Goal: Task Accomplishment & Management: Manage account settings

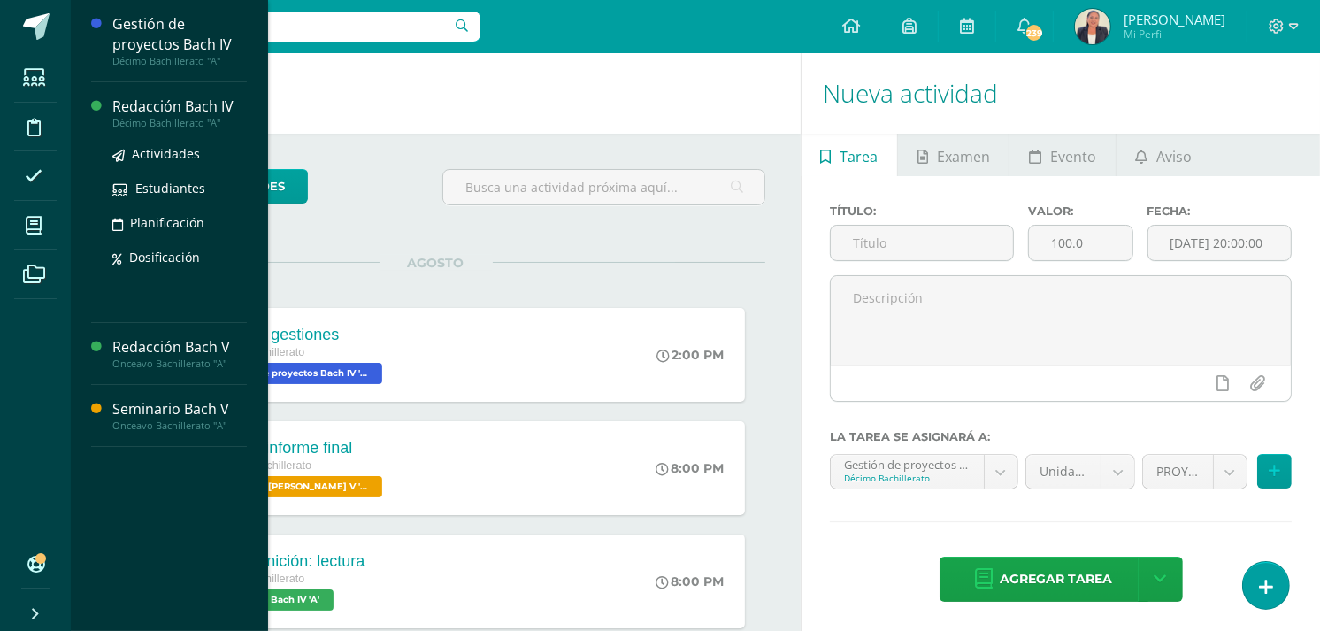
click at [181, 112] on div "Redacción Bach IV" at bounding box center [179, 106] width 134 height 20
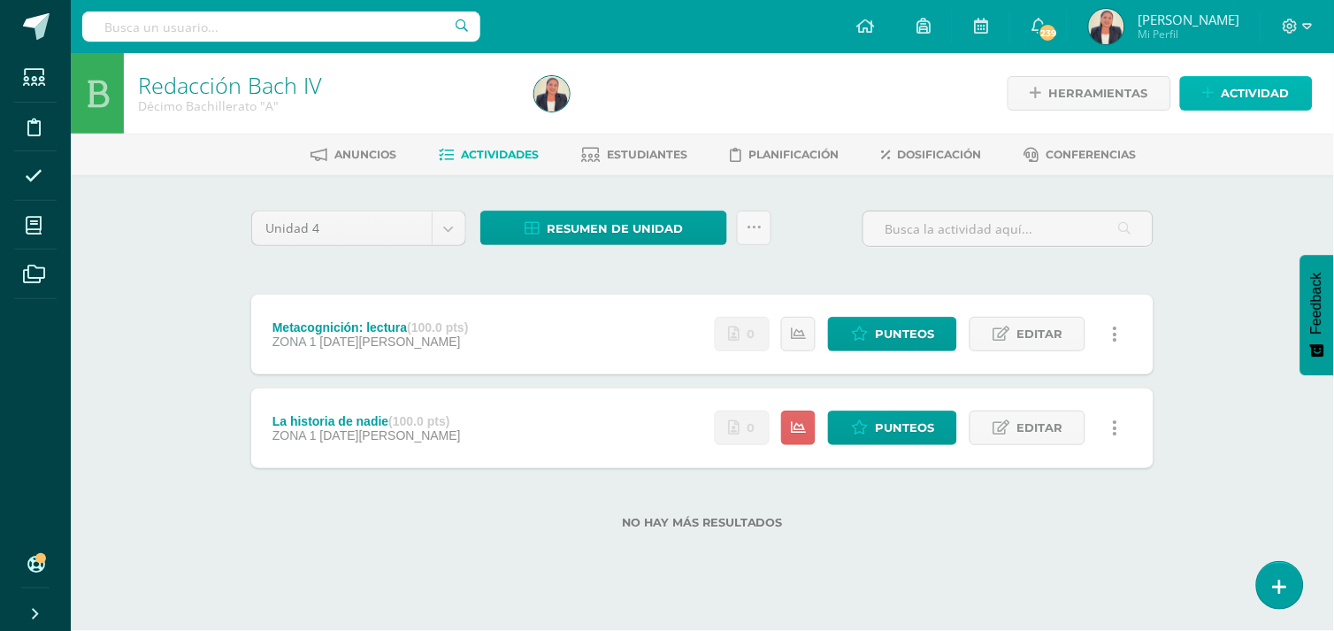
click at [1222, 86] on link "Actividad" at bounding box center [1246, 93] width 133 height 35
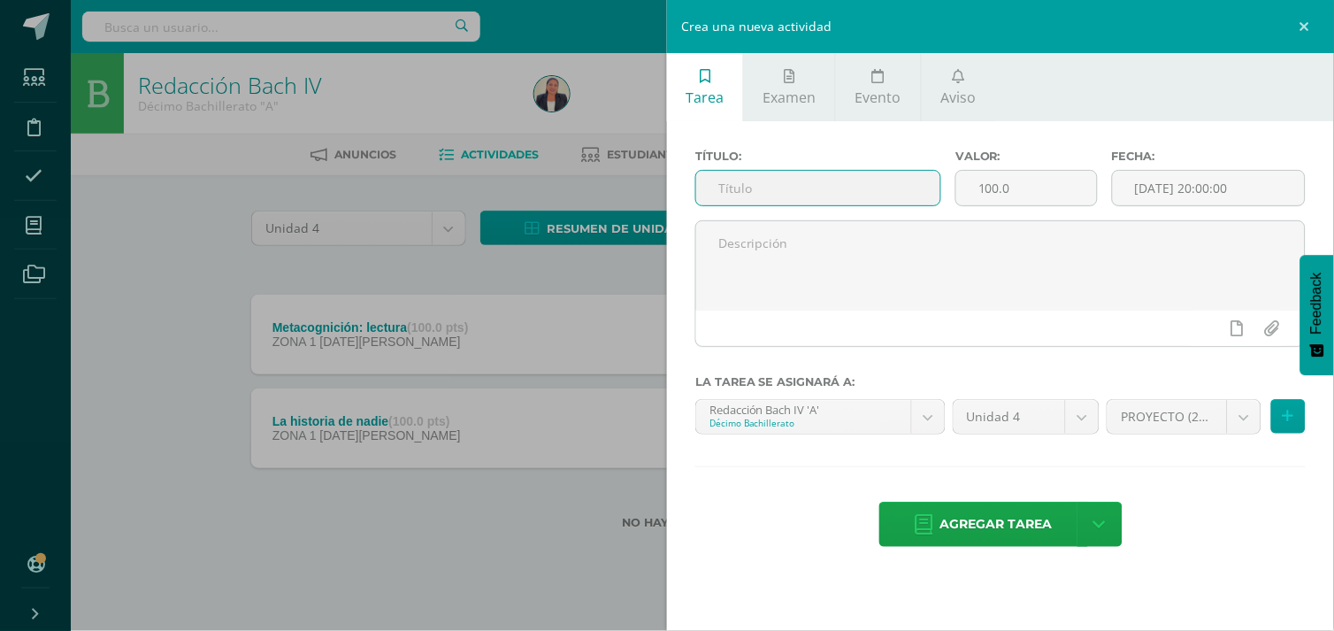
click at [817, 188] on input "text" at bounding box center [818, 188] width 244 height 35
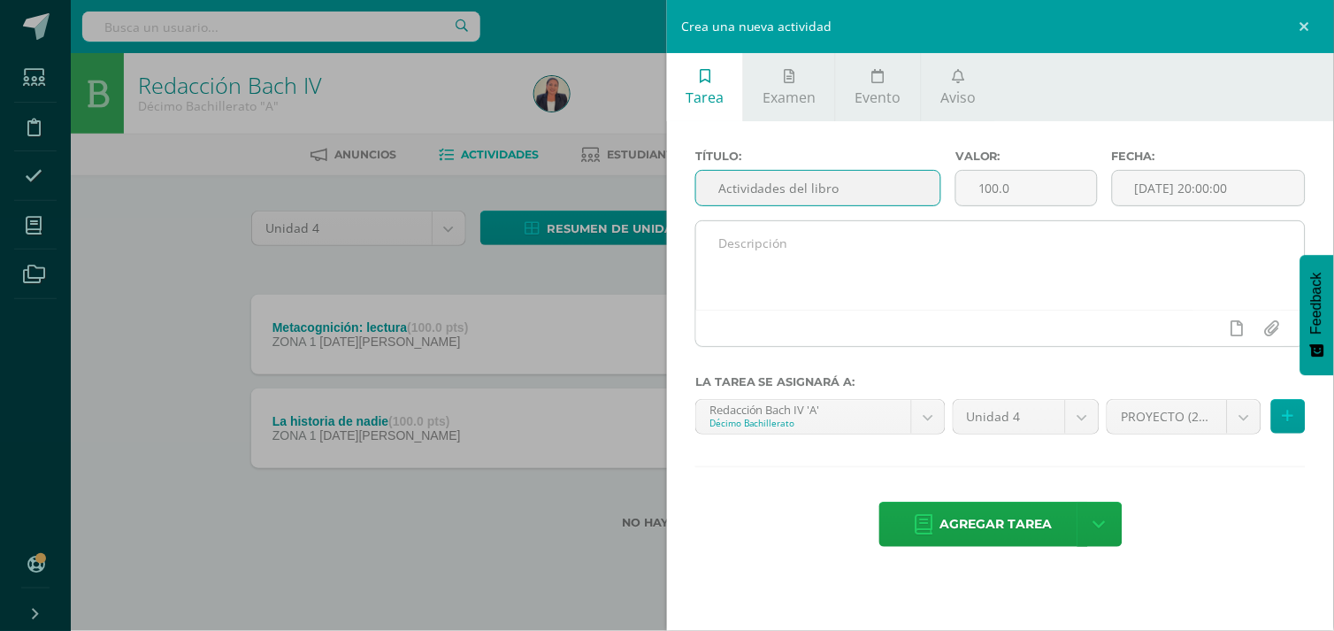
type input "Actividades del libro"
click at [793, 253] on textarea at bounding box center [1000, 265] width 609 height 88
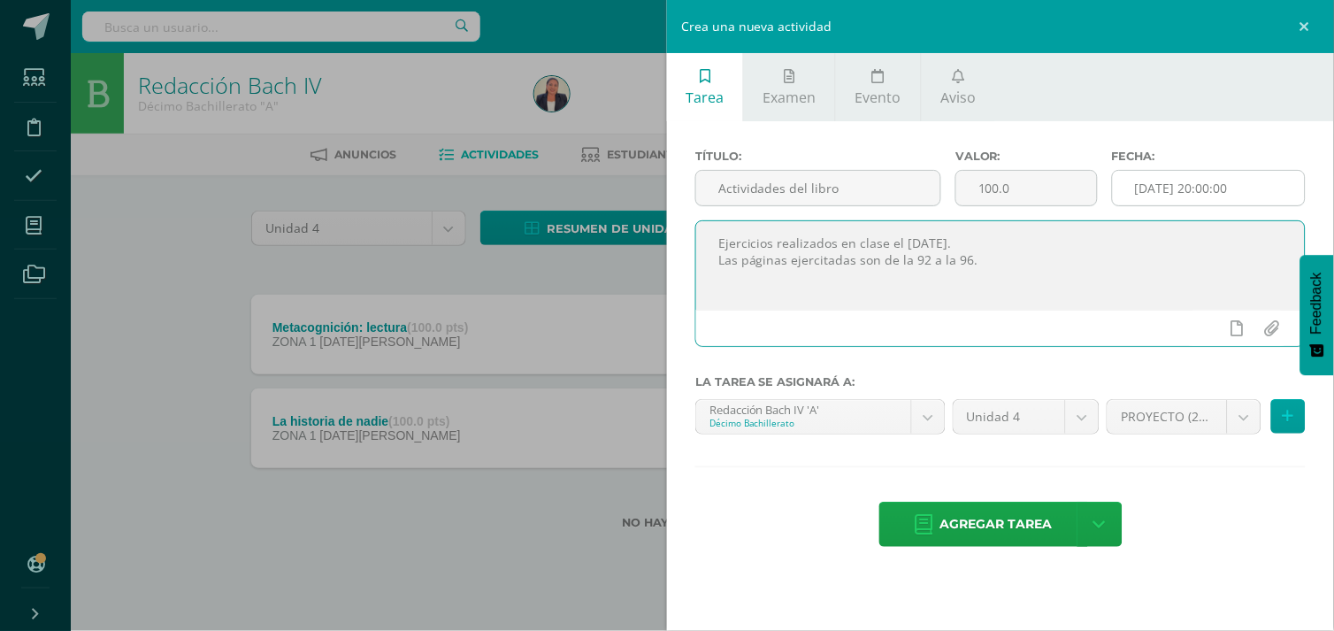
type textarea "Ejercicios realizados en clase el 22 de julio. Las páginas ejercitadas son de l…"
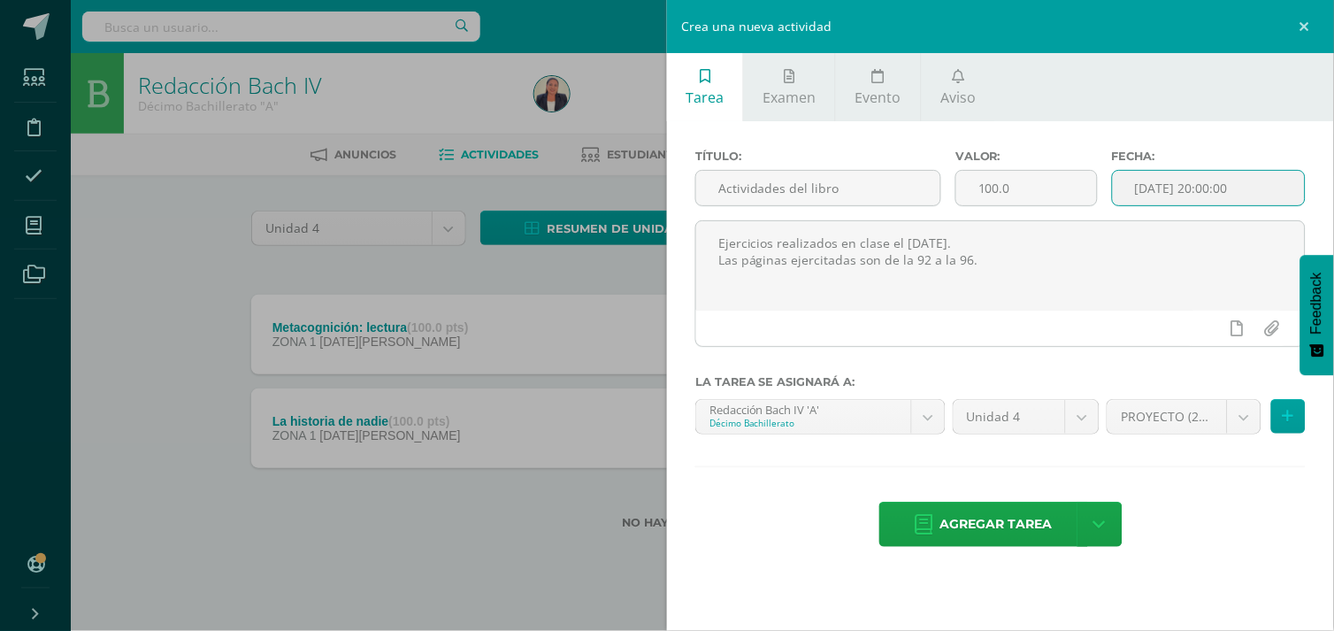
click at [1190, 181] on input "[DATE] 20:00:00" at bounding box center [1209, 188] width 192 height 35
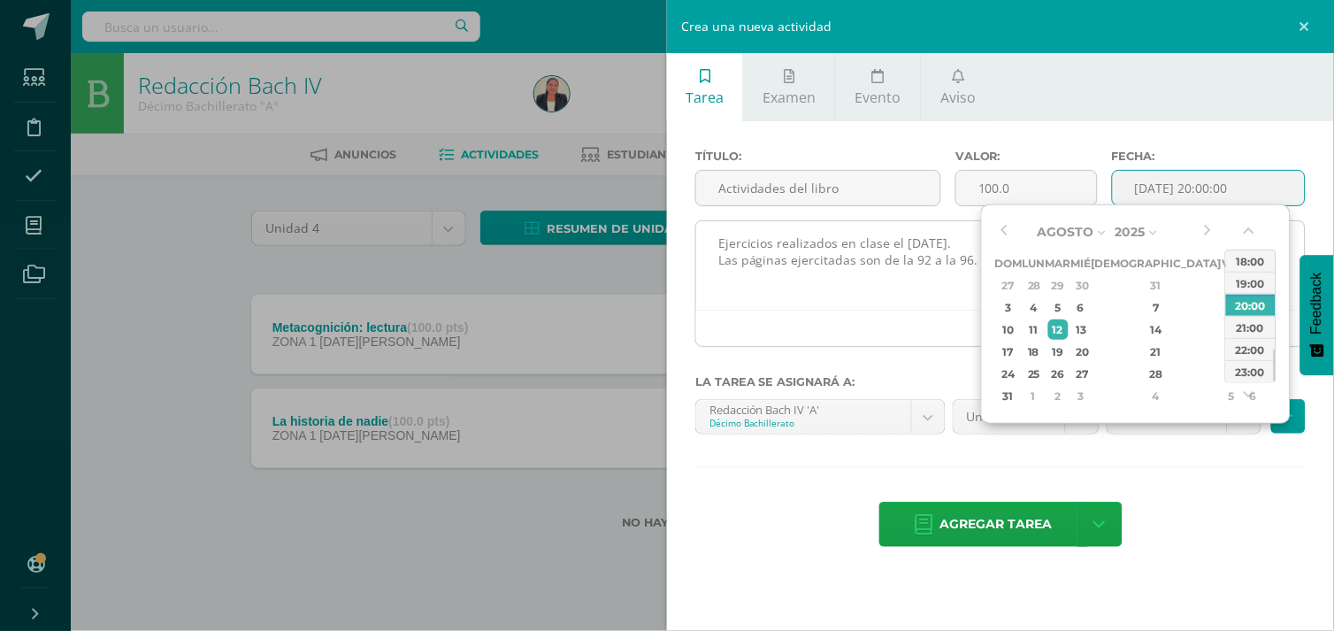
type input "2025-08-12 20:00"
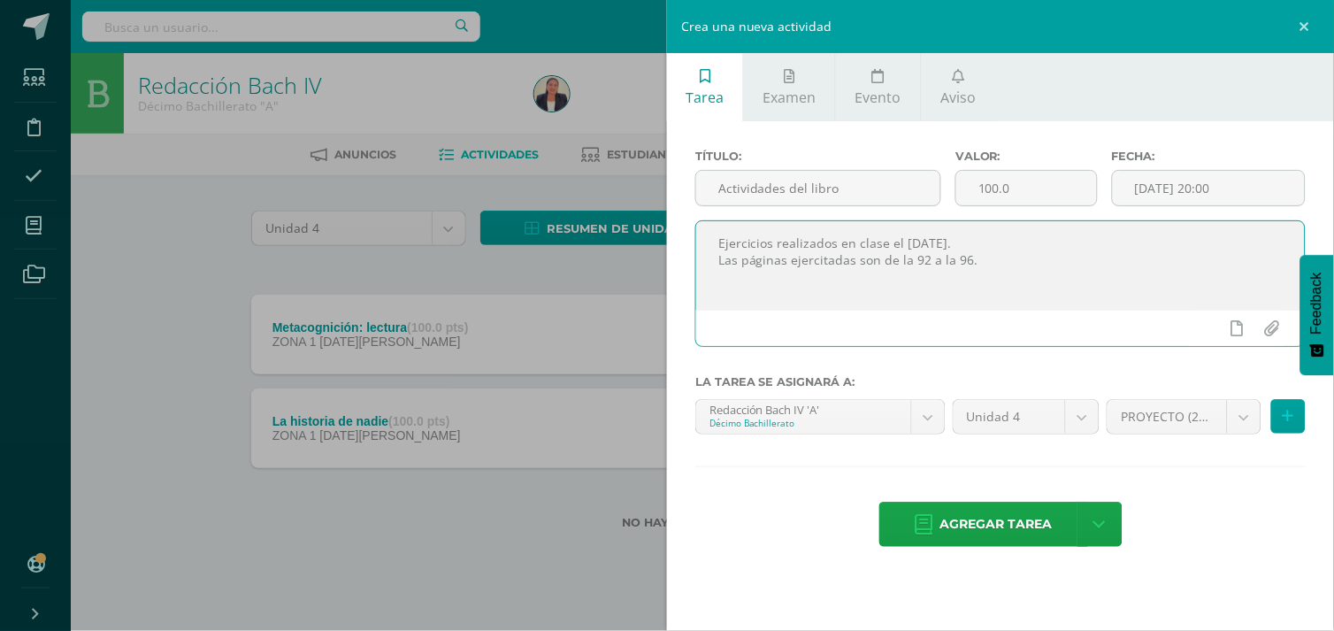
click at [969, 251] on textarea "Ejercicios realizados en clase el 22 de julio. Las páginas ejercitadas son de l…" at bounding box center [1000, 265] width 609 height 88
click at [974, 241] on textarea "Ejercicios realizados en clase el 22 de julio. Las páginas ejercitadas son de l…" at bounding box center [1000, 265] width 609 height 88
click at [984, 254] on textarea "Ejercicios realizados en clase el 22 de julio. Las páginas ejercitadas son de l…" at bounding box center [1000, 265] width 609 height 88
type textarea "Ejercicios realizados en clase el [DATE]. Las páginas ejercitadas son de la 92 …"
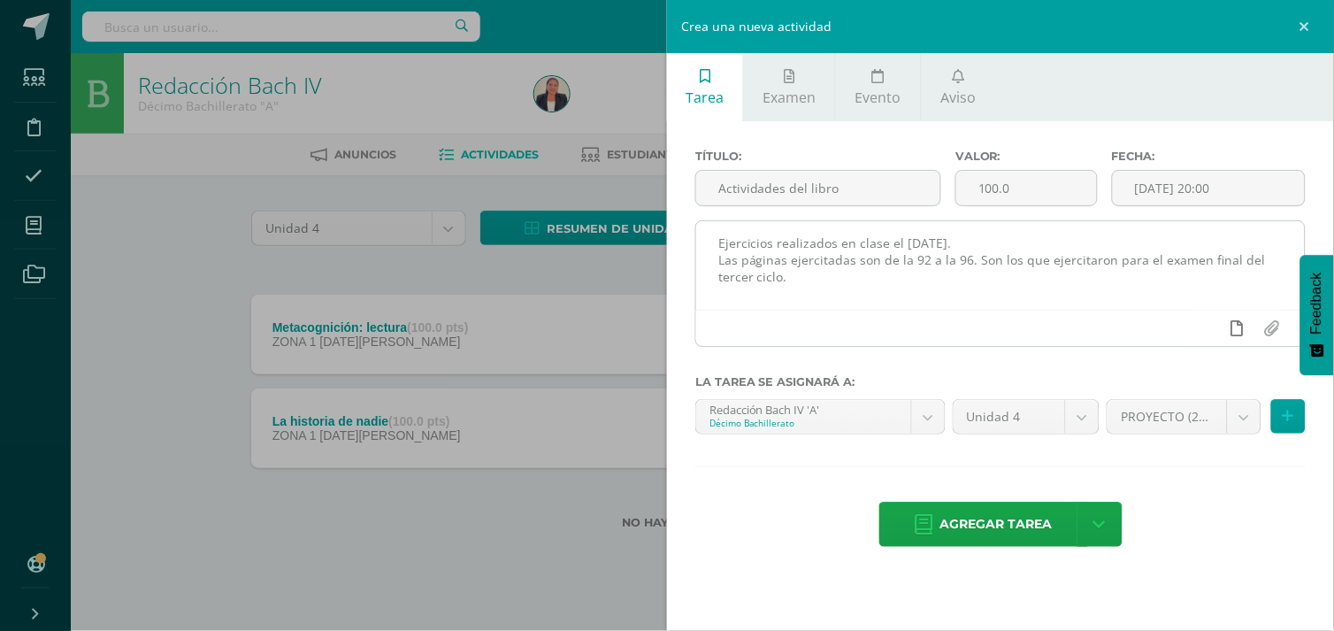
click at [1242, 320] on icon at bounding box center [1238, 328] width 12 height 16
click at [1205, 321] on icon at bounding box center [1203, 328] width 16 height 16
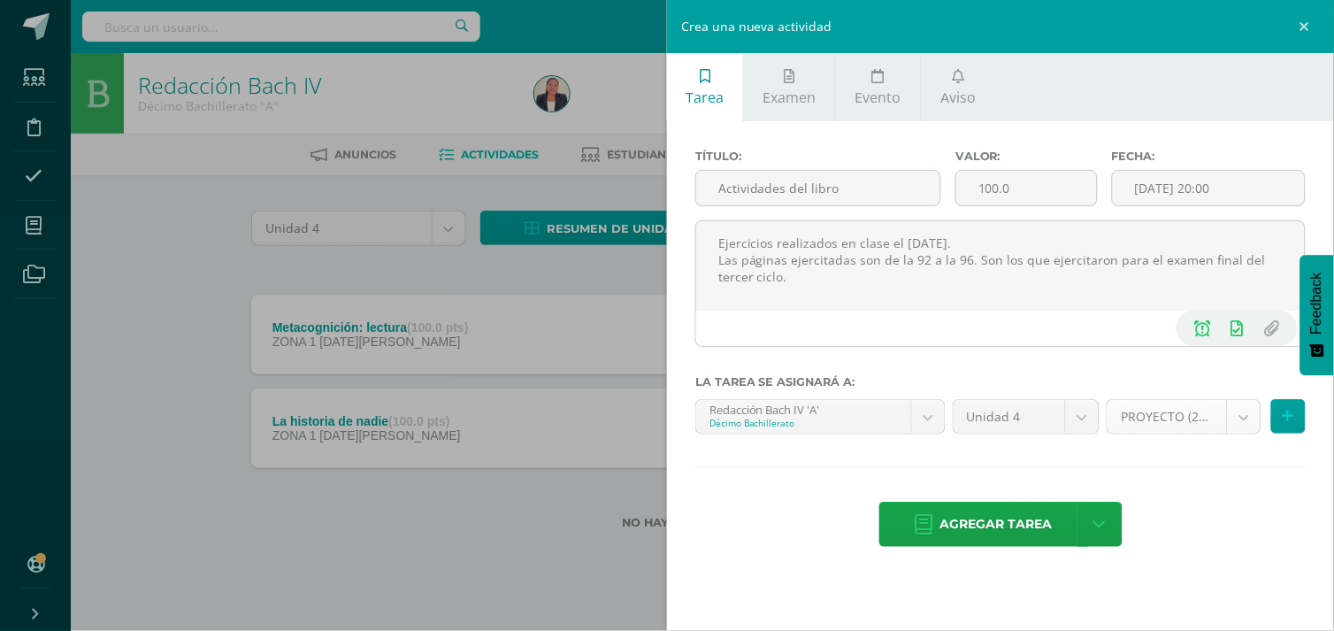
click at [1241, 420] on body "Estudiantes Disciplina Asistencia Mis cursos Archivos Soporte Ayuda Reportar un…" at bounding box center [667, 293] width 1334 height 586
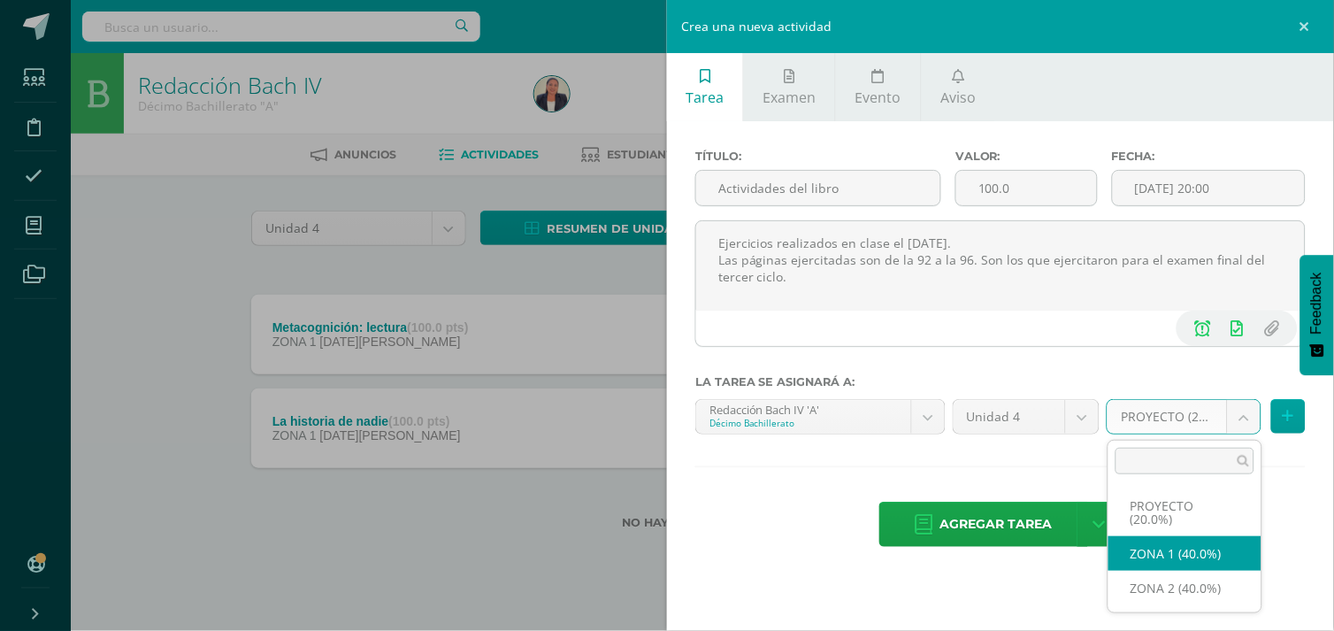
select select "30532"
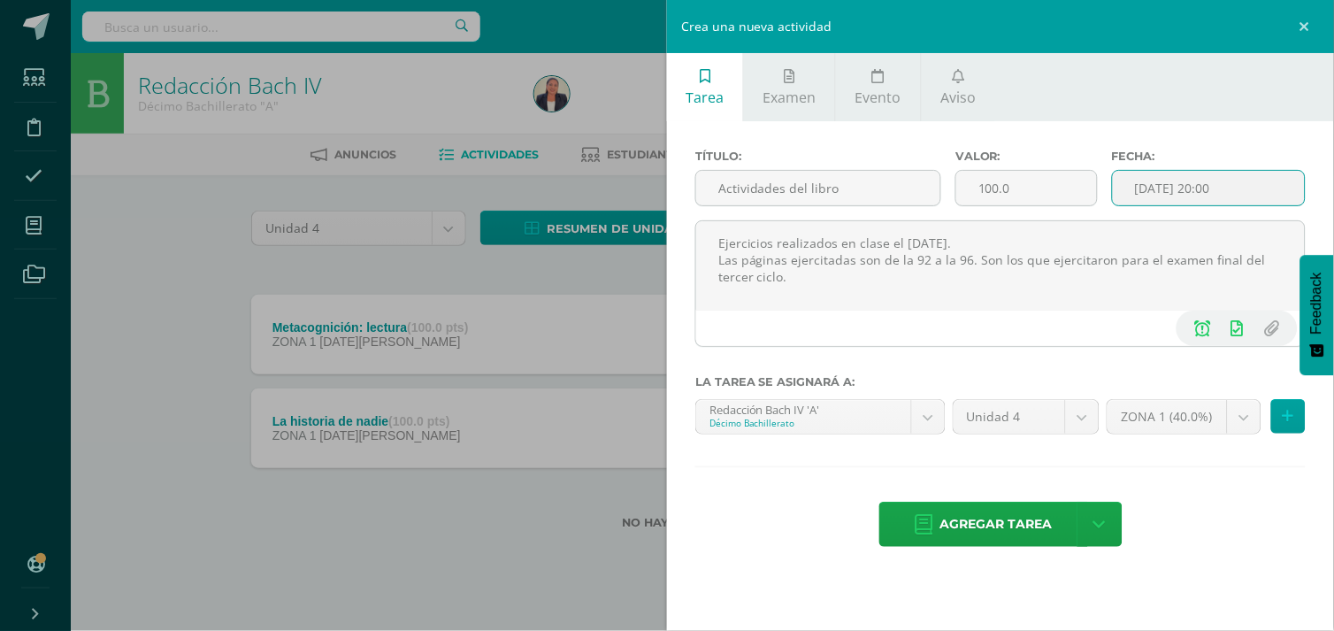
click at [1243, 187] on input "2025-08-12 20:00" at bounding box center [1209, 188] width 192 height 35
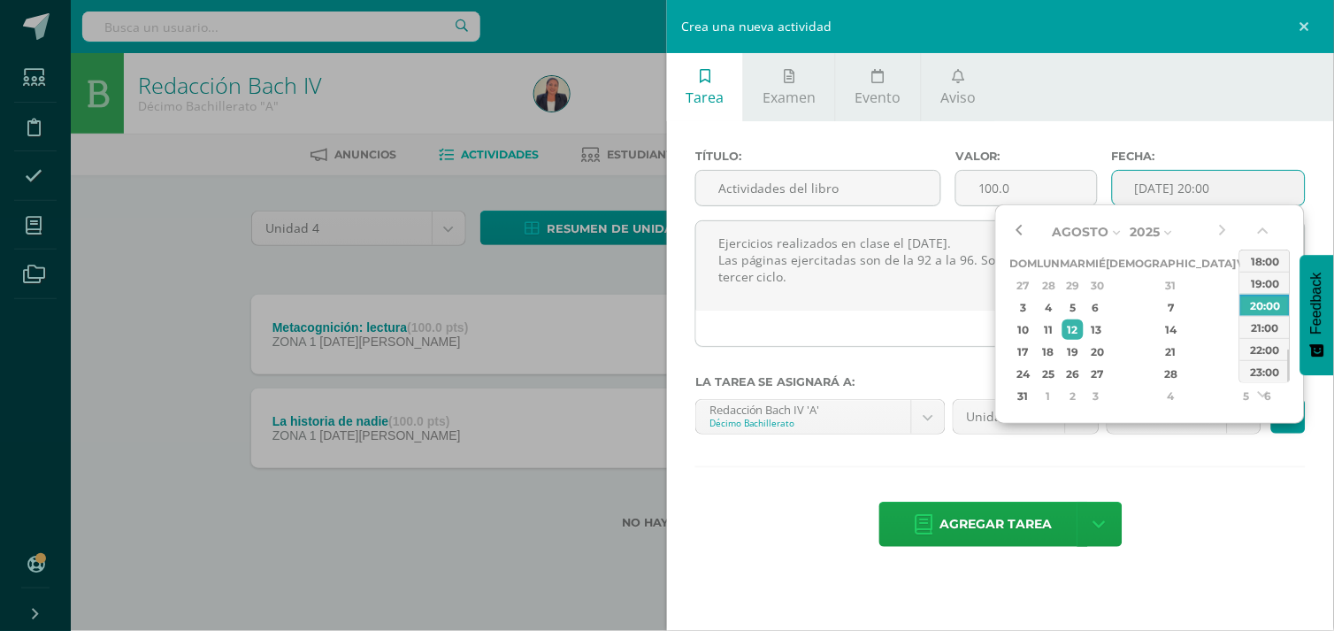
click at [1023, 227] on button "button" at bounding box center [1019, 232] width 18 height 27
click at [1083, 359] on div "22" at bounding box center [1073, 369] width 20 height 20
type input "2025-07-22 20:00"
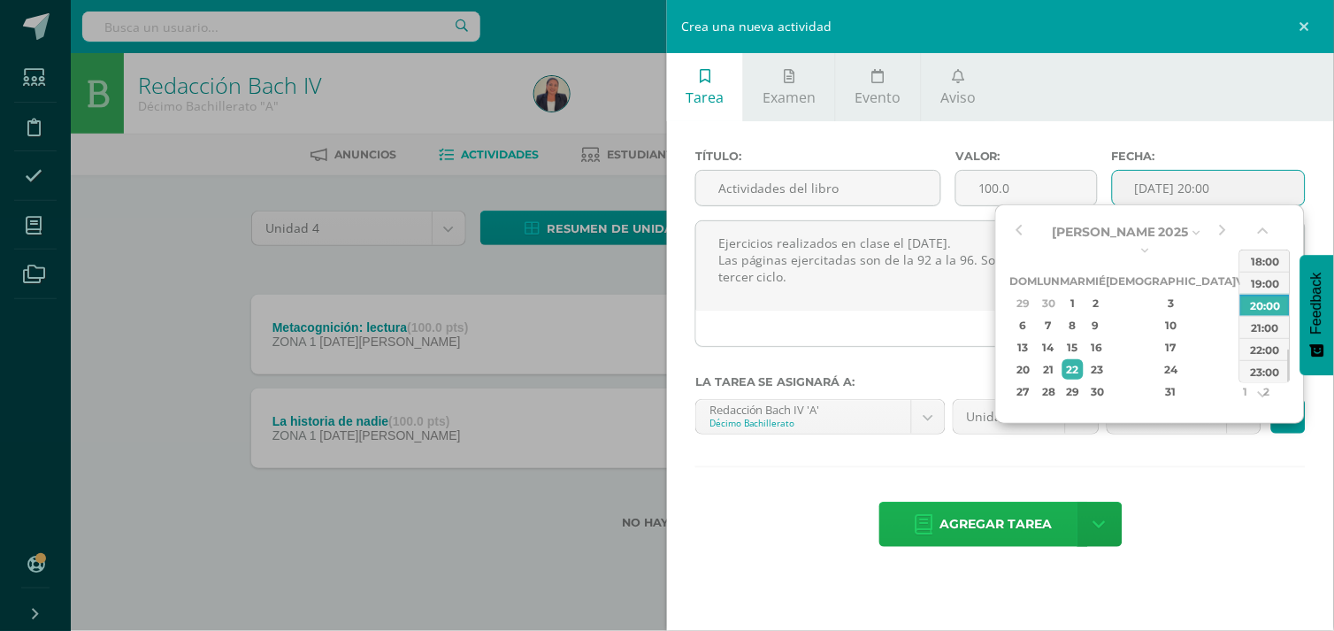
click at [1021, 531] on span "Agregar tarea" at bounding box center [997, 524] width 112 height 43
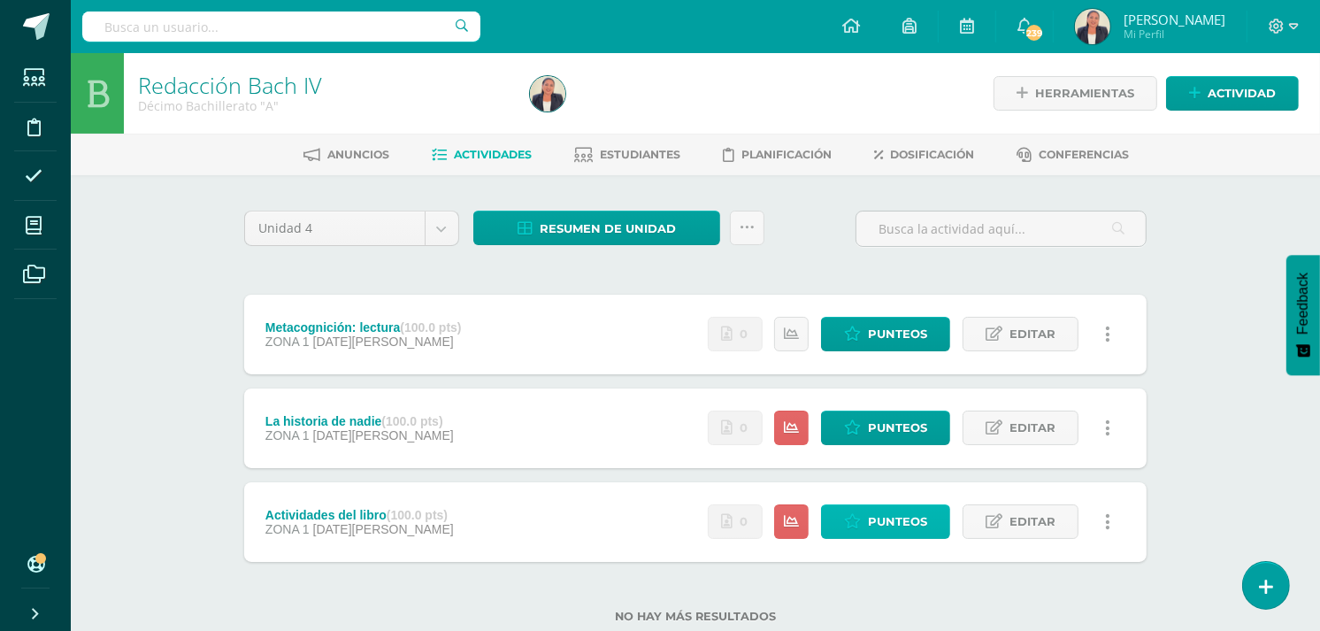
click at [906, 518] on span "Punteos" at bounding box center [897, 521] width 59 height 33
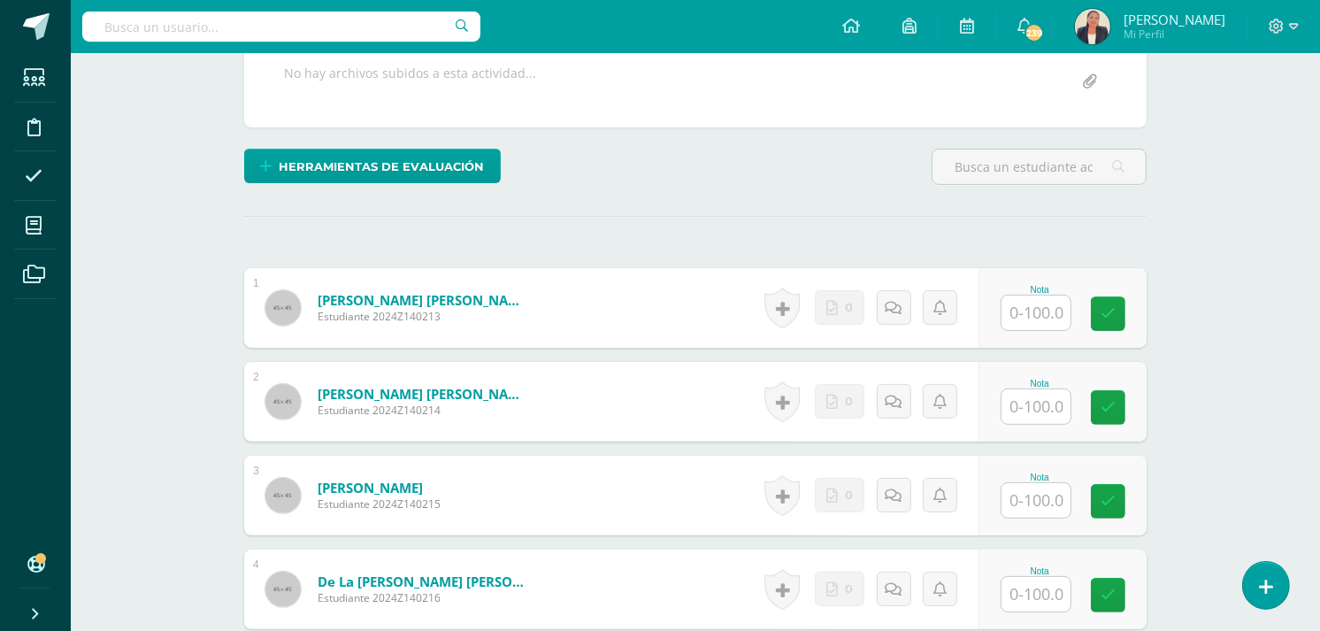
scroll to position [381, 0]
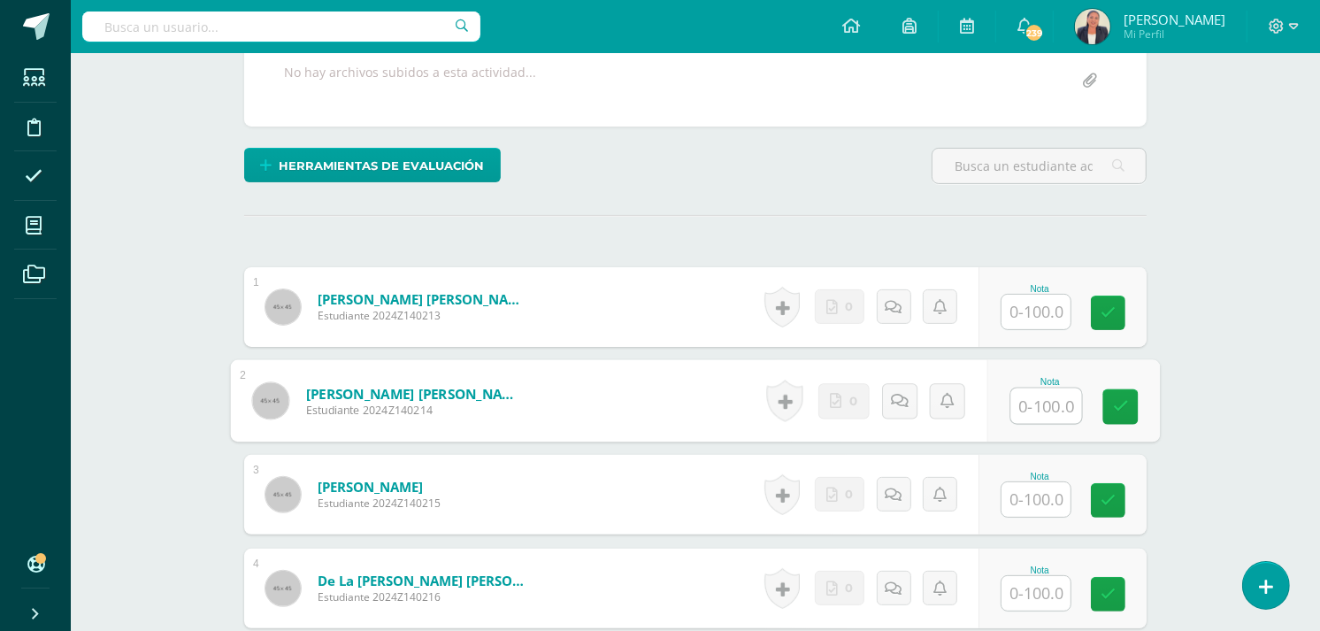
click at [1022, 388] on input "text" at bounding box center [1046, 405] width 71 height 35
type input "90"
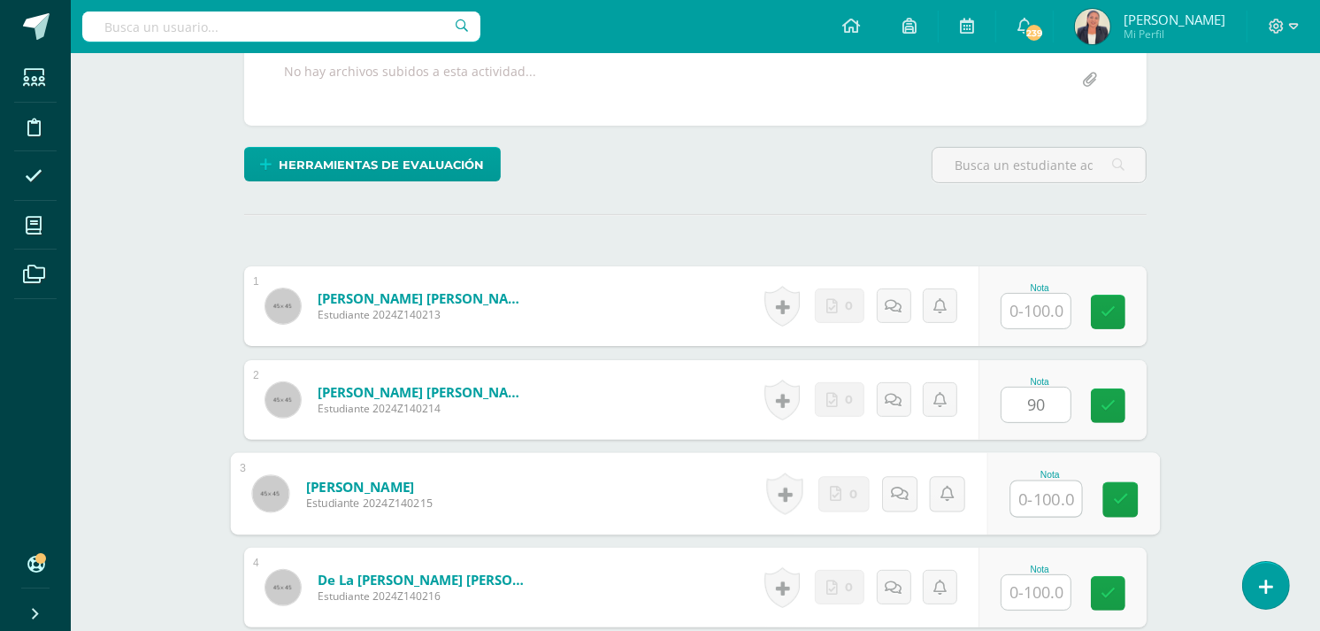
click at [1022, 481] on input "text" at bounding box center [1046, 498] width 71 height 35
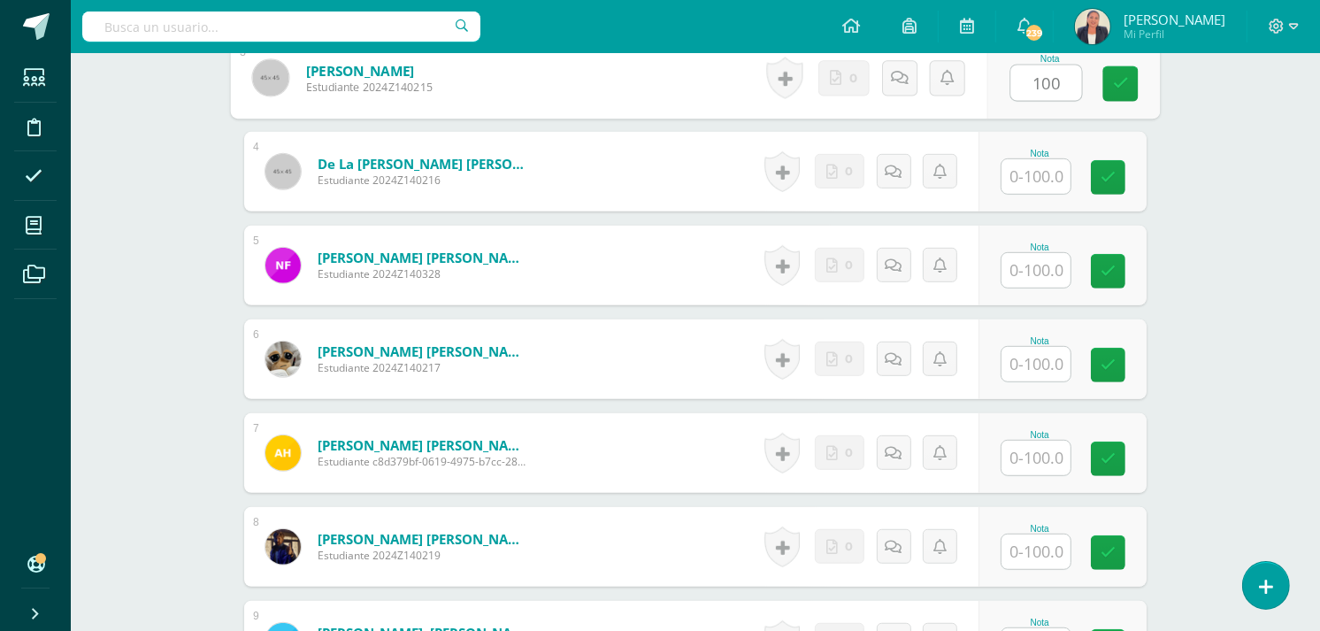
scroll to position [803, 0]
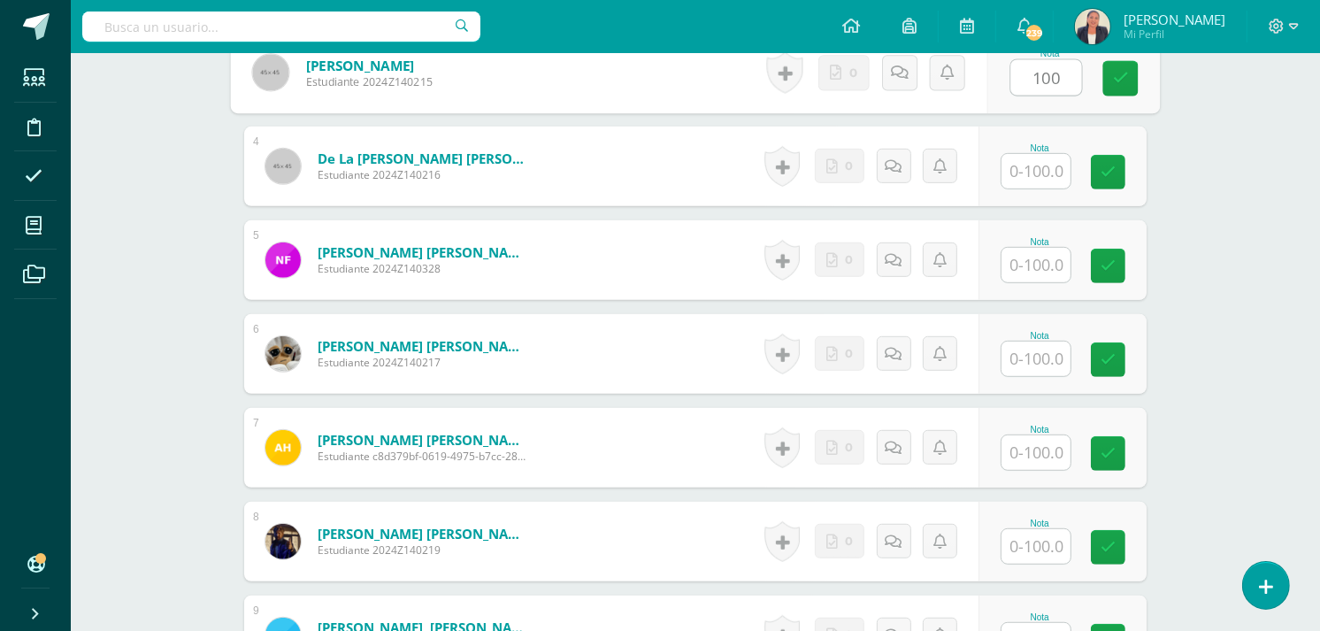
type input "100"
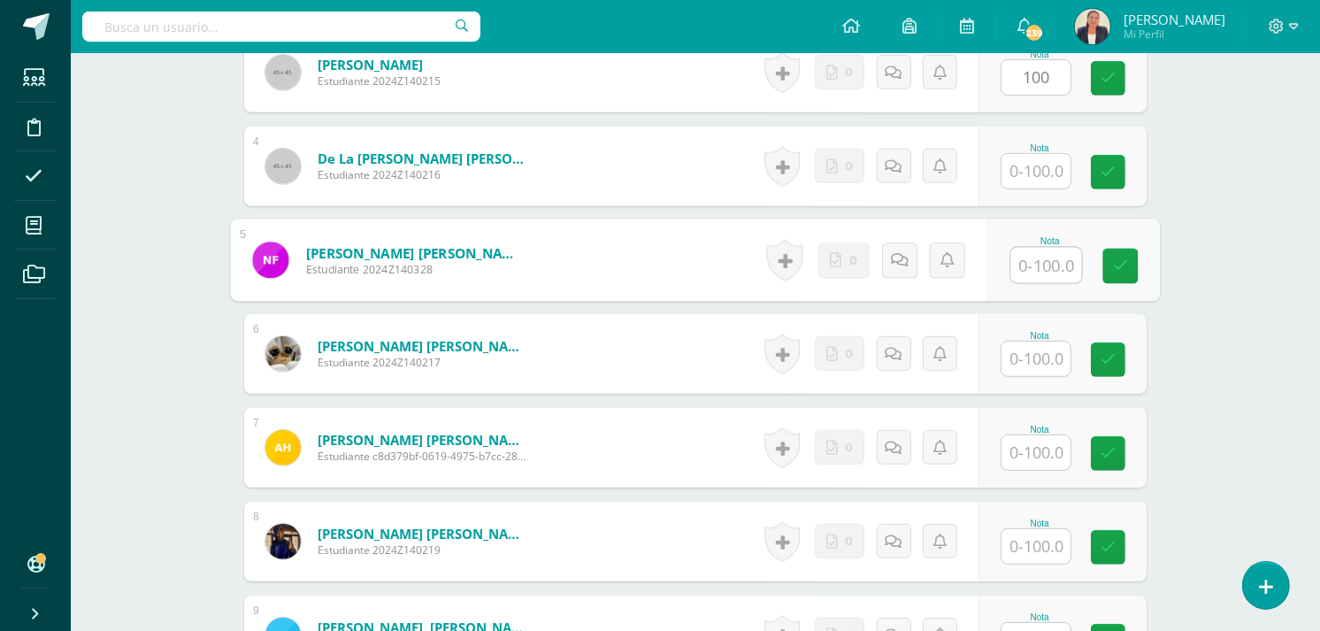
click at [1045, 248] on input "text" at bounding box center [1046, 265] width 71 height 35
type input "70"
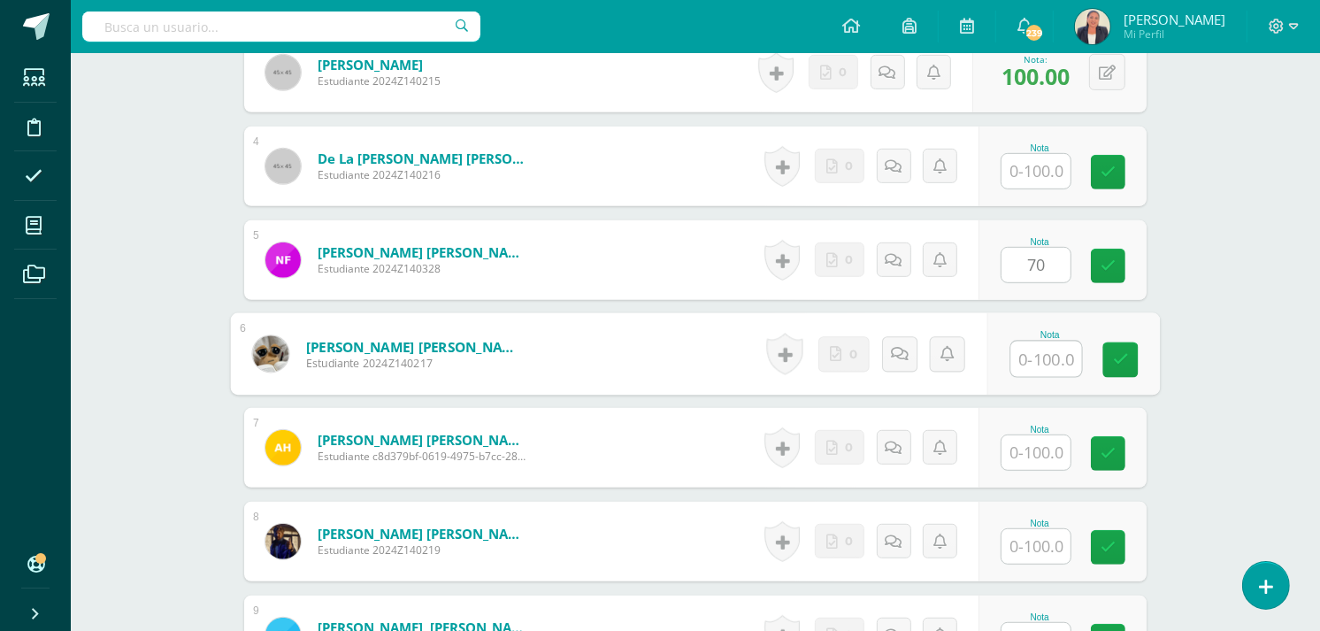
click at [1032, 342] on input "text" at bounding box center [1046, 359] width 71 height 35
type input "95"
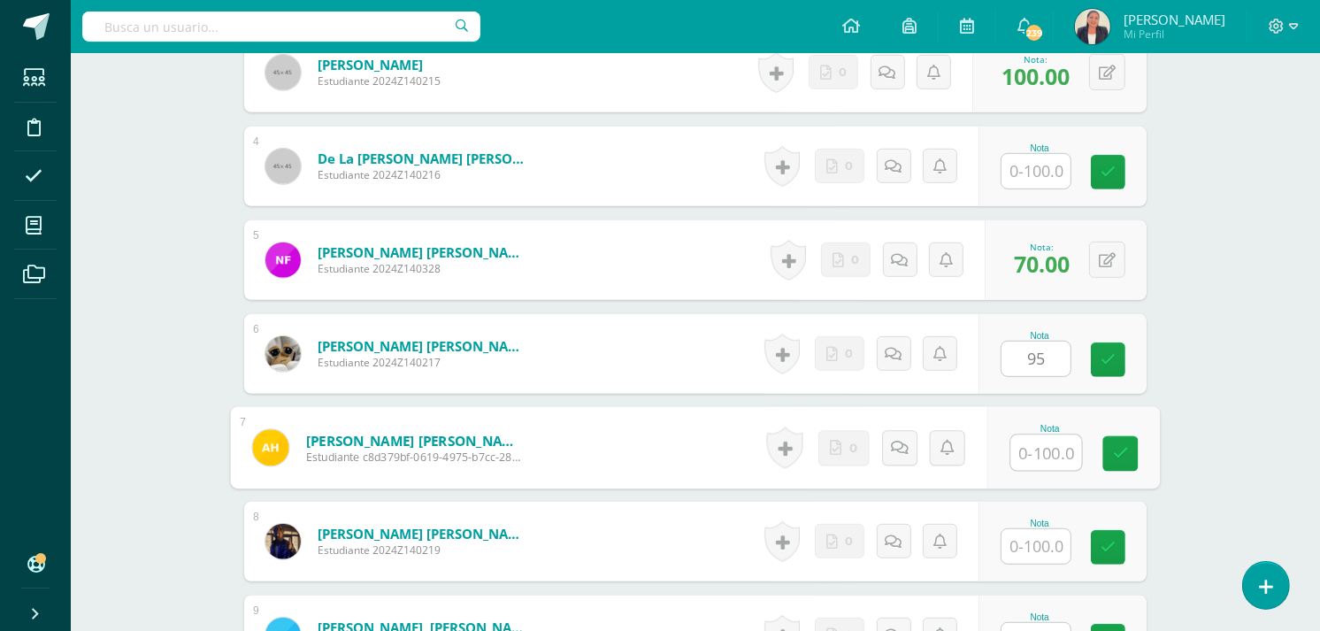
click at [1039, 435] on input "text" at bounding box center [1046, 452] width 71 height 35
type input "100"
click at [1033, 529] on input "text" at bounding box center [1036, 546] width 69 height 35
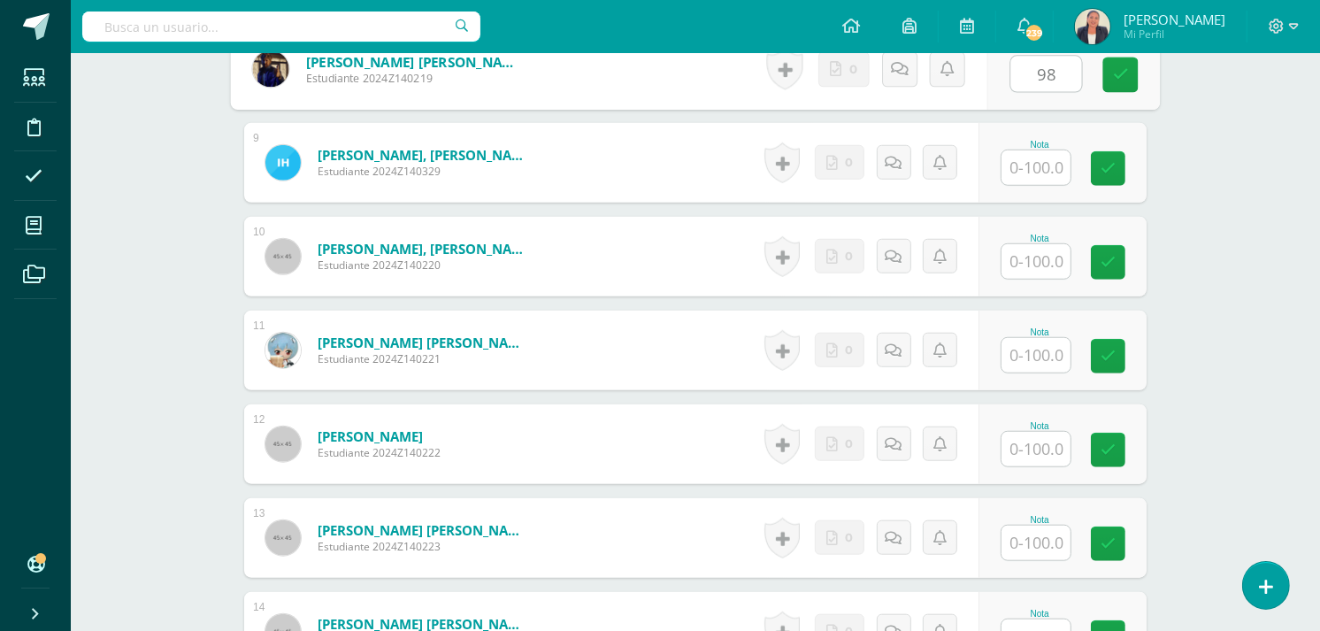
scroll to position [1248, 0]
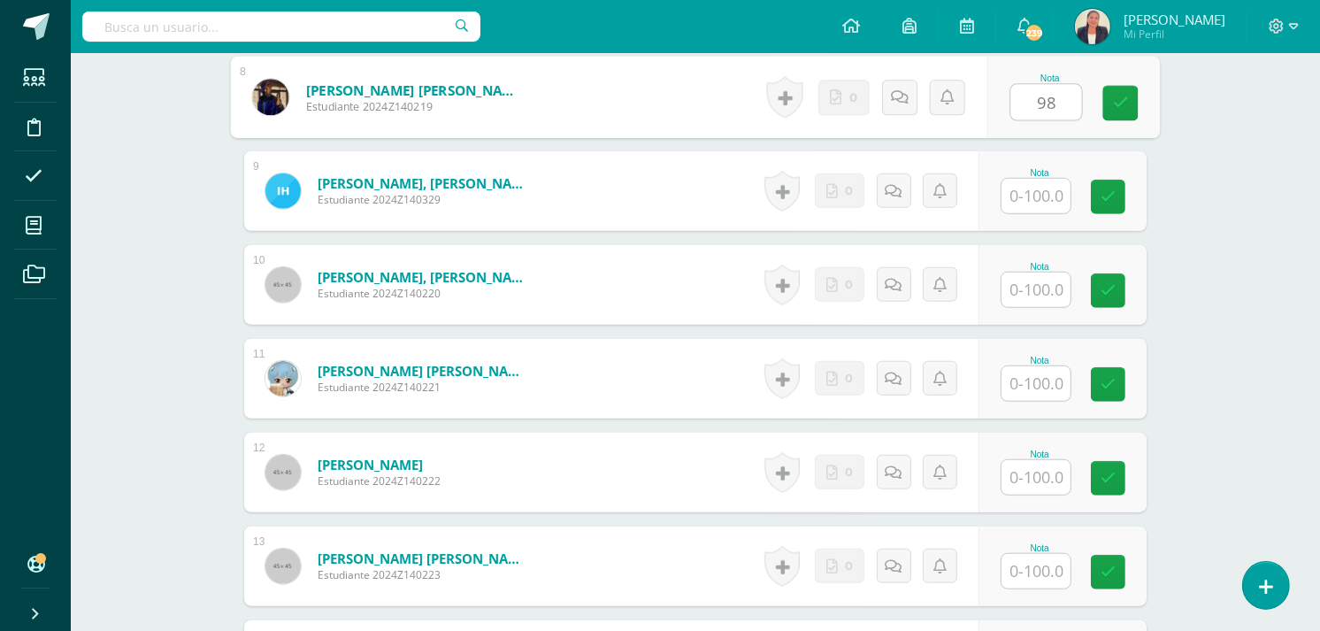
type input "98"
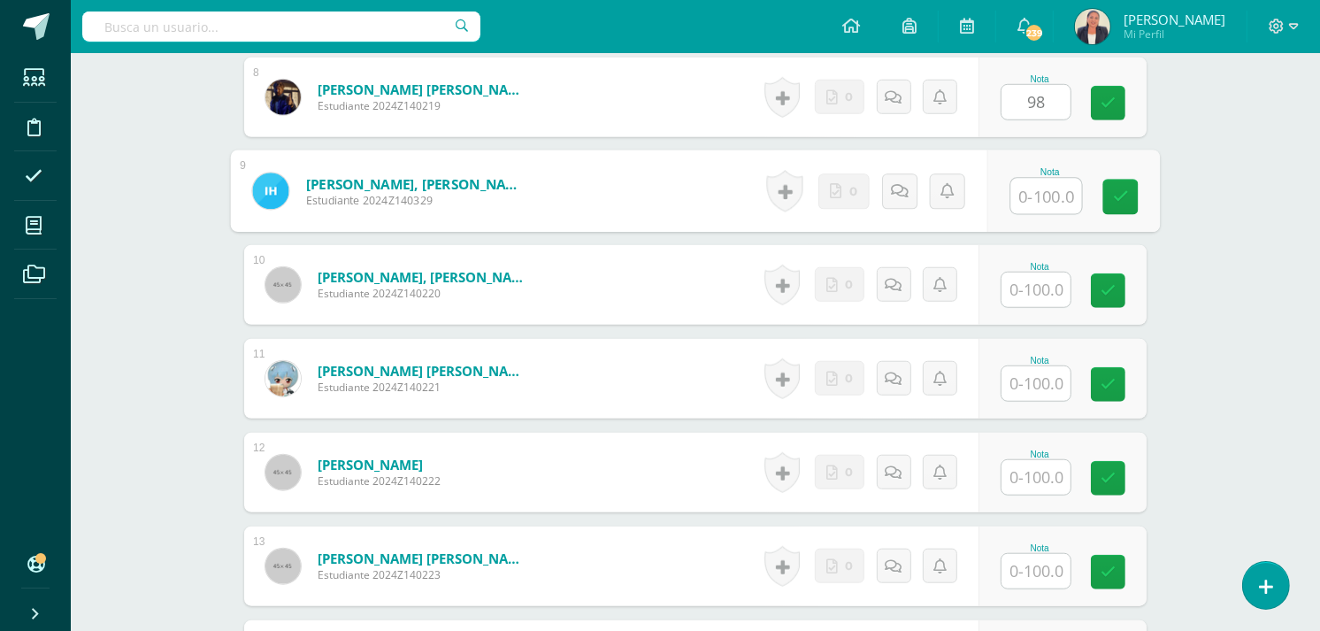
click at [1037, 179] on input "text" at bounding box center [1046, 196] width 71 height 35
type input "80"
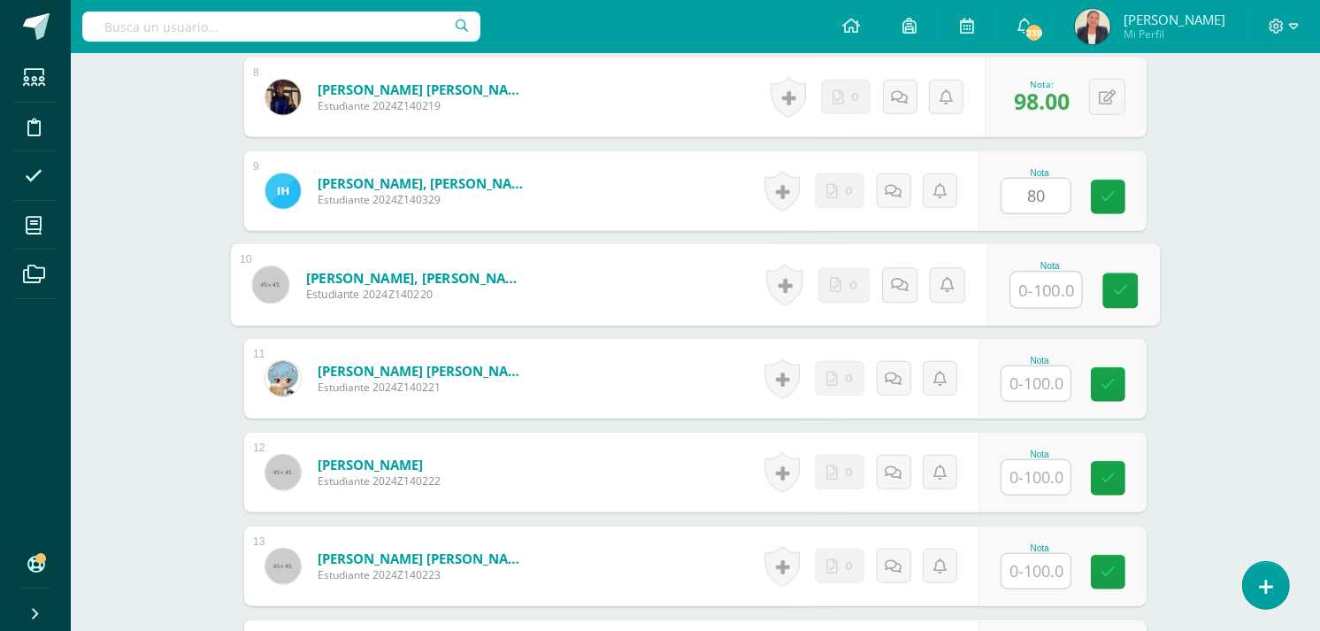
click at [1029, 273] on input "text" at bounding box center [1046, 290] width 71 height 35
type input "95"
click at [1045, 366] on input "text" at bounding box center [1036, 383] width 69 height 35
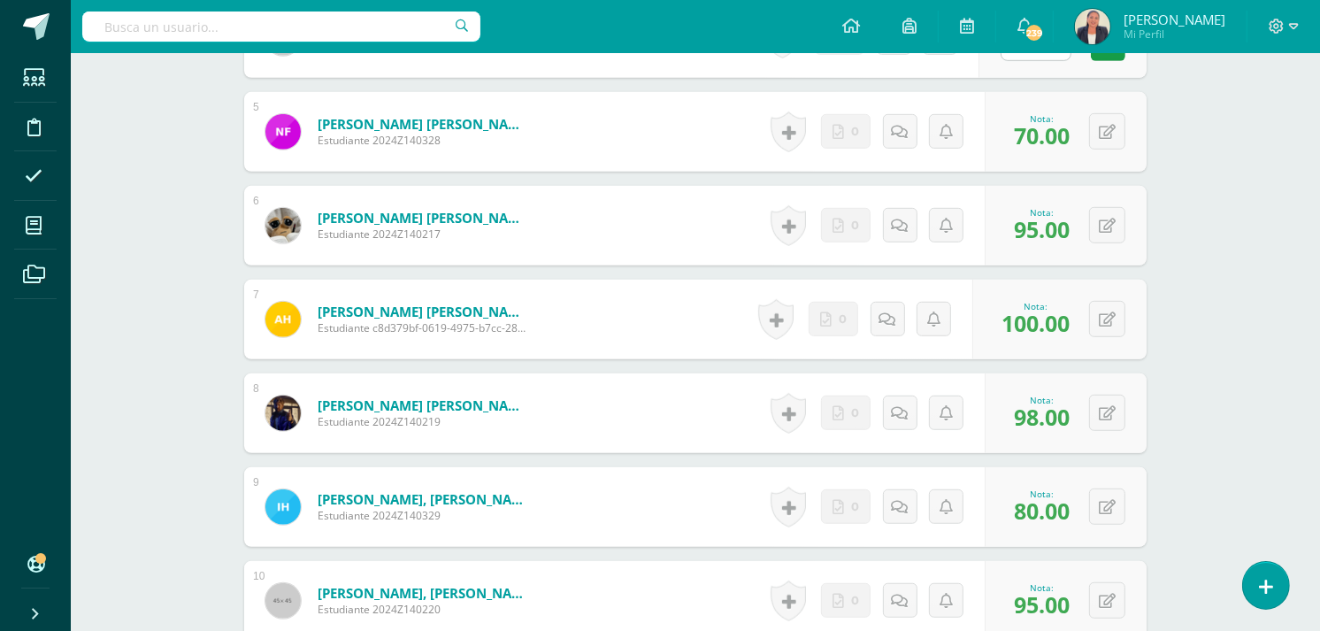
scroll to position [920, 0]
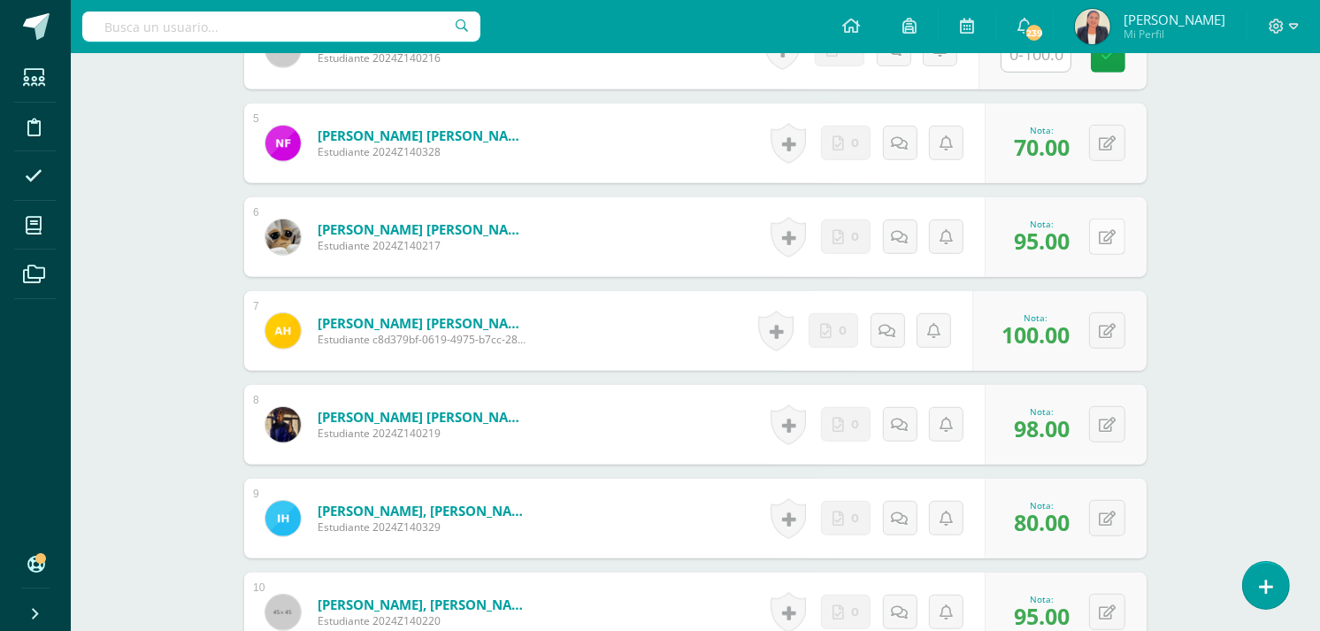
type input "90"
click at [1102, 219] on button at bounding box center [1119, 237] width 37 height 37
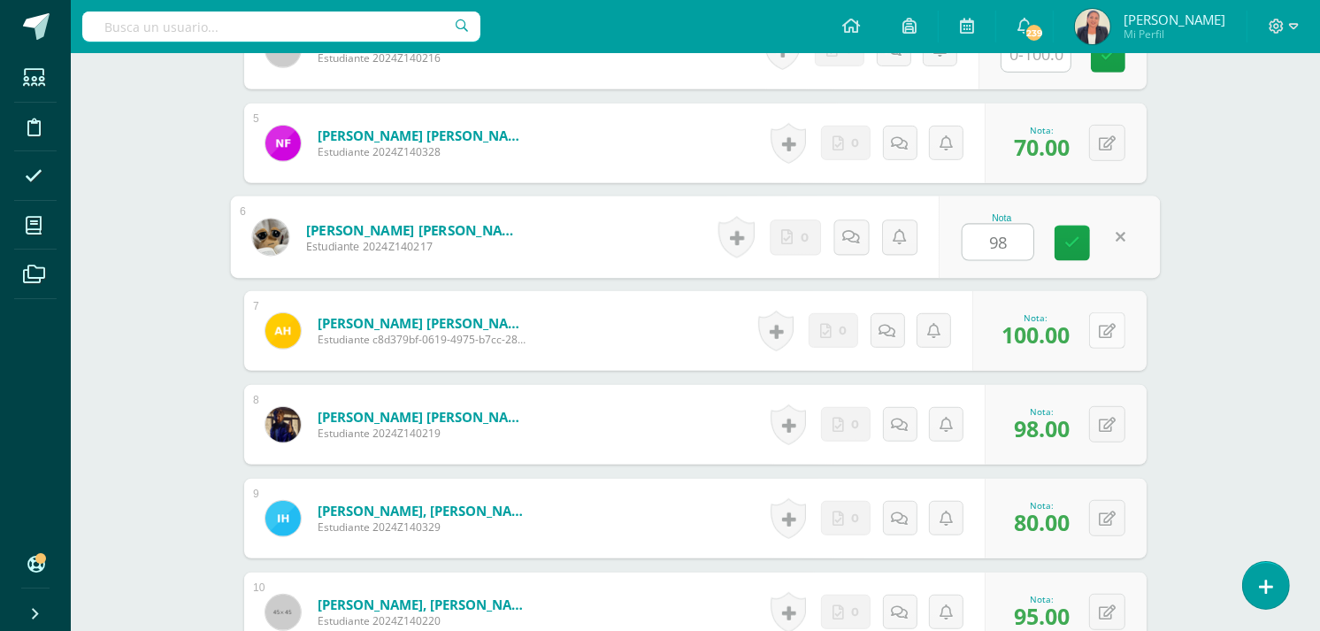
type input "98"
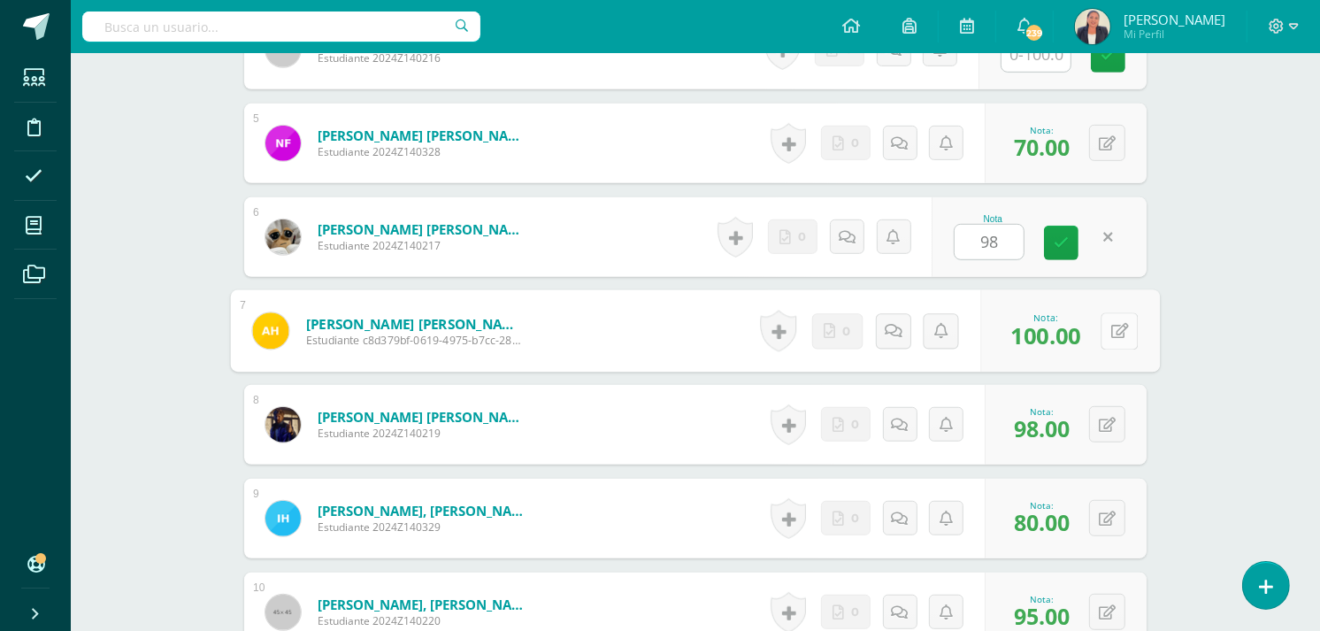
click at [1102, 312] on button at bounding box center [1119, 330] width 37 height 37
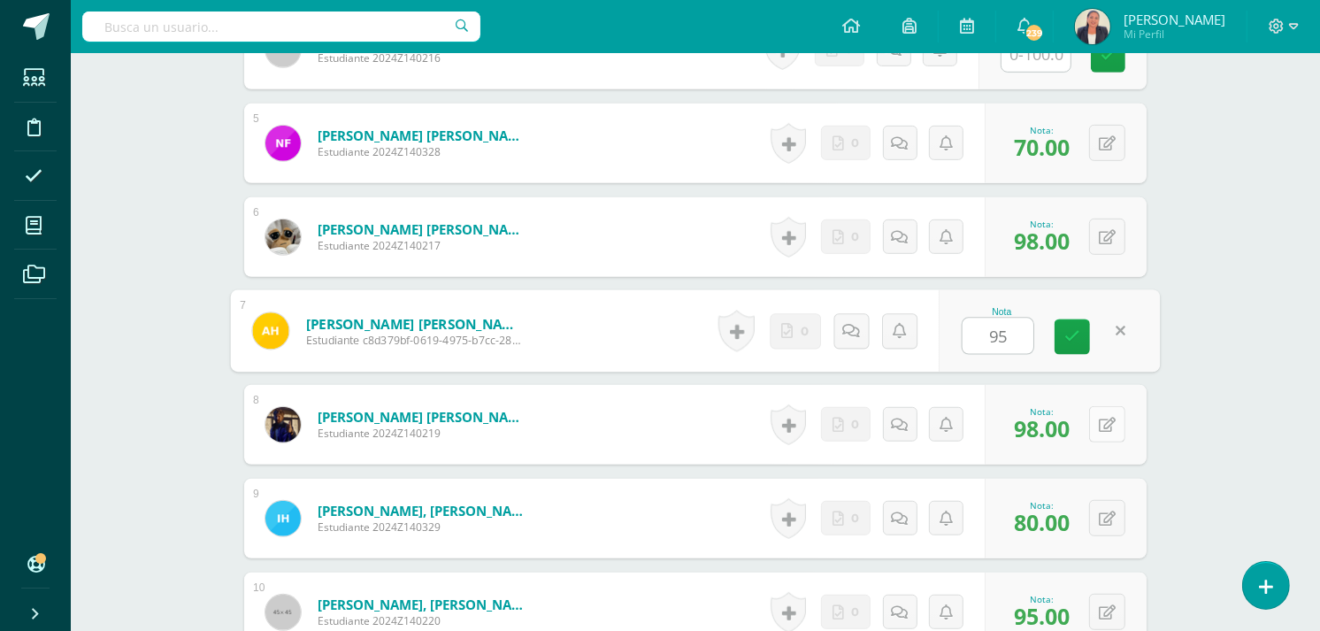
type input "95"
click at [1106, 406] on button at bounding box center [1107, 424] width 36 height 36
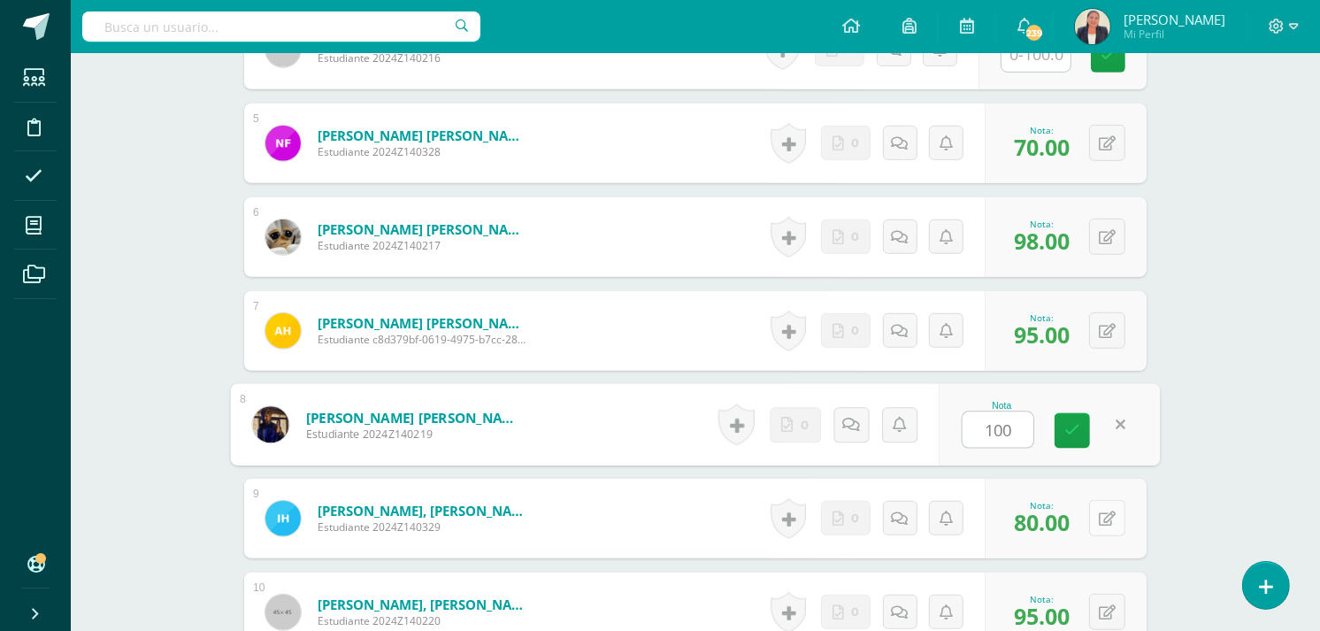
type input "100"
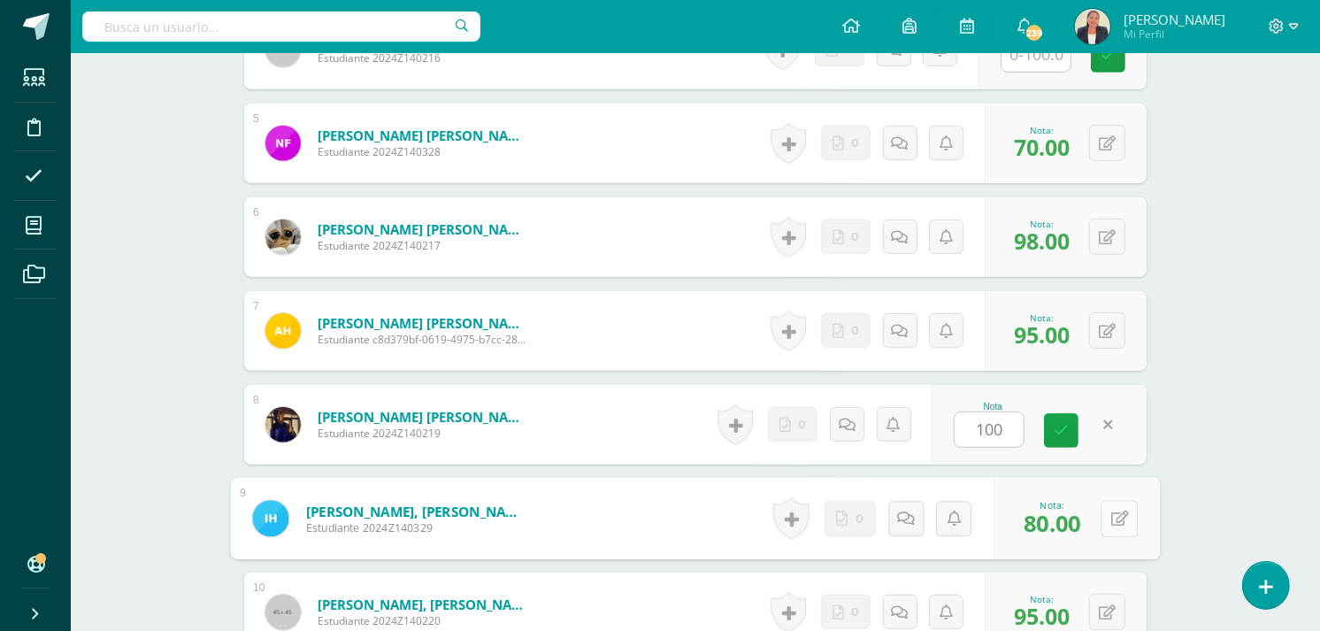
click at [1099, 505] on div "0 Logros Logros obtenidos Aún no hay logros agregados Nota: 80.00" at bounding box center [1077, 519] width 166 height 82
click at [1111, 511] on icon at bounding box center [1120, 518] width 18 height 15
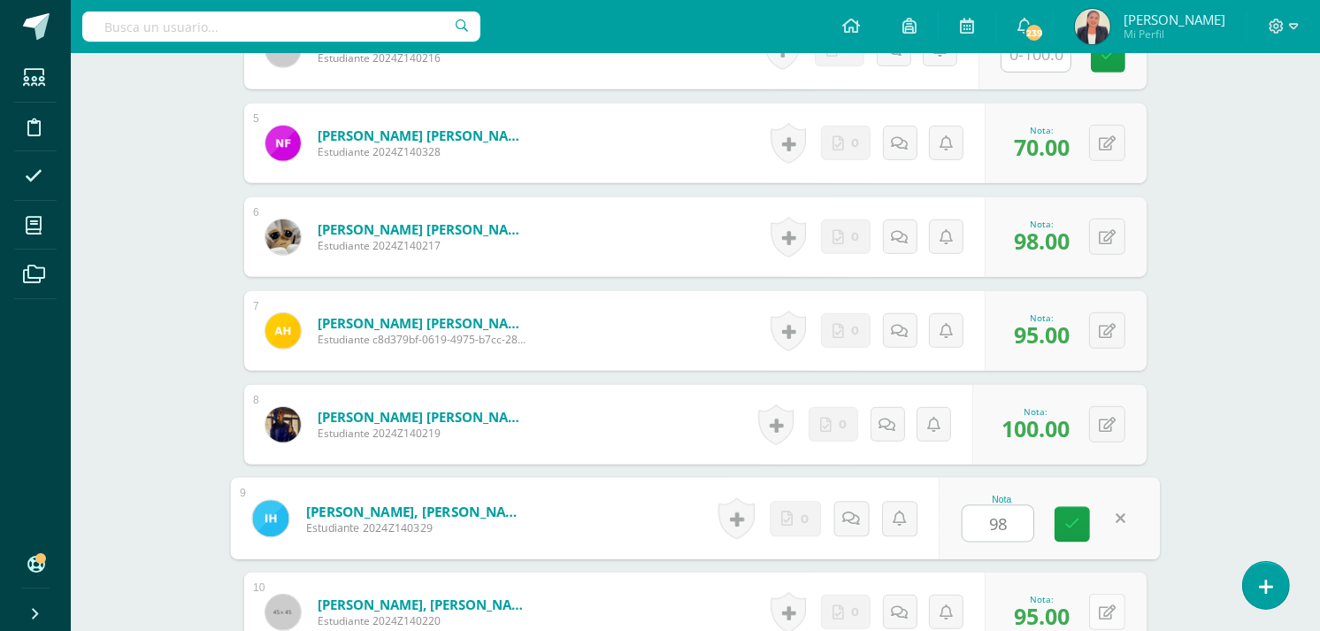
type input "98"
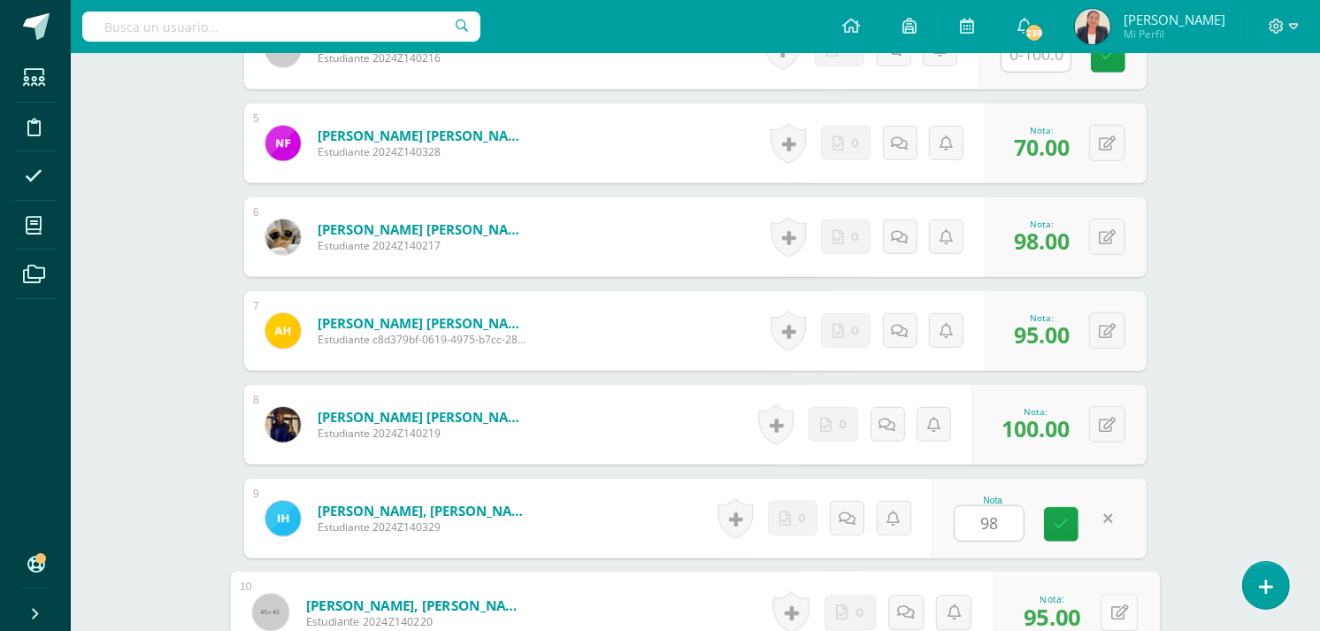
click at [1111, 604] on icon at bounding box center [1120, 611] width 18 height 15
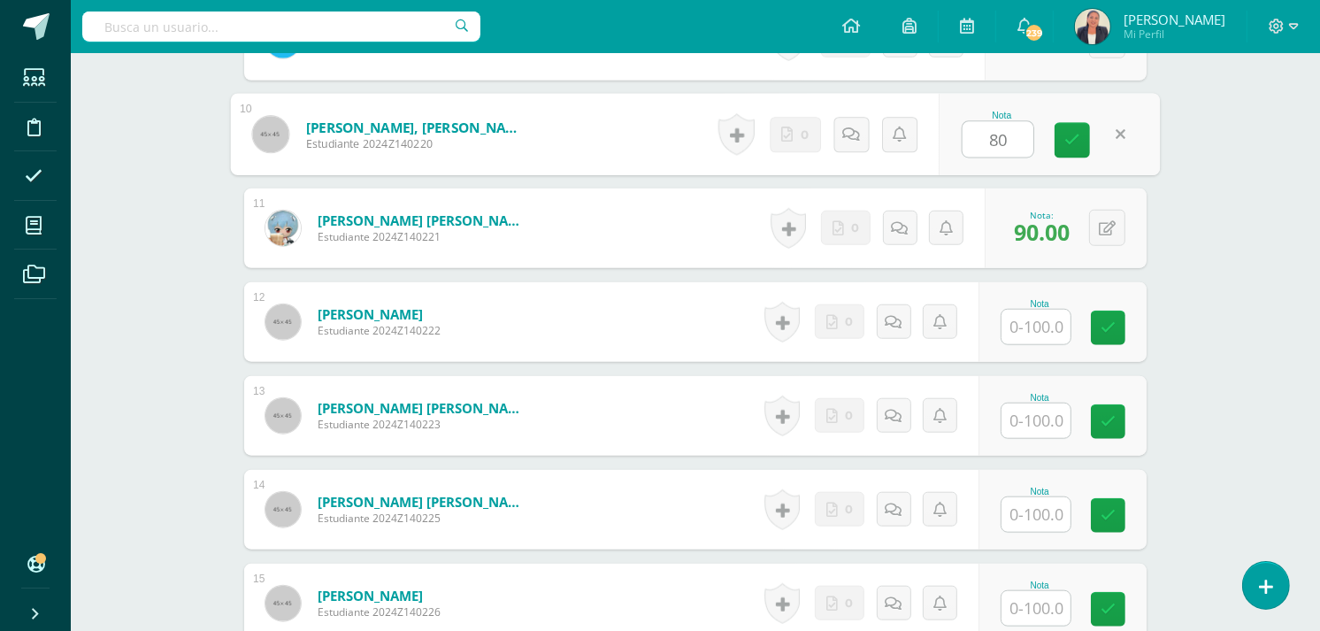
scroll to position [1409, 0]
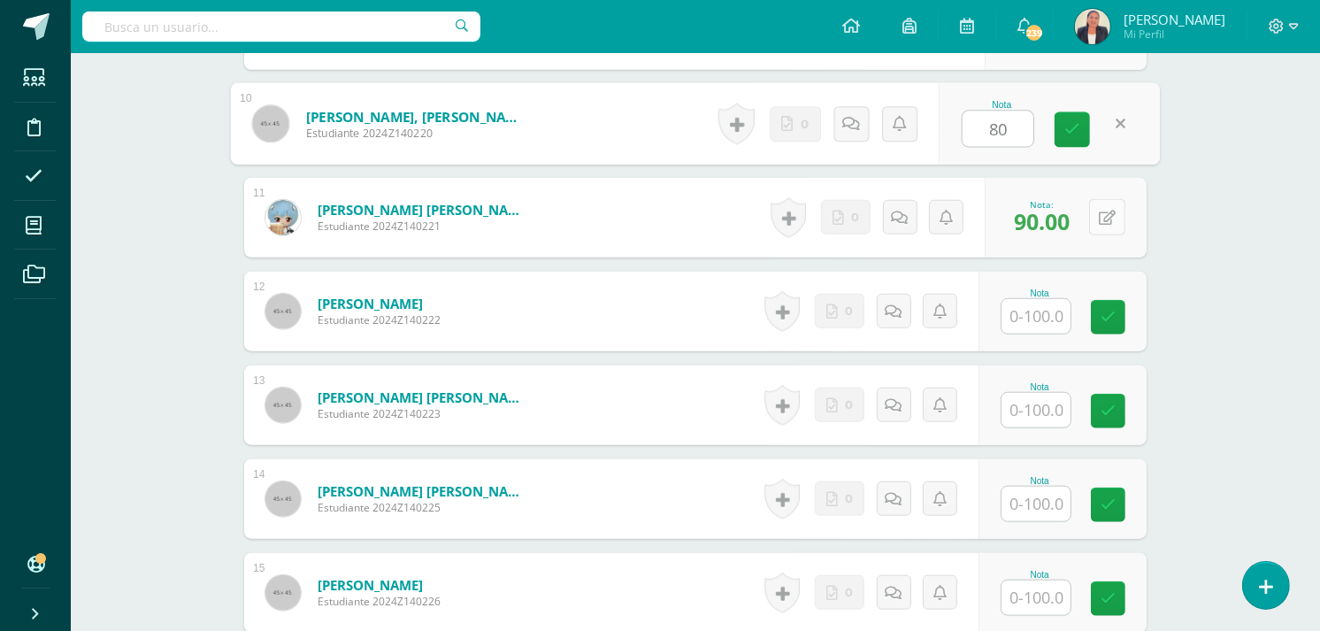
type input "80"
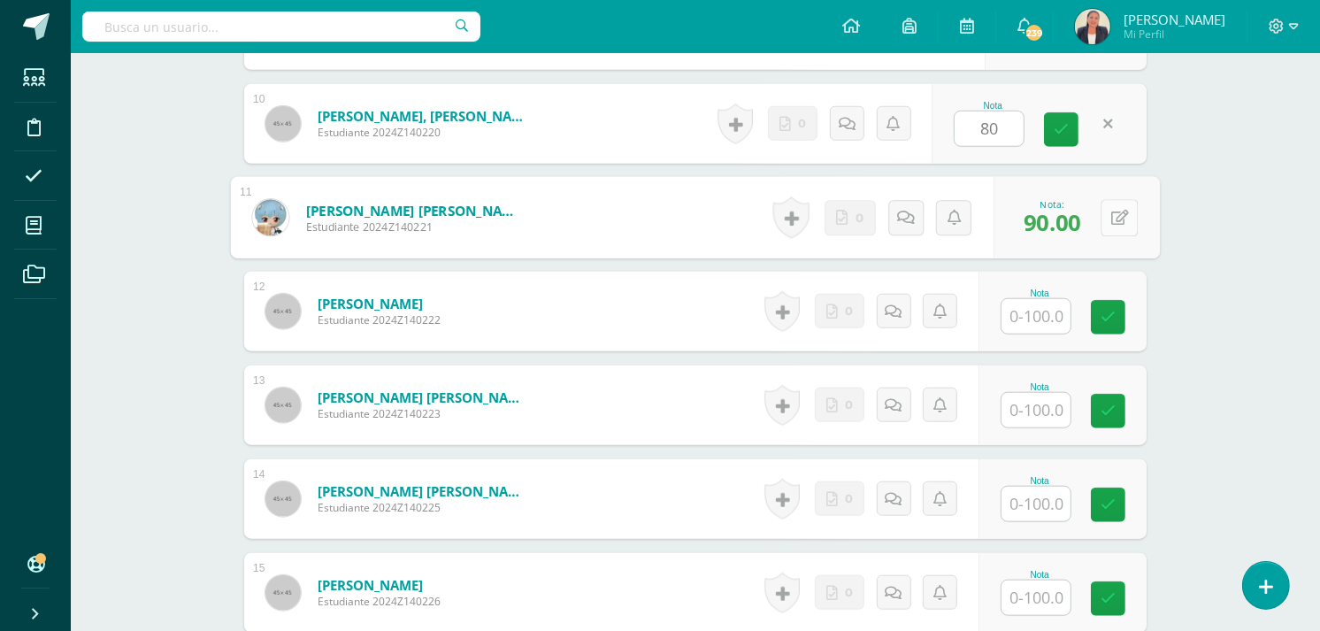
click at [1111, 210] on icon at bounding box center [1120, 217] width 18 height 15
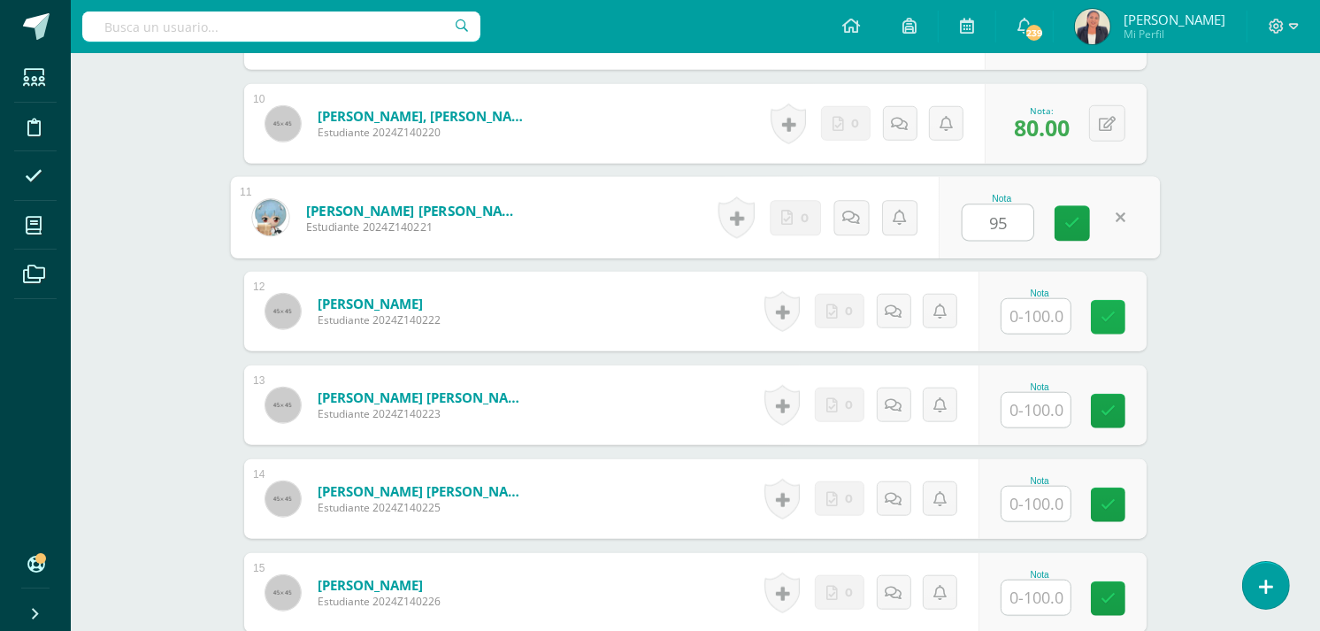
click at [1103, 310] on icon at bounding box center [1108, 317] width 15 height 15
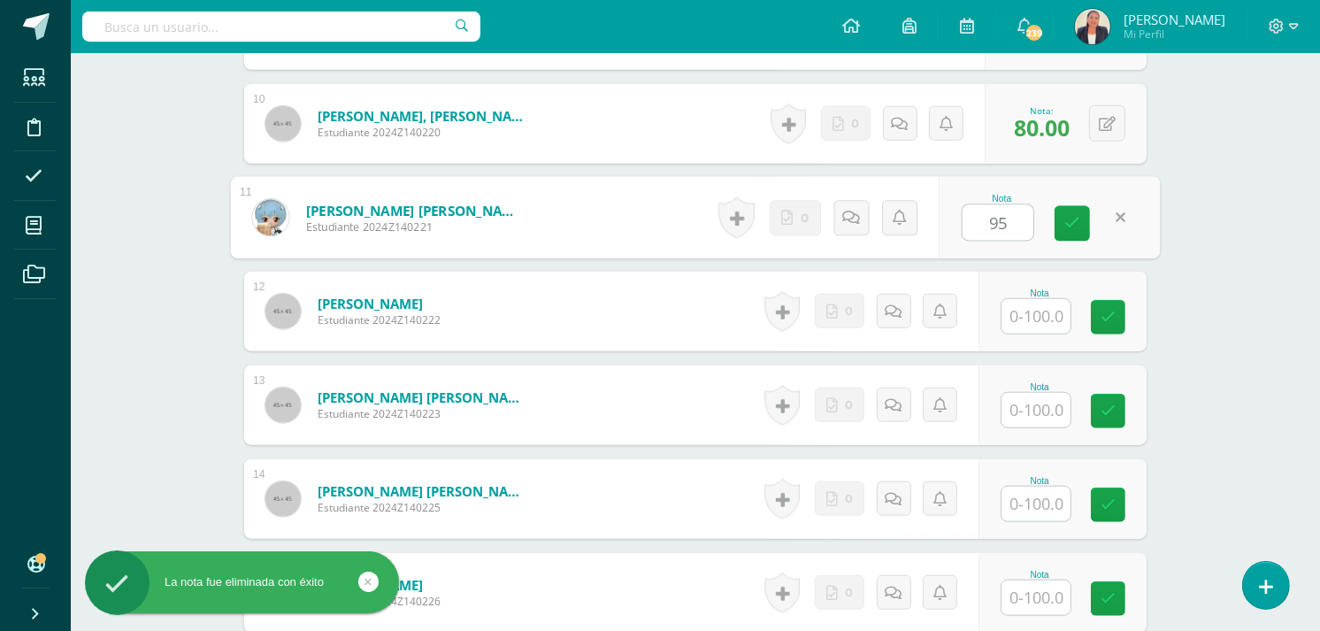
type input "95"
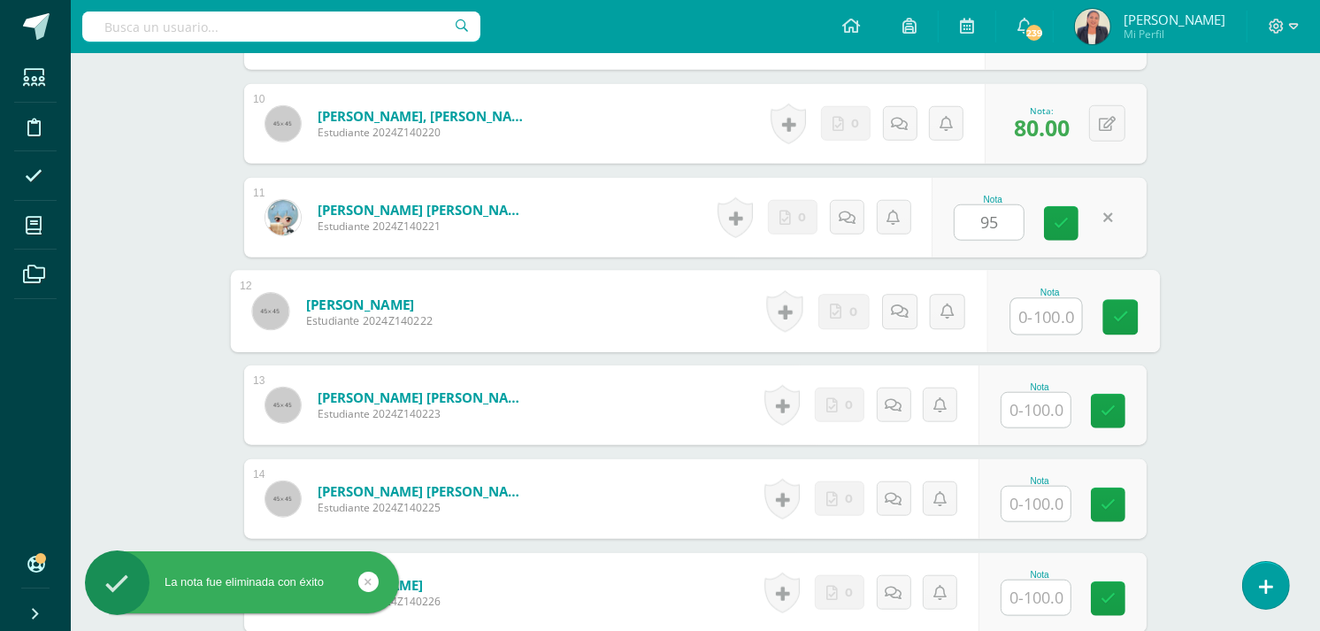
click at [1041, 299] on input "text" at bounding box center [1046, 316] width 71 height 35
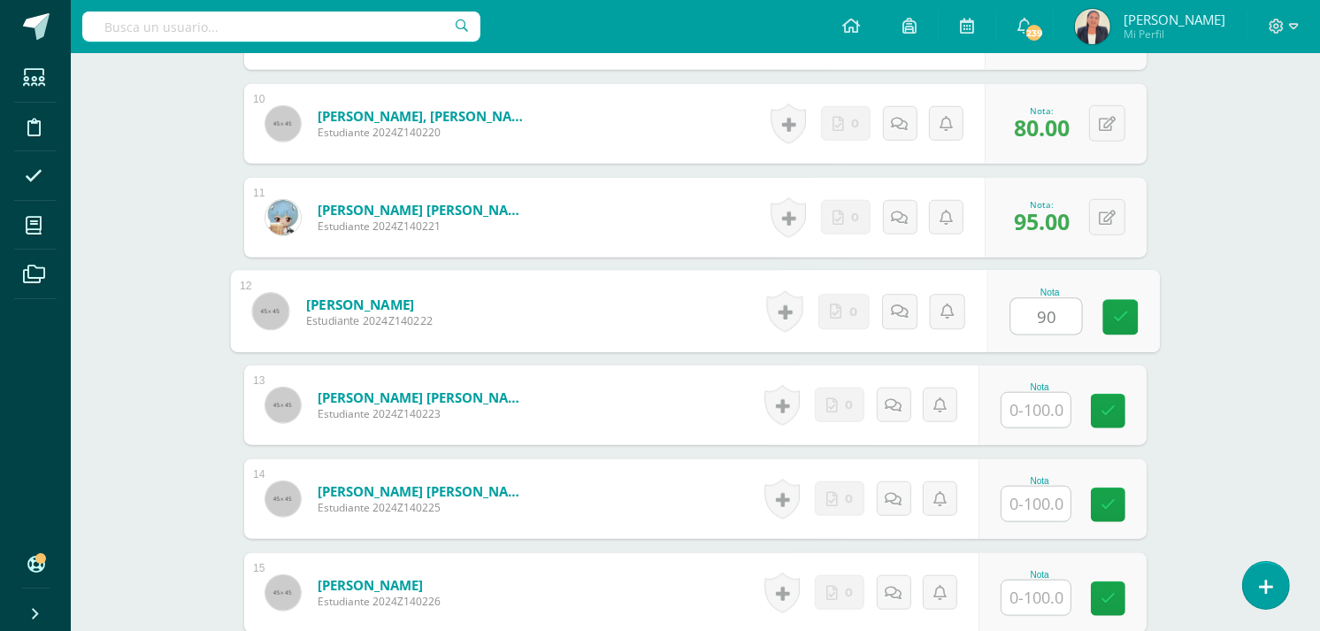
type input "90"
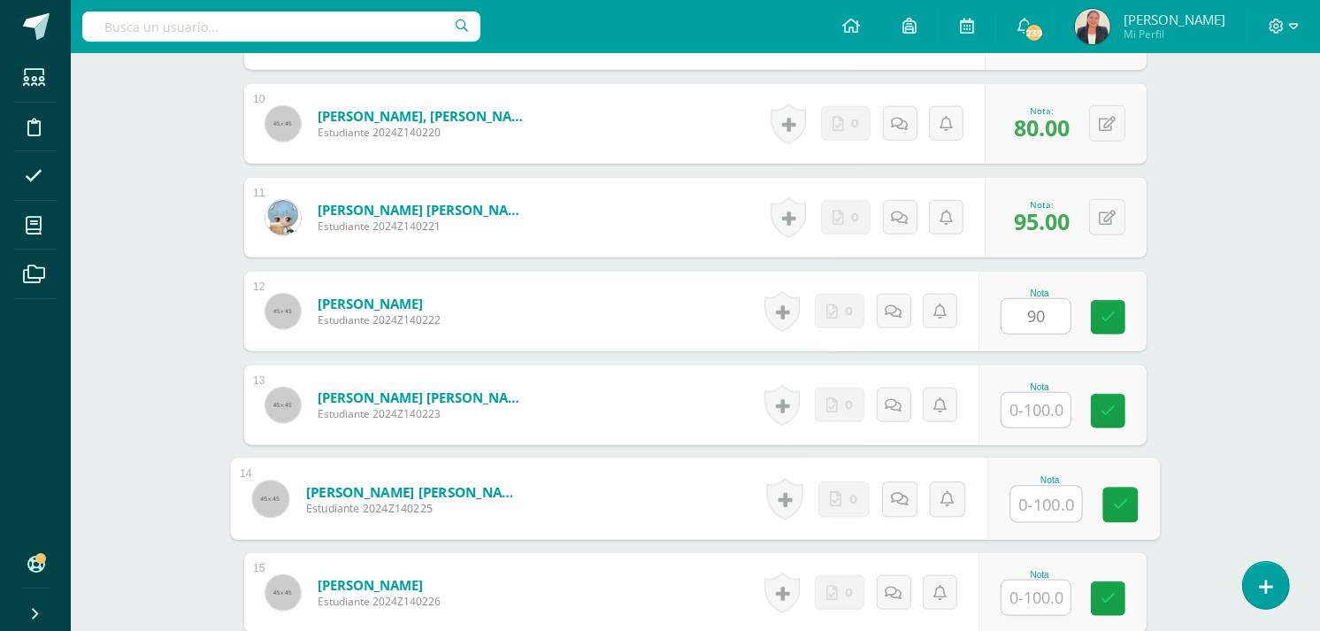
click at [1037, 487] on input "text" at bounding box center [1046, 504] width 71 height 35
type input "98"
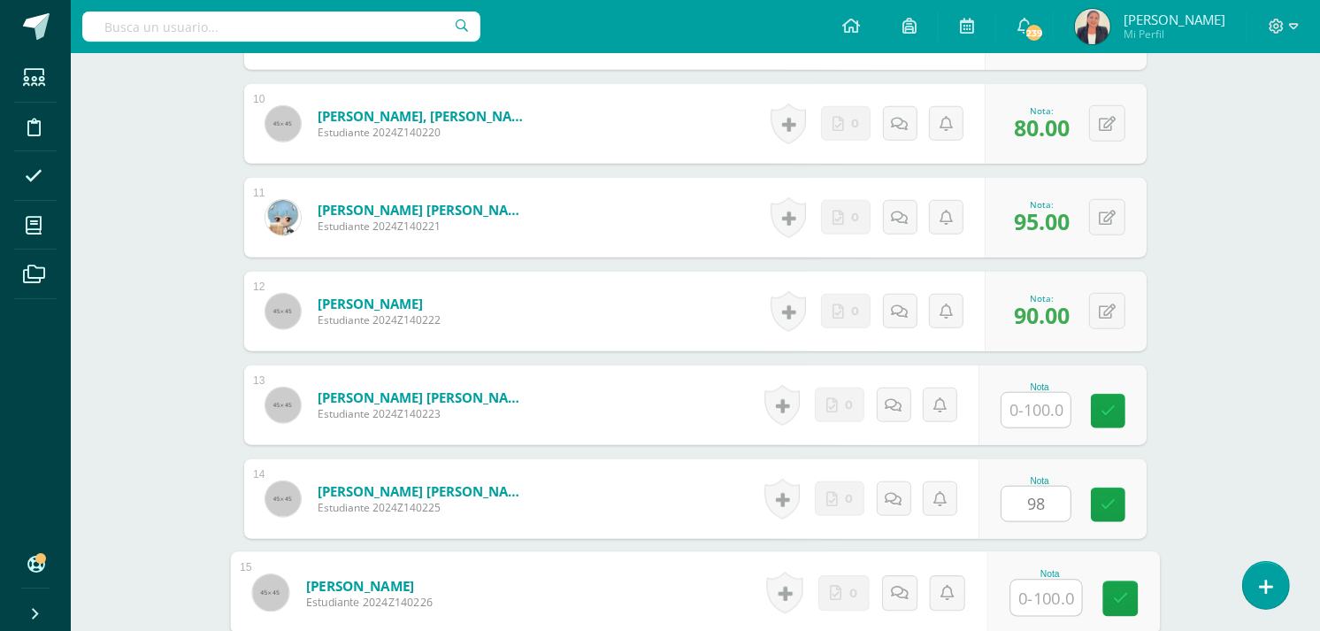
click at [1033, 580] on input "text" at bounding box center [1046, 597] width 71 height 35
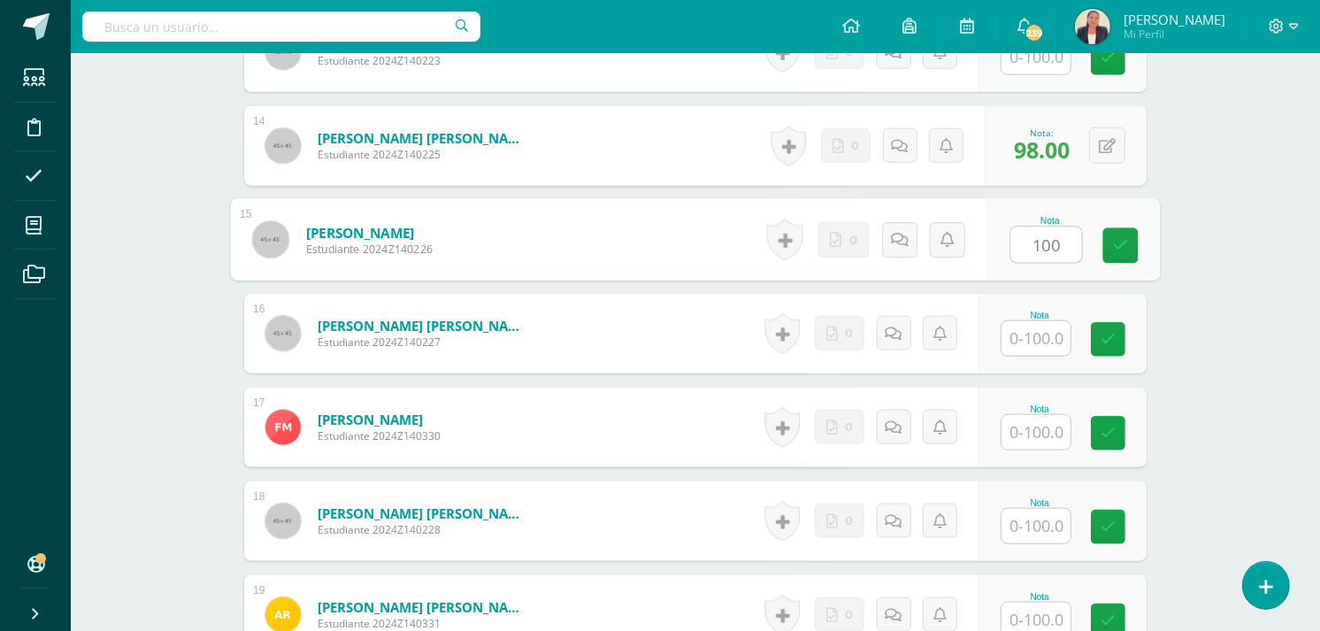
scroll to position [1763, 0]
type input "100"
click at [901, 231] on icon at bounding box center [900, 238] width 18 height 15
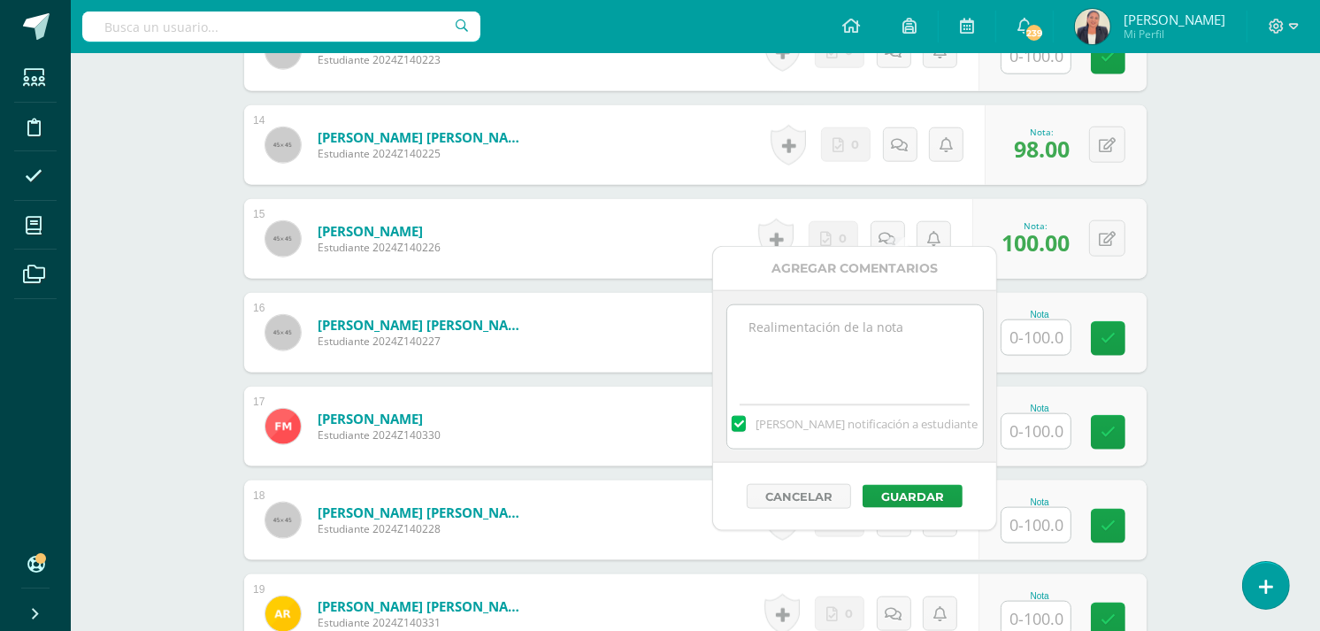
click at [830, 341] on textarea at bounding box center [855, 349] width 256 height 88
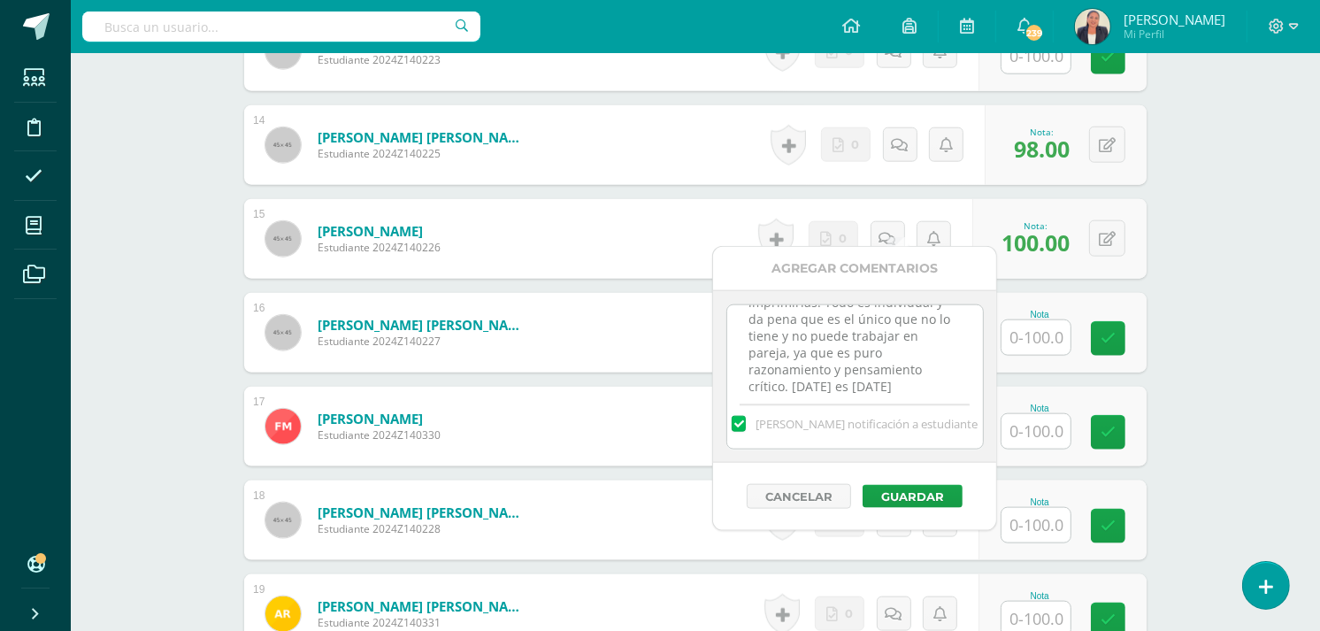
scroll to position [159, 0]
type textarea "Buenas tardes. Es urgente que Rodri tenga las copias del libro. Le faltan 4 act…"
click at [900, 484] on div "Cancelar Guardar" at bounding box center [854, 496] width 283 height 67
click at [901, 490] on button "Guardar" at bounding box center [913, 496] width 100 height 23
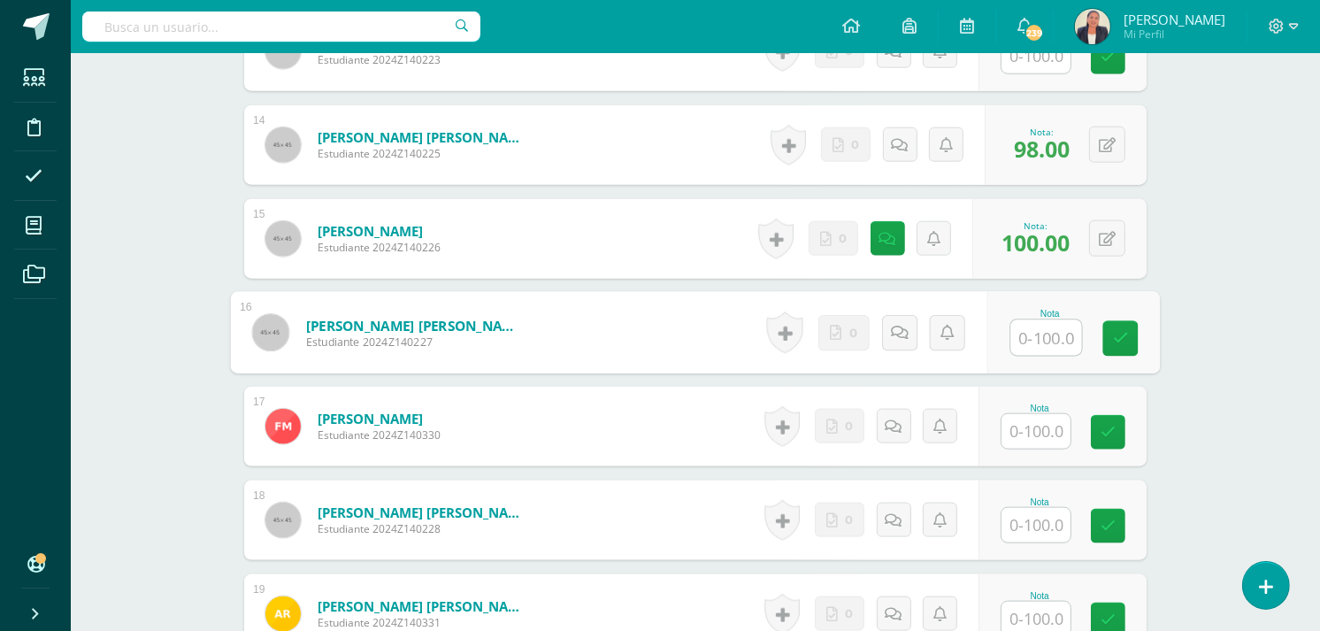
click at [1028, 320] on input "text" at bounding box center [1046, 337] width 71 height 35
type input "90"
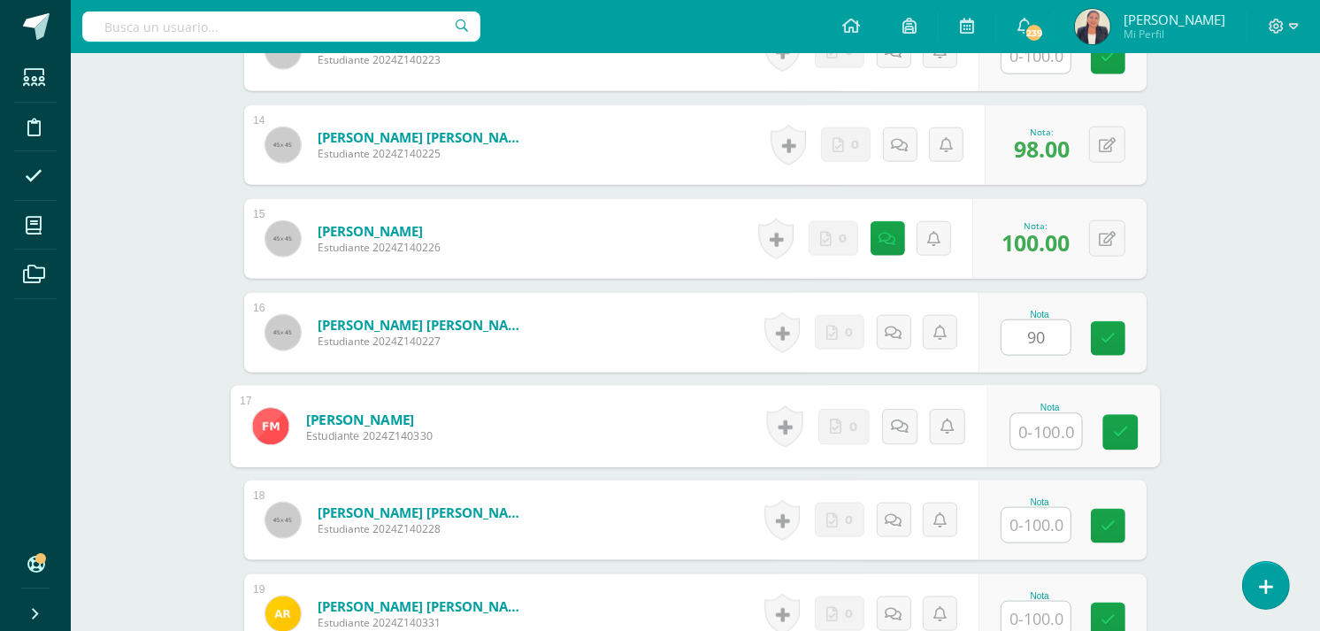
click at [1045, 414] on input "text" at bounding box center [1046, 431] width 71 height 35
type input "60"
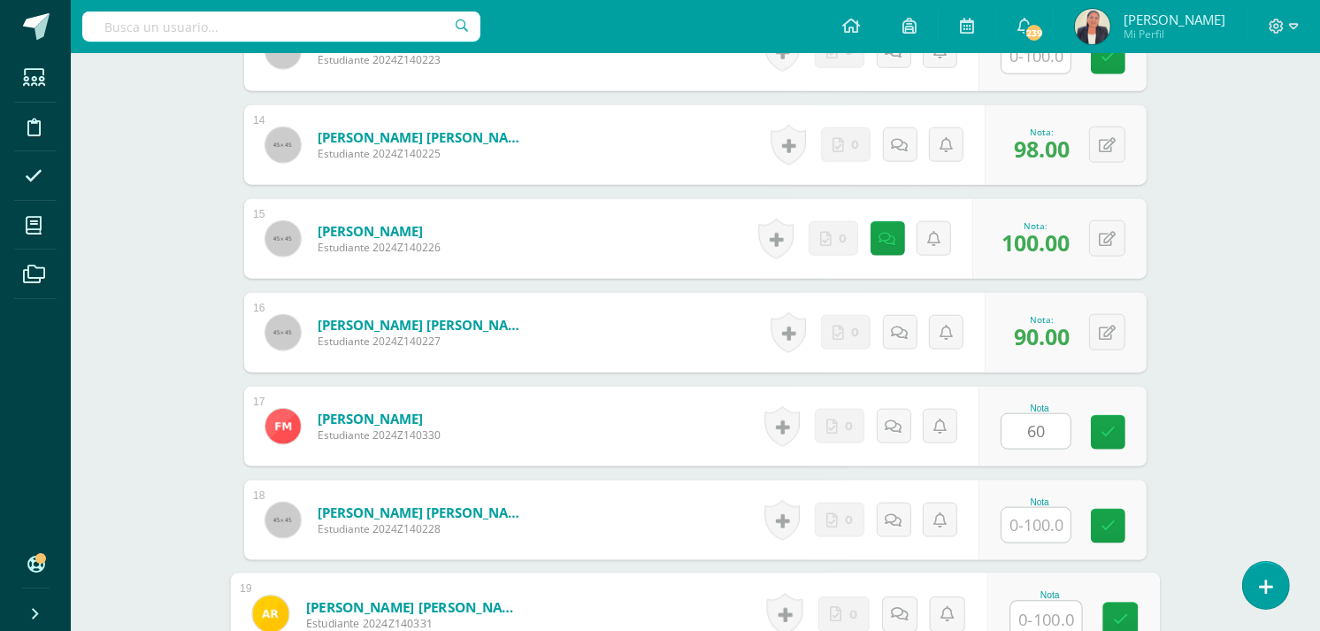
click at [1032, 602] on input "text" at bounding box center [1046, 619] width 71 height 35
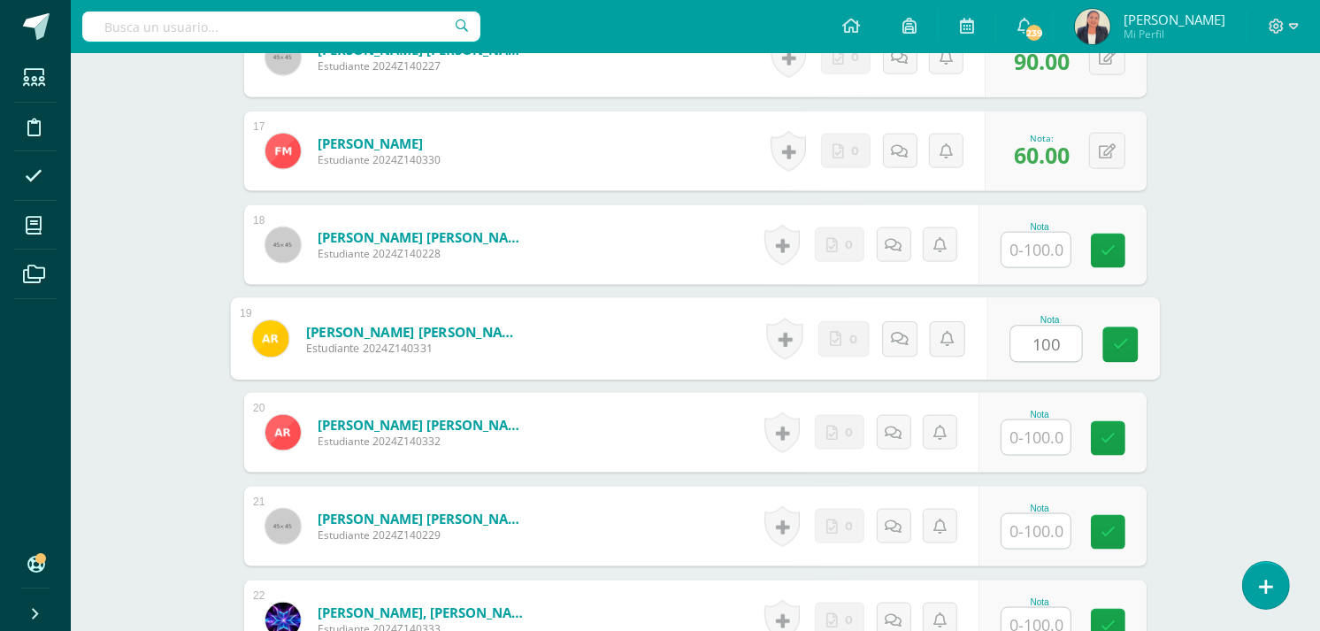
scroll to position [2044, 0]
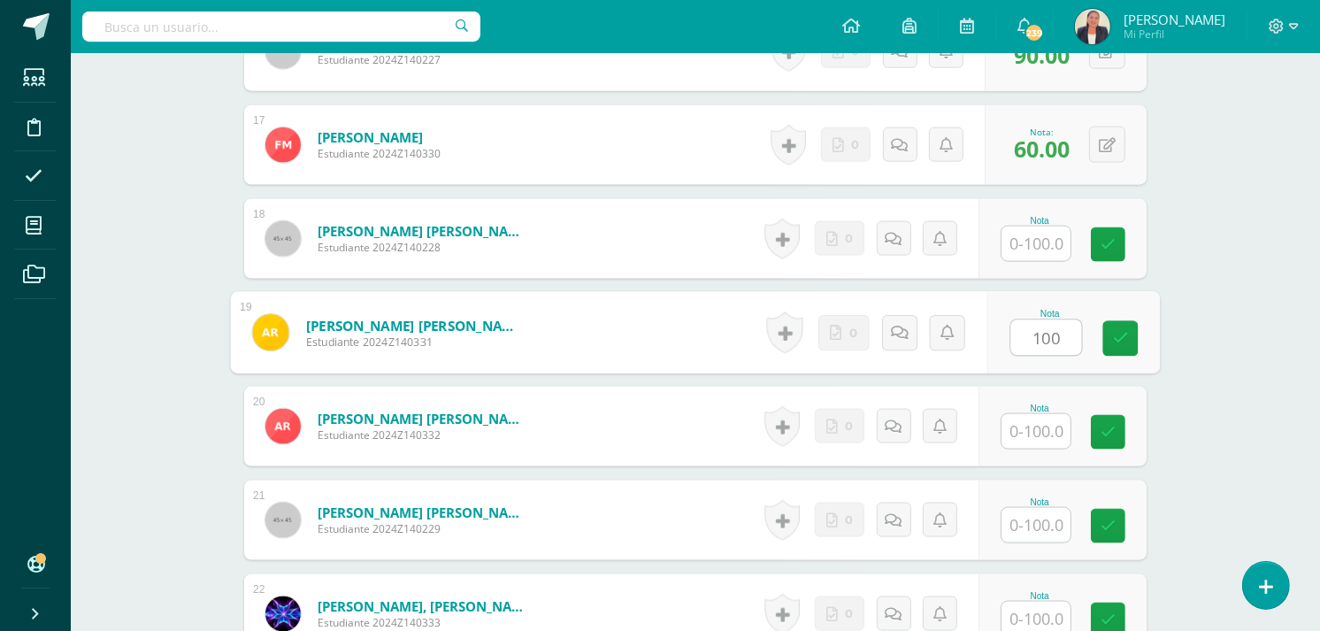
type input "100"
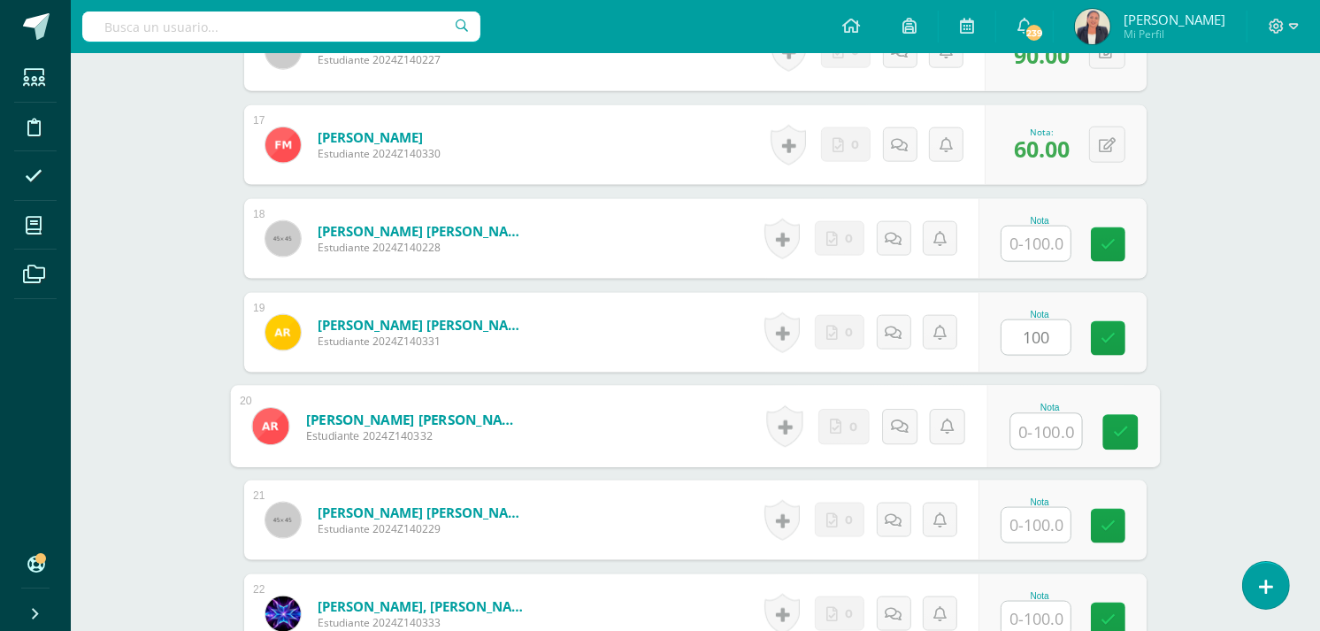
click at [1042, 419] on input "text" at bounding box center [1046, 431] width 71 height 35
type input "0"
click at [891, 419] on icon at bounding box center [900, 426] width 18 height 15
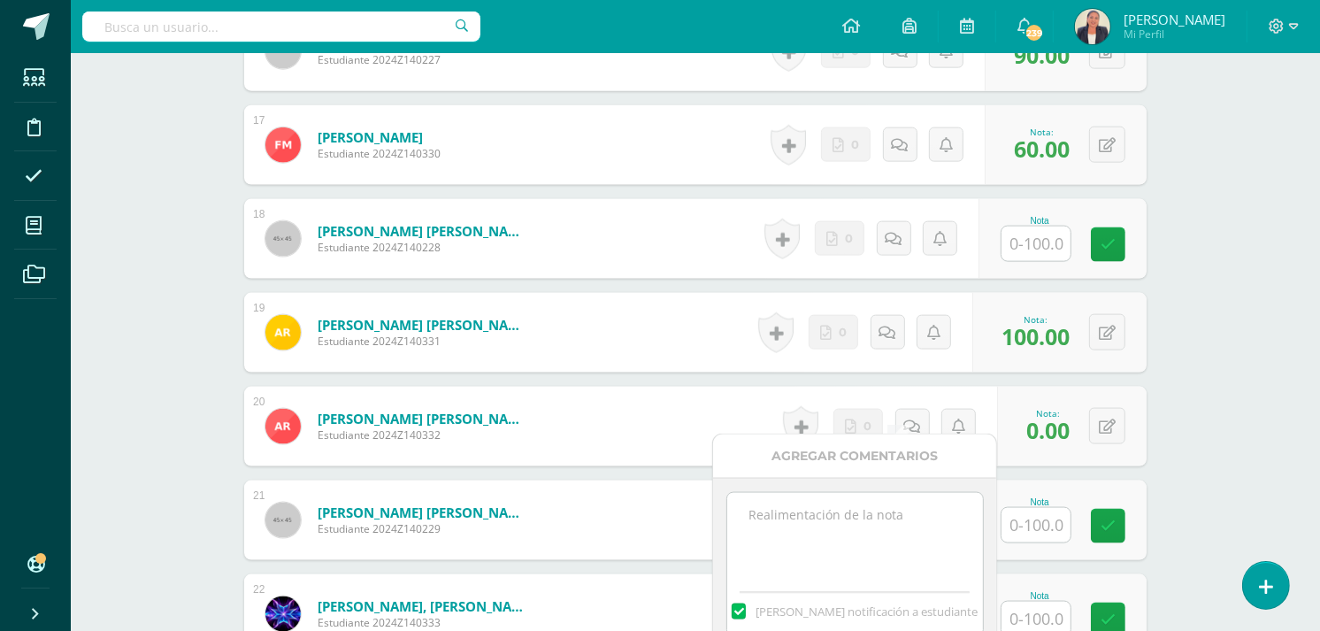
click at [807, 518] on textarea at bounding box center [855, 537] width 256 height 88
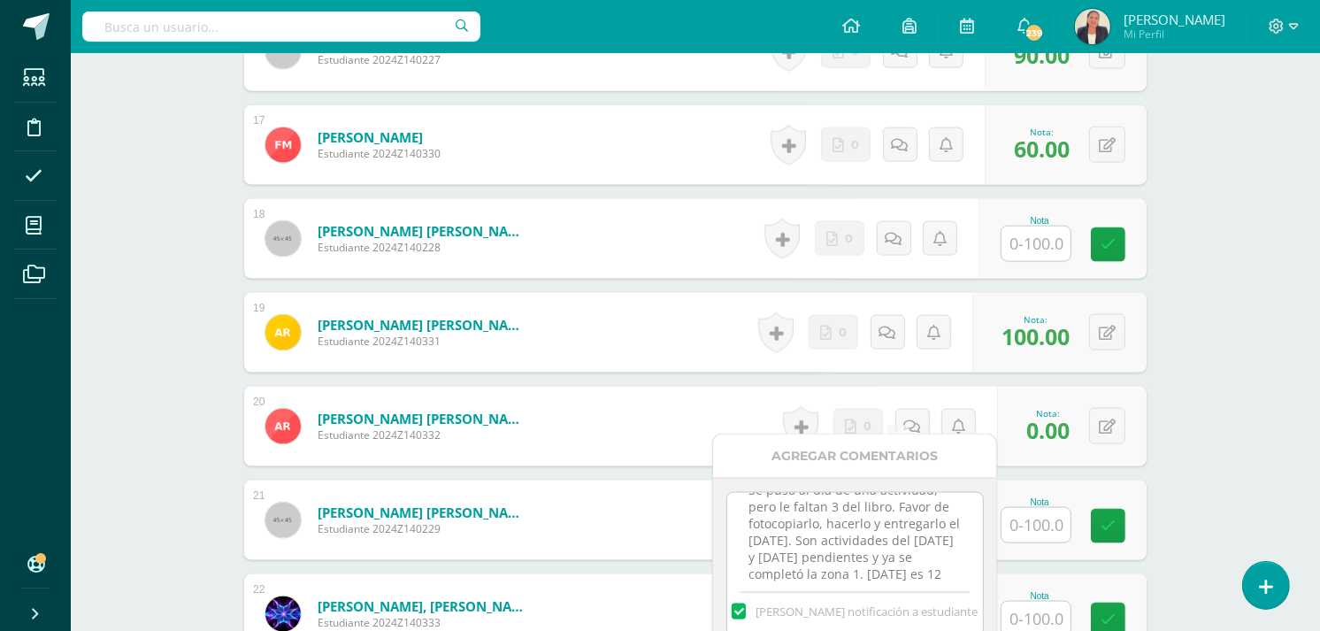
scroll to position [42, 0]
type textarea "Se puso al día de una actividad, pero le faltan 3 del libro. Favor de fotocopia…"
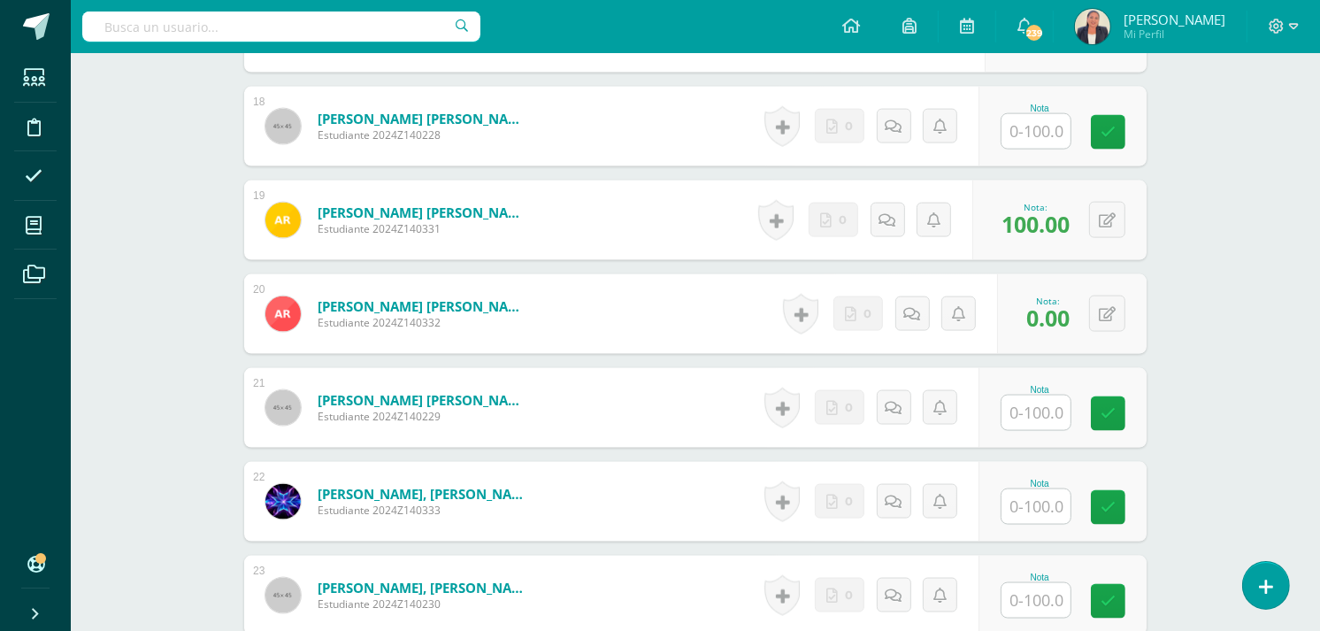
scroll to position [2168, 0]
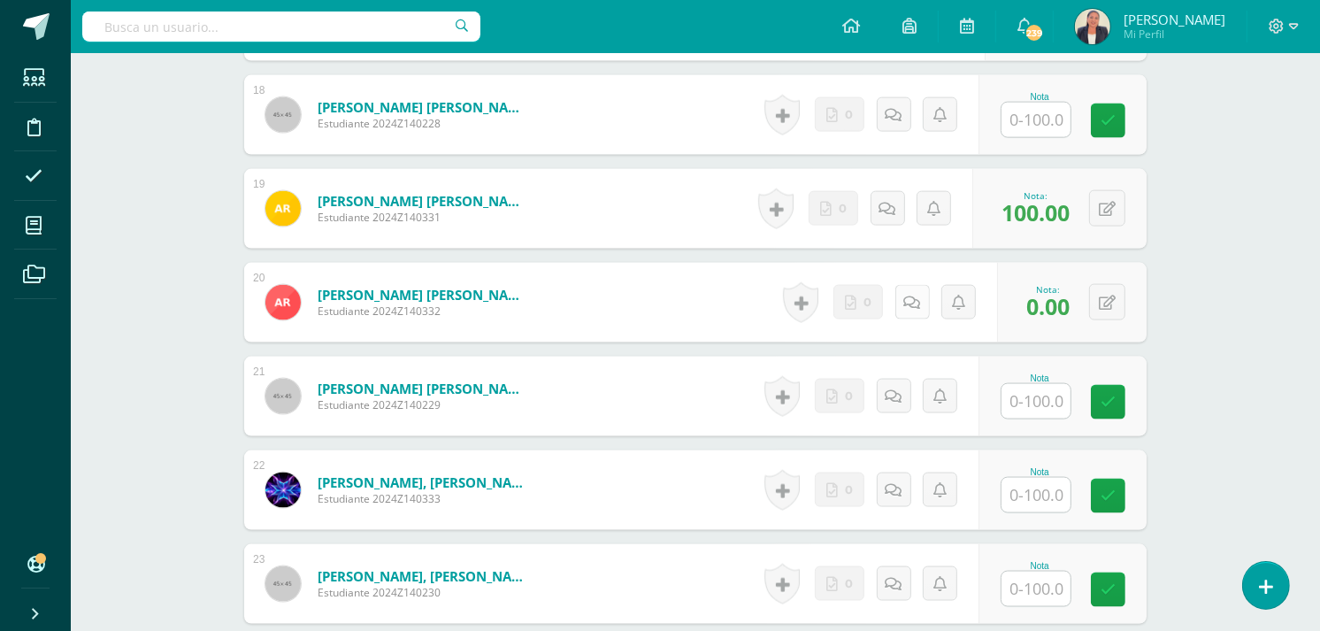
click at [903, 295] on link at bounding box center [912, 302] width 35 height 35
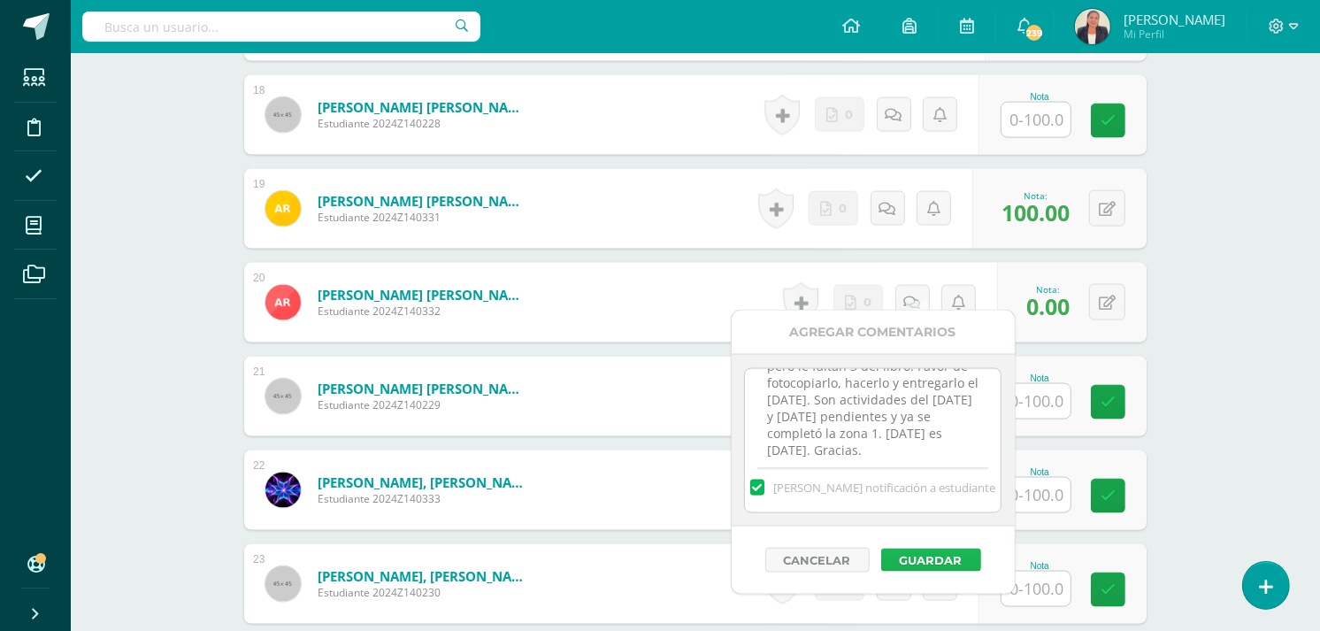
click at [910, 556] on button "Guardar" at bounding box center [931, 560] width 100 height 23
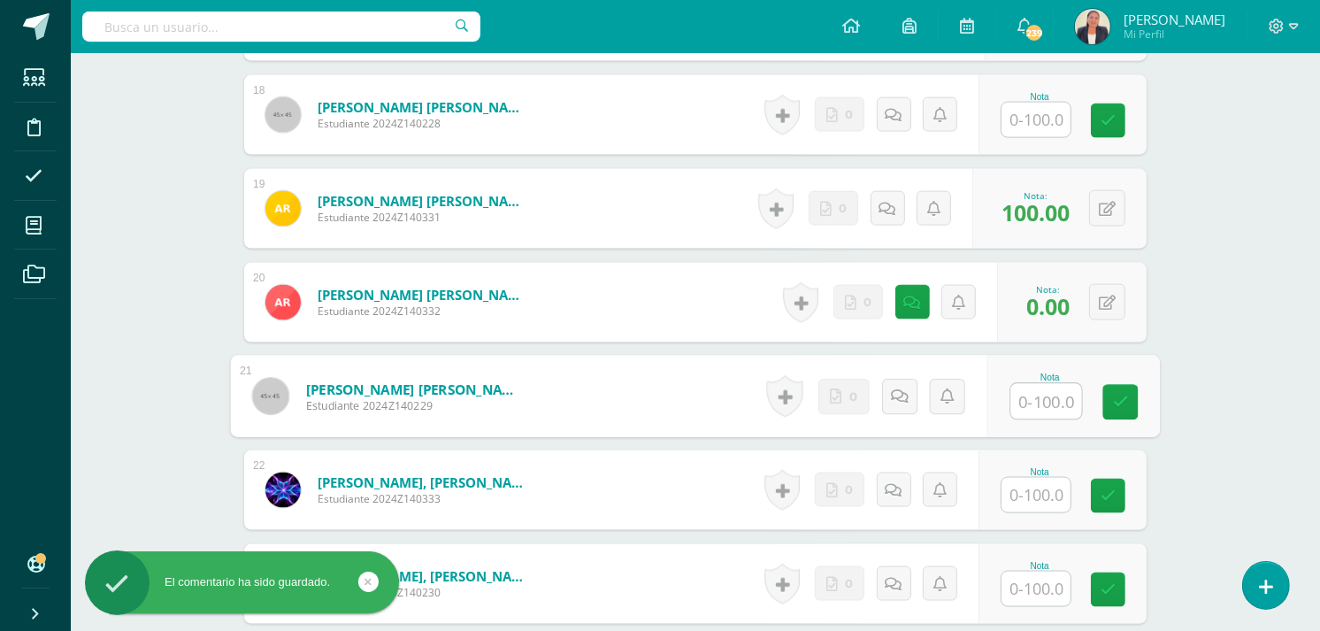
click at [1051, 384] on input "text" at bounding box center [1046, 401] width 71 height 35
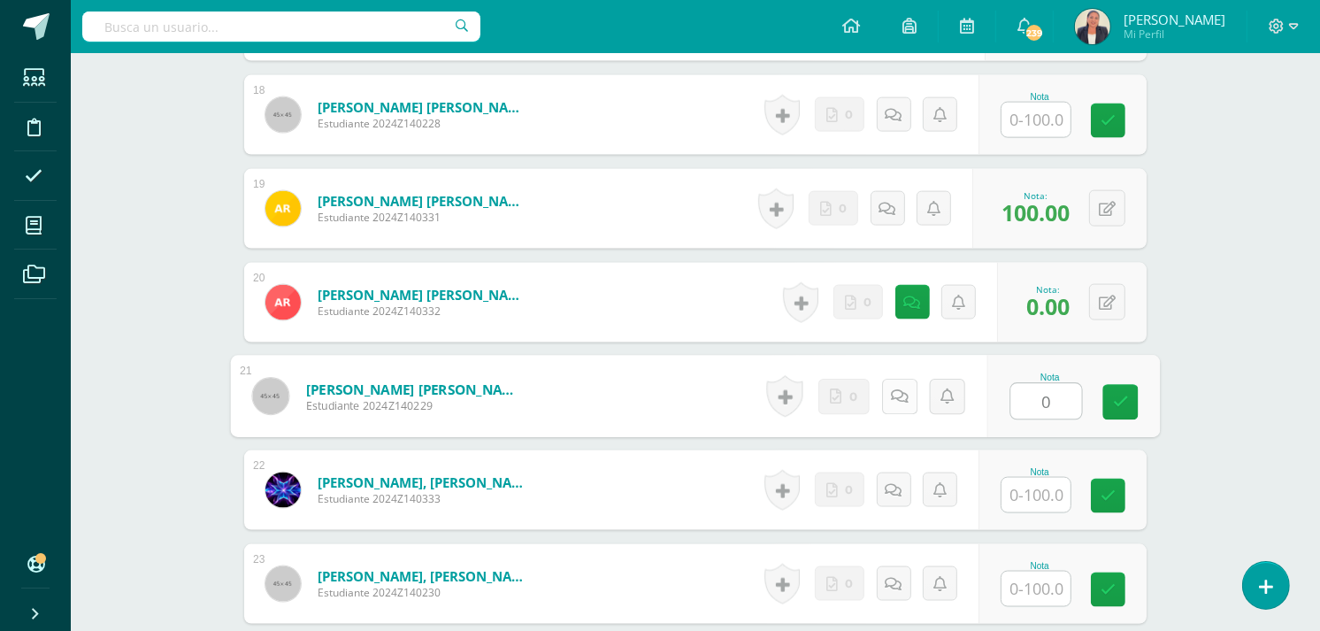
type input "0"
click at [901, 388] on icon at bounding box center [900, 395] width 18 height 15
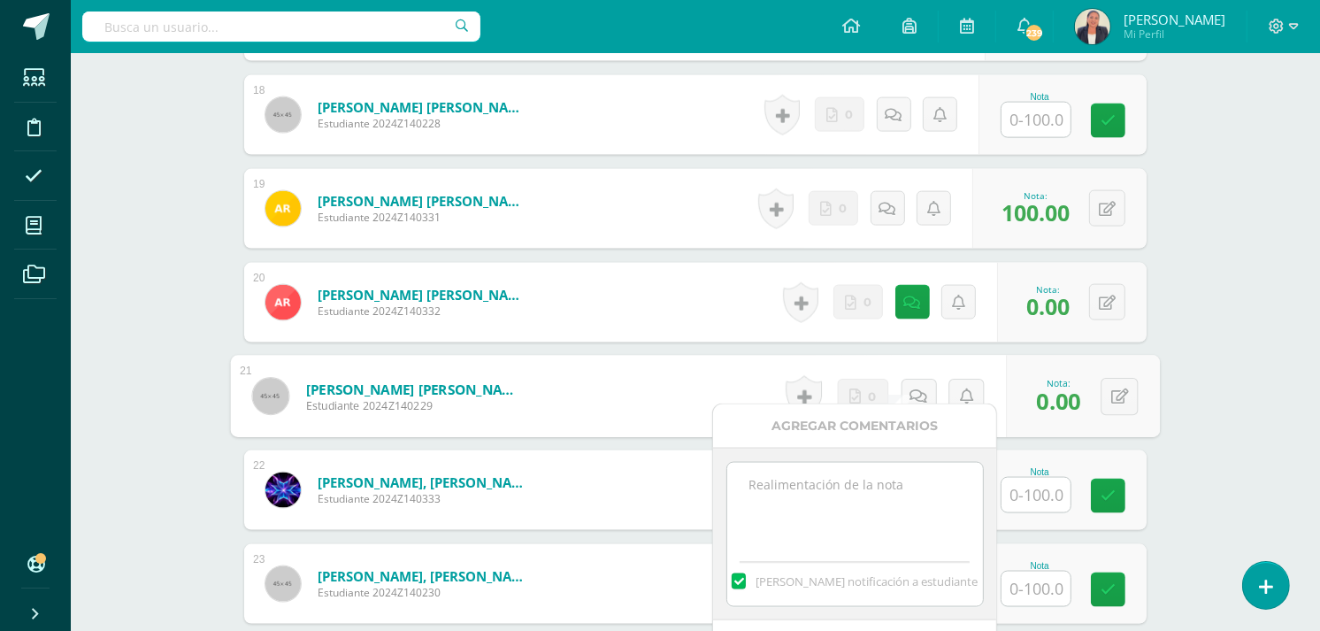
click at [818, 489] on textarea at bounding box center [855, 507] width 256 height 88
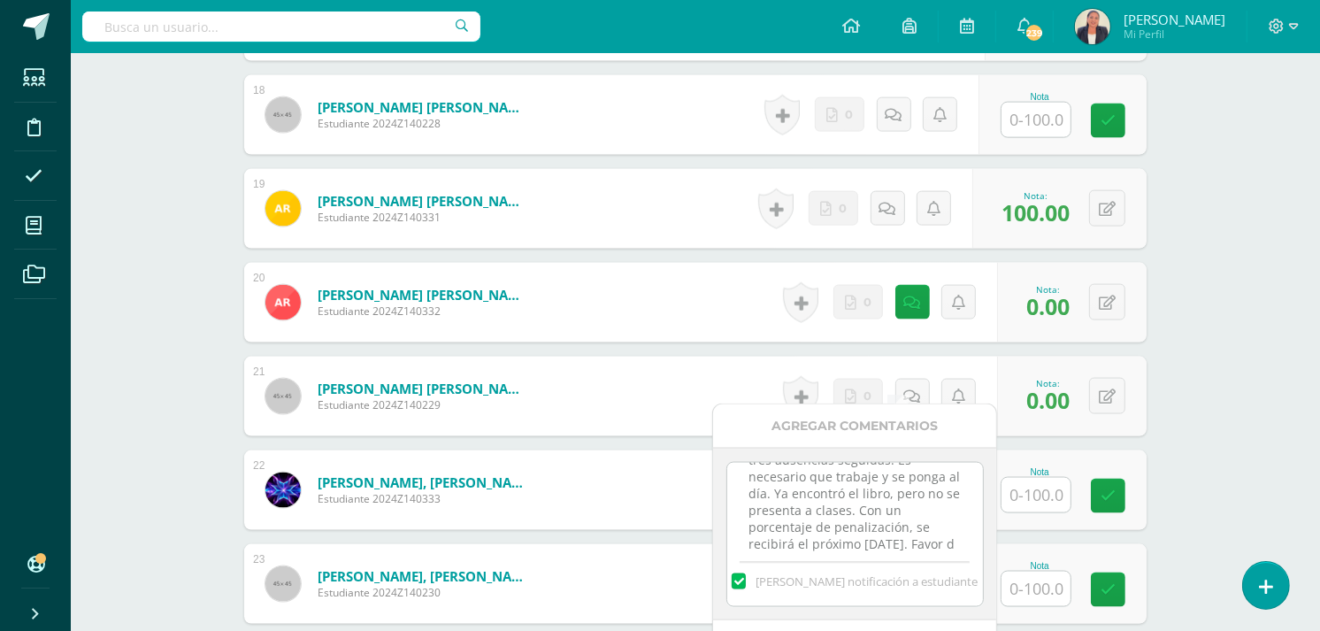
scroll to position [58, 0]
type textarea "12 de agosto, tiene dos o tres ausencias seguidas. Es necesario que trabaje y s…"
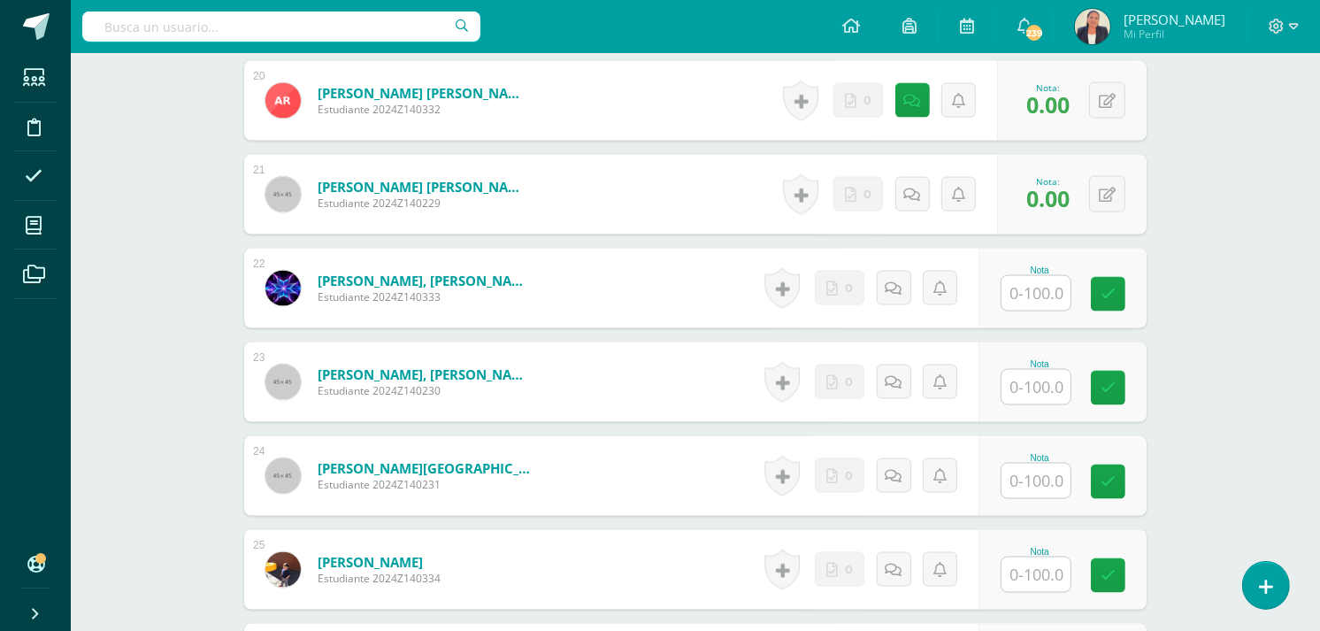
scroll to position [2386, 0]
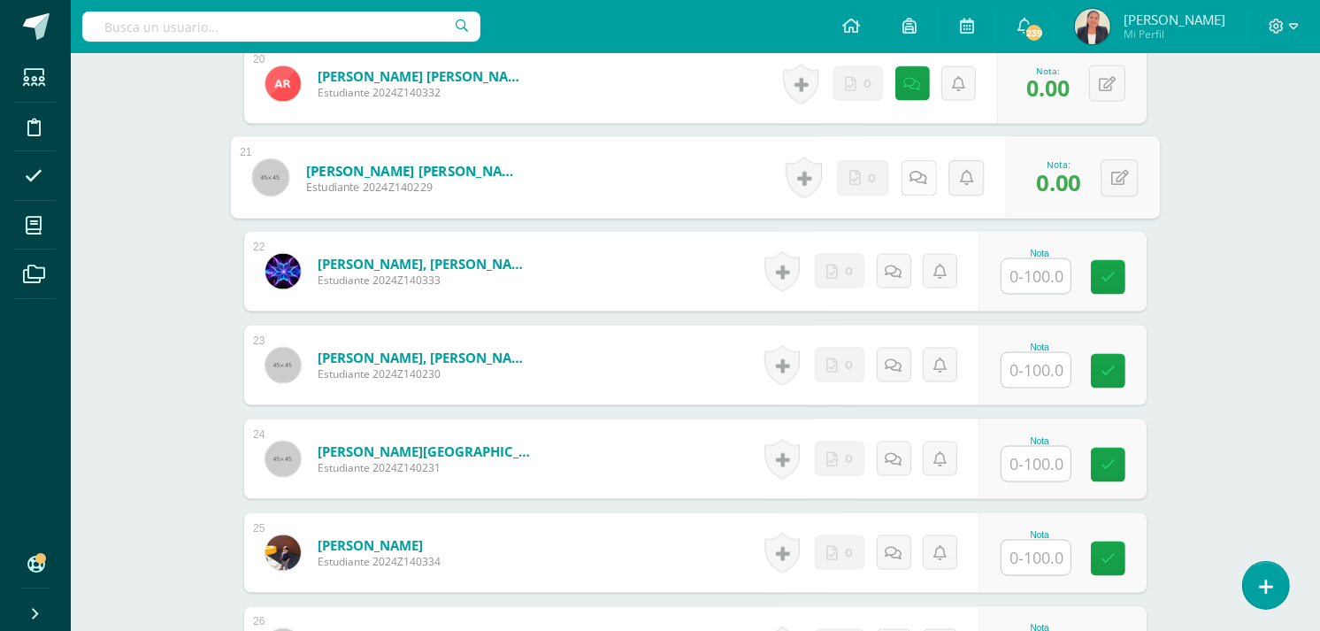
click at [911, 170] on icon at bounding box center [919, 177] width 18 height 15
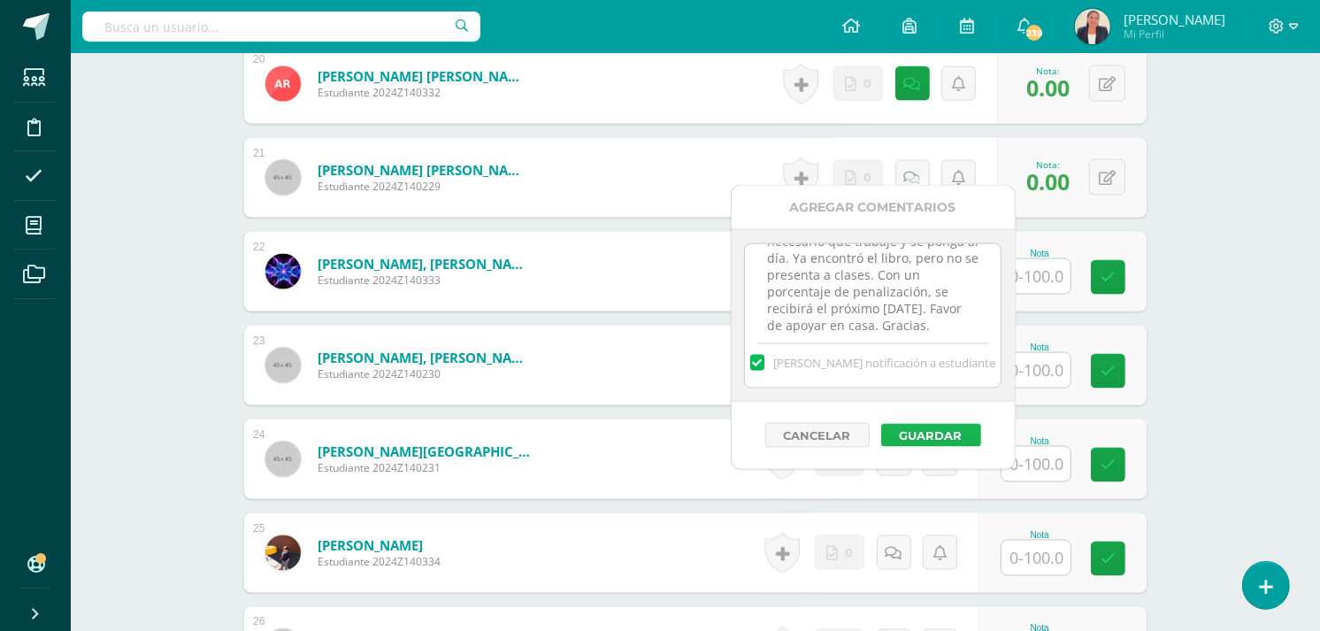
click at [895, 430] on button "Guardar" at bounding box center [931, 435] width 100 height 23
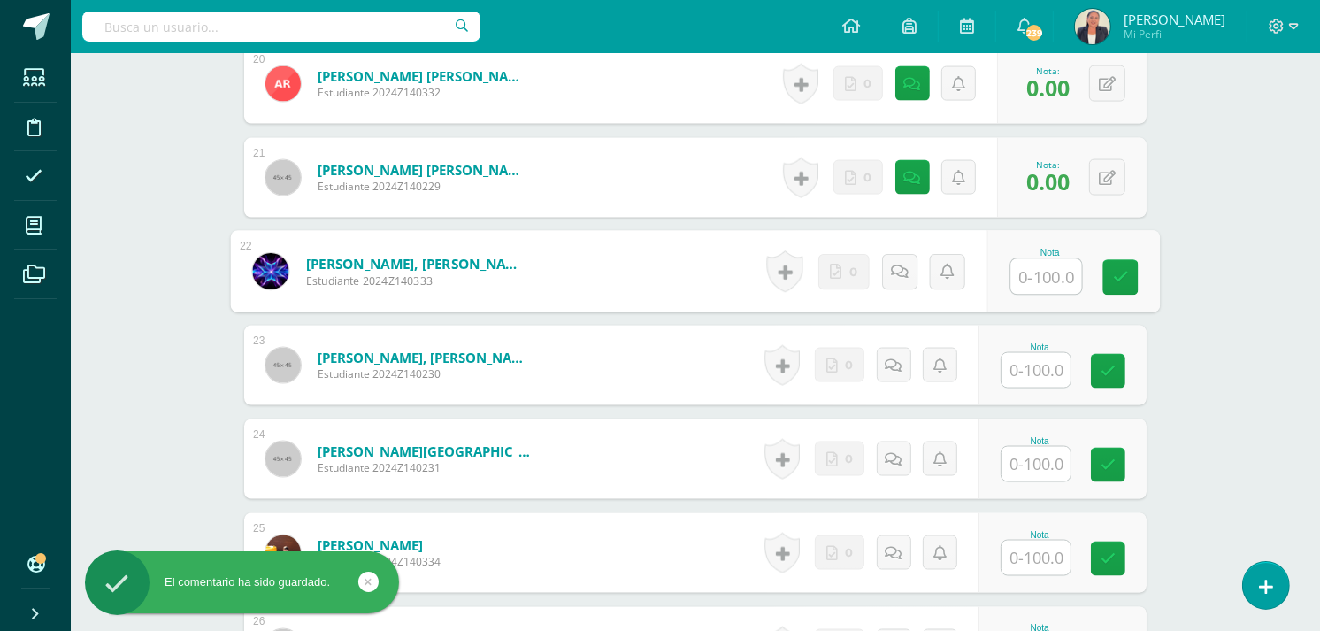
click at [1025, 259] on input "text" at bounding box center [1046, 276] width 71 height 35
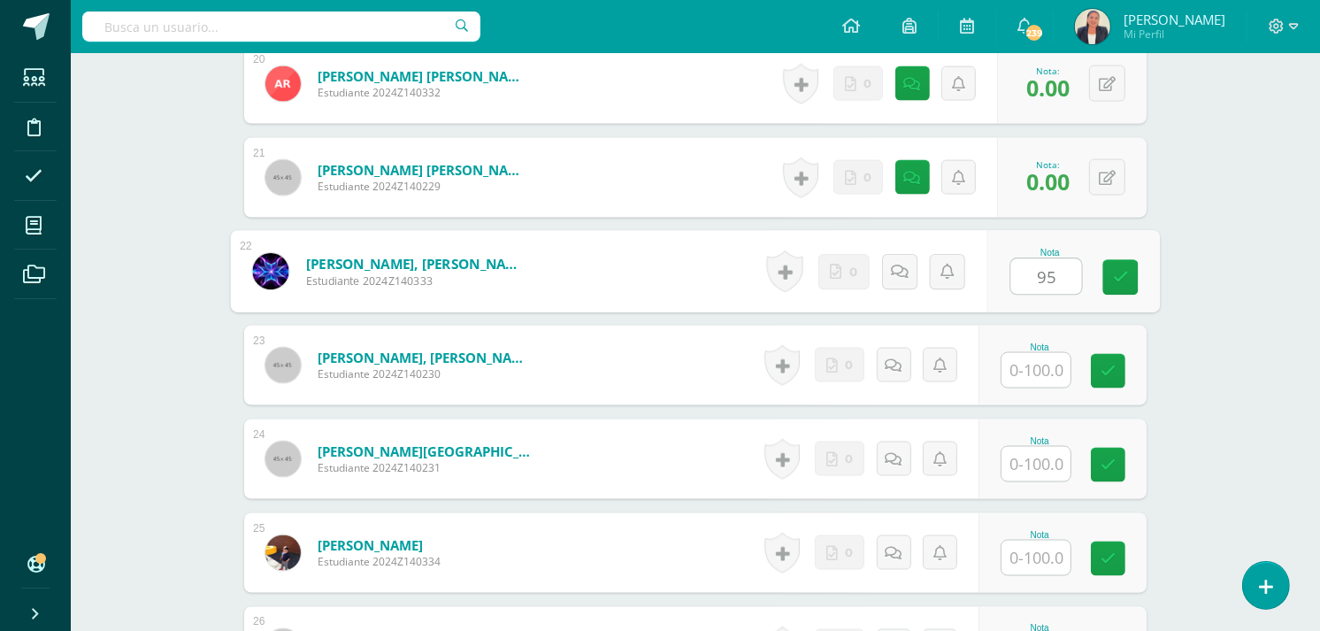
type input "95"
click at [1035, 356] on input "text" at bounding box center [1036, 370] width 69 height 35
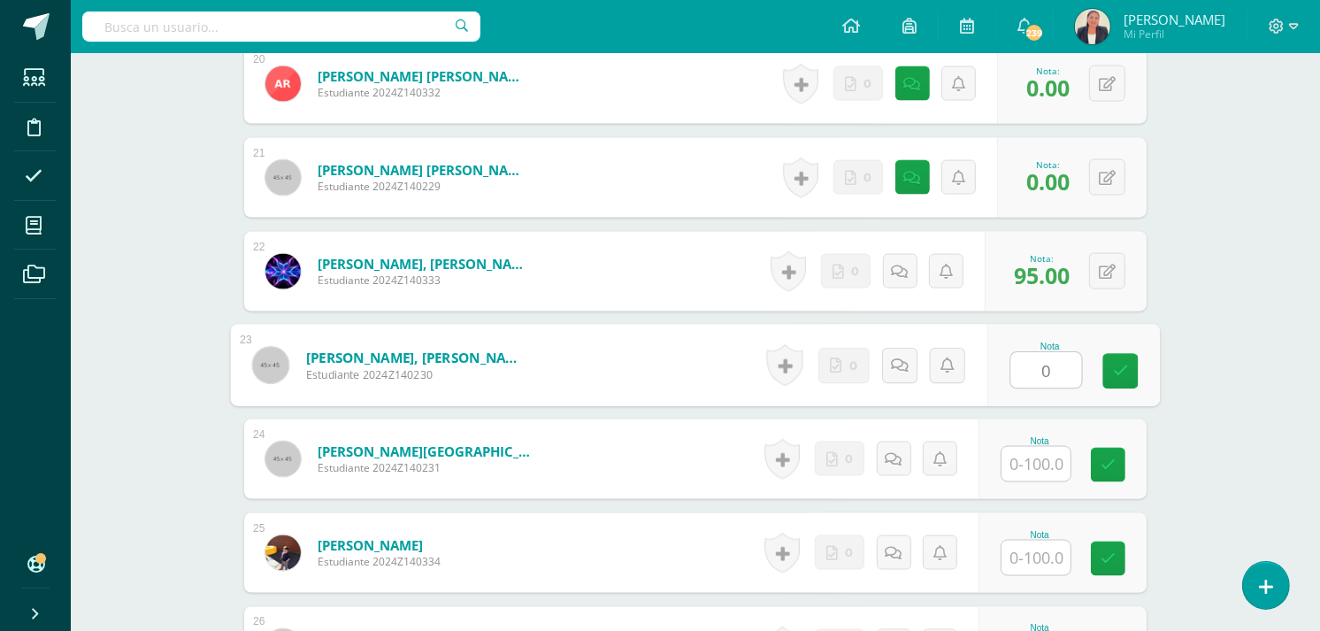
type input "0"
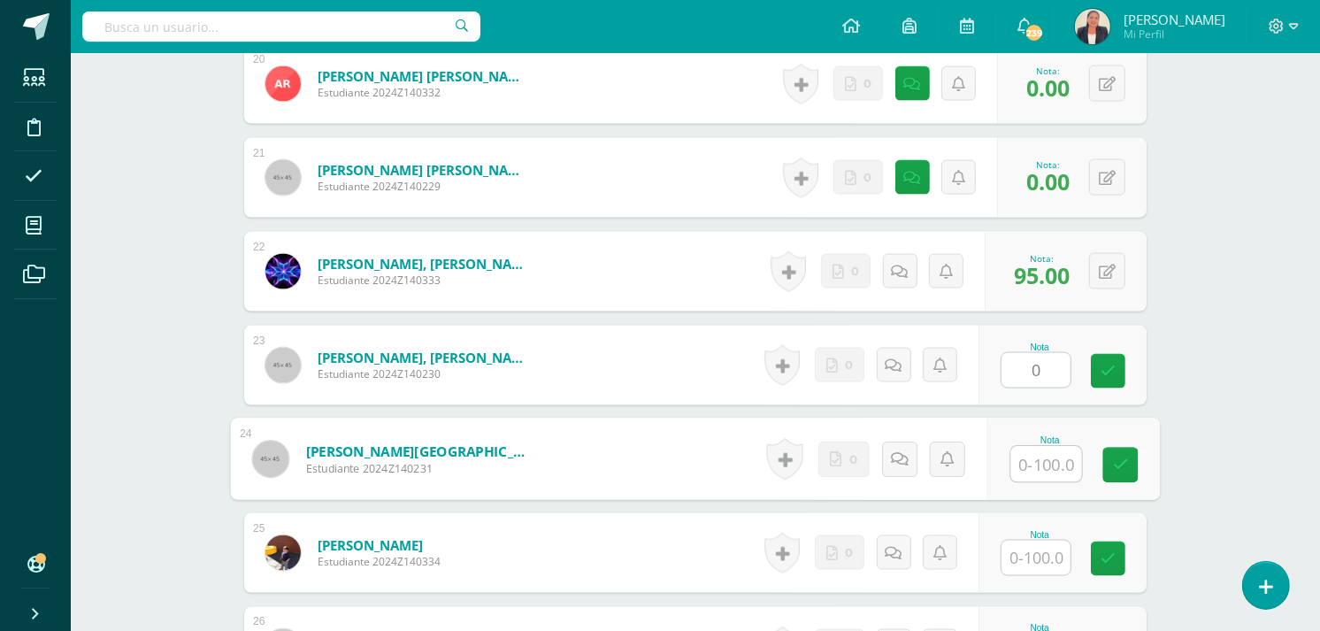
click at [1025, 449] on input "text" at bounding box center [1046, 464] width 71 height 35
type input "90"
click at [910, 358] on icon at bounding box center [912, 365] width 17 height 15
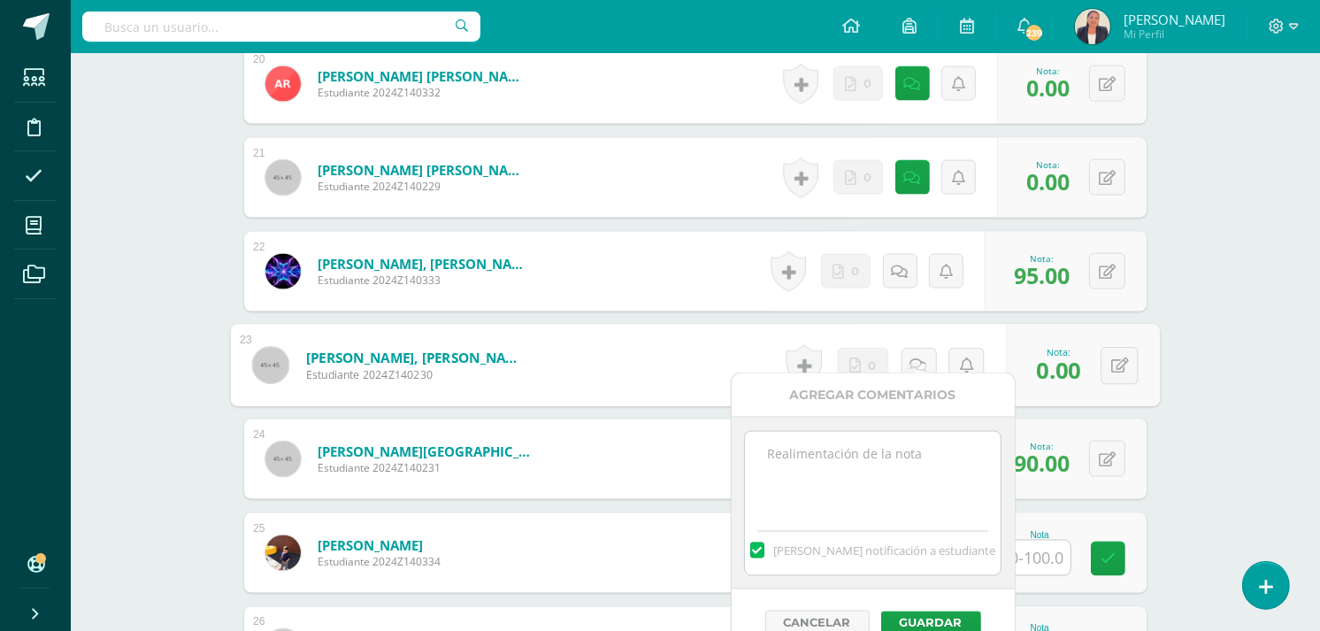
click at [827, 449] on textarea at bounding box center [873, 476] width 256 height 88
click at [827, 449] on textarea "Hoy es 12 de agosto." at bounding box center [873, 476] width 256 height 88
click at [782, 469] on textarea "Hoy es 12 de agosto." at bounding box center [873, 476] width 256 height 88
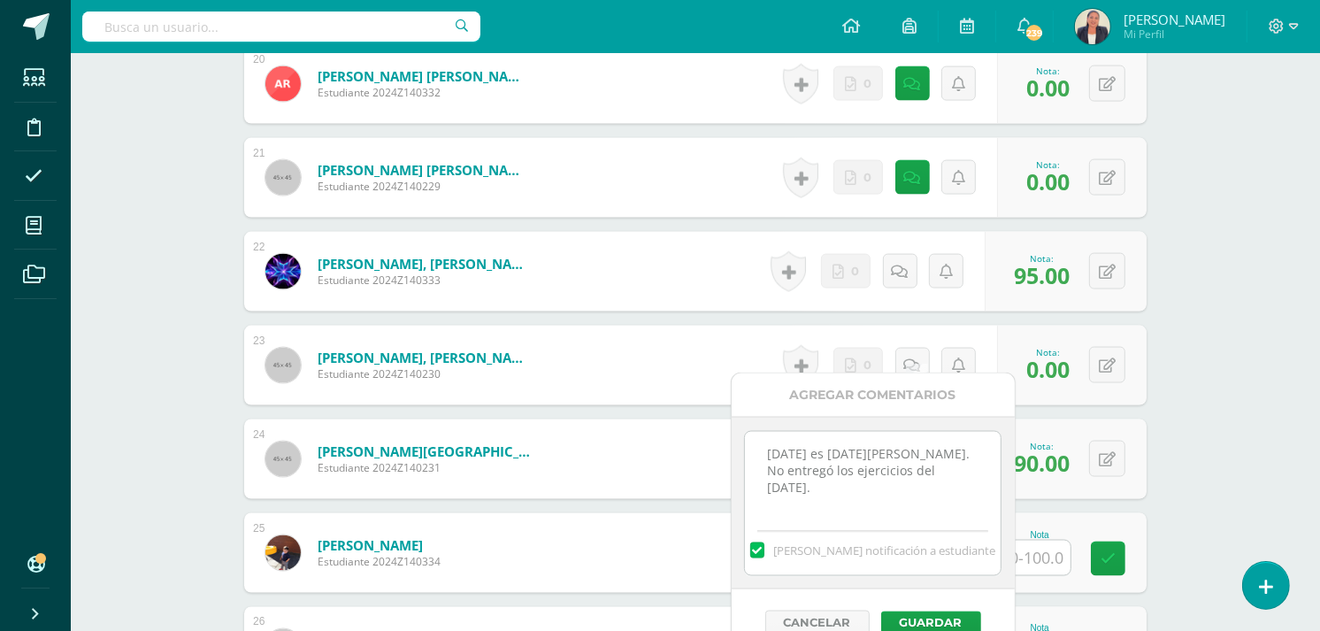
drag, startPoint x: 803, startPoint y: 493, endPoint x: 764, endPoint y: 453, distance: 55.7
click at [764, 453] on textarea "Hoy es 12 de agosto. No entregó los ejercicios del 22 de julio." at bounding box center [873, 476] width 256 height 88
type textarea "Hoy es 12 de agosto. No entregó los ejercicios del 22 de julio."
click at [923, 618] on button "Guardar" at bounding box center [931, 622] width 100 height 23
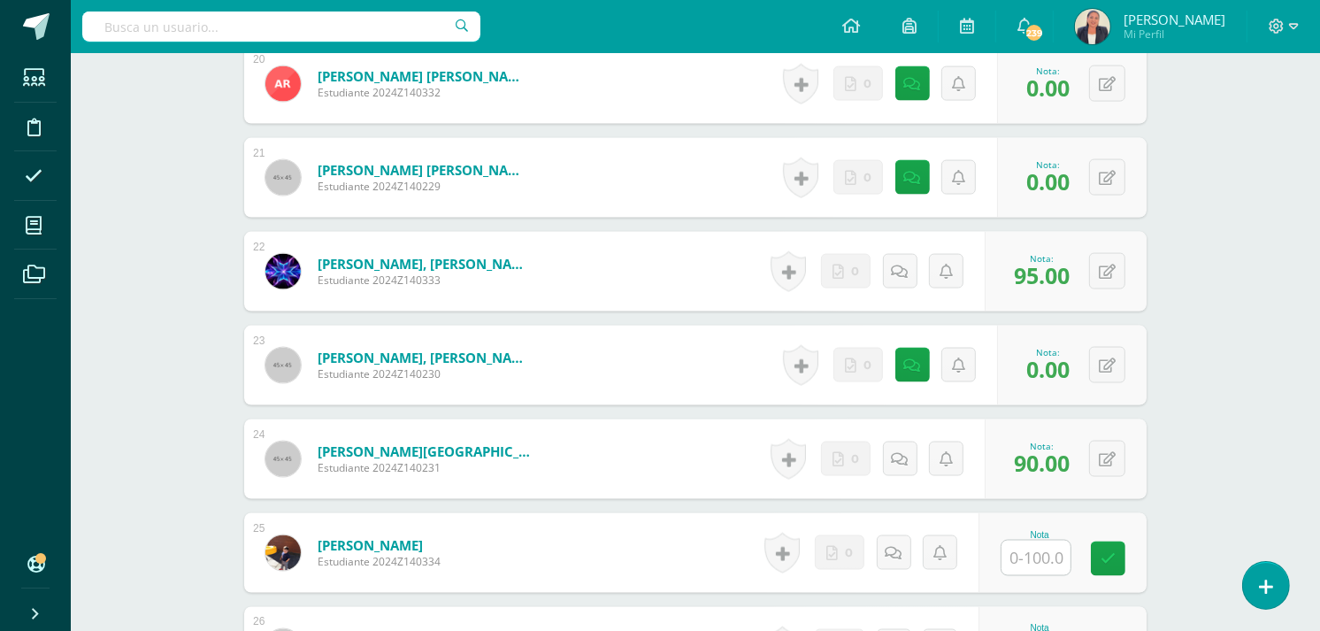
click at [1024, 541] on input "text" at bounding box center [1036, 558] width 69 height 35
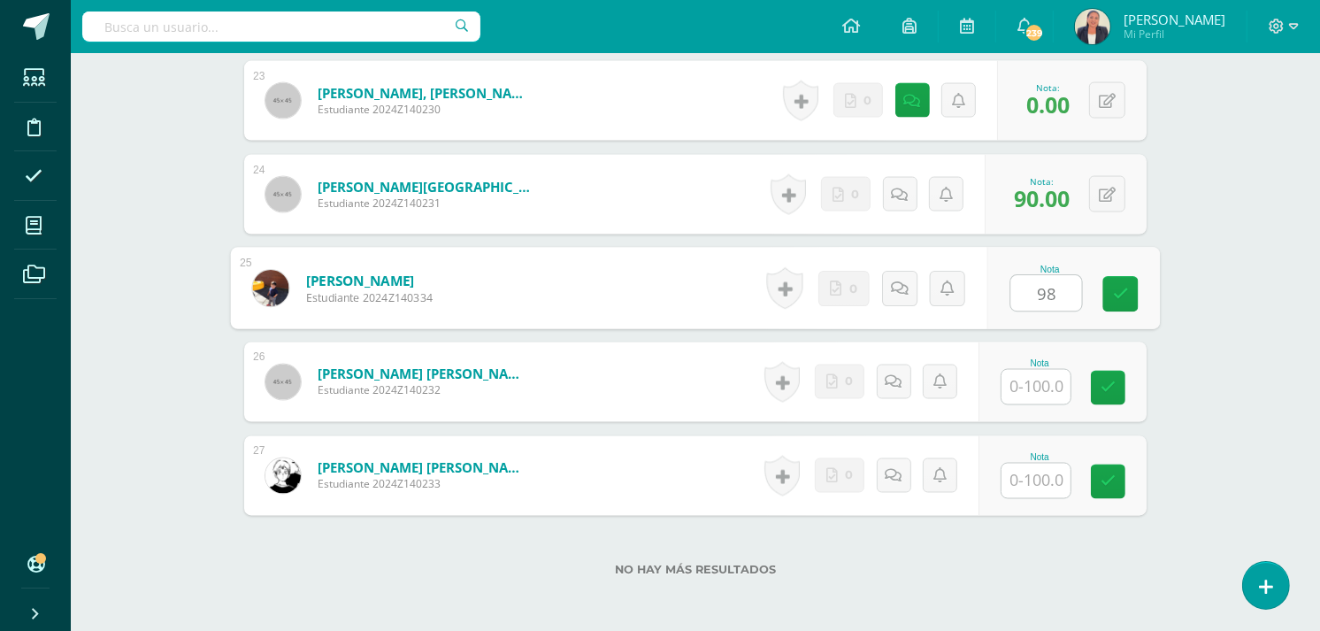
scroll to position [2720, 0]
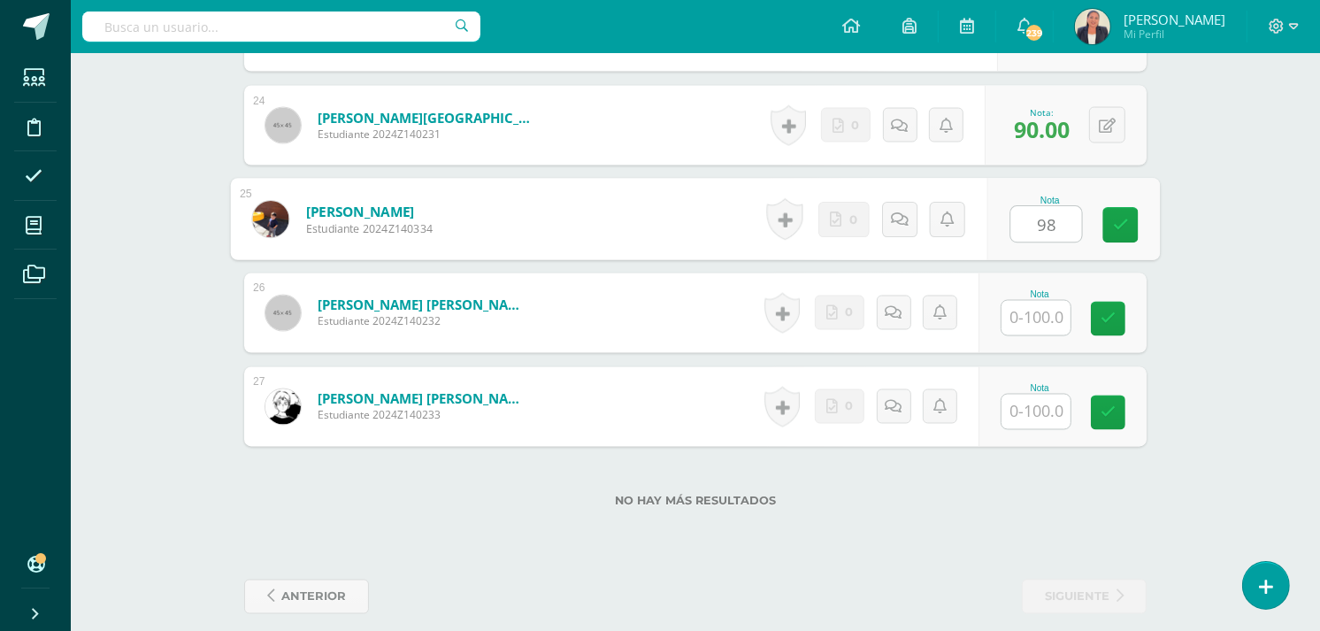
type input "98"
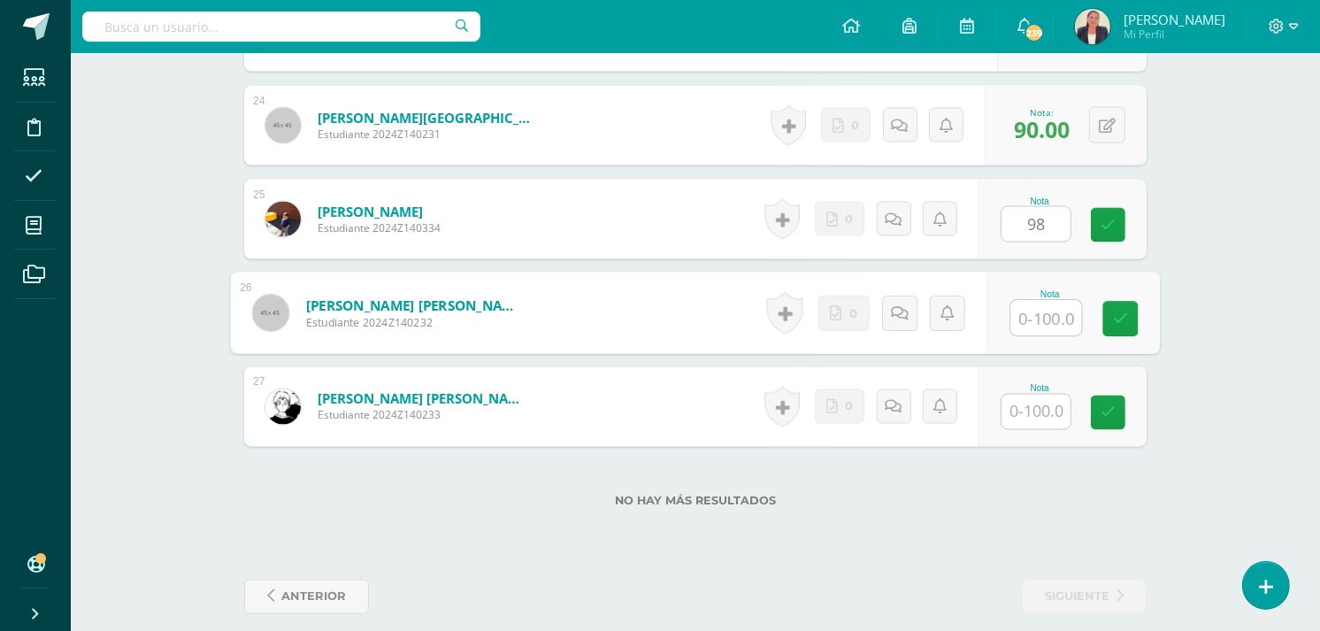
click at [1040, 301] on input "text" at bounding box center [1046, 318] width 71 height 35
type input "80"
click at [1047, 395] on input "text" at bounding box center [1036, 412] width 69 height 35
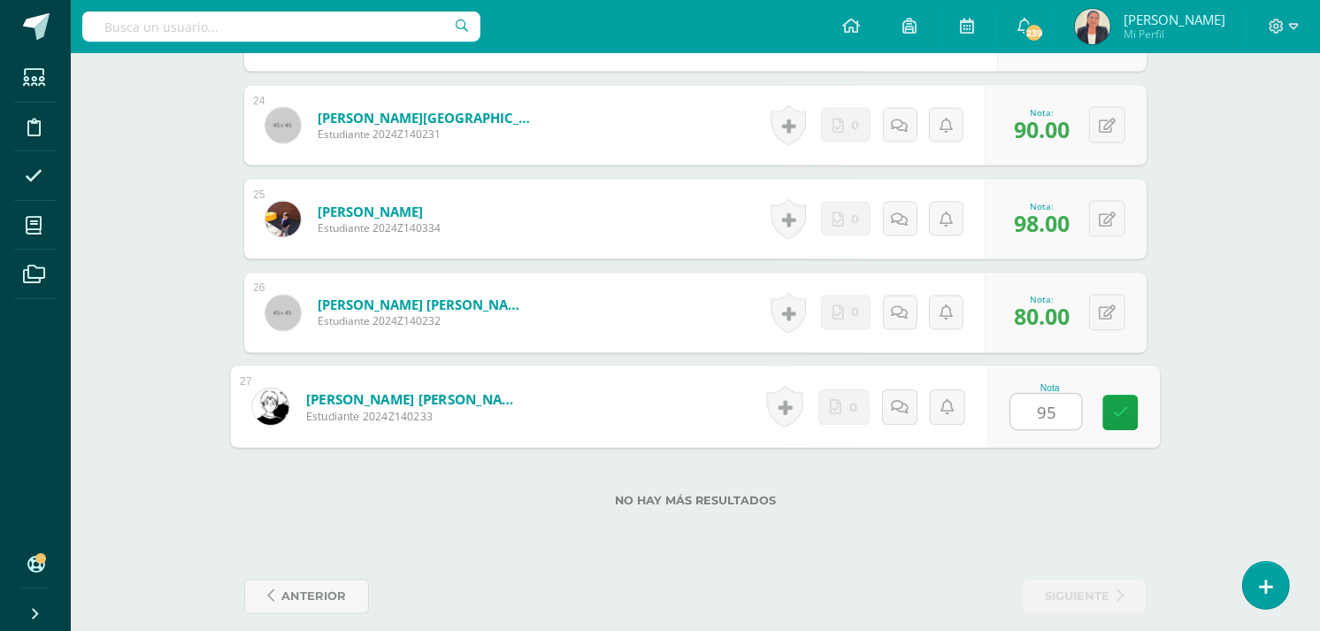
type input "95"
click at [1118, 465] on div "No hay más resultados" at bounding box center [695, 488] width 903 height 82
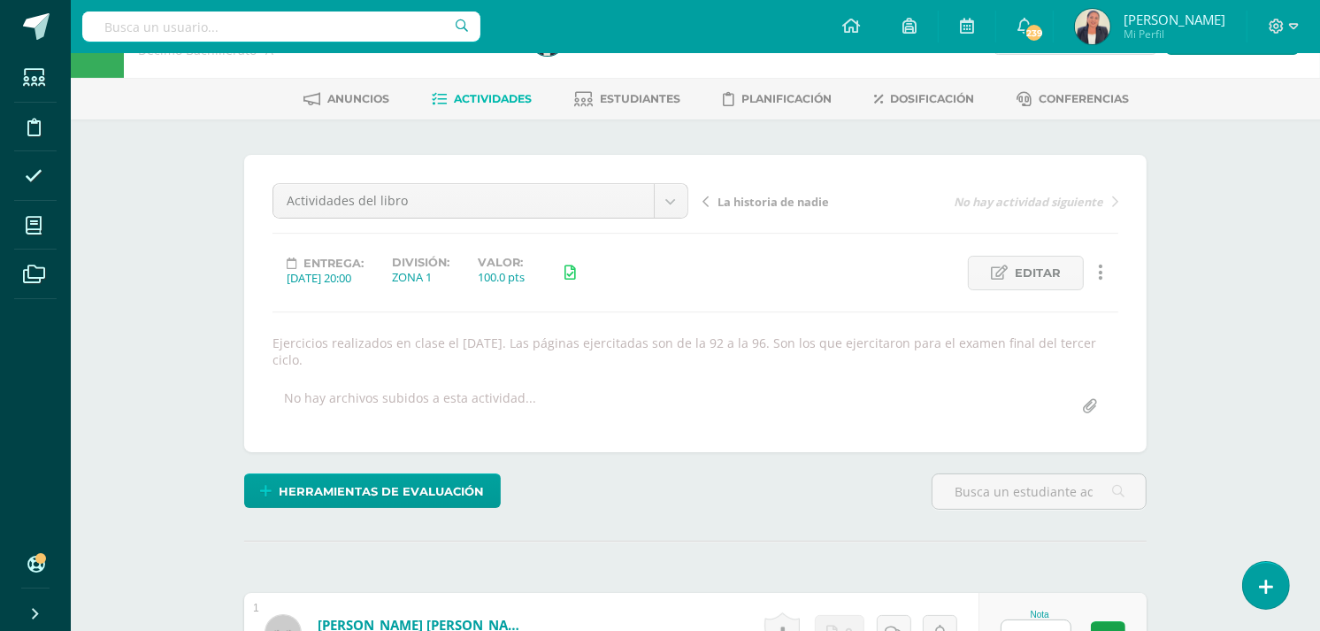
scroll to position [0, 0]
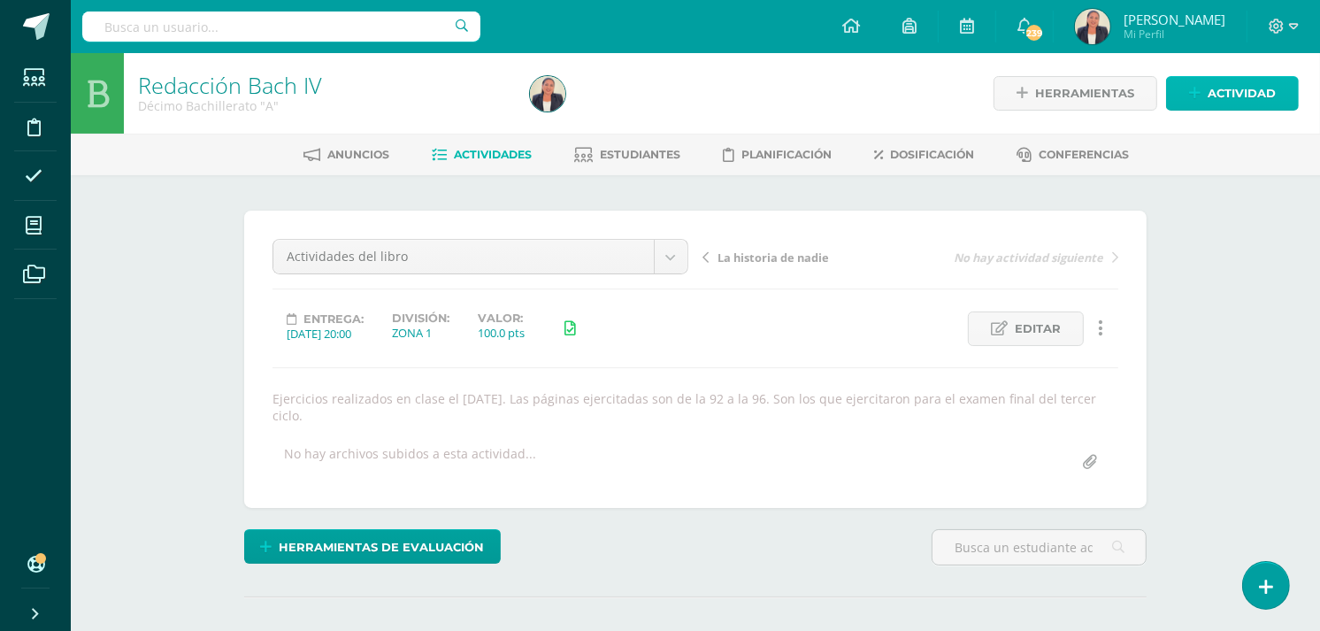
click at [1215, 93] on span "Actividad" at bounding box center [1242, 93] width 68 height 33
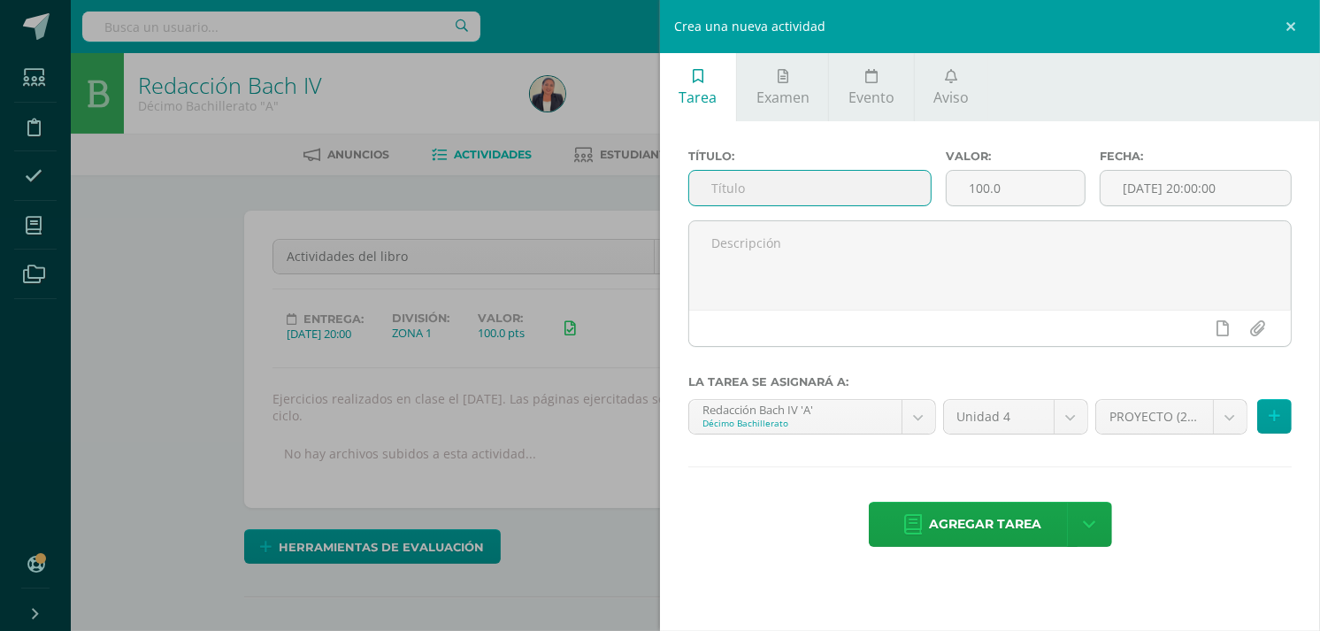
click at [888, 182] on input "text" at bounding box center [810, 188] width 242 height 35
type input "Comprensión de lectura"
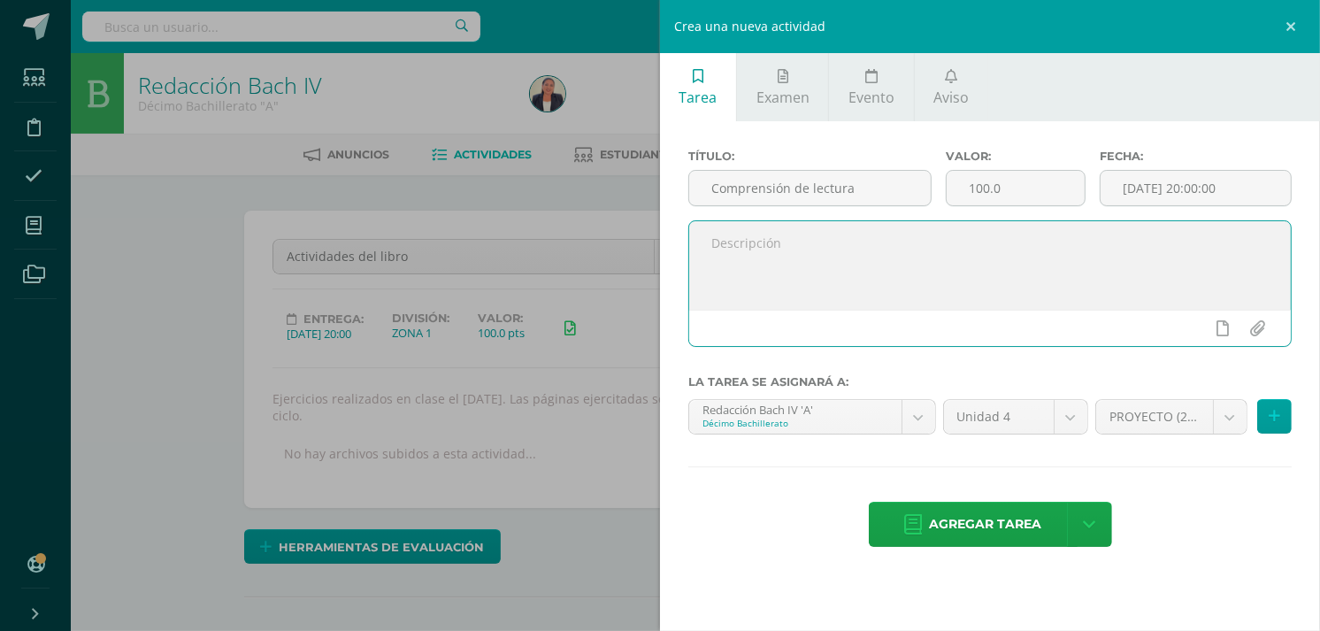
click at [834, 251] on textarea at bounding box center [990, 265] width 602 height 88
type textarea "Ejercicio de comprensión de lectura sobre el tema: Los Sismos. Esquema Mapa men…"
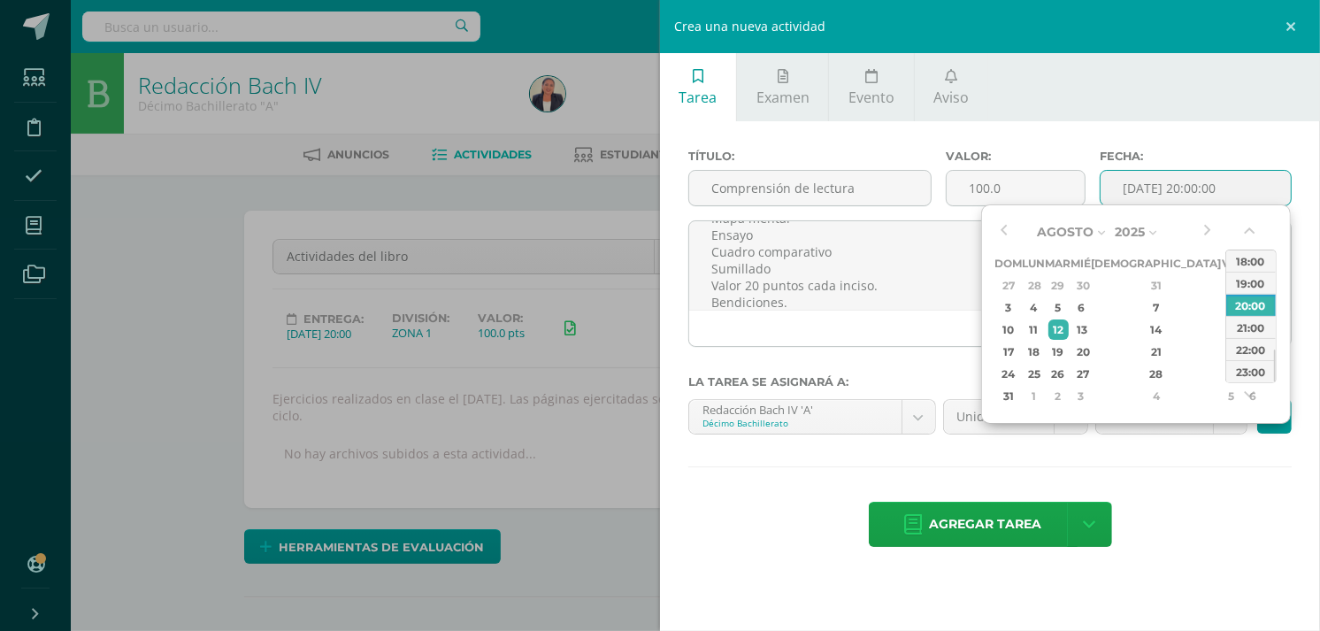
click at [1218, 186] on input "[DATE] 20:00:00" at bounding box center [1196, 188] width 190 height 35
click at [1003, 234] on button "button" at bounding box center [1004, 232] width 18 height 27
click at [1069, 381] on div "29" at bounding box center [1059, 391] width 20 height 20
type input "2025-07-29 20:00"
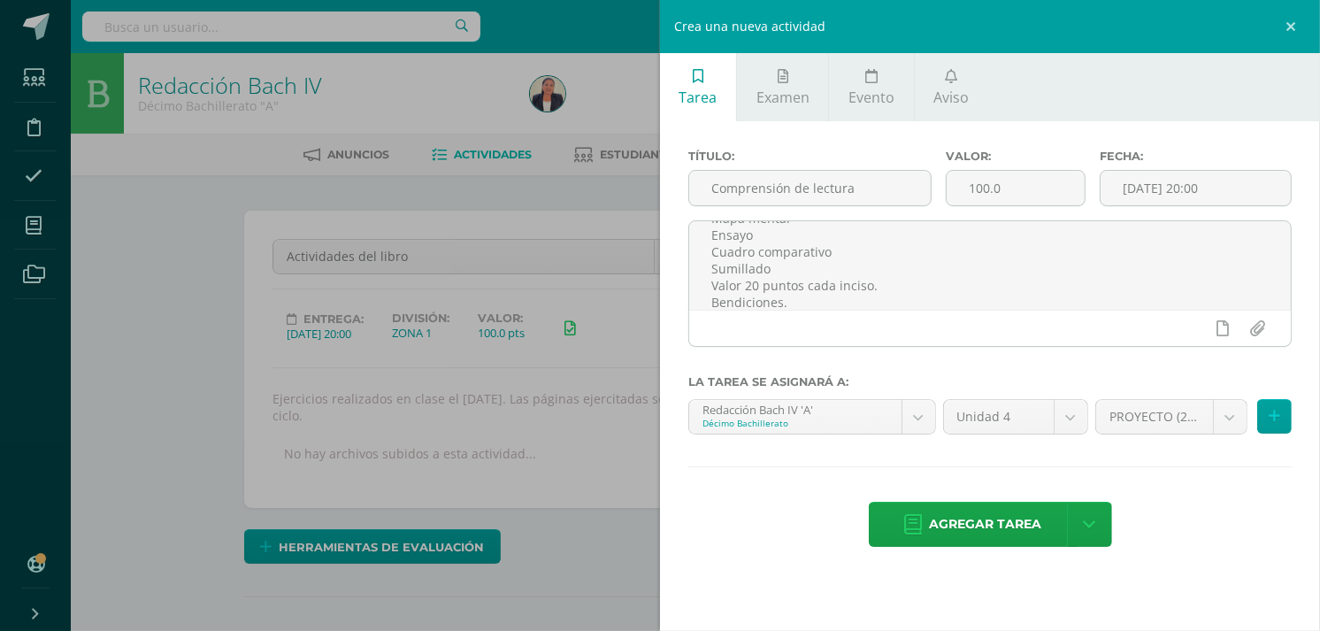
click at [1021, 465] on div "Título: Comprensión de lectura Valor: 100.0 Fecha: 2025-07-29 20:00 Ejercicio d…" at bounding box center [990, 349] width 660 height 457
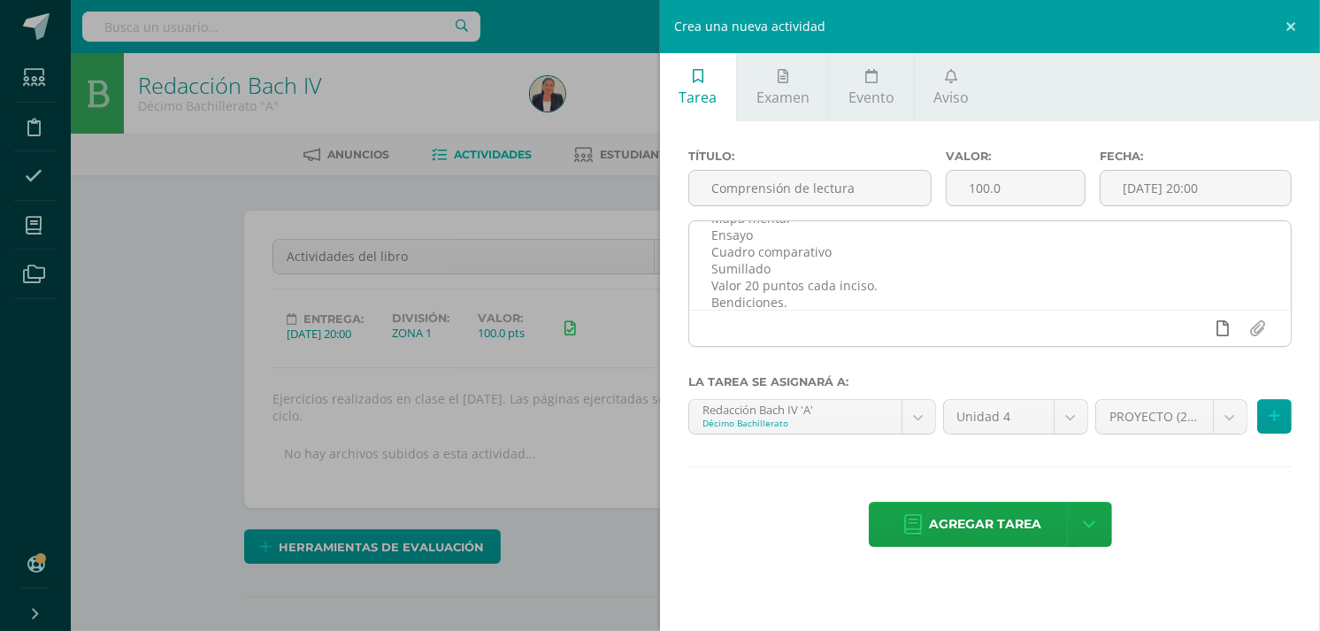
click at [1213, 329] on link at bounding box center [1223, 328] width 35 height 34
click at [1195, 327] on icon at bounding box center [1189, 328] width 16 height 16
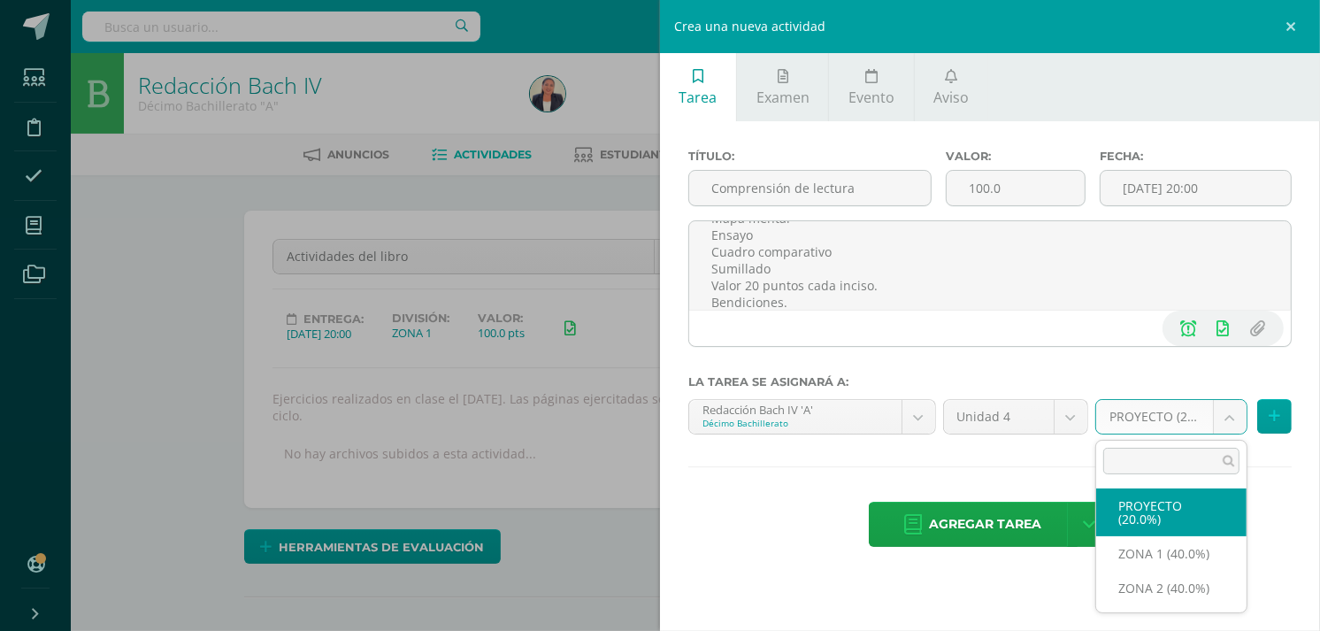
click body "El comentario ha sido guardado. El comentario ha sido guardado. El comentario h…"
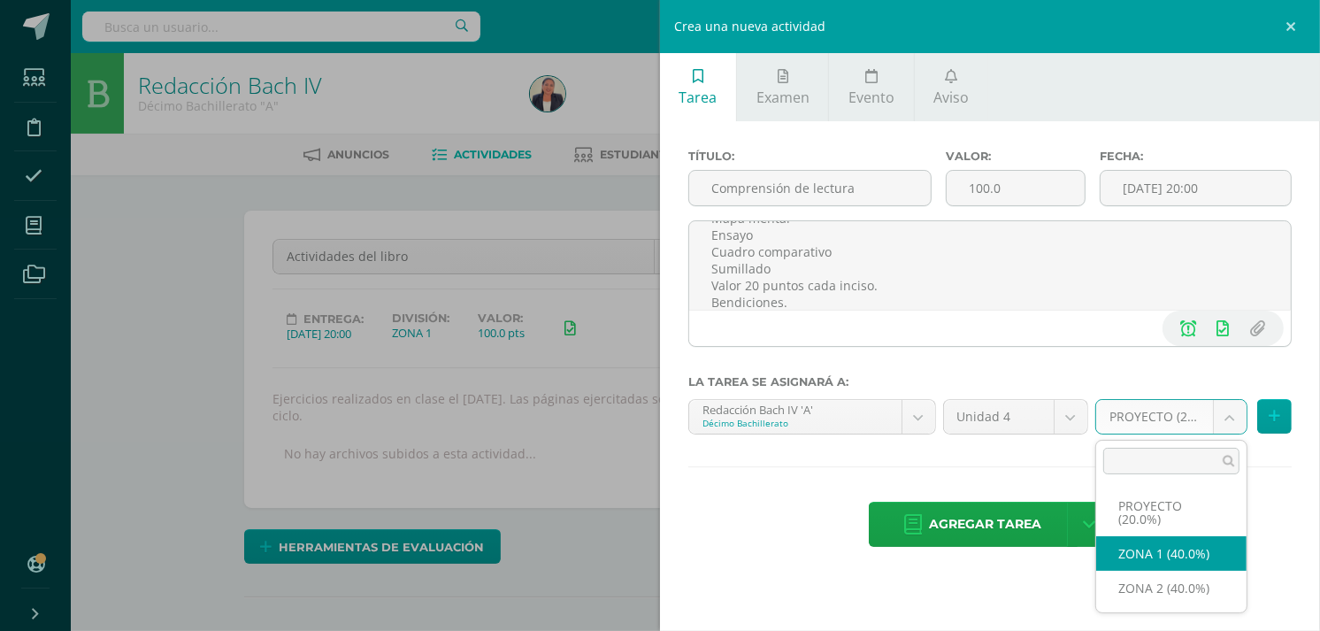
select select "30532"
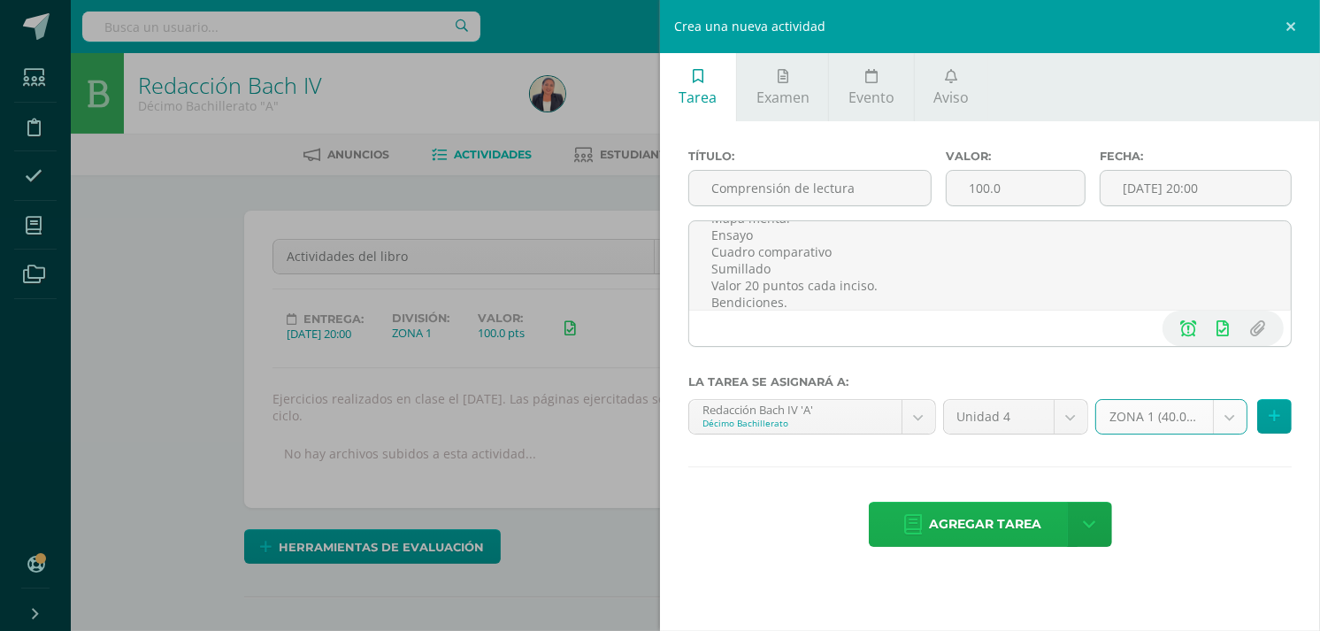
click span "Agregar tarea"
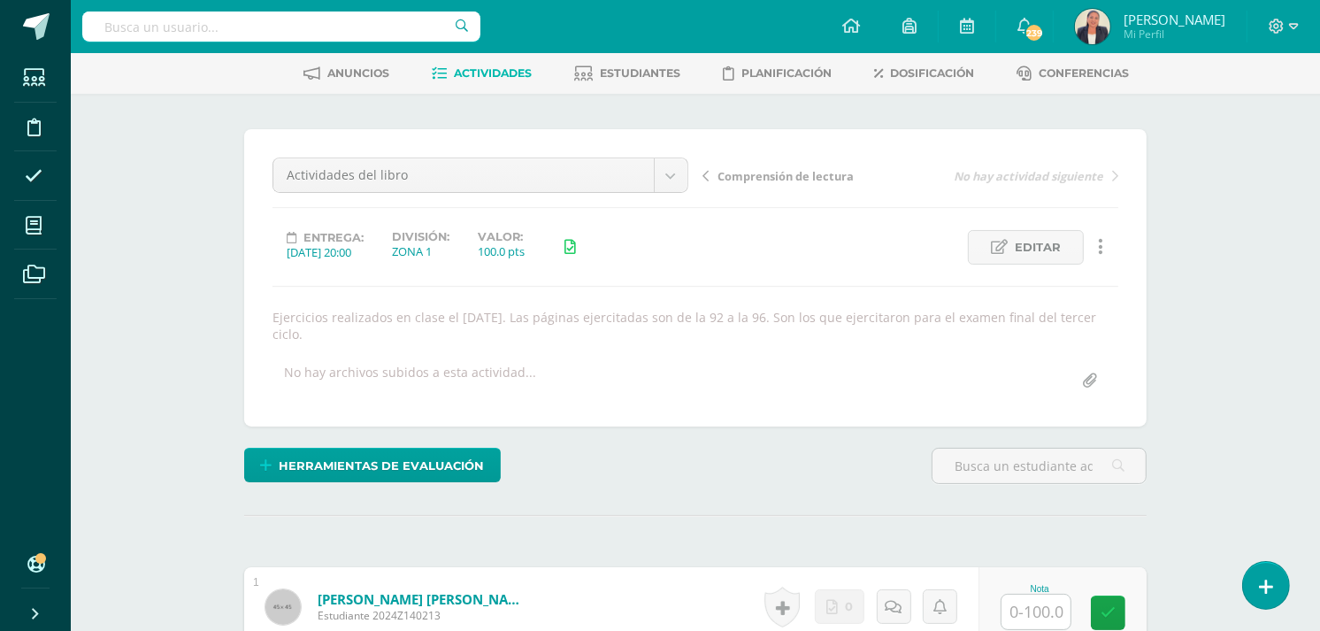
scroll to position [29, 0]
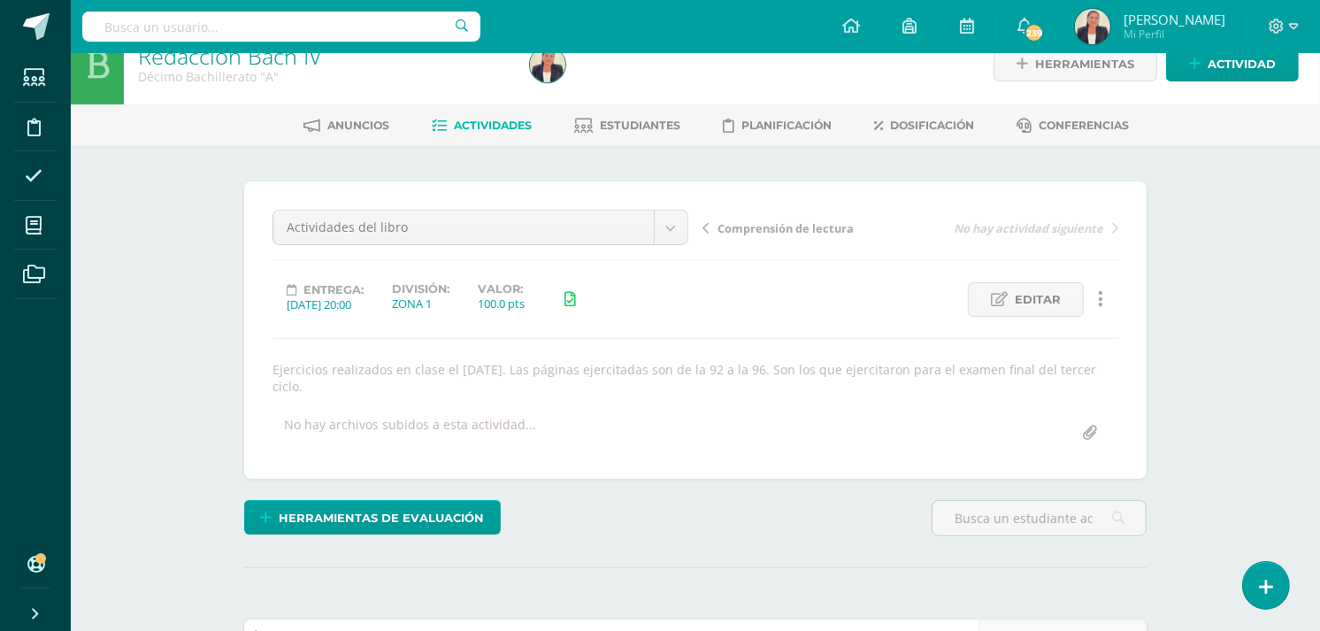
click at [480, 124] on span "Actividades" at bounding box center [494, 125] width 78 height 13
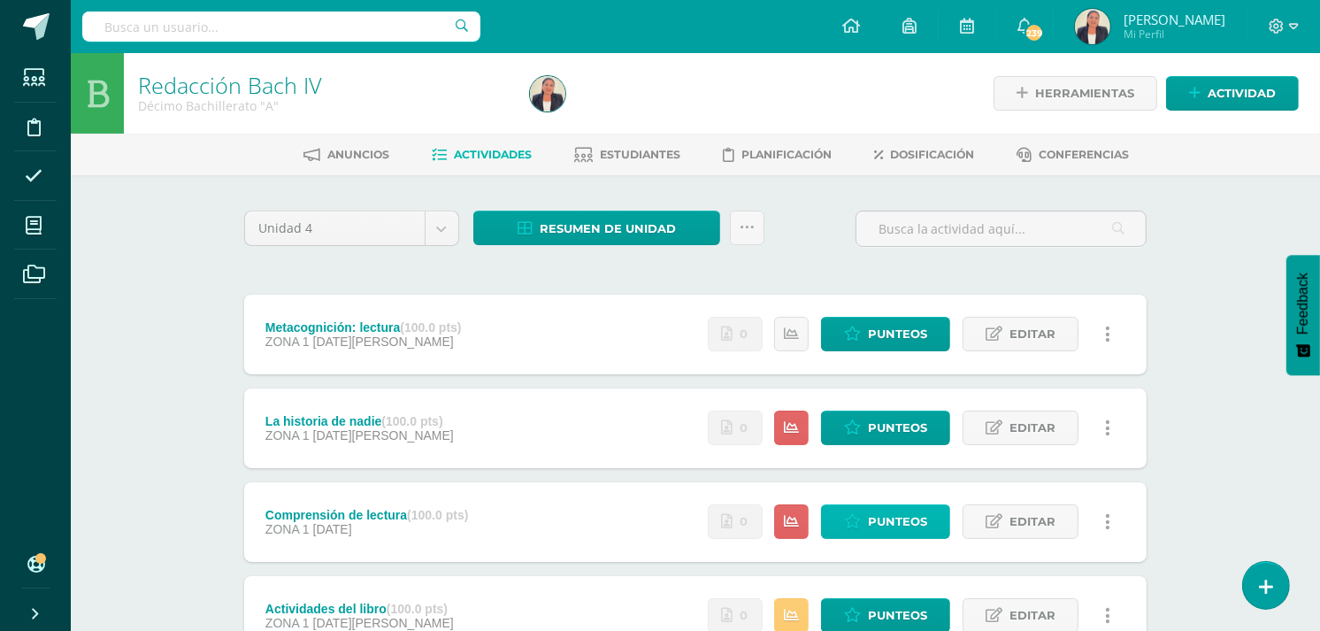
click at [888, 519] on span "Punteos" at bounding box center [897, 521] width 59 height 33
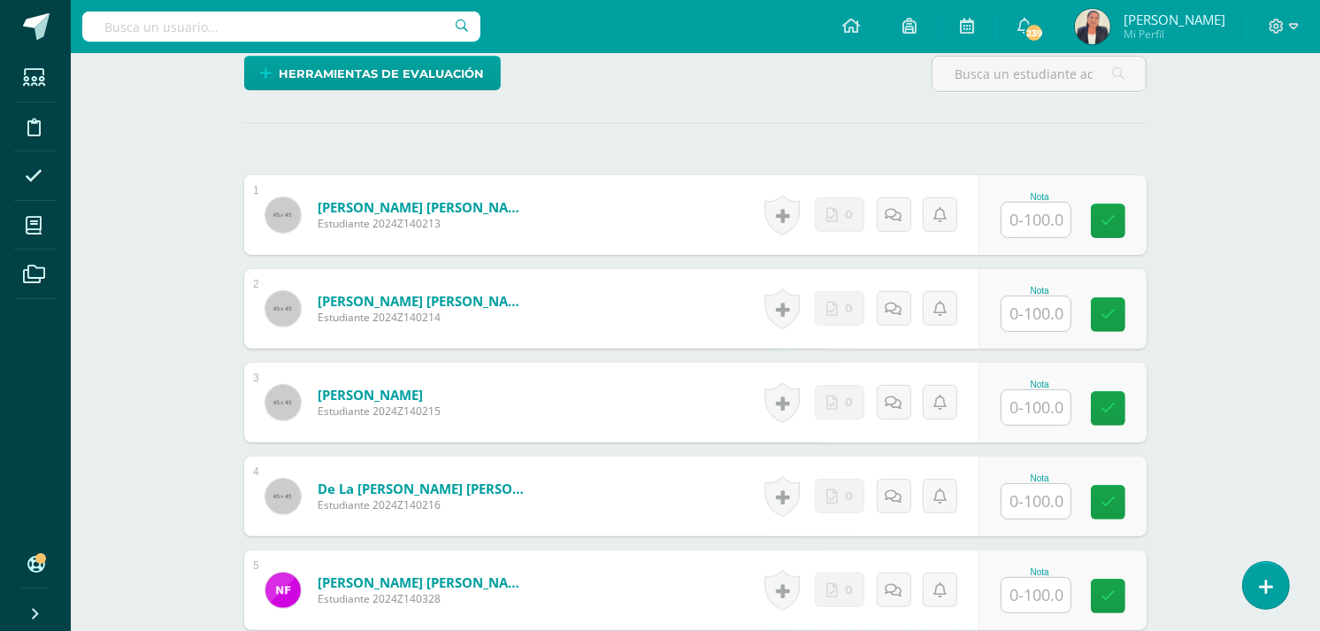
scroll to position [474, 0]
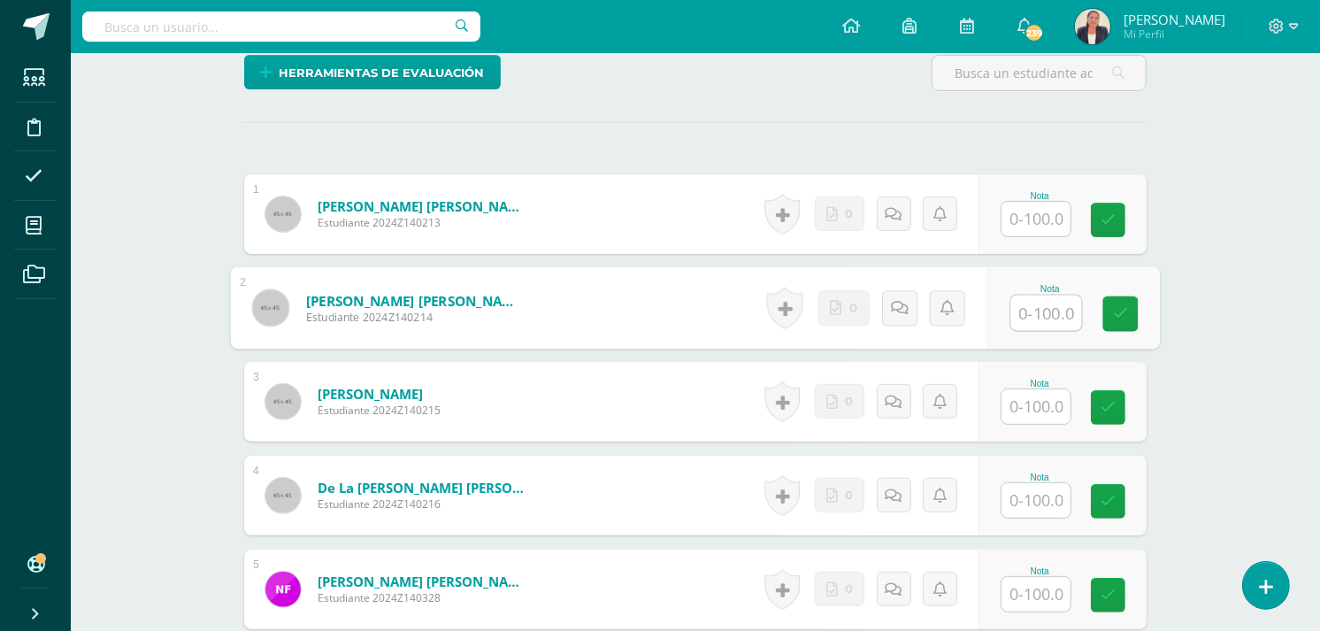
click at [1035, 316] on input "text" at bounding box center [1046, 313] width 71 height 35
type input "100"
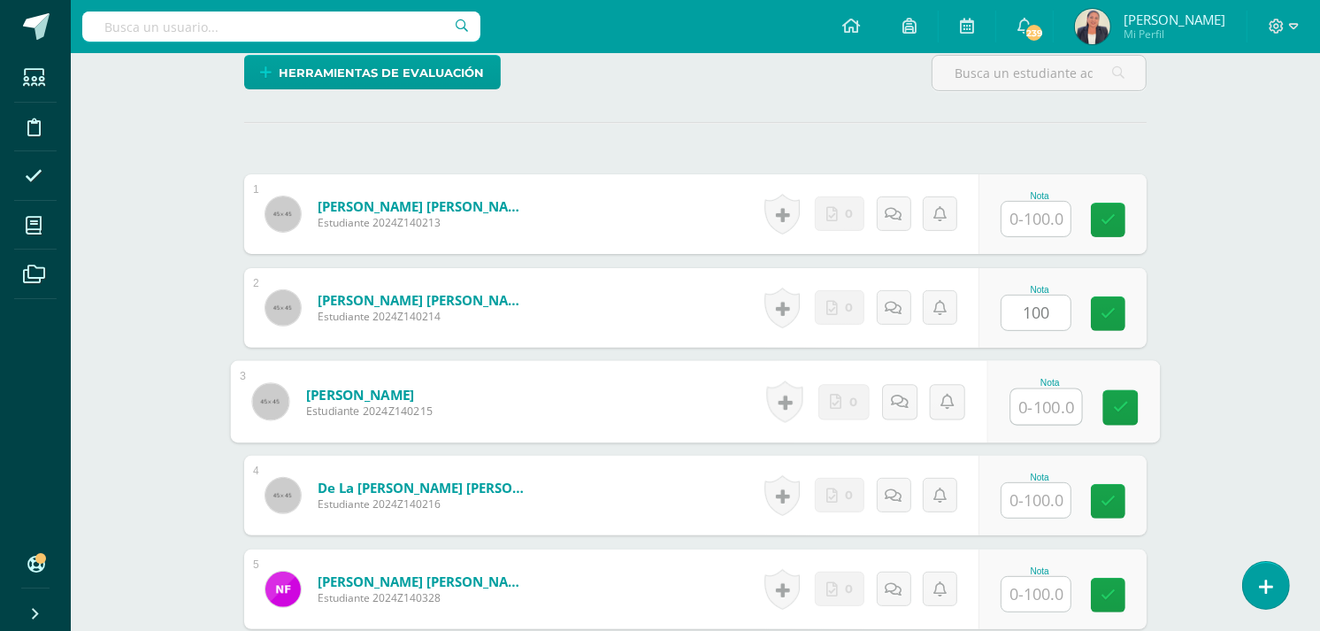
click at [1049, 405] on input "text" at bounding box center [1046, 406] width 71 height 35
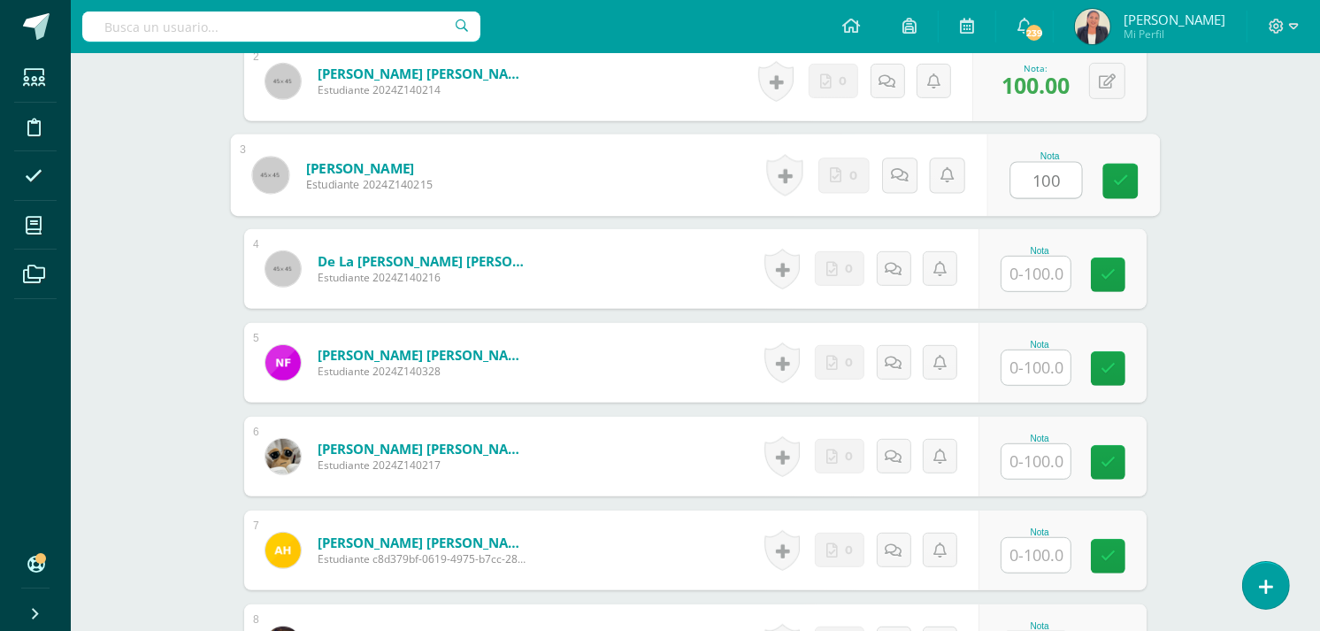
scroll to position [723, 0]
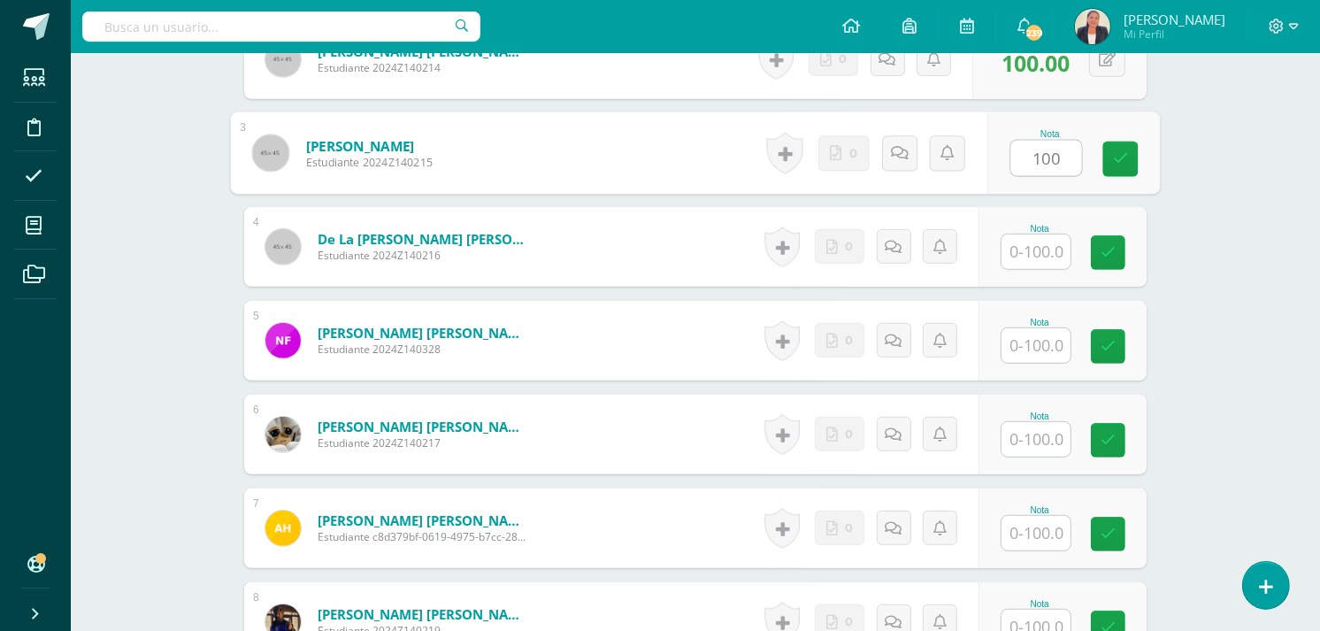
type input "100"
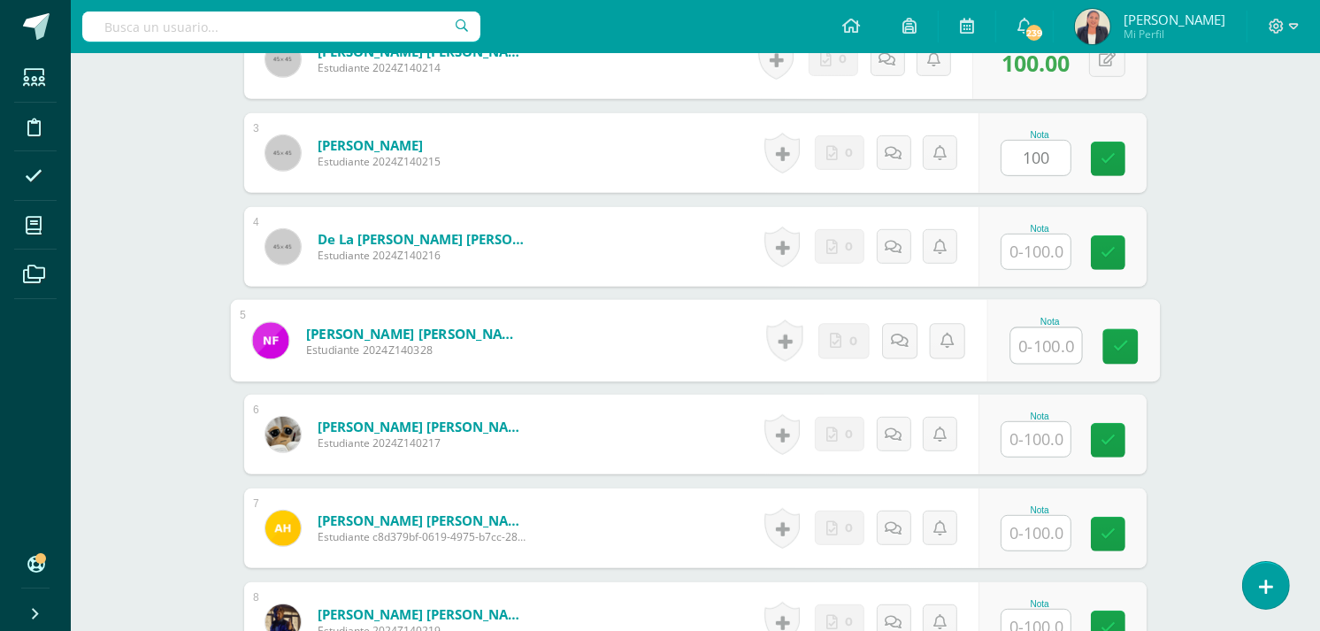
click at [1035, 338] on input "text" at bounding box center [1046, 345] width 71 height 35
type input "40"
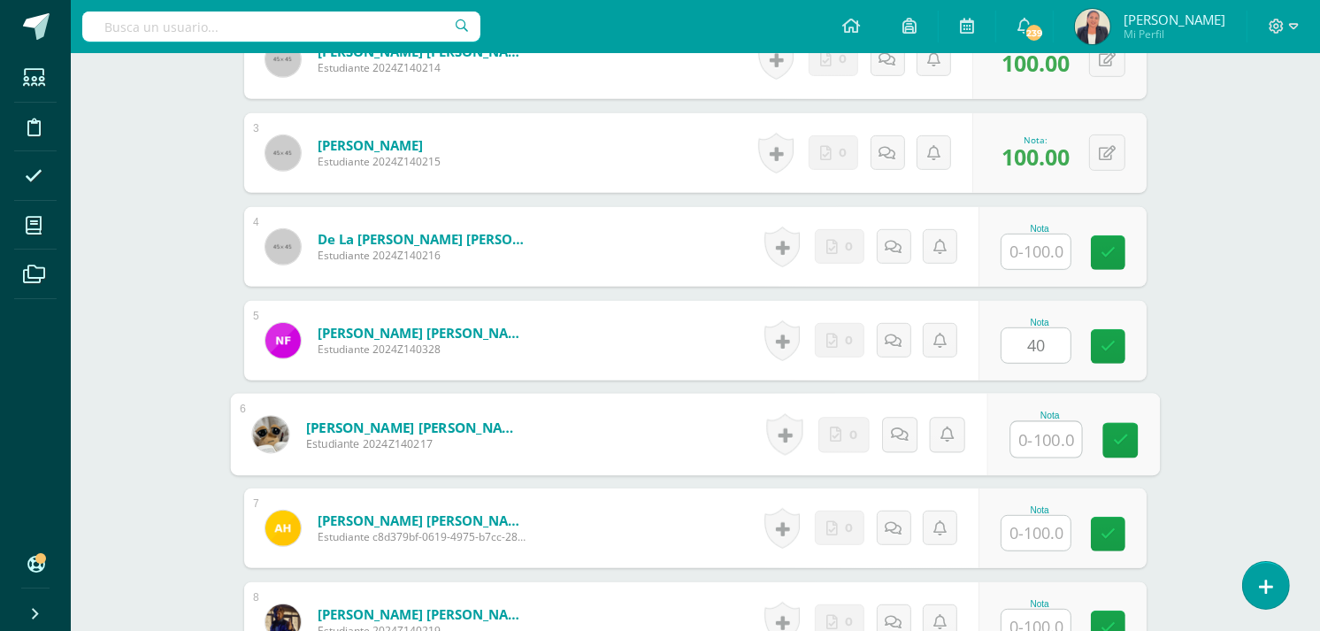
click at [1029, 440] on input "text" at bounding box center [1046, 439] width 71 height 35
type input "100"
click at [1024, 528] on input "text" at bounding box center [1036, 533] width 69 height 35
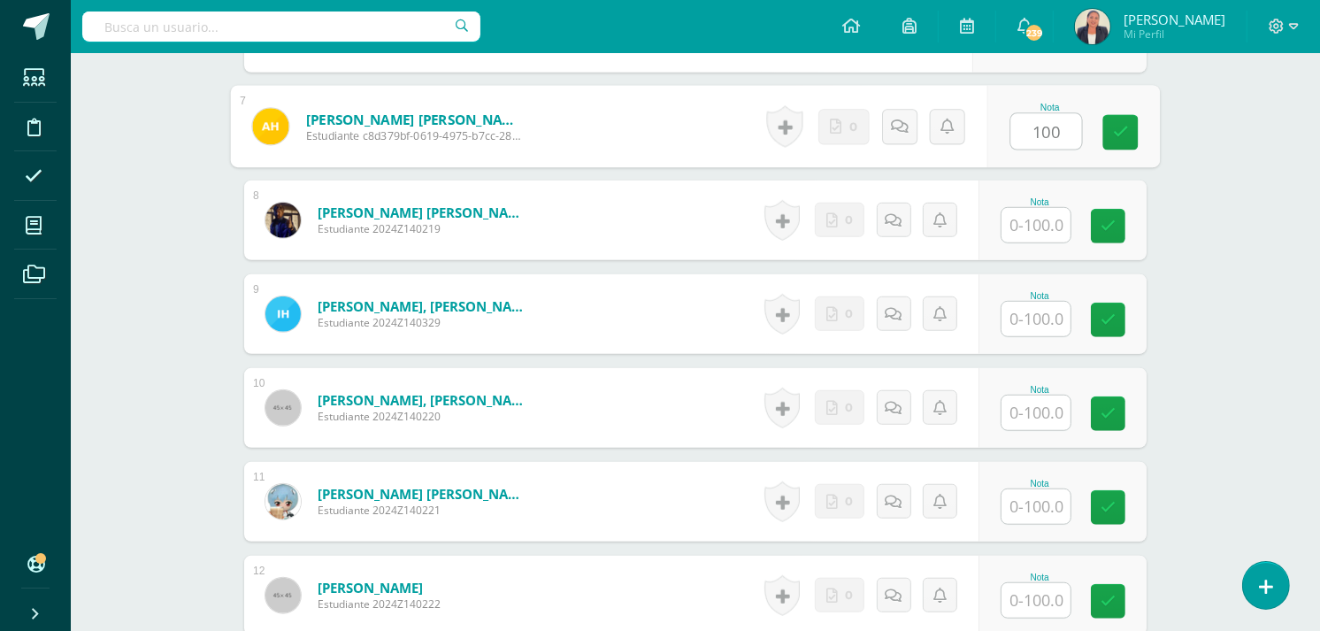
scroll to position [1164, 0]
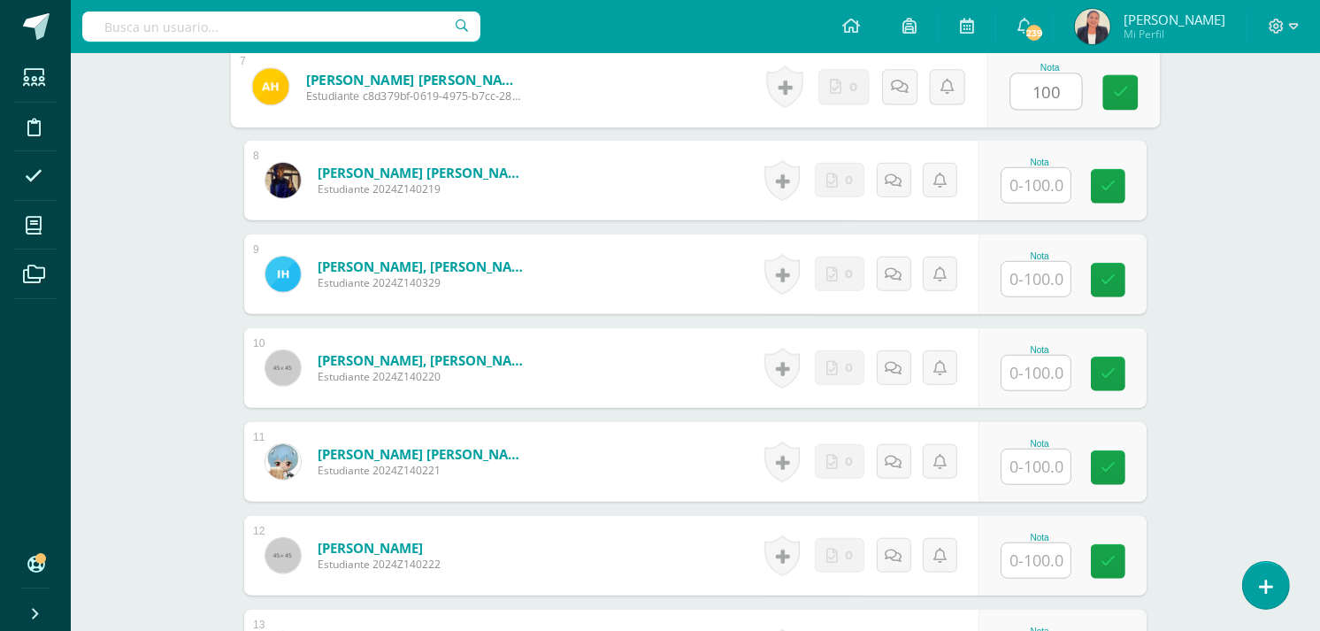
type input "100"
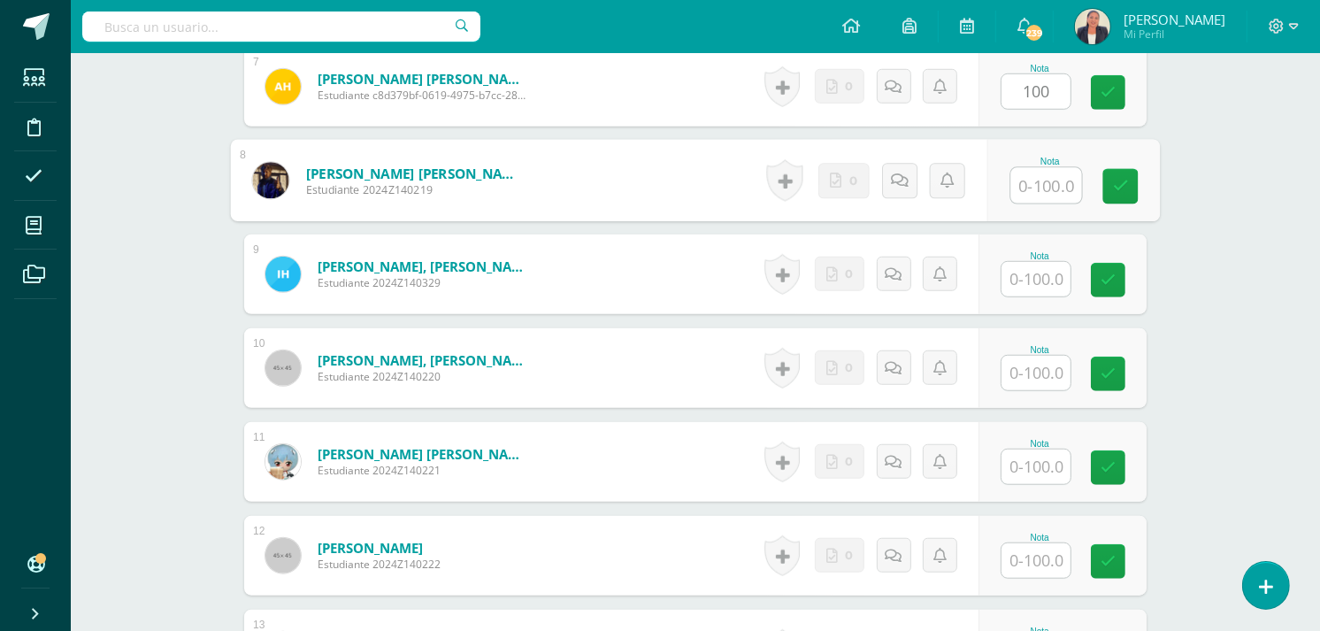
click at [1050, 188] on input "text" at bounding box center [1046, 185] width 71 height 35
type input "50"
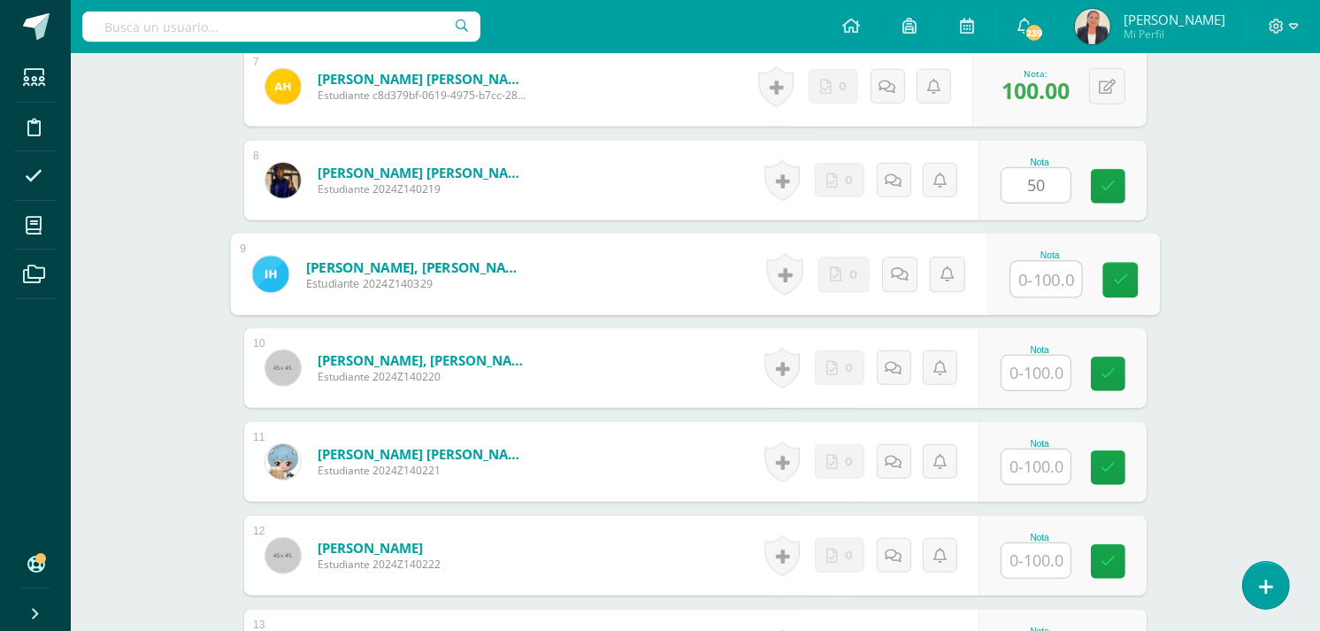
click at [1044, 274] on input "text" at bounding box center [1046, 279] width 71 height 35
type input "100"
click at [1029, 375] on input "text" at bounding box center [1036, 373] width 69 height 35
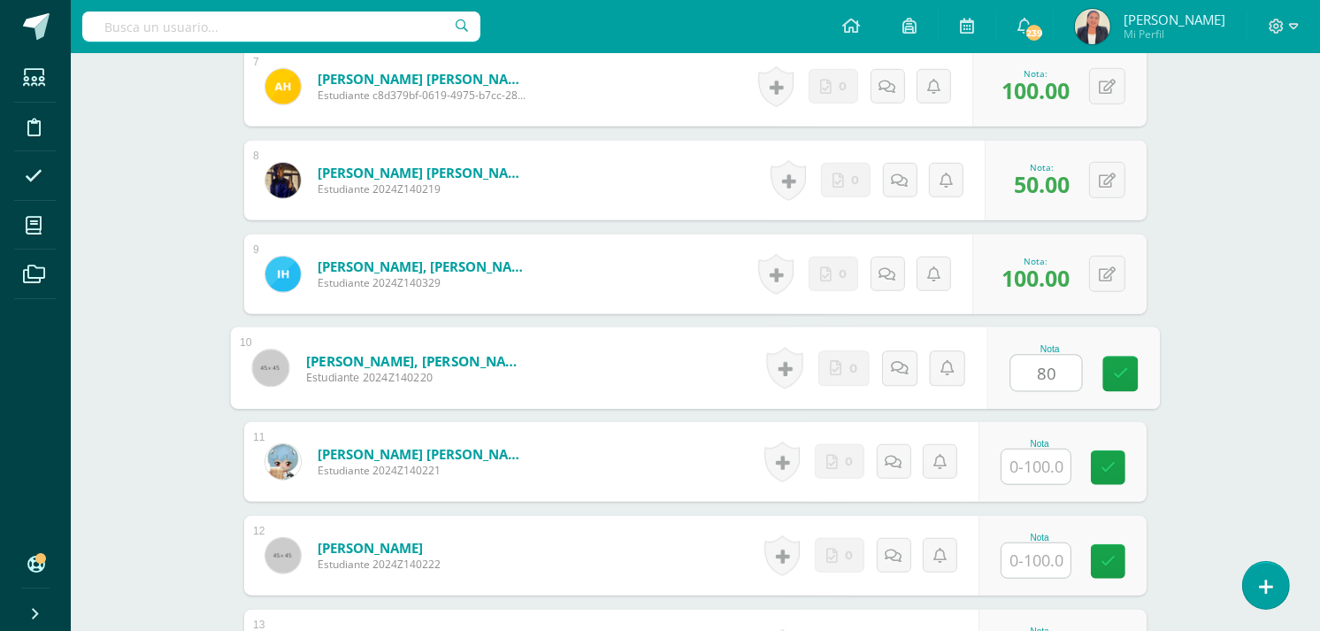
type input "80"
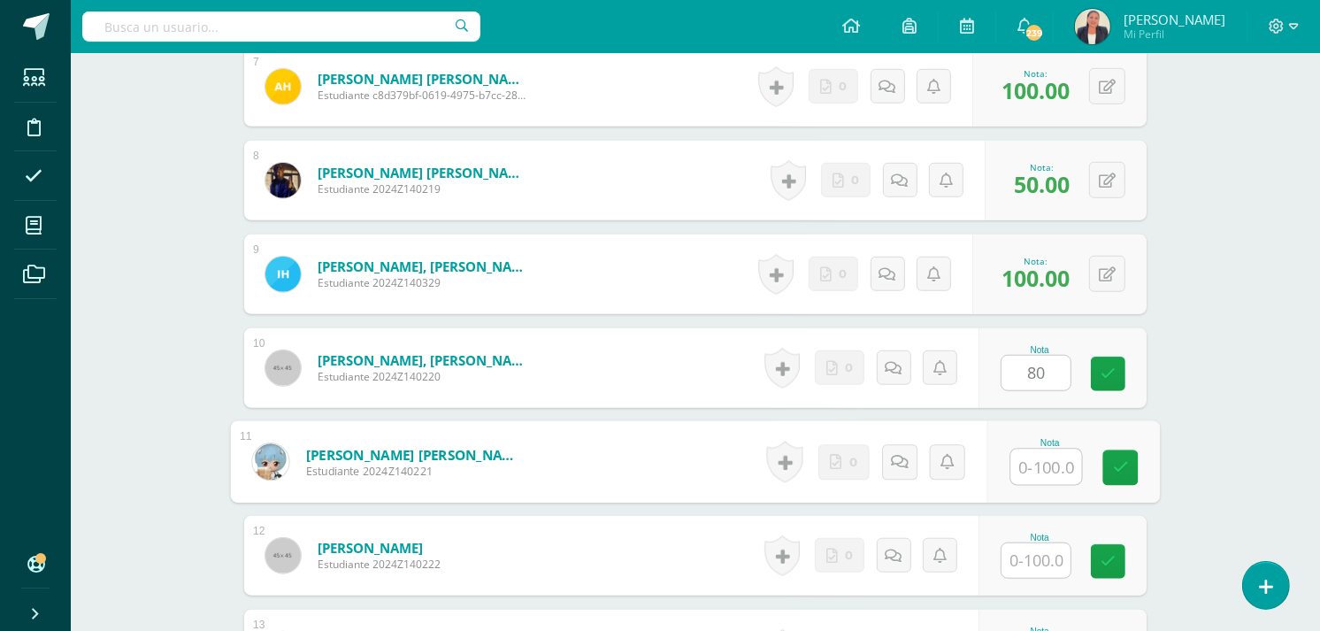
click at [1018, 470] on input "text" at bounding box center [1046, 466] width 71 height 35
type input "100"
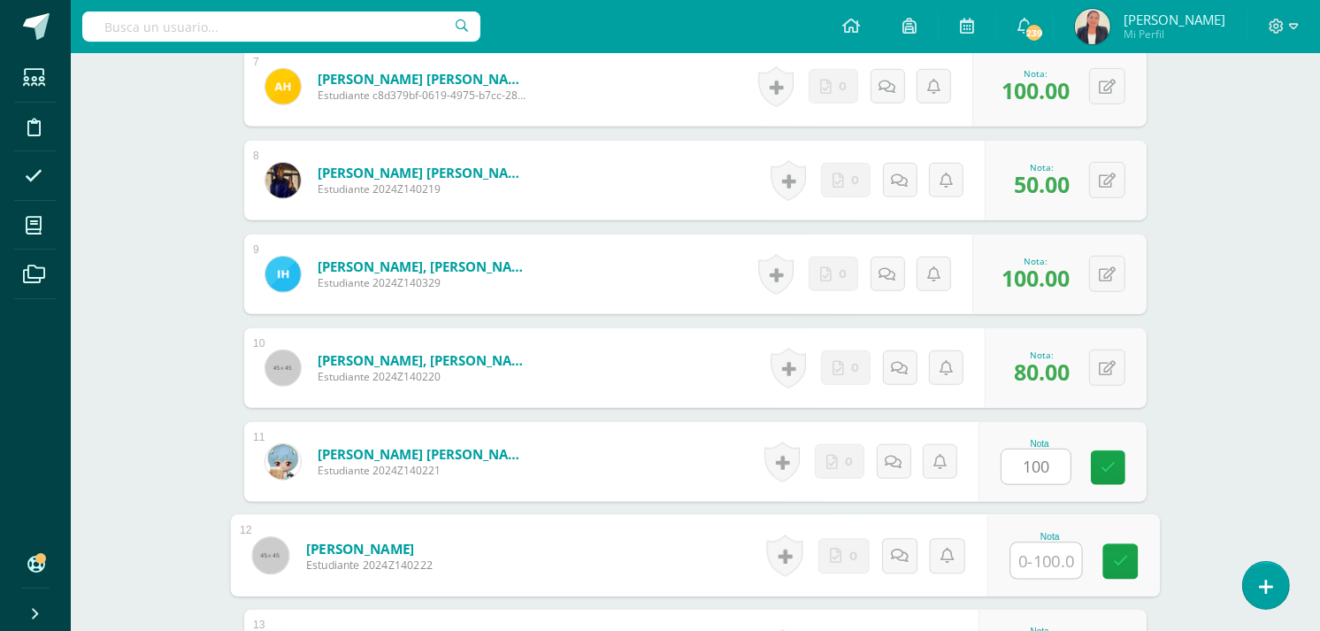
click at [1016, 561] on input "text" at bounding box center [1046, 560] width 71 height 35
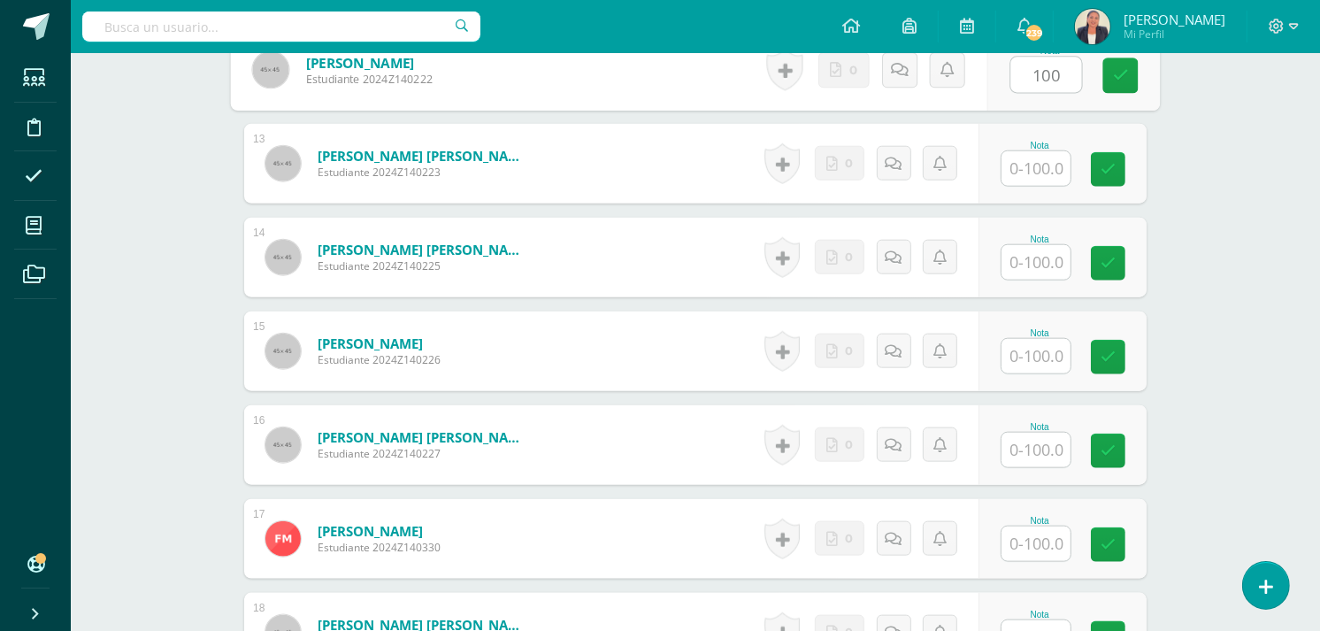
scroll to position [1656, 0]
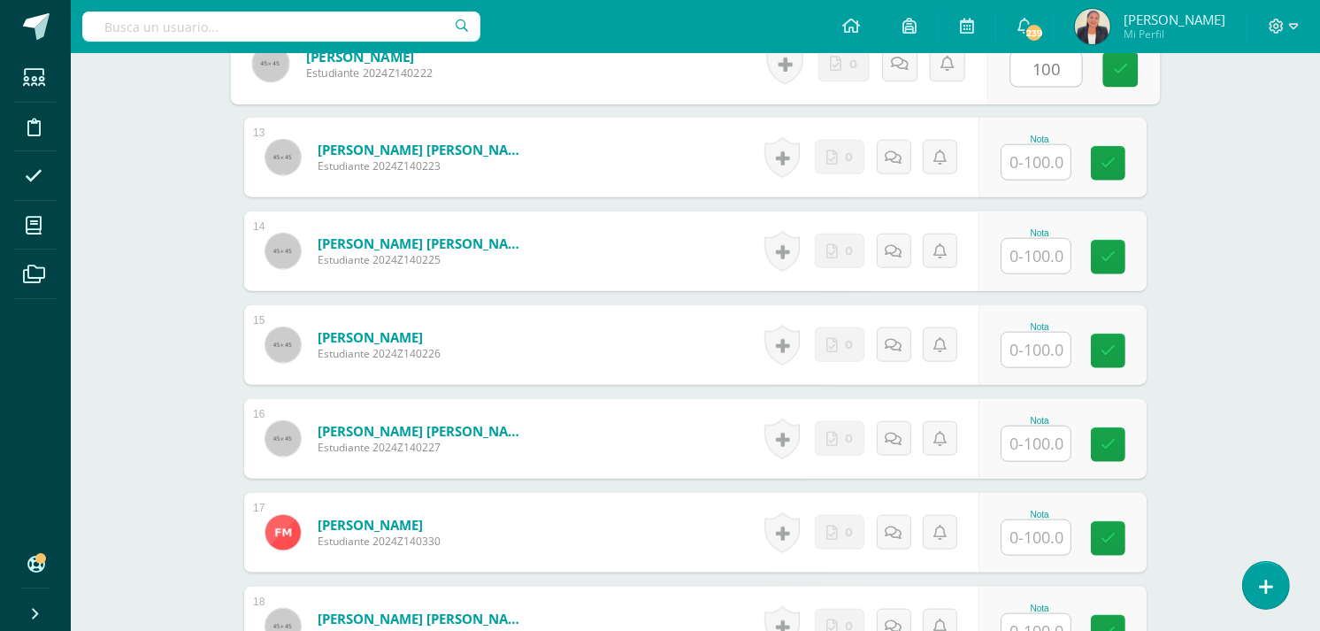
type input "100"
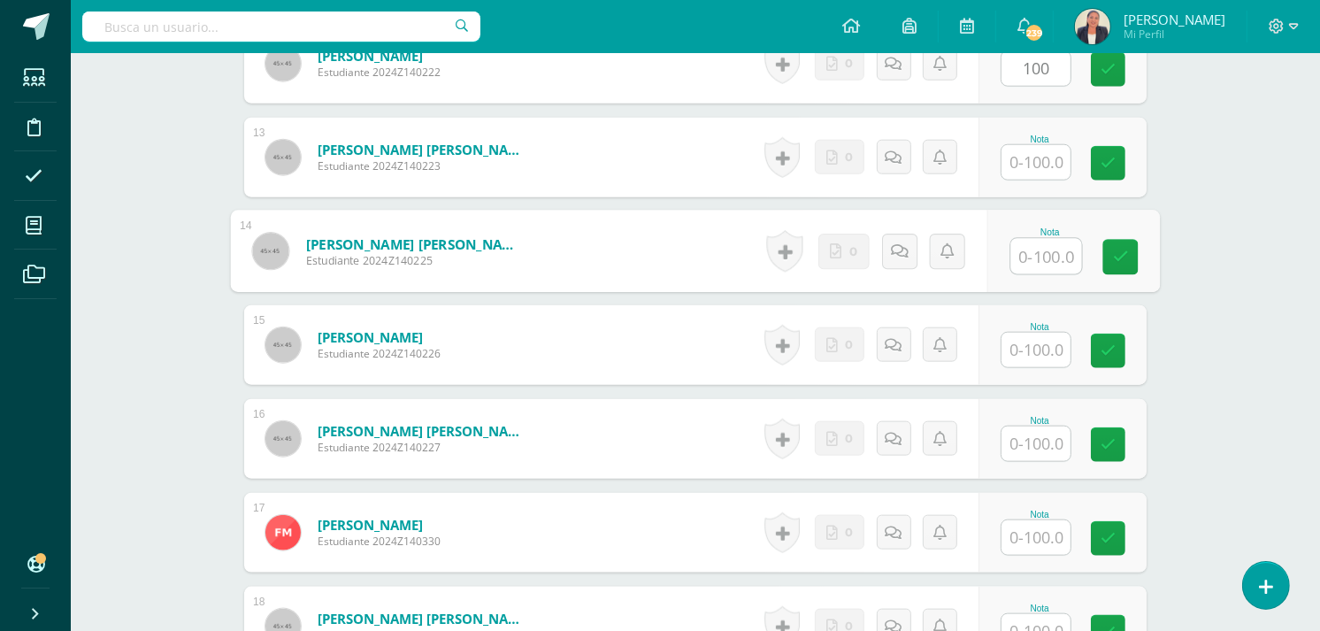
click at [1044, 255] on input "text" at bounding box center [1046, 256] width 71 height 35
type input "100"
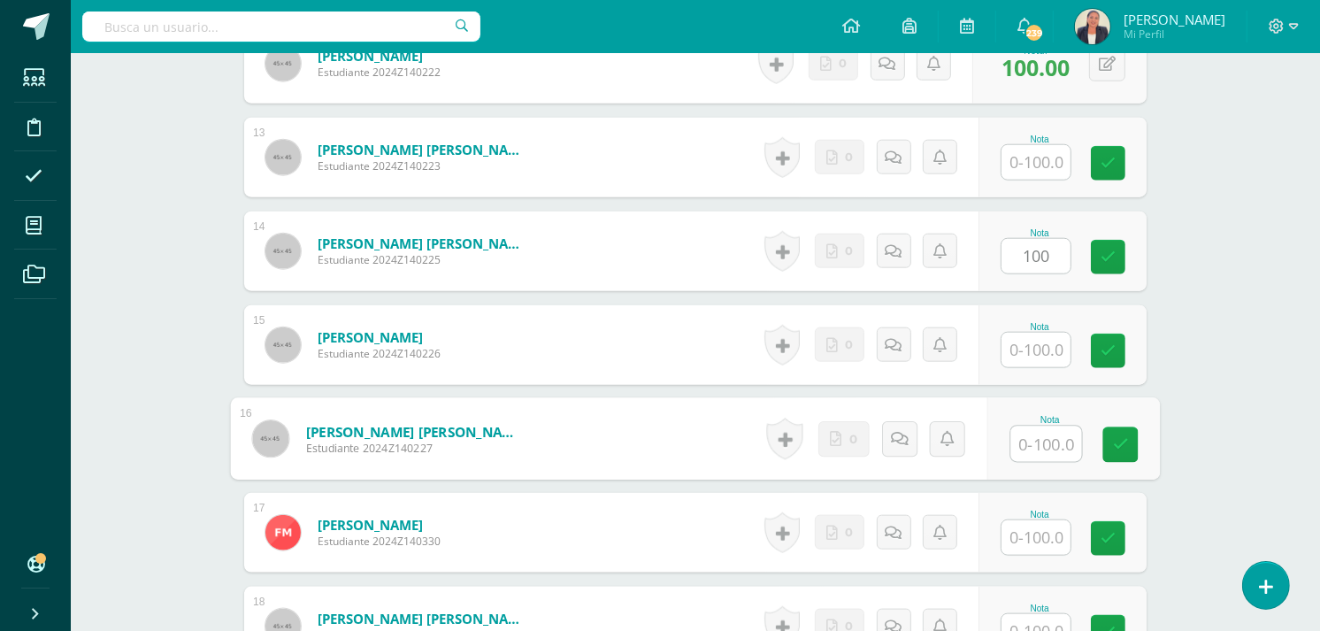
click at [1024, 441] on input "text" at bounding box center [1046, 443] width 71 height 35
type input "100"
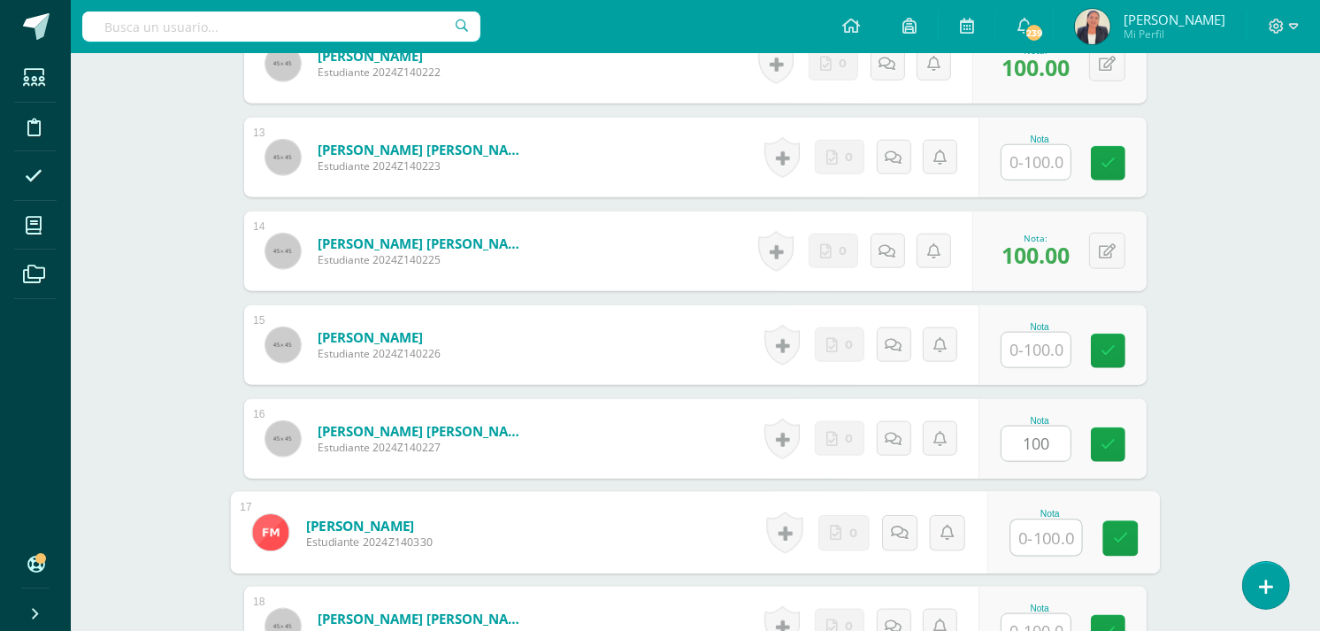
click at [1027, 536] on input "text" at bounding box center [1046, 537] width 71 height 35
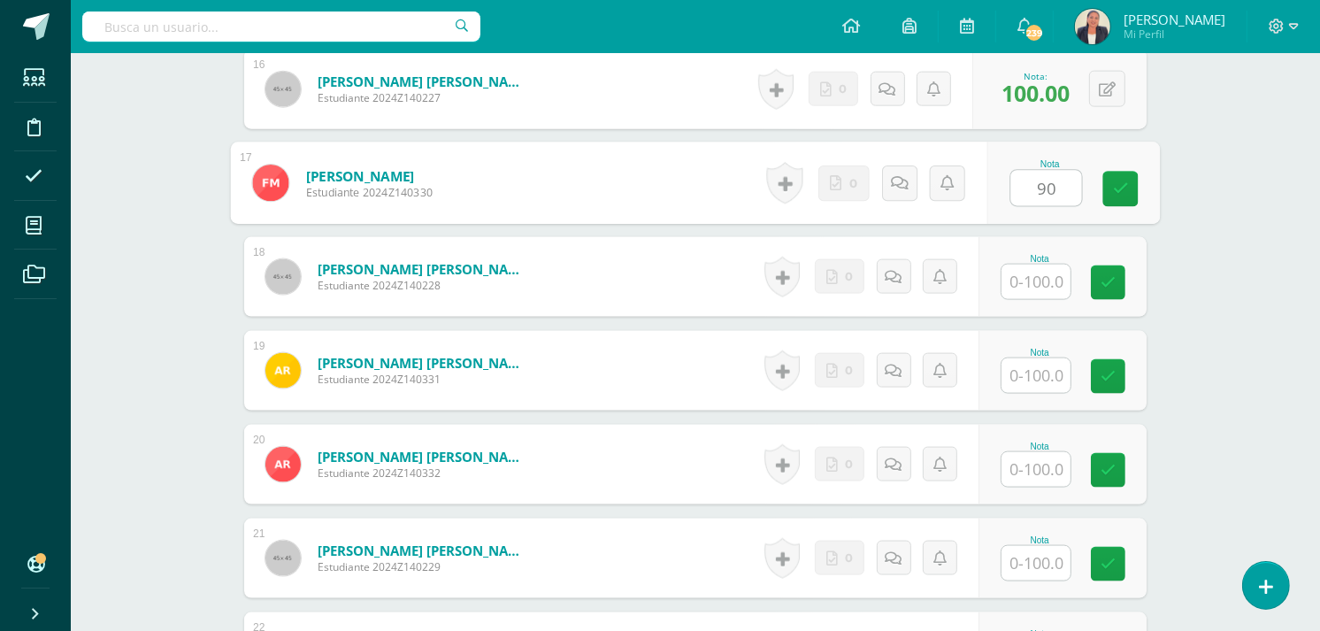
scroll to position [2010, 0]
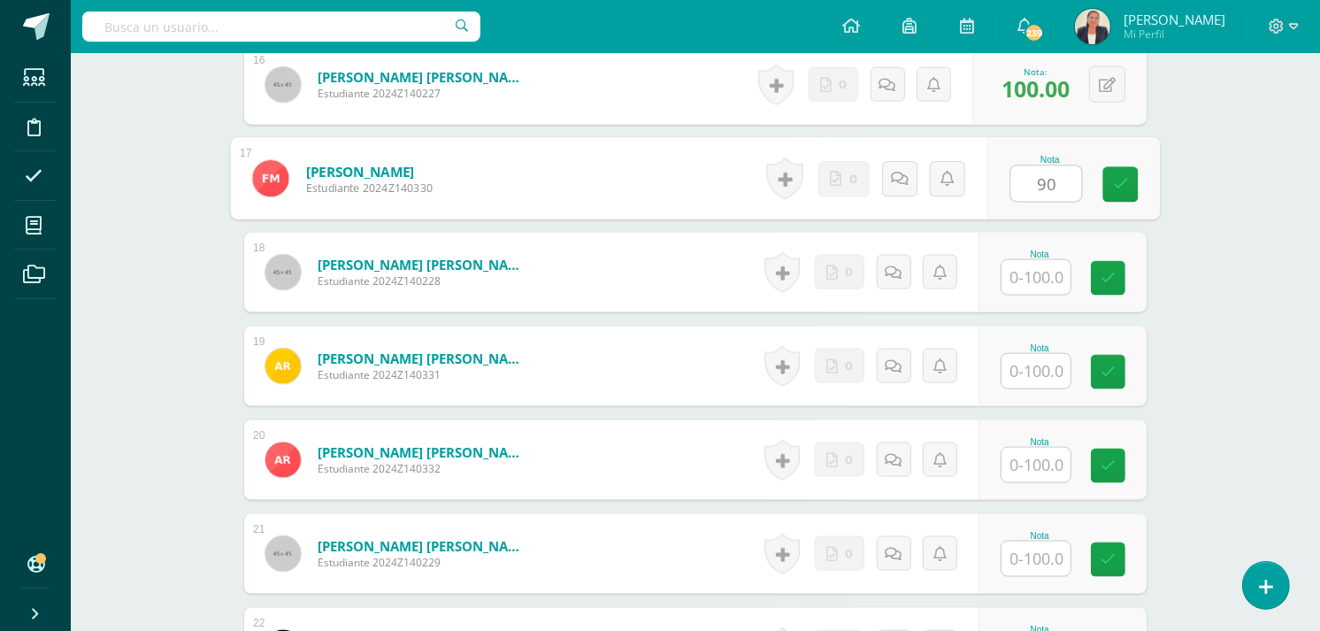
type input "90"
click at [1033, 373] on input "text" at bounding box center [1036, 371] width 69 height 35
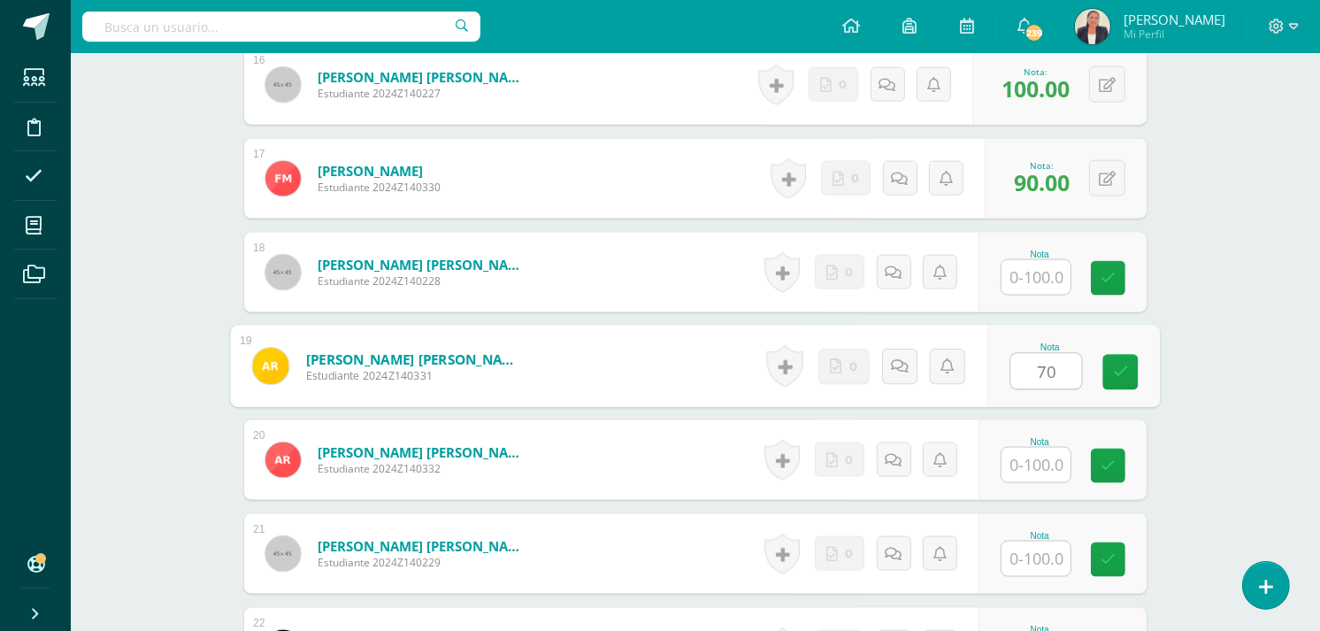
type input "70"
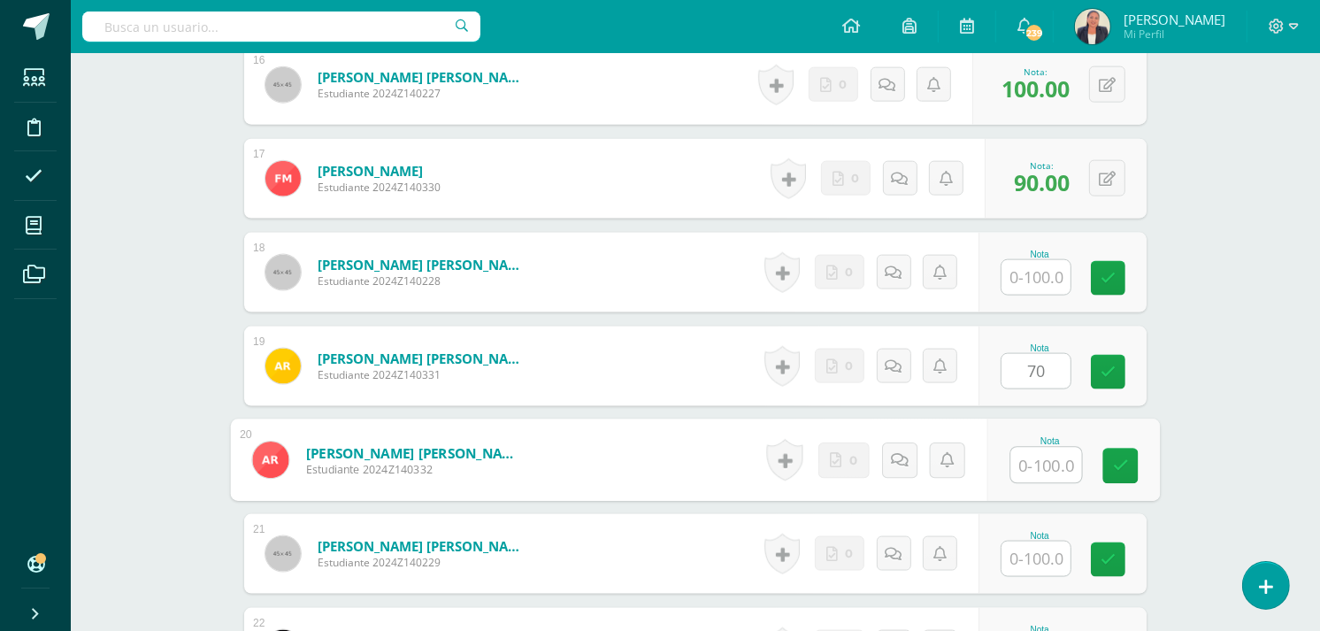
click at [1039, 465] on input "text" at bounding box center [1046, 465] width 71 height 35
type input "0"
click at [901, 456] on icon at bounding box center [900, 459] width 18 height 15
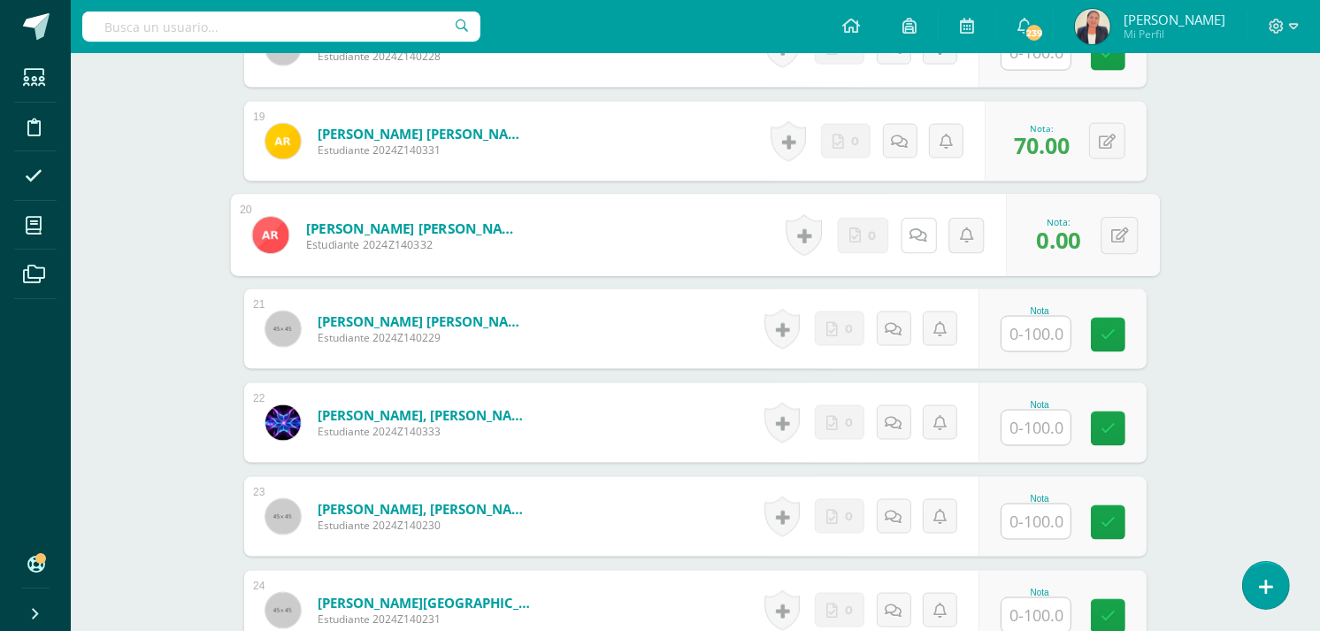
scroll to position [2246, 0]
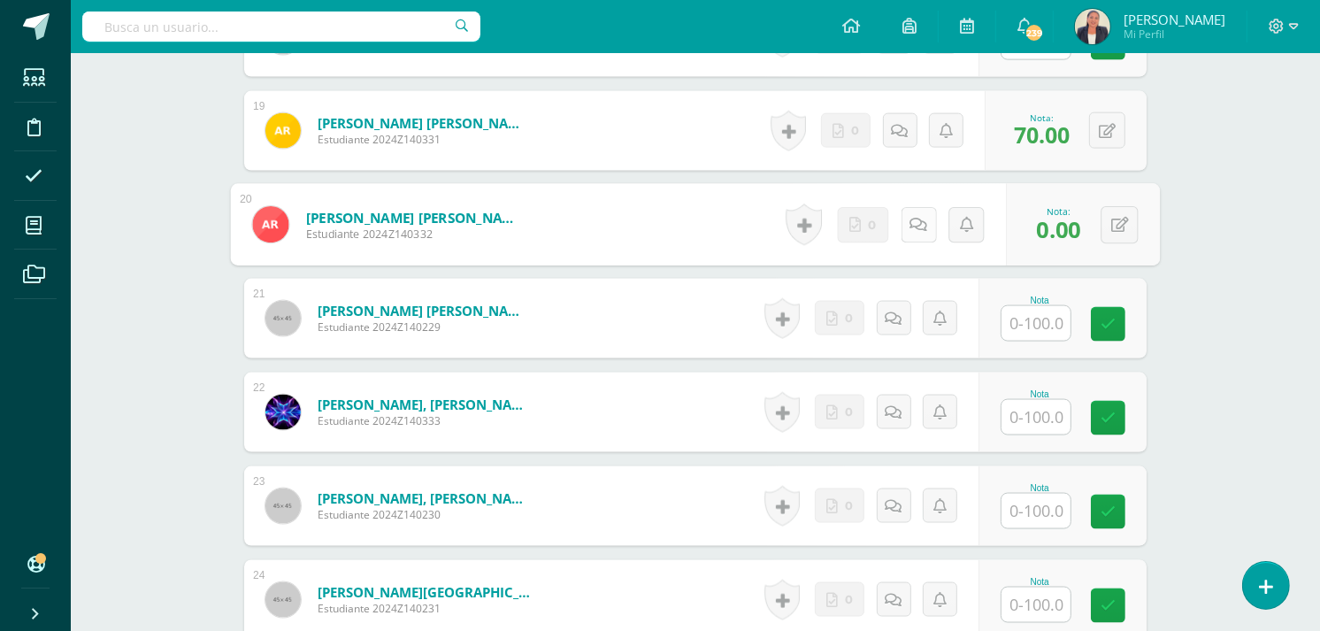
click at [920, 217] on icon at bounding box center [919, 224] width 18 height 15
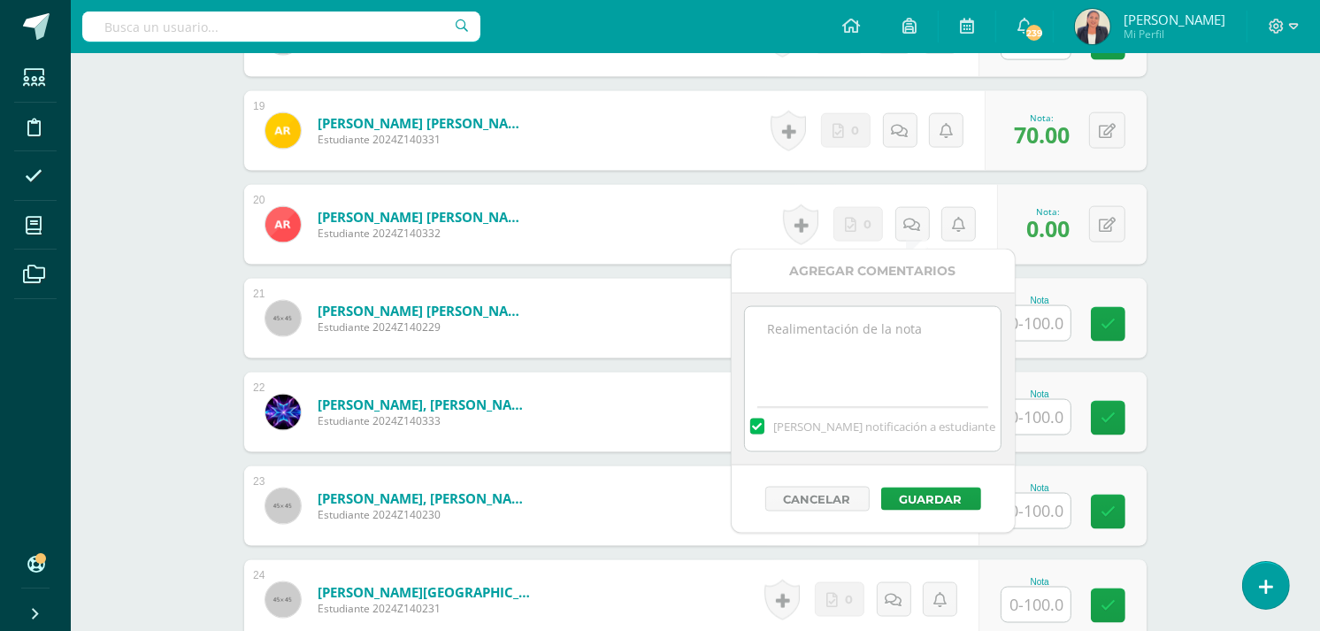
click at [867, 323] on textarea at bounding box center [873, 351] width 256 height 88
paste textarea "Hoy es 12 de agosto. No entregó los ejercicios del 22 de julio."
type textarea "Hoy es 12 de agosto. No entregó los ejercicios del 22 de julio."
click at [942, 499] on button "Guardar" at bounding box center [931, 499] width 100 height 23
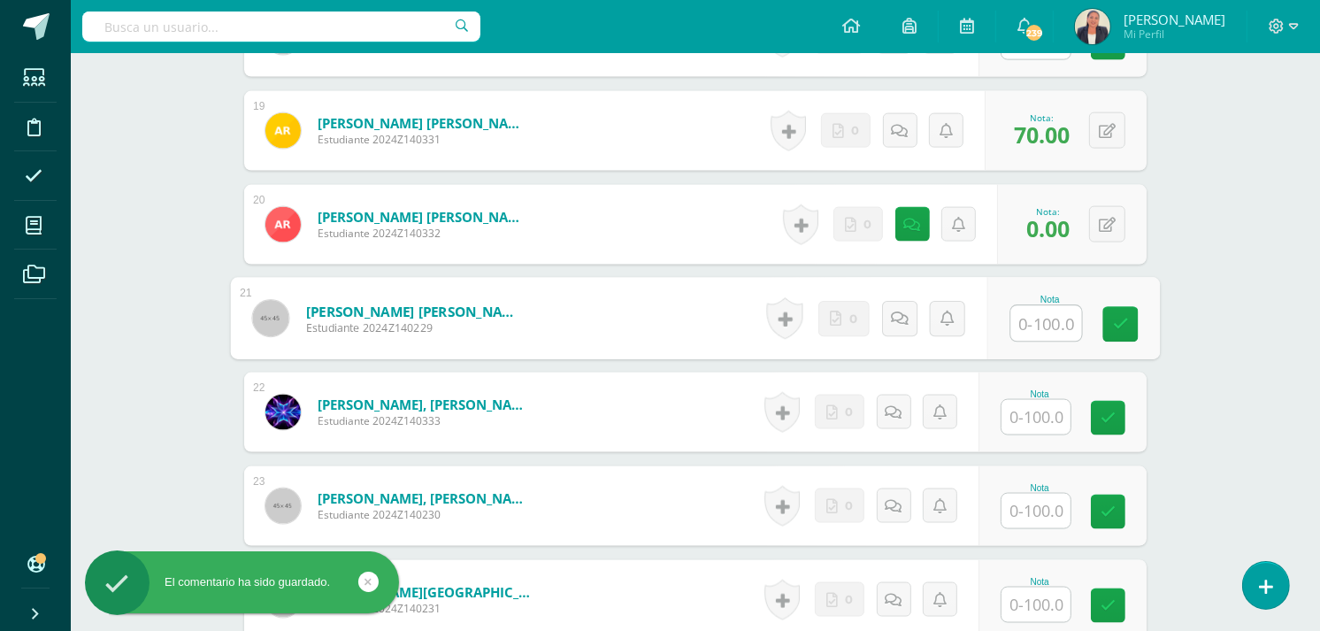
click at [1024, 319] on input "text" at bounding box center [1046, 323] width 71 height 35
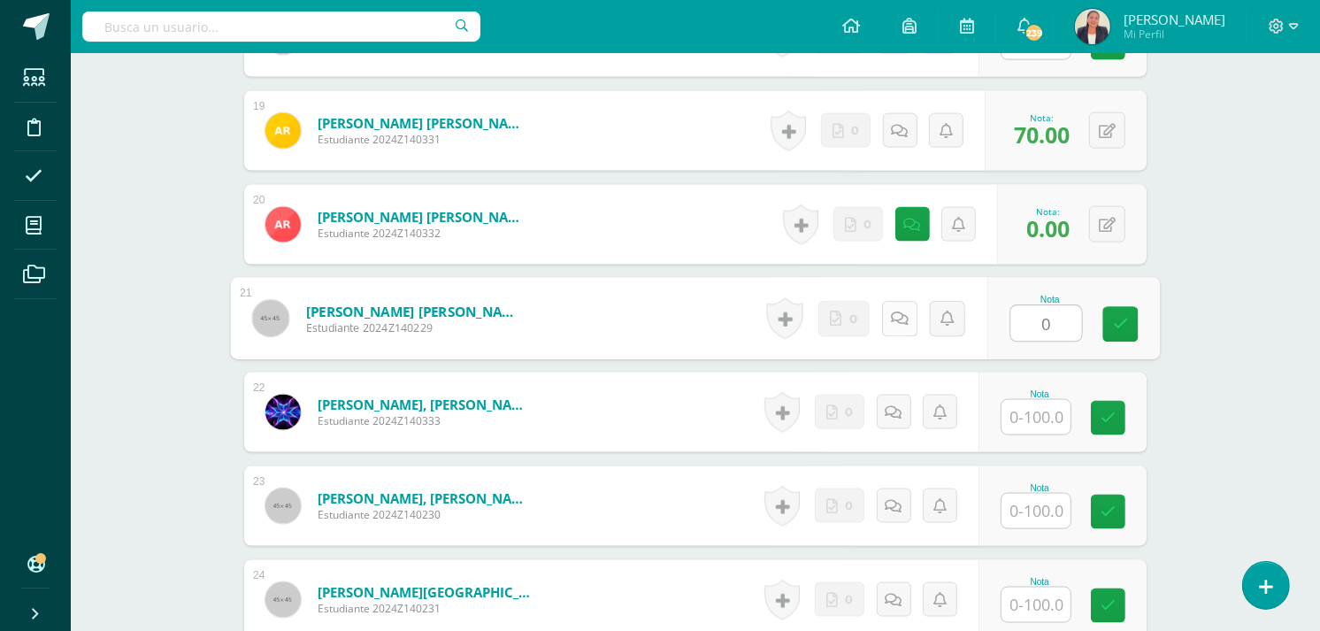
type input "0"
click at [900, 326] on link at bounding box center [899, 318] width 35 height 35
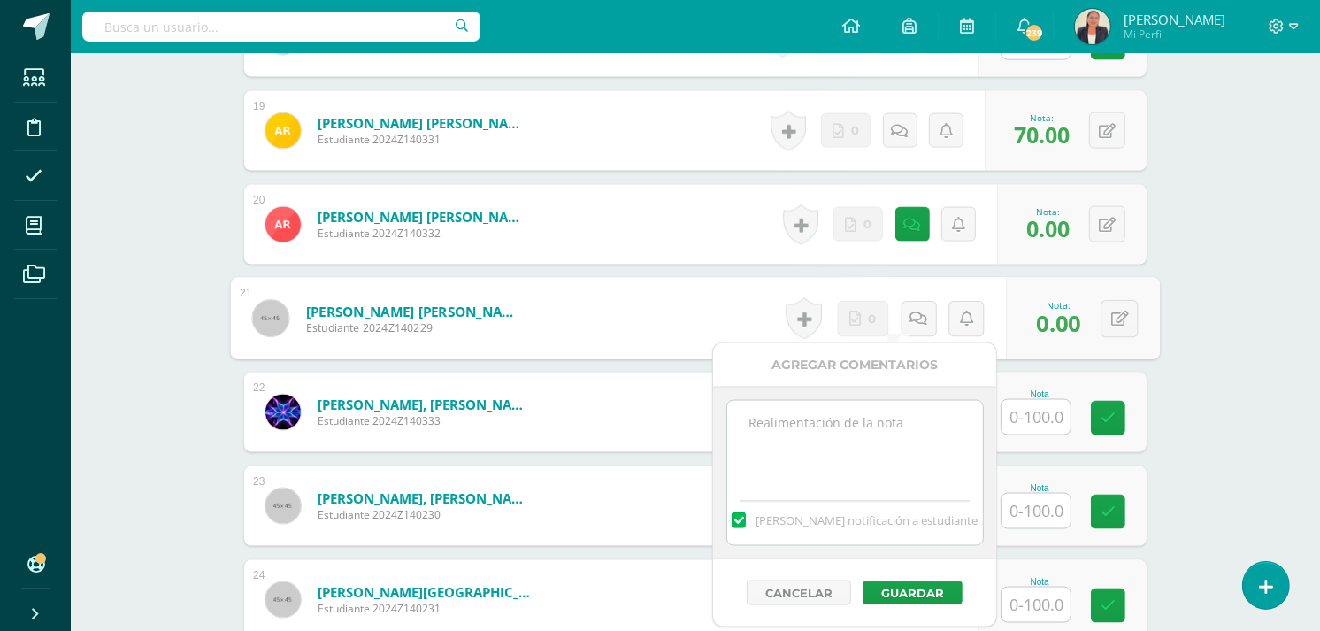
click at [867, 423] on textarea at bounding box center [855, 445] width 256 height 88
paste textarea "Hoy es 12 de agosto. No entregó los ejercicios del 22 de julio."
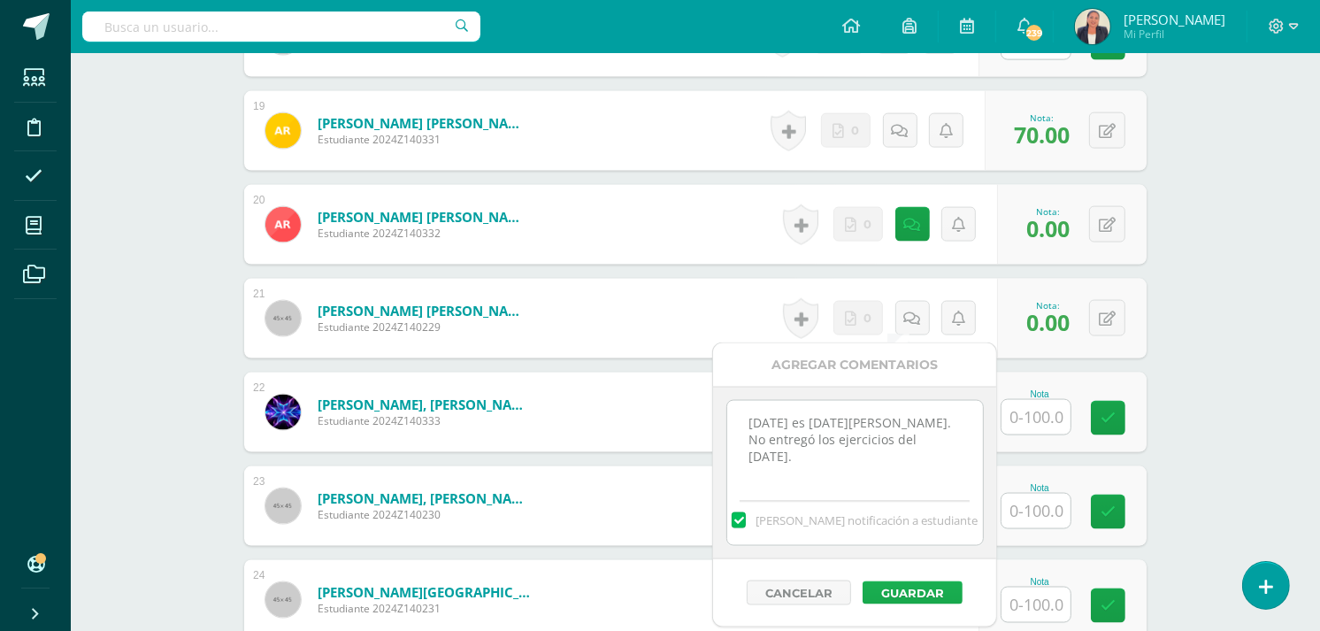
type textarea "Hoy es 12 de agosto. No entregó los ejercicios del 22 de julio."
click at [892, 594] on button "Guardar" at bounding box center [913, 592] width 100 height 23
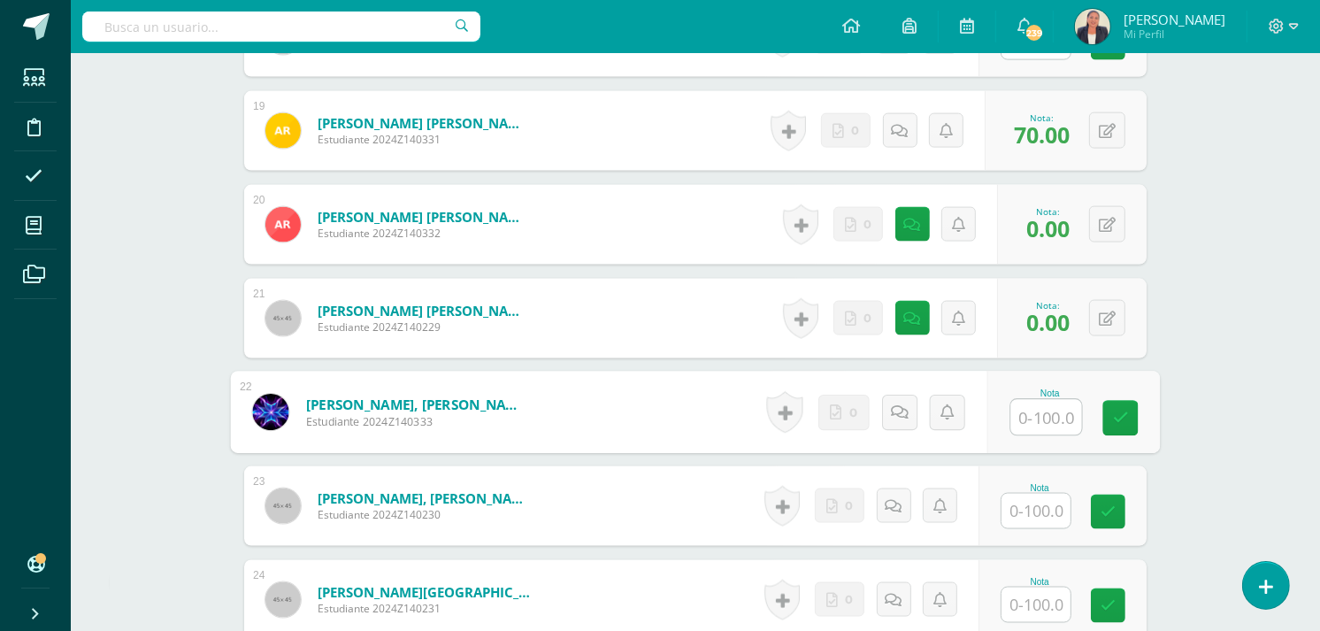
click at [1021, 413] on input "text" at bounding box center [1046, 417] width 71 height 35
type input "100"
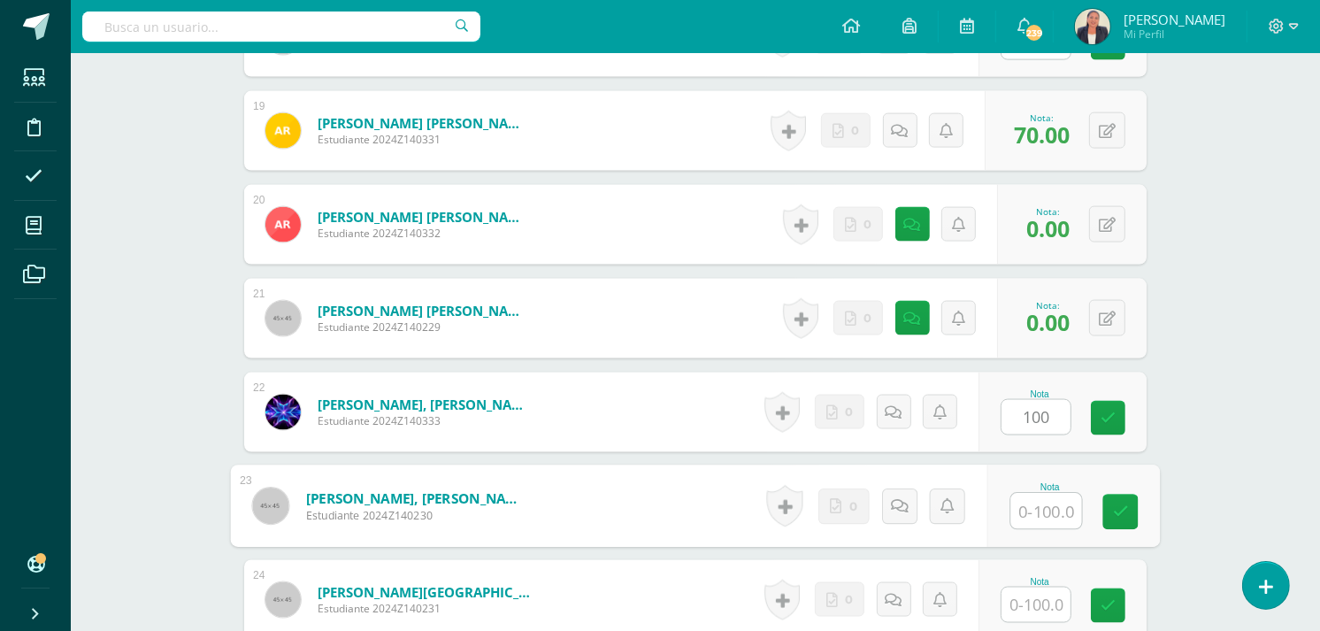
click at [1025, 507] on input "text" at bounding box center [1046, 511] width 71 height 35
type input "0"
click at [904, 507] on icon at bounding box center [900, 505] width 18 height 15
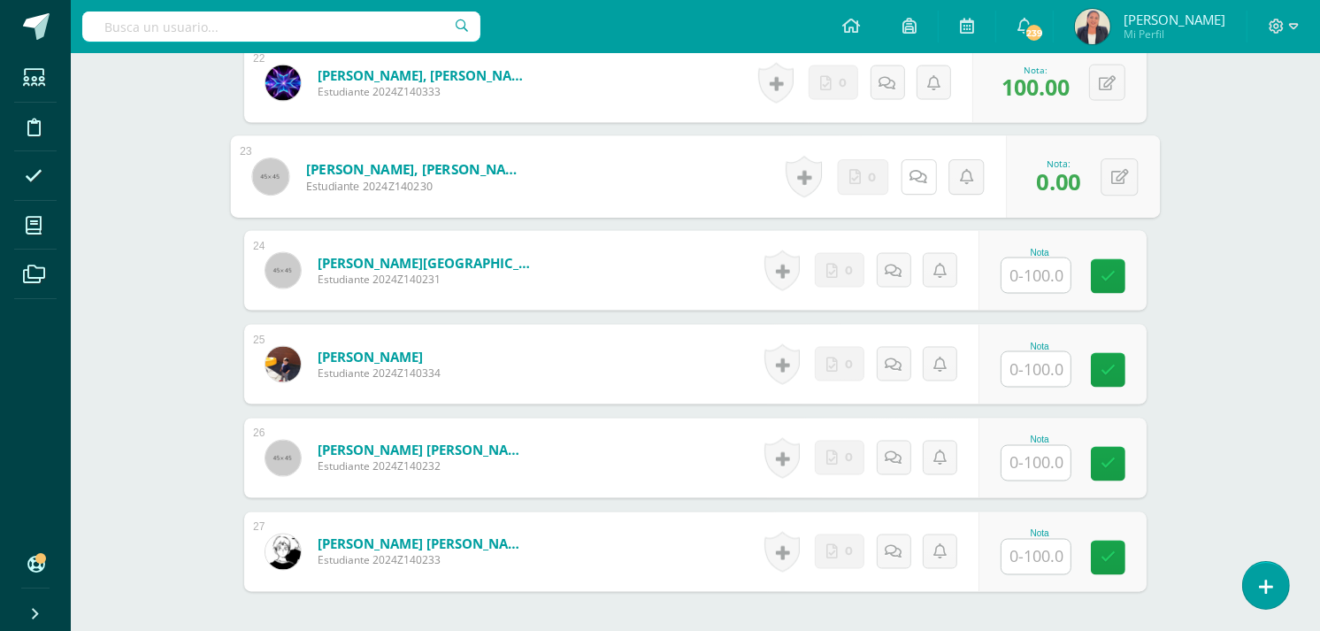
scroll to position [2624, 0]
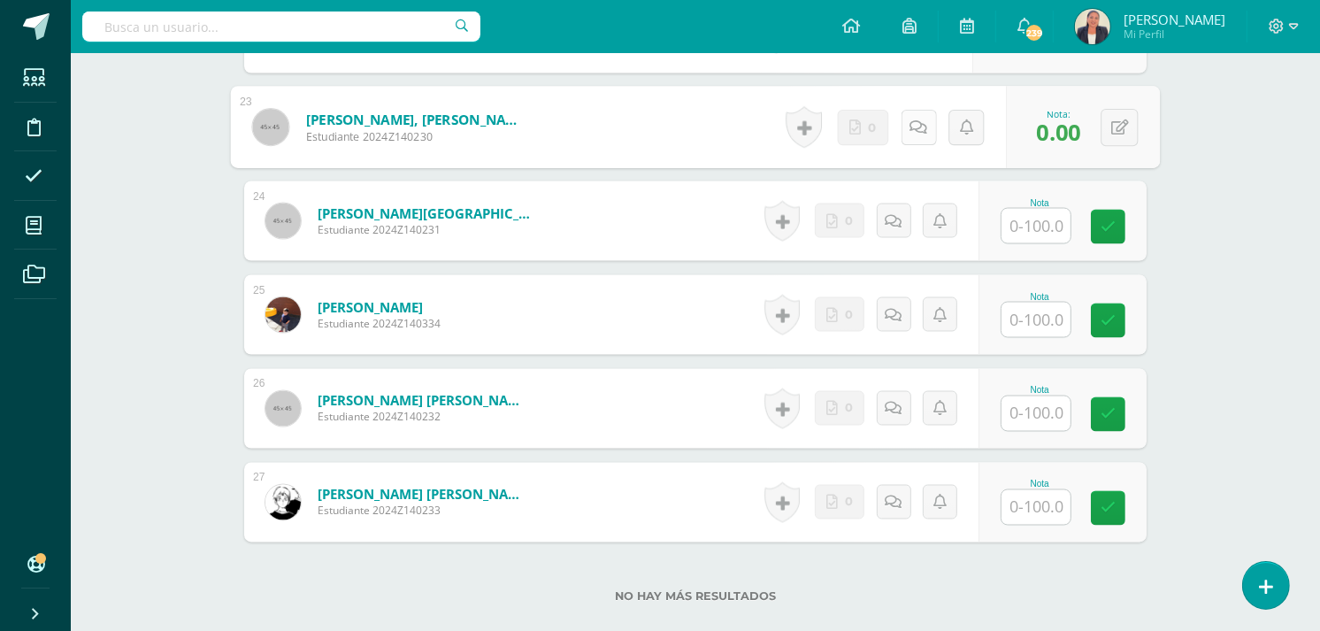
click at [917, 131] on icon at bounding box center [919, 126] width 18 height 15
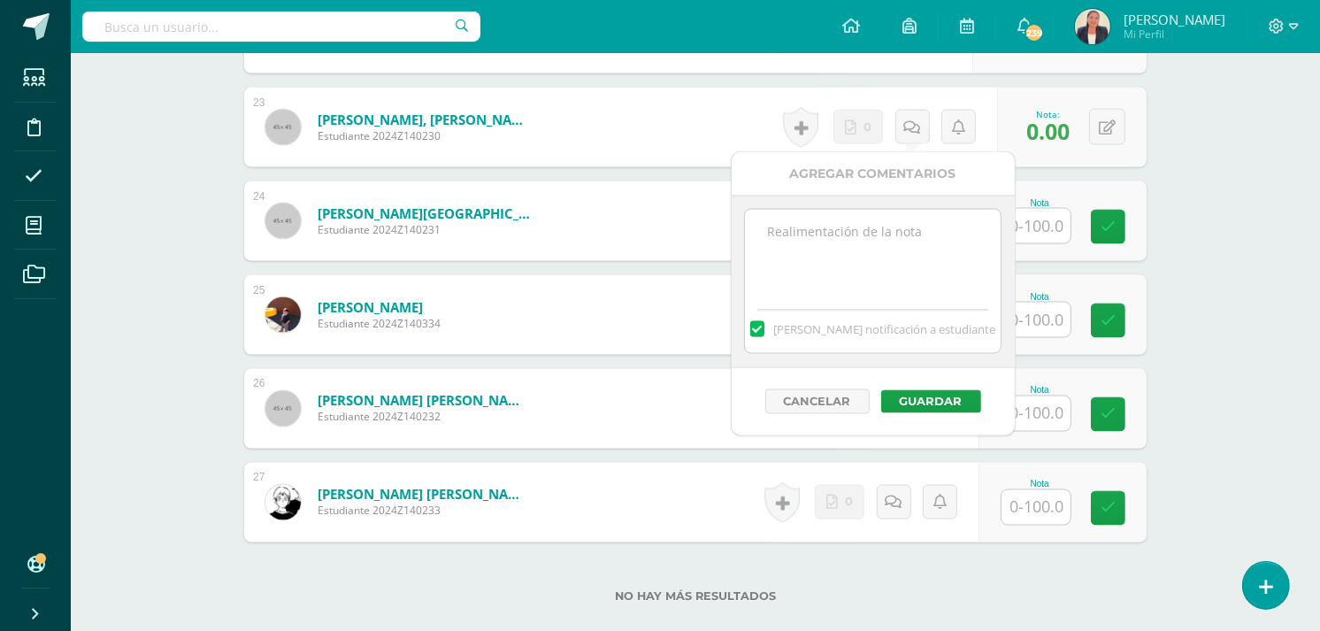
click at [853, 248] on textarea at bounding box center [873, 254] width 256 height 88
paste textarea "Hoy es 12 de agosto. No entregó los ejercicios del 22 de julio."
type textarea "Hoy es 12 de agosto. No entregó los ejercicios del 22 de julio."
click at [929, 399] on button "Guardar" at bounding box center [931, 401] width 100 height 23
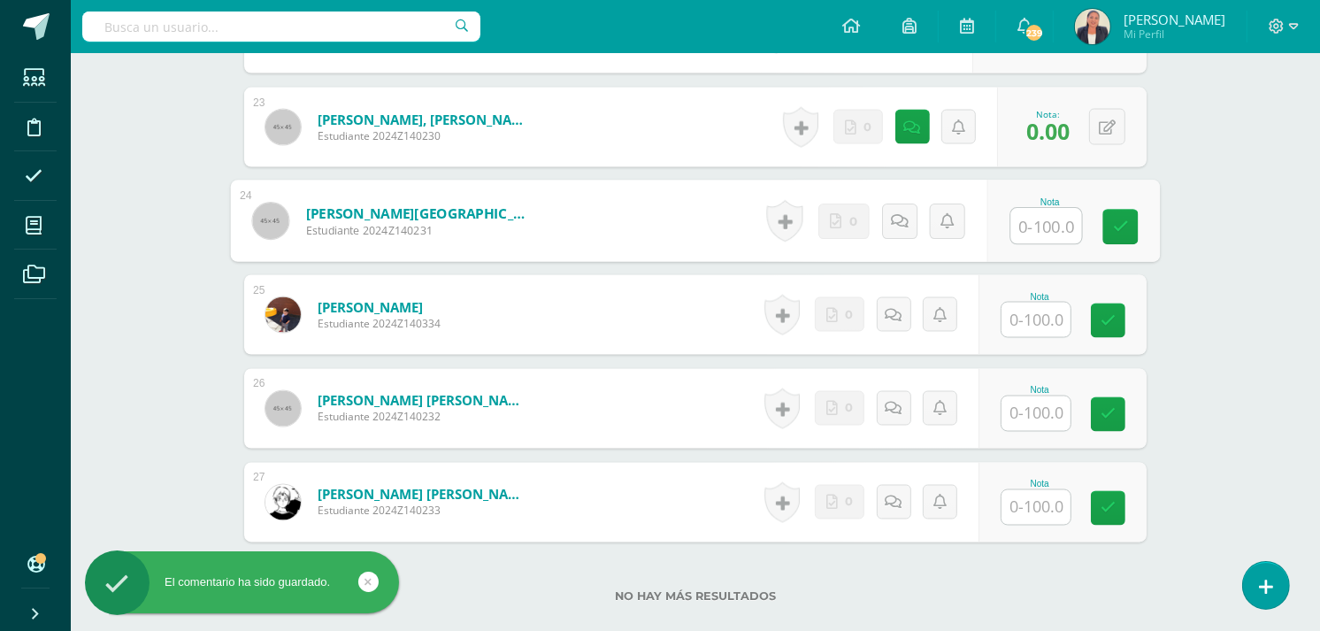
click at [1042, 225] on input "text" at bounding box center [1046, 226] width 71 height 35
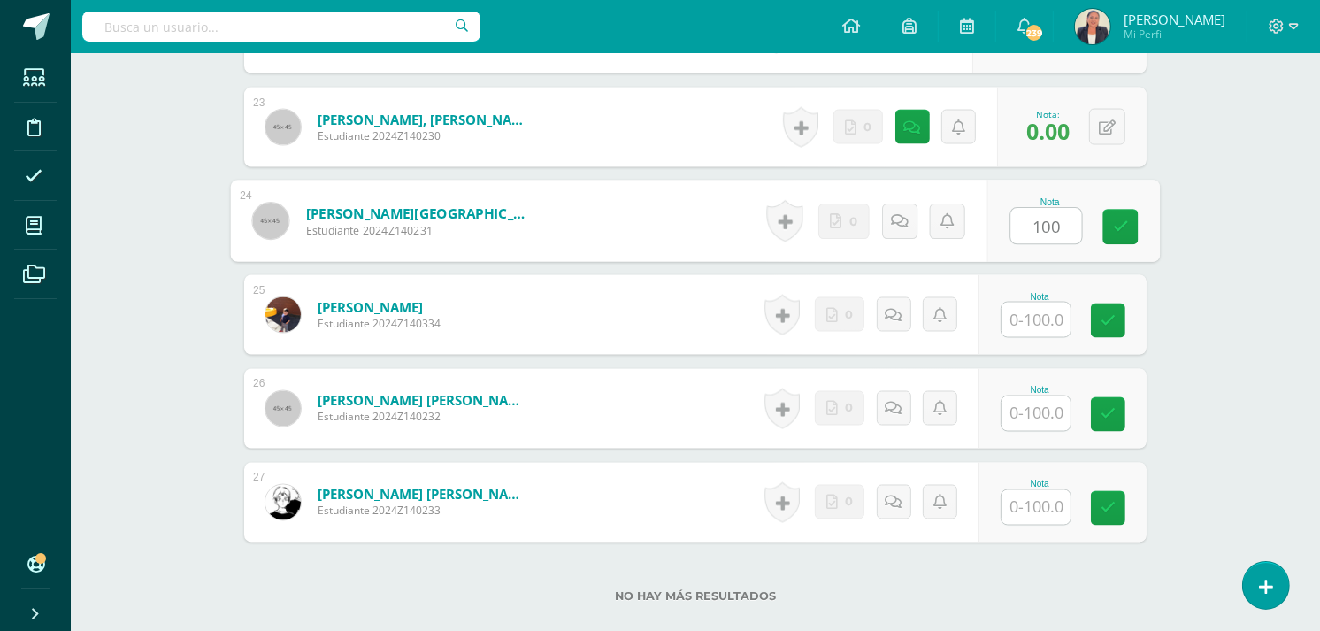
type input "100"
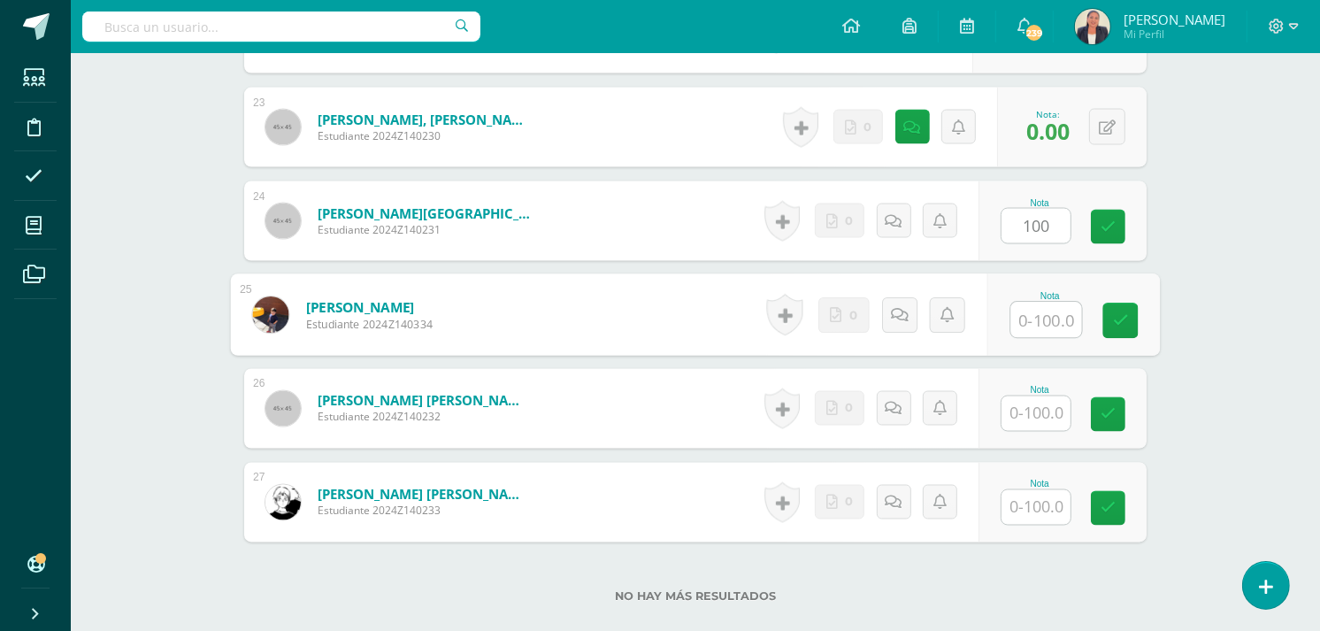
click at [1027, 322] on input "text" at bounding box center [1046, 320] width 71 height 35
type input "100"
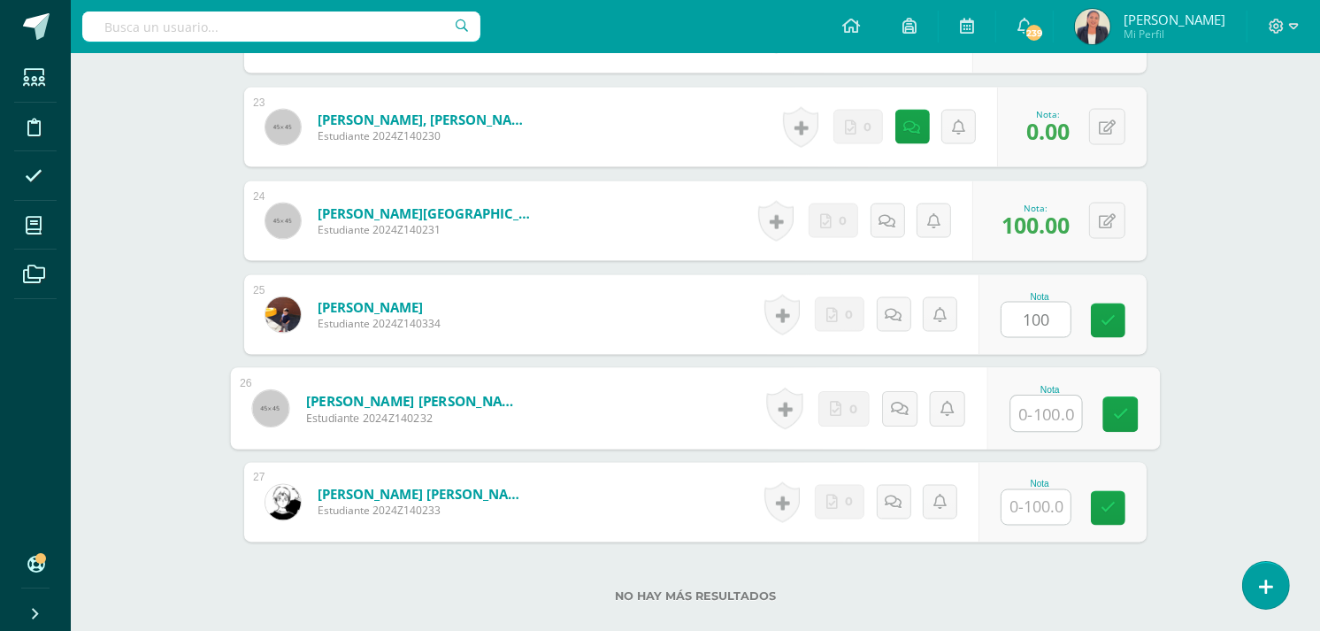
click at [1028, 418] on input "text" at bounding box center [1046, 413] width 71 height 35
type input "100"
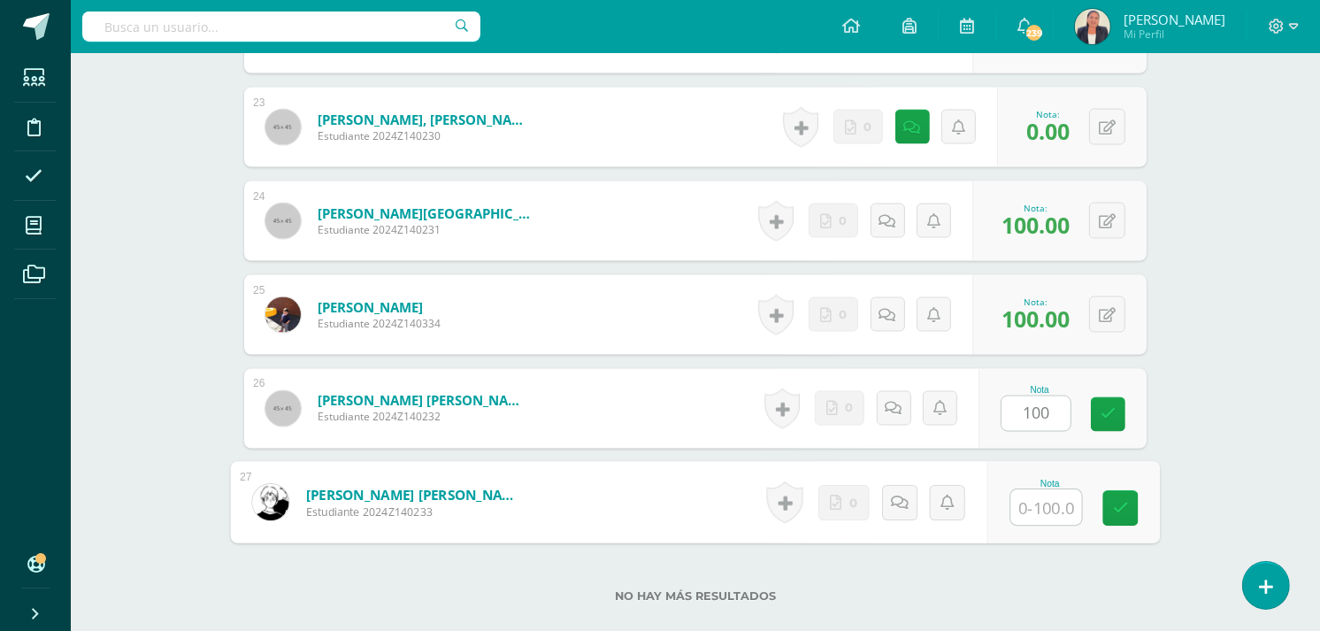
click at [1033, 506] on input "text" at bounding box center [1046, 507] width 71 height 35
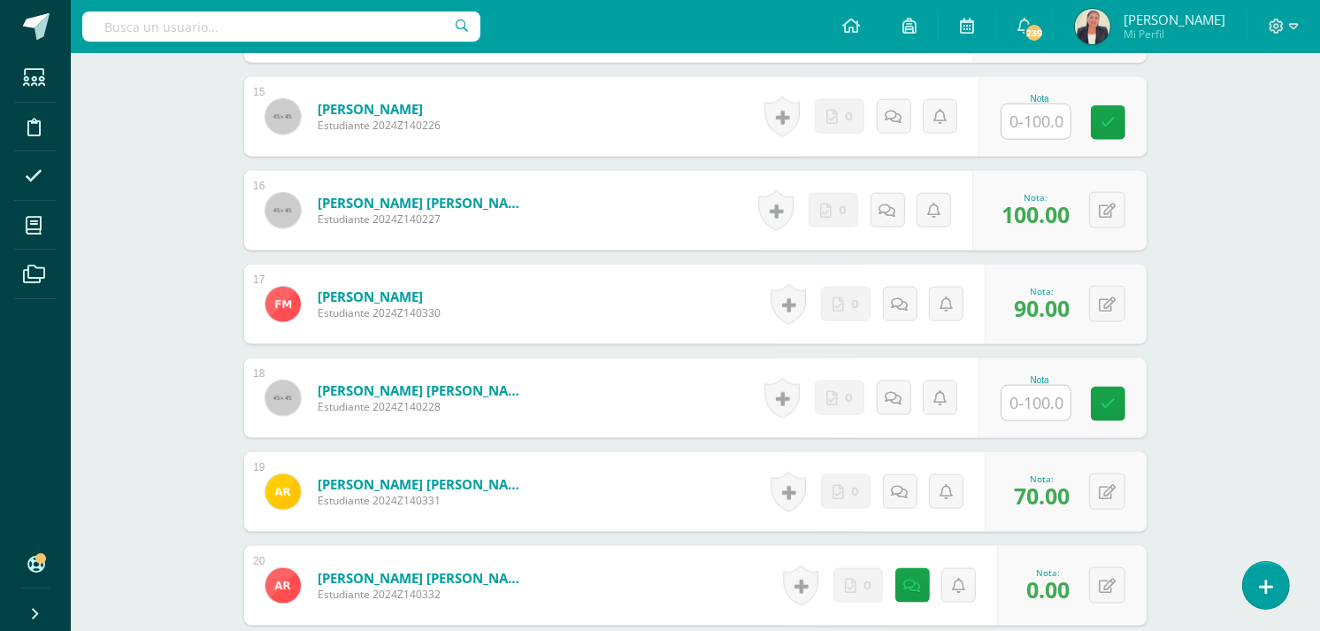
scroll to position [0, 0]
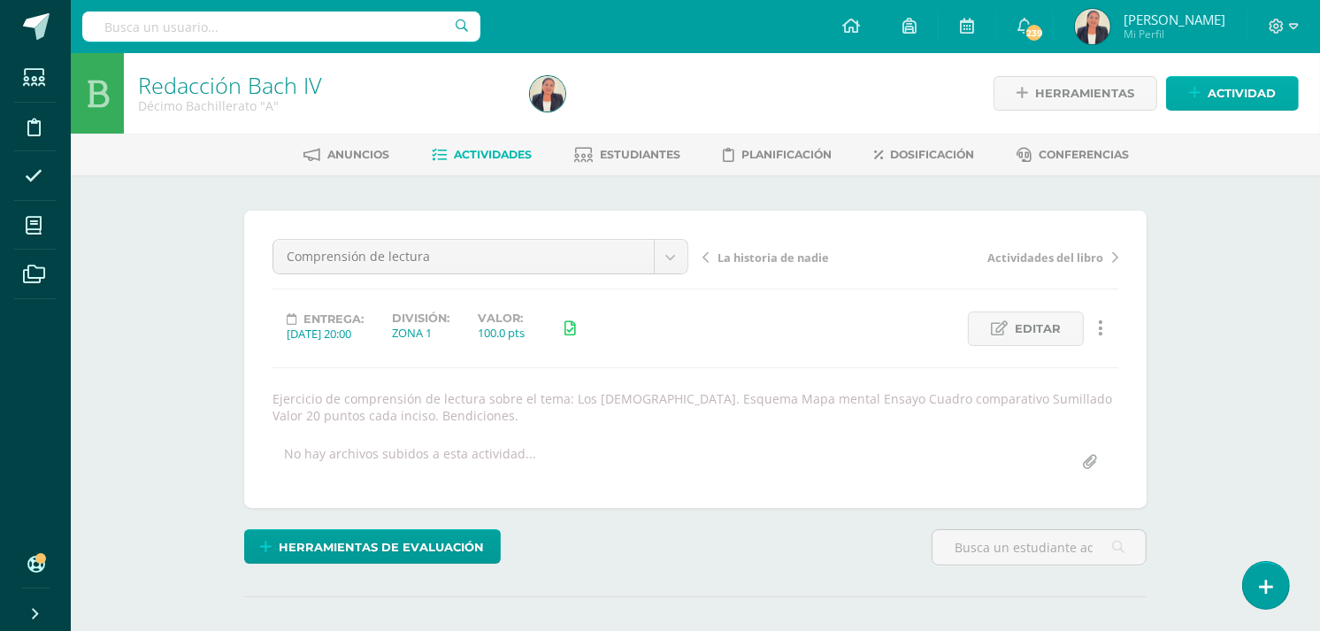
type input "100"
click at [1246, 96] on span "Actividad" at bounding box center [1242, 93] width 68 height 33
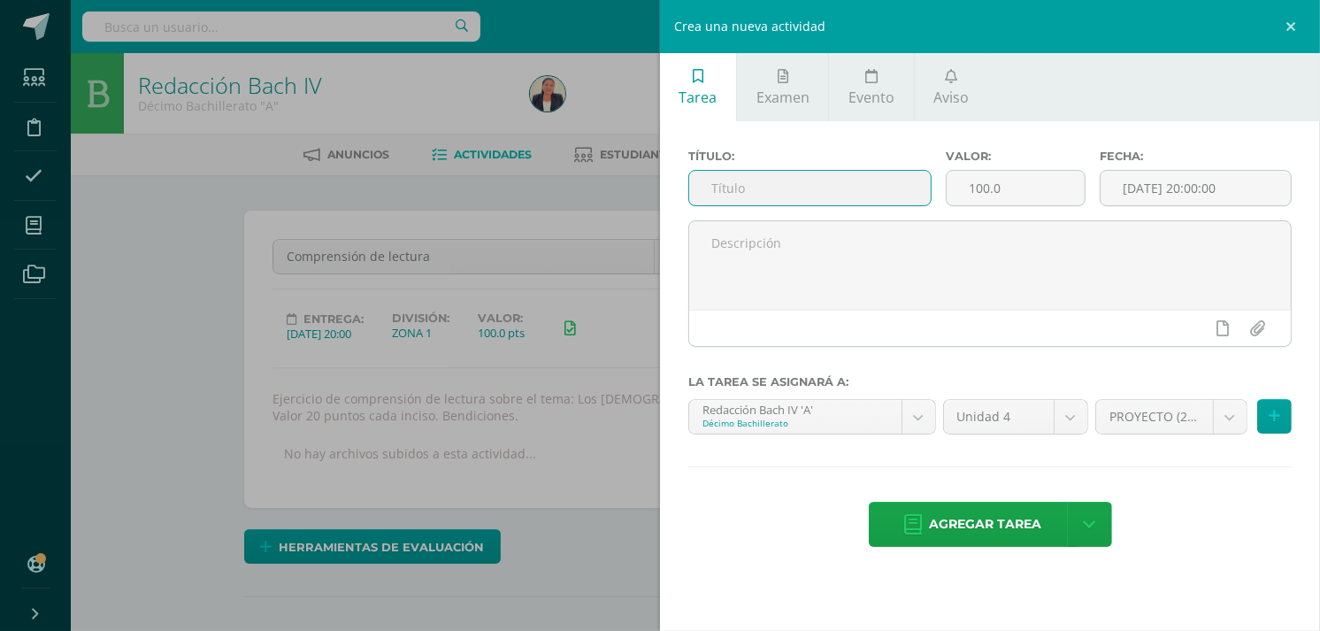
click at [835, 191] on input "text" at bounding box center [810, 188] width 242 height 35
type input "Autoevaluación"
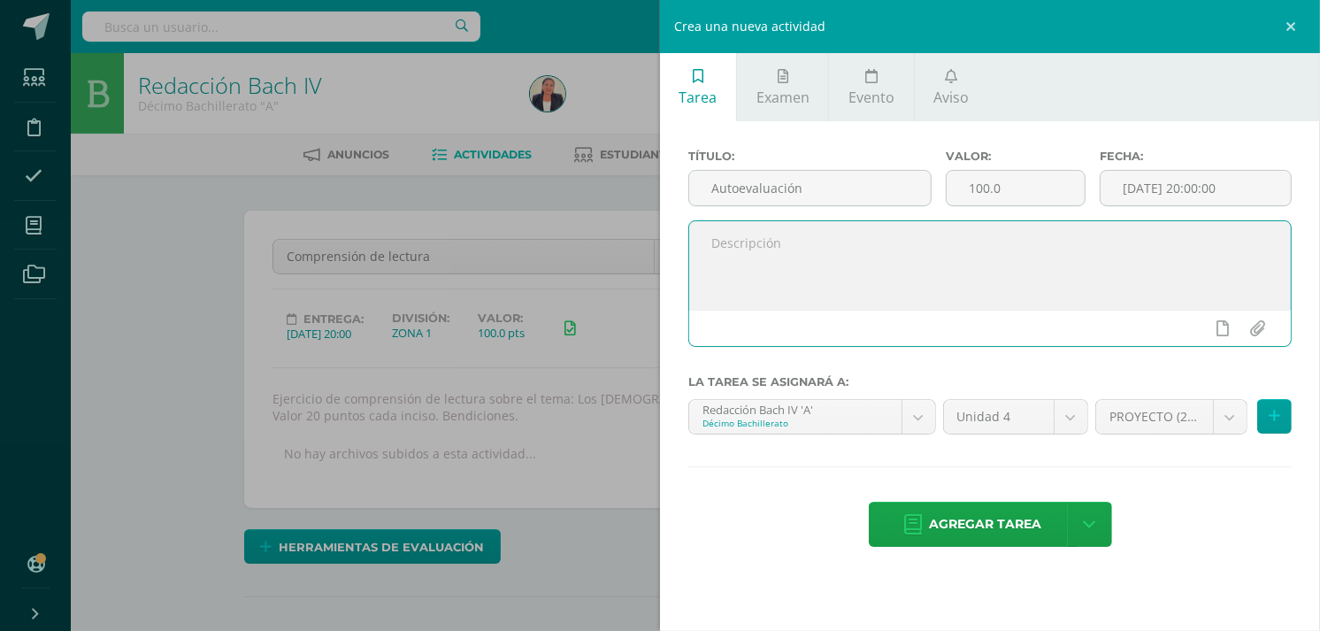
click at [774, 243] on textarea at bounding box center [990, 265] width 602 height 88
type textarea "A"
type textarea "Actividad realizada a libro abierto, 10 preguntas de selección múltiple, con op…"
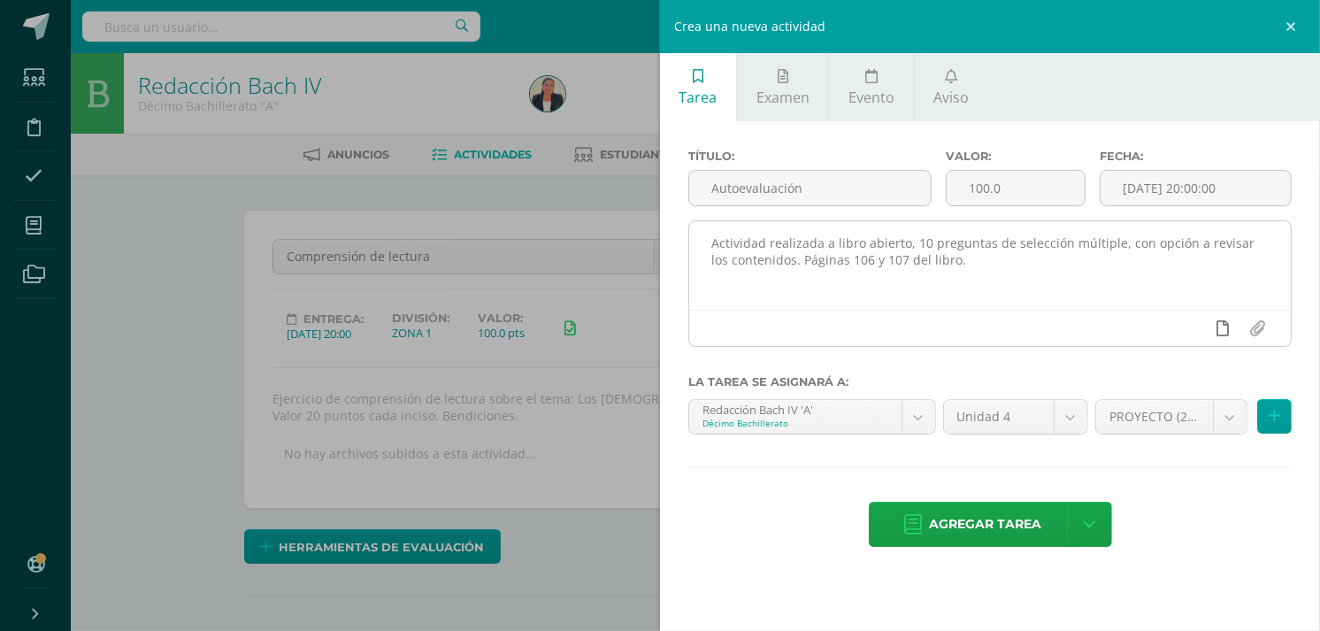
click at [1218, 327] on icon at bounding box center [1224, 328] width 12 height 16
click at [1181, 330] on icon at bounding box center [1189, 328] width 16 height 16
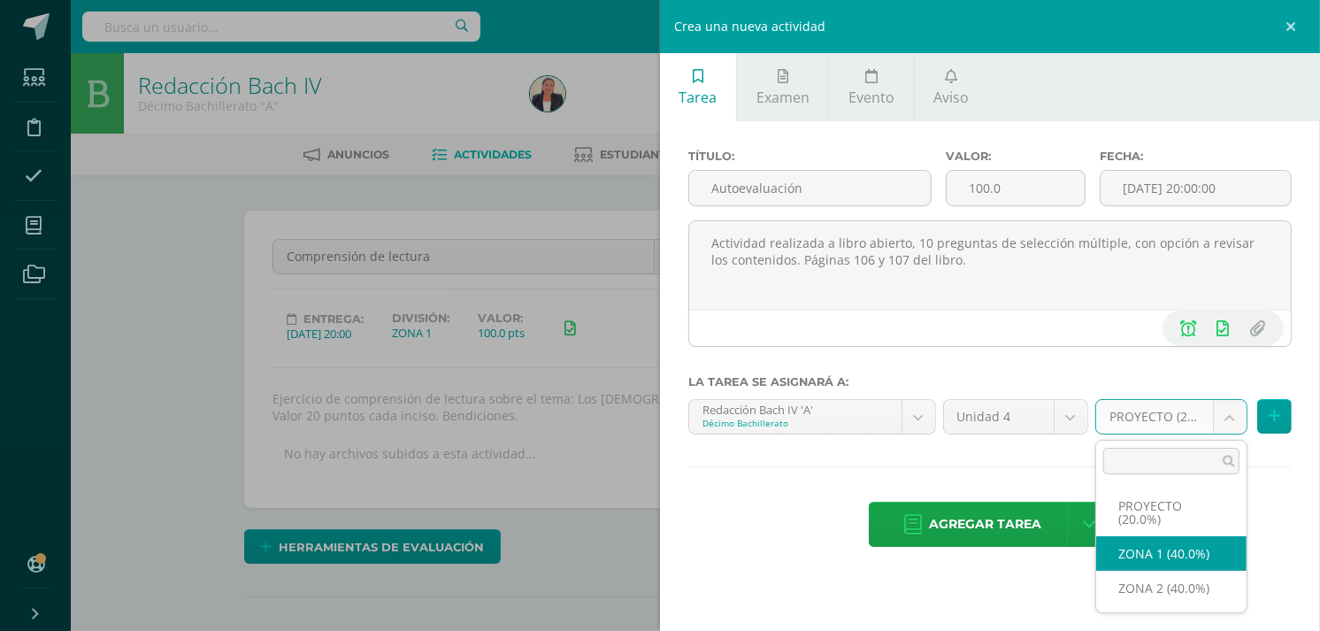
select select "30532"
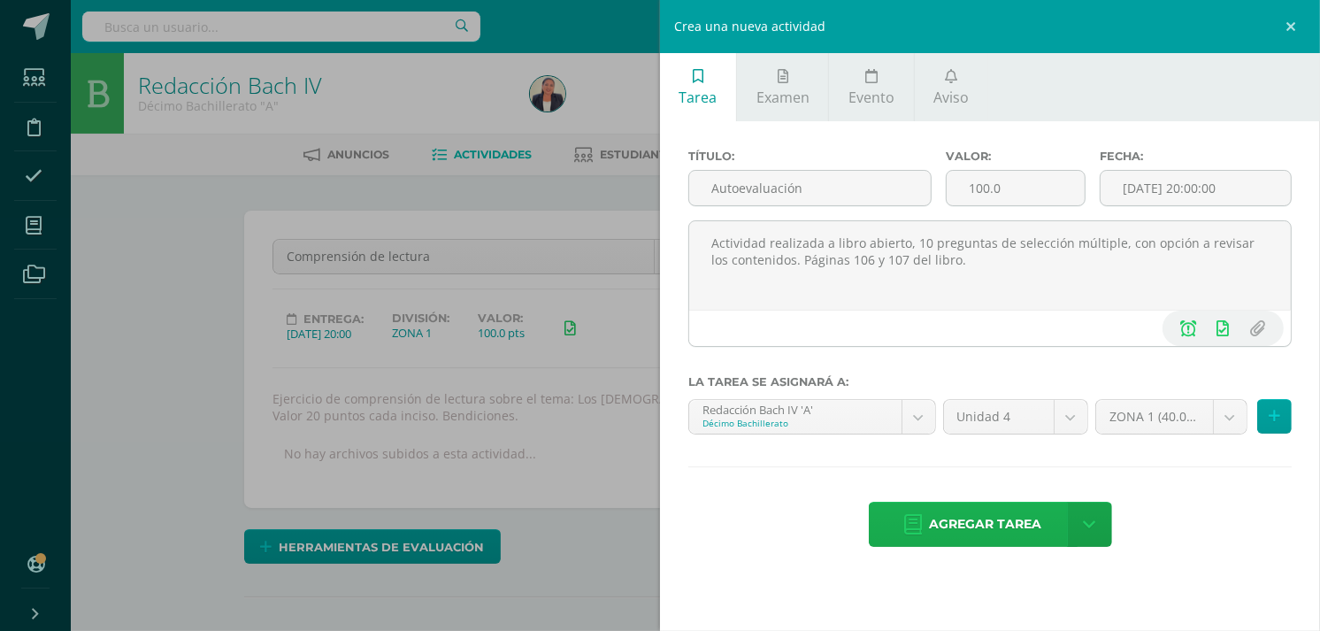
click at [1013, 524] on span "Agregar tarea" at bounding box center [986, 524] width 112 height 43
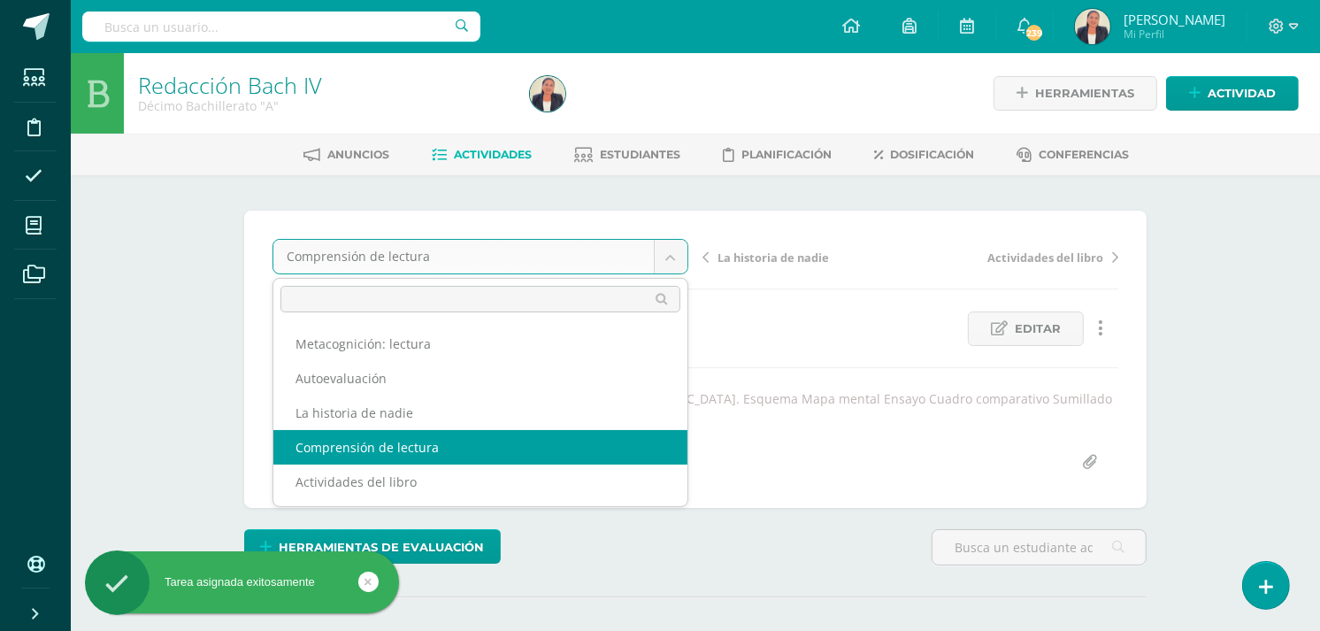
click at [665, 251] on body "Tarea asignada exitosamente Estudiantes Disciplina Asistencia Mis cursos Archiv…" at bounding box center [660, 367] width 1320 height 734
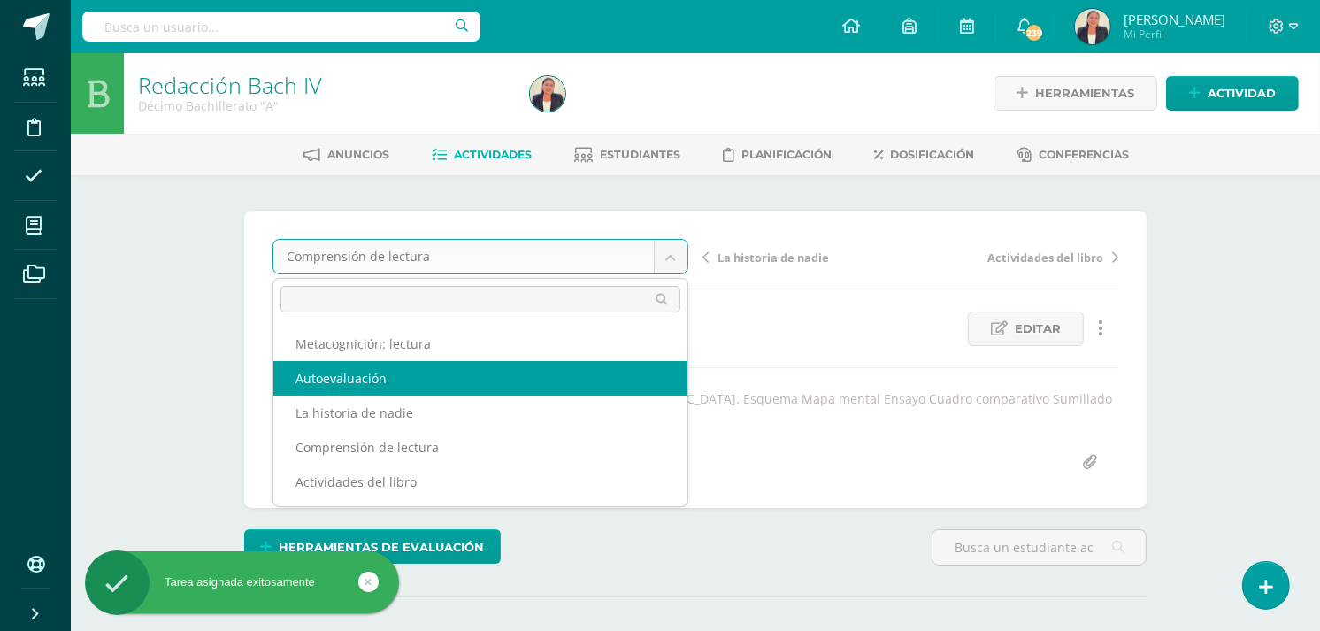
select select "/dashboard/teacher/grade-activity/31131/"
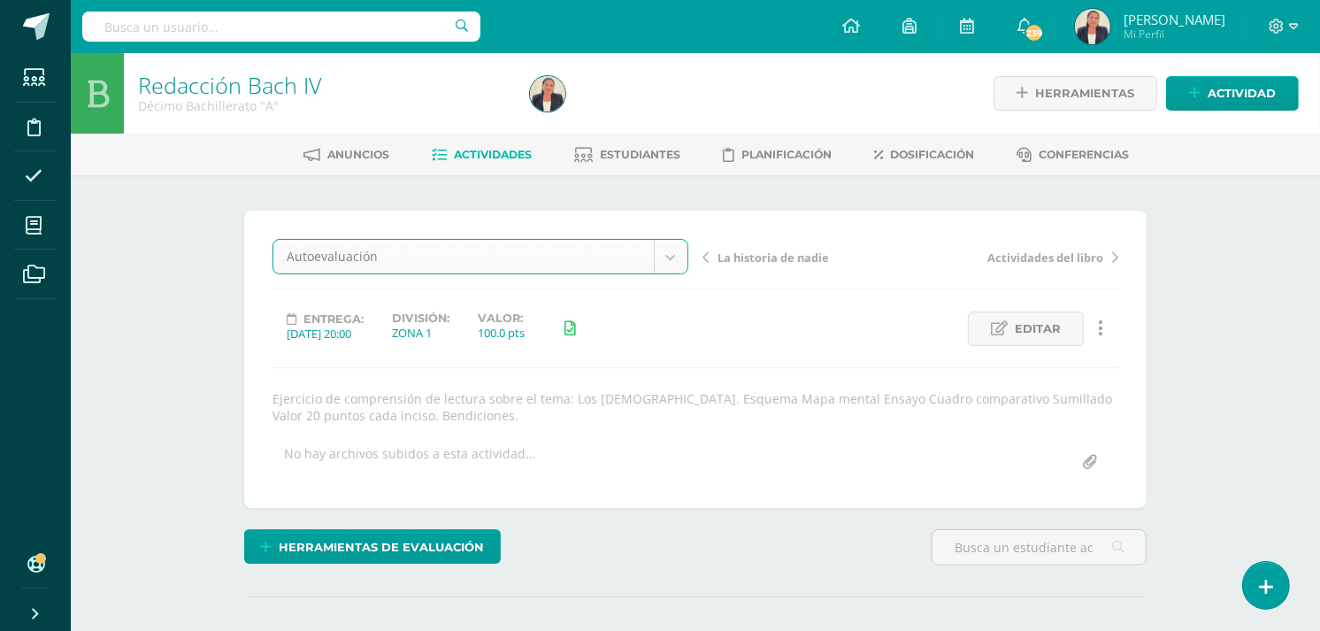
scroll to position [1, 0]
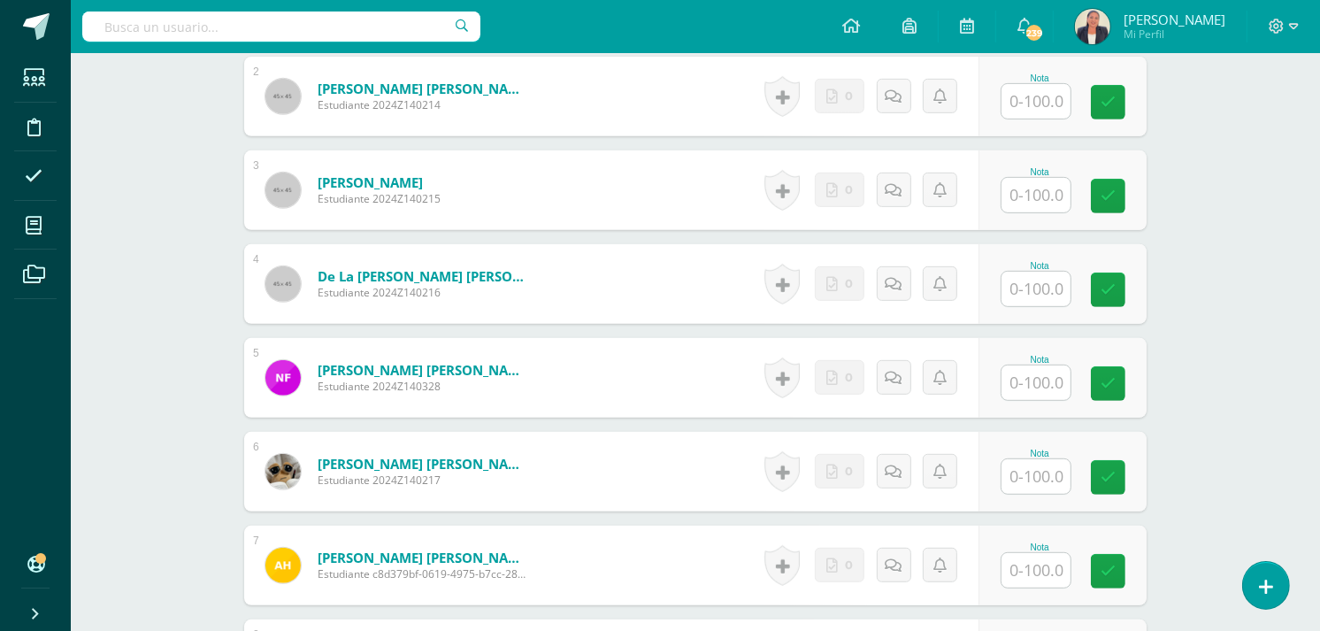
scroll to position [670, 0]
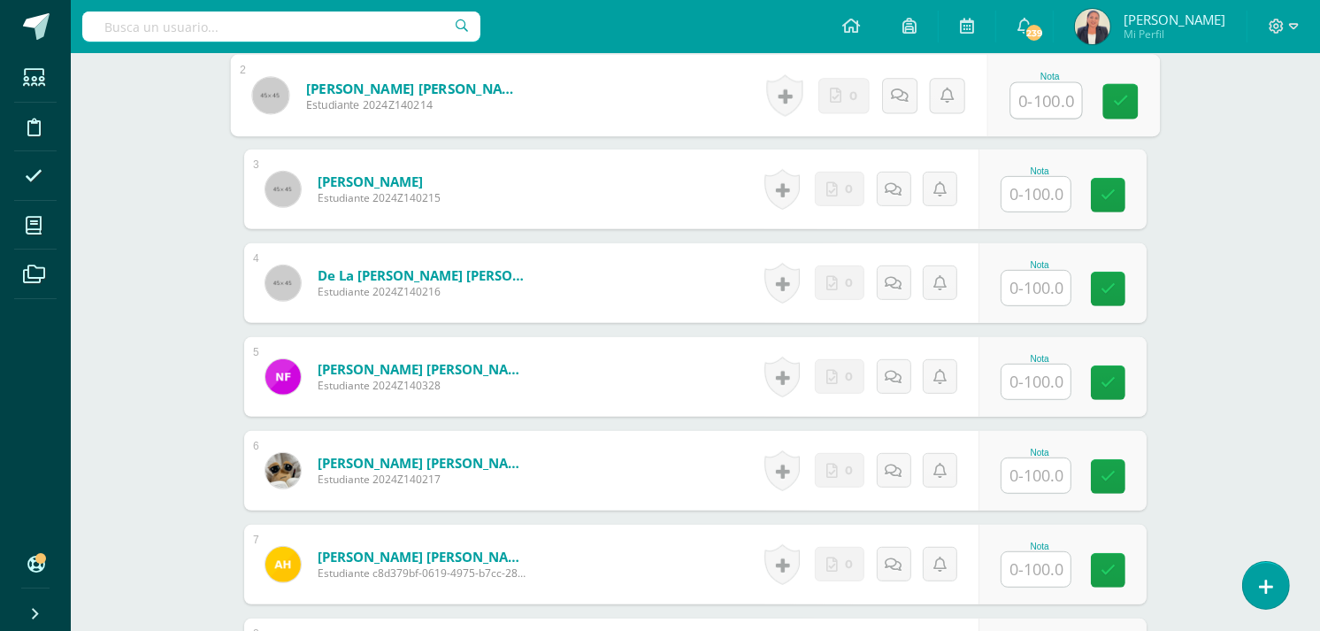
click at [1018, 103] on input "text" at bounding box center [1046, 100] width 71 height 35
type input "60"
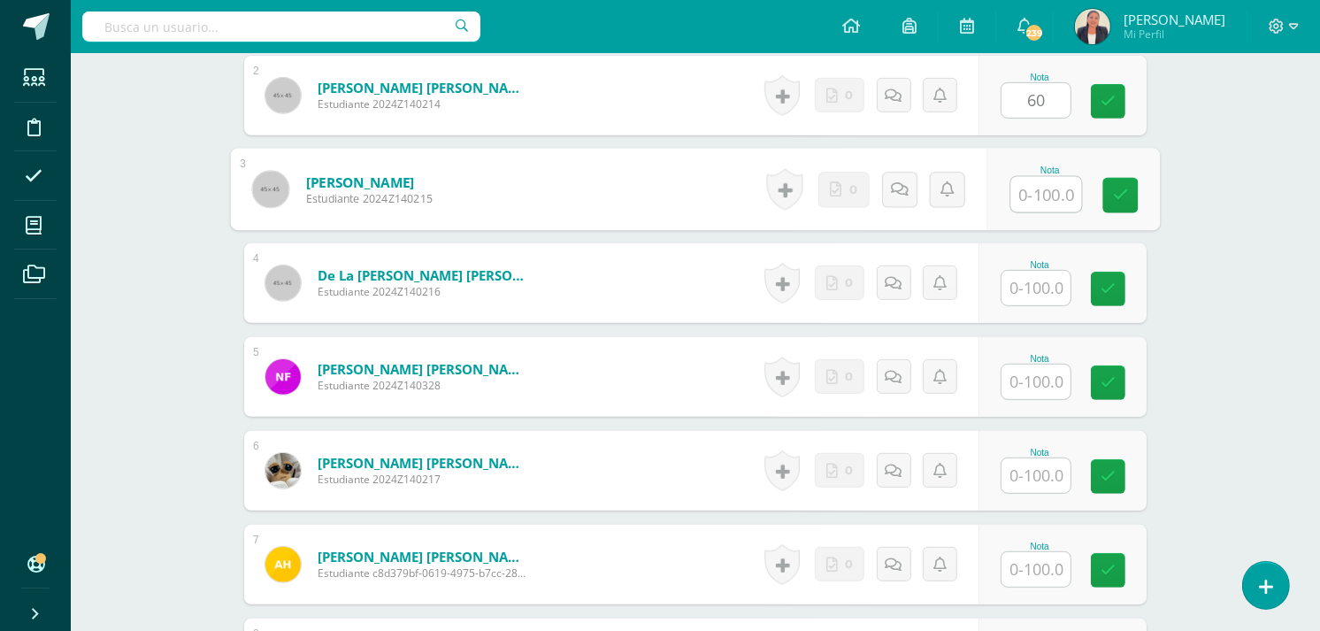
click at [1035, 196] on input "text" at bounding box center [1046, 194] width 71 height 35
type input "30"
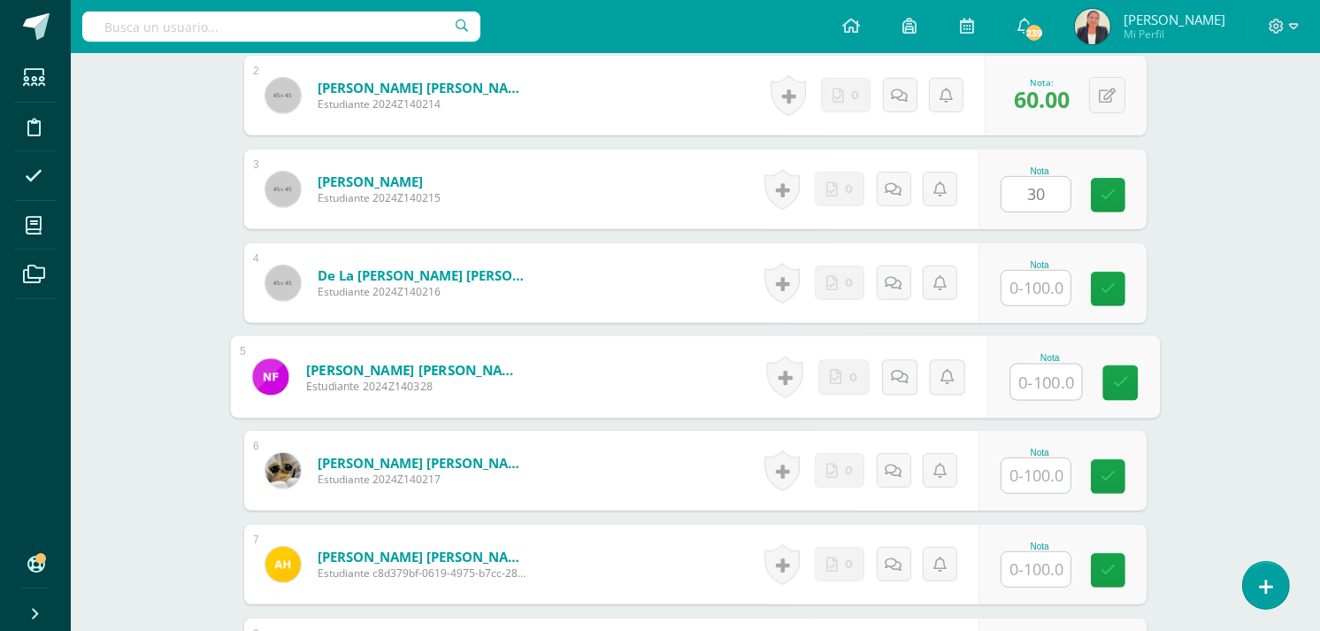
click at [1028, 380] on input "text" at bounding box center [1046, 382] width 71 height 35
type input "50"
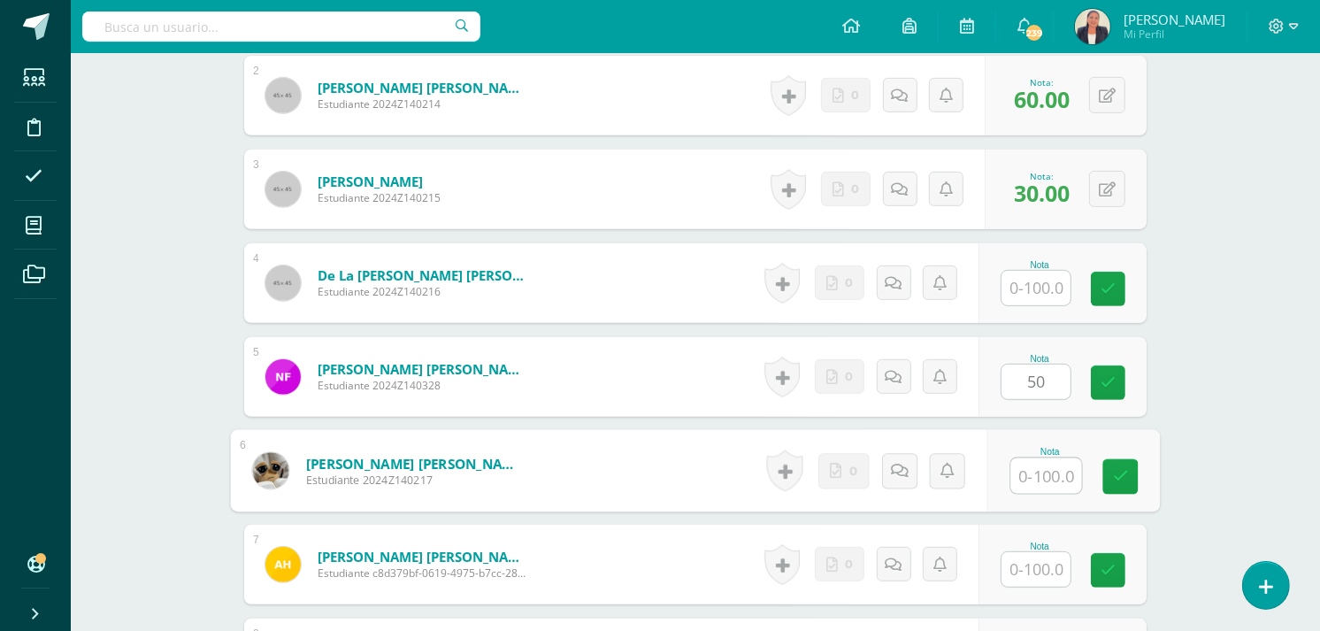
click at [1035, 473] on input "text" at bounding box center [1046, 475] width 71 height 35
type input "50"
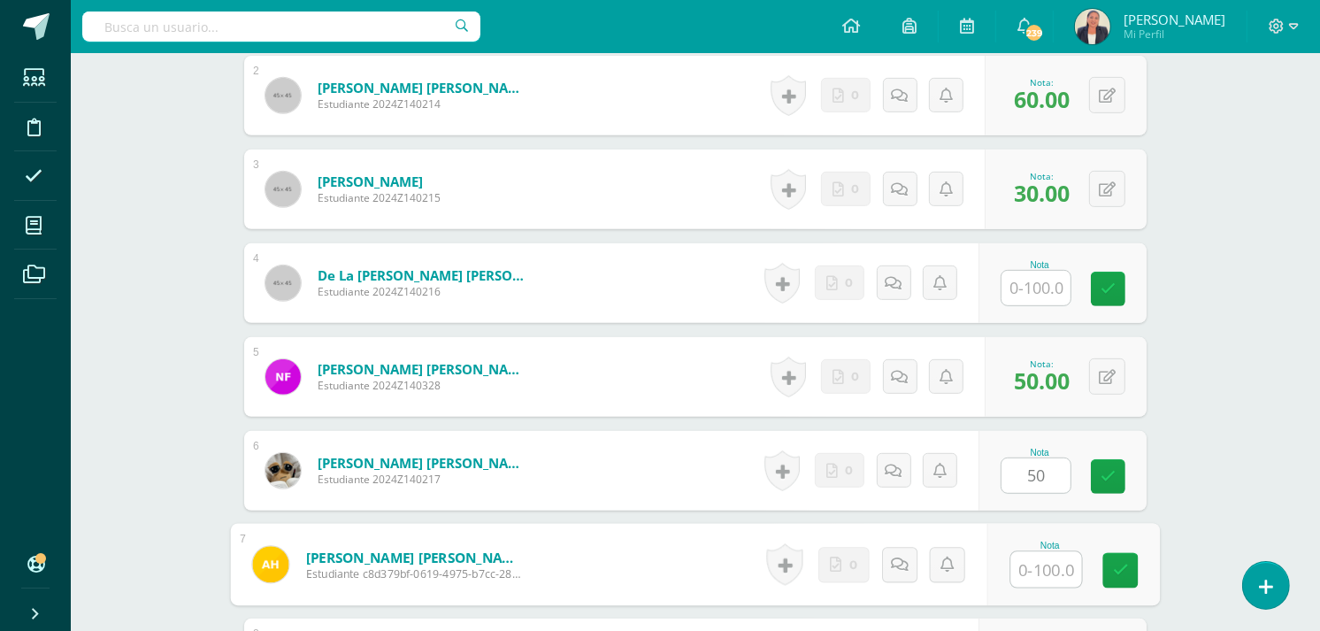
click at [1036, 571] on input "text" at bounding box center [1046, 569] width 71 height 35
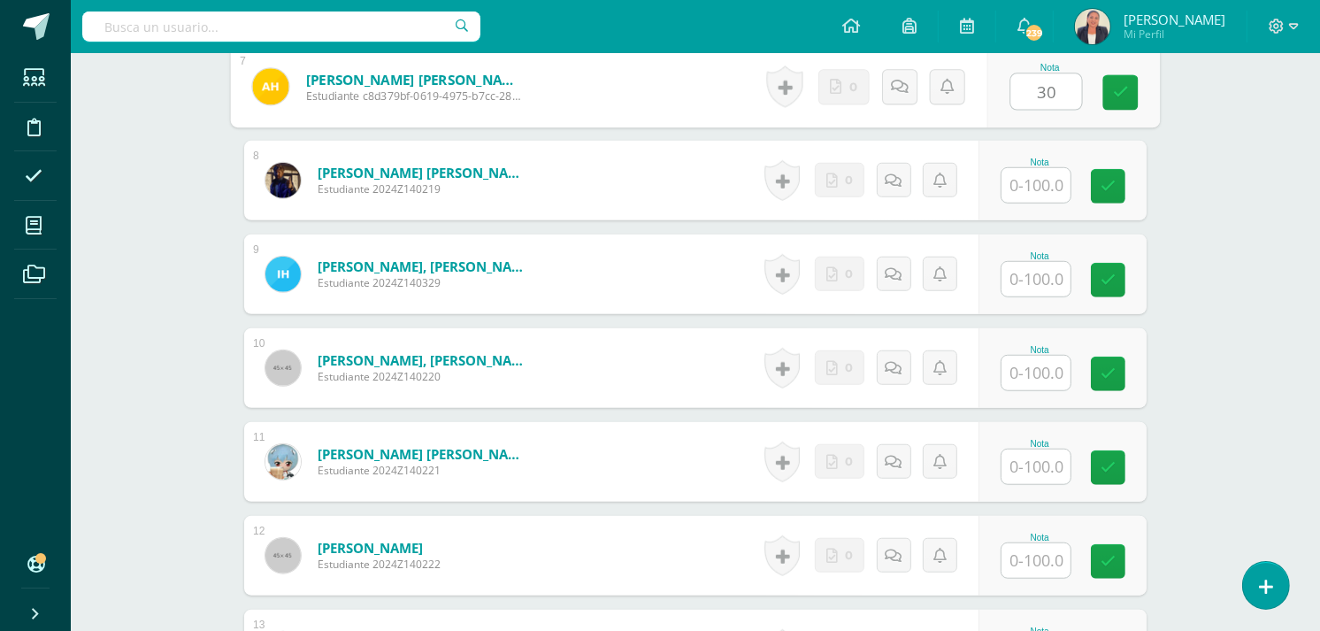
scroll to position [1159, 0]
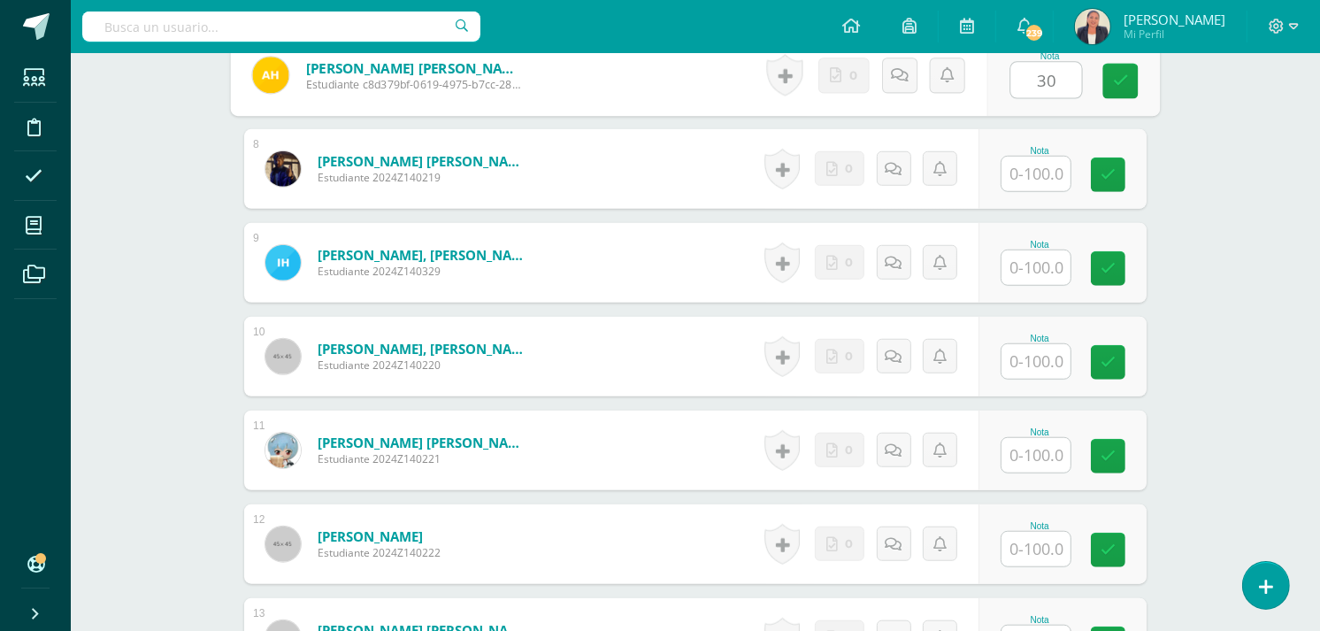
type input "30"
click at [1051, 173] on input "text" at bounding box center [1036, 174] width 69 height 35
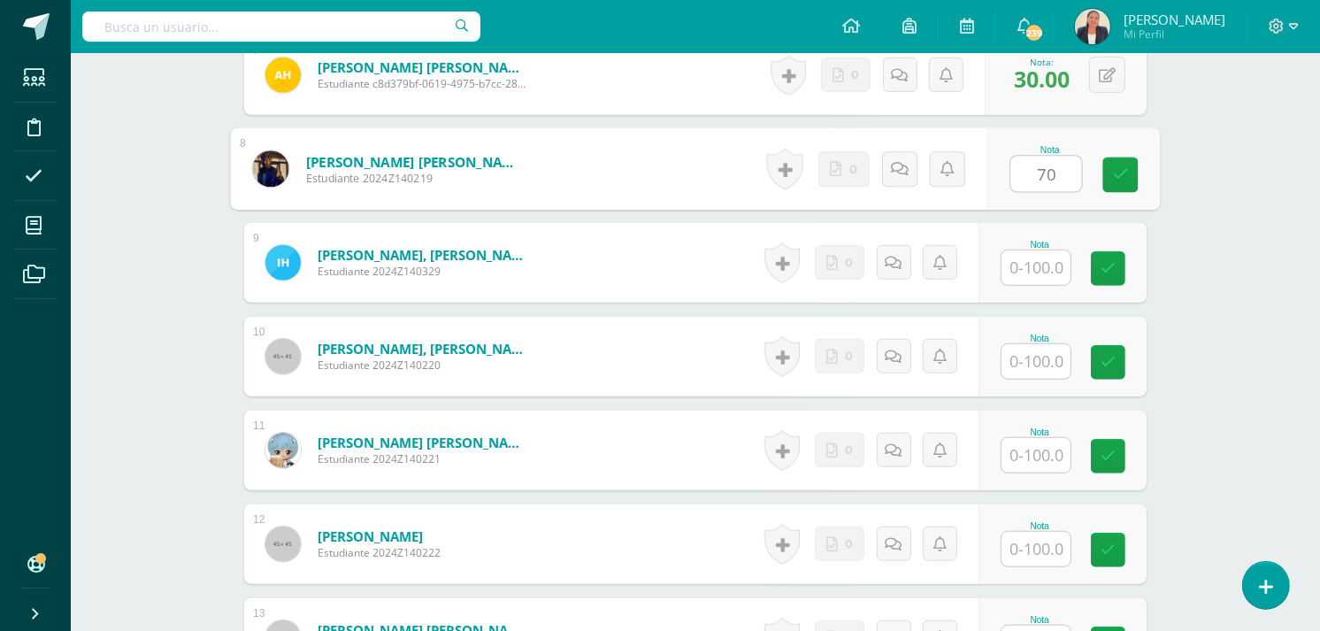
type input "70"
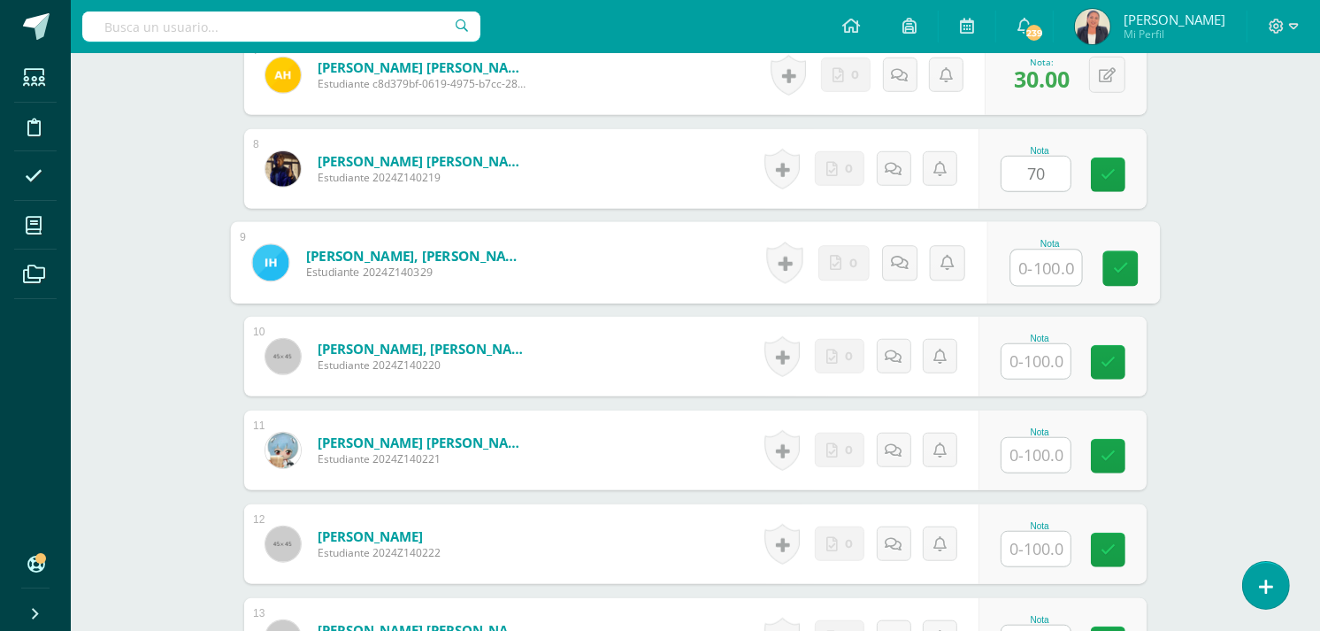
click at [1036, 262] on input "text" at bounding box center [1046, 267] width 71 height 35
type input "70"
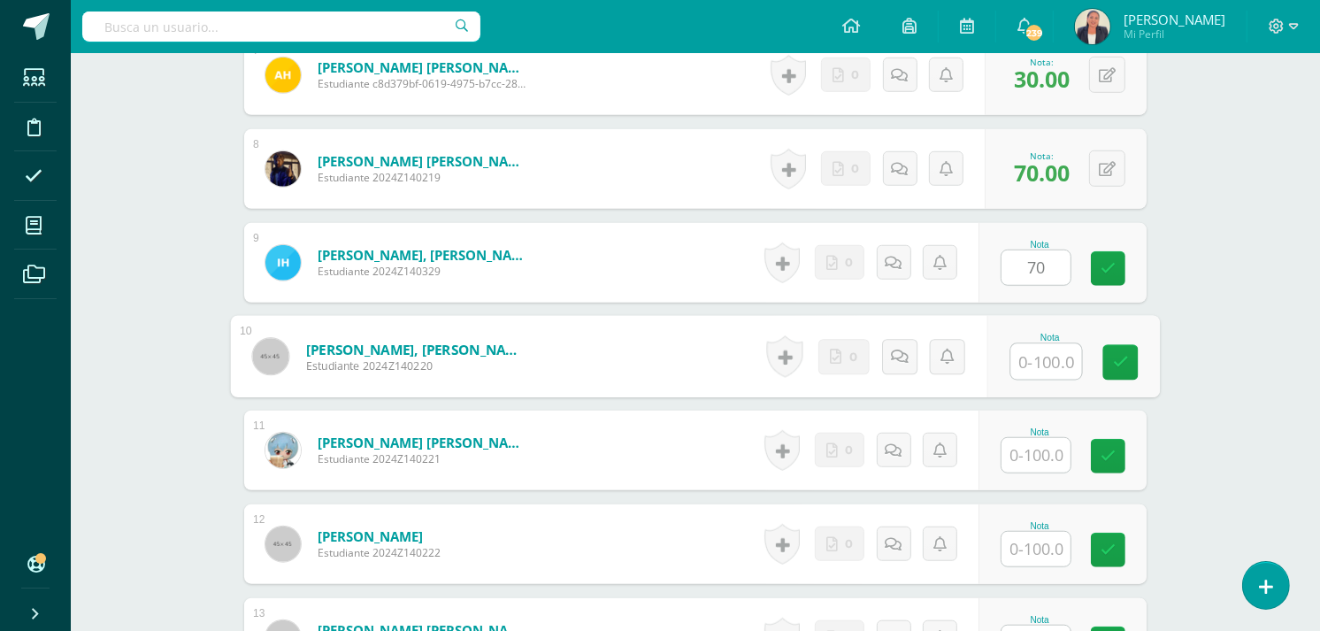
click at [1050, 355] on input "text" at bounding box center [1046, 361] width 71 height 35
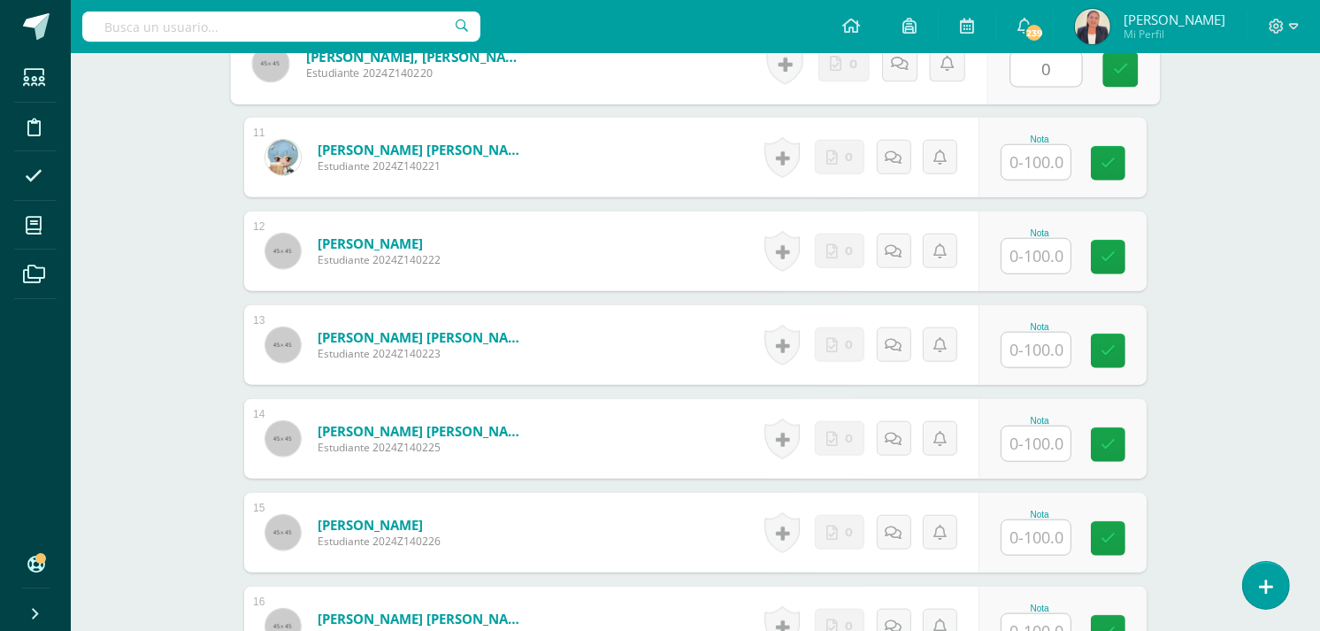
scroll to position [1456, 0]
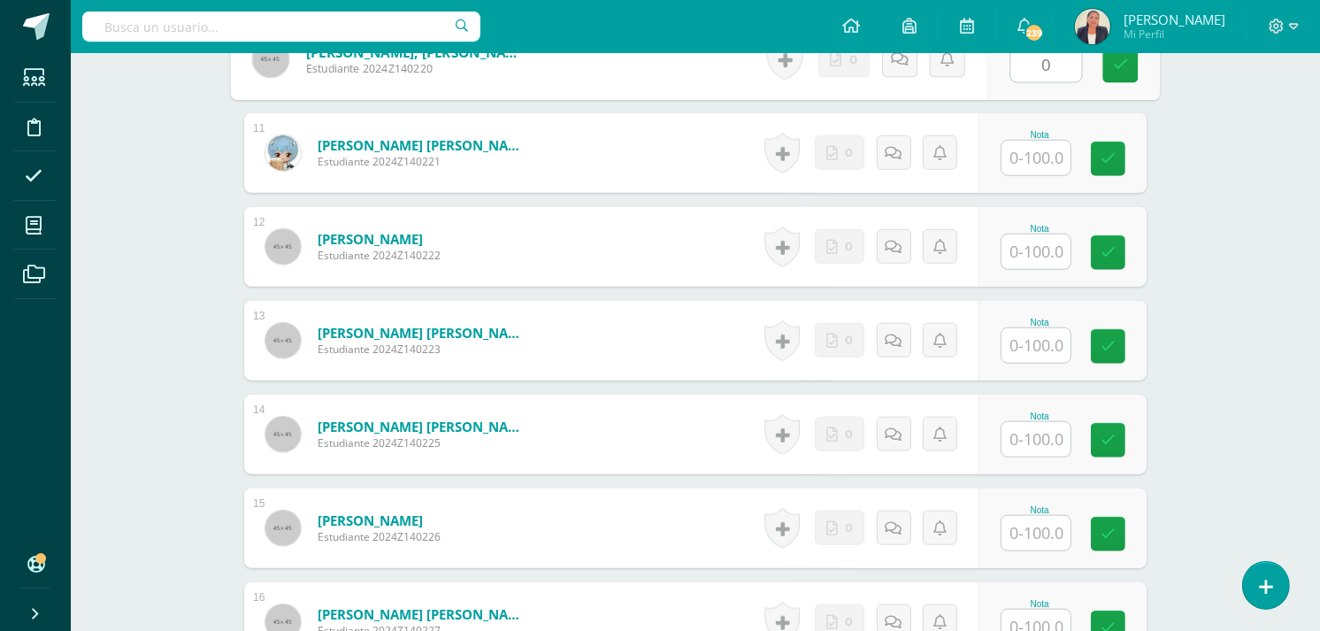
type input "0"
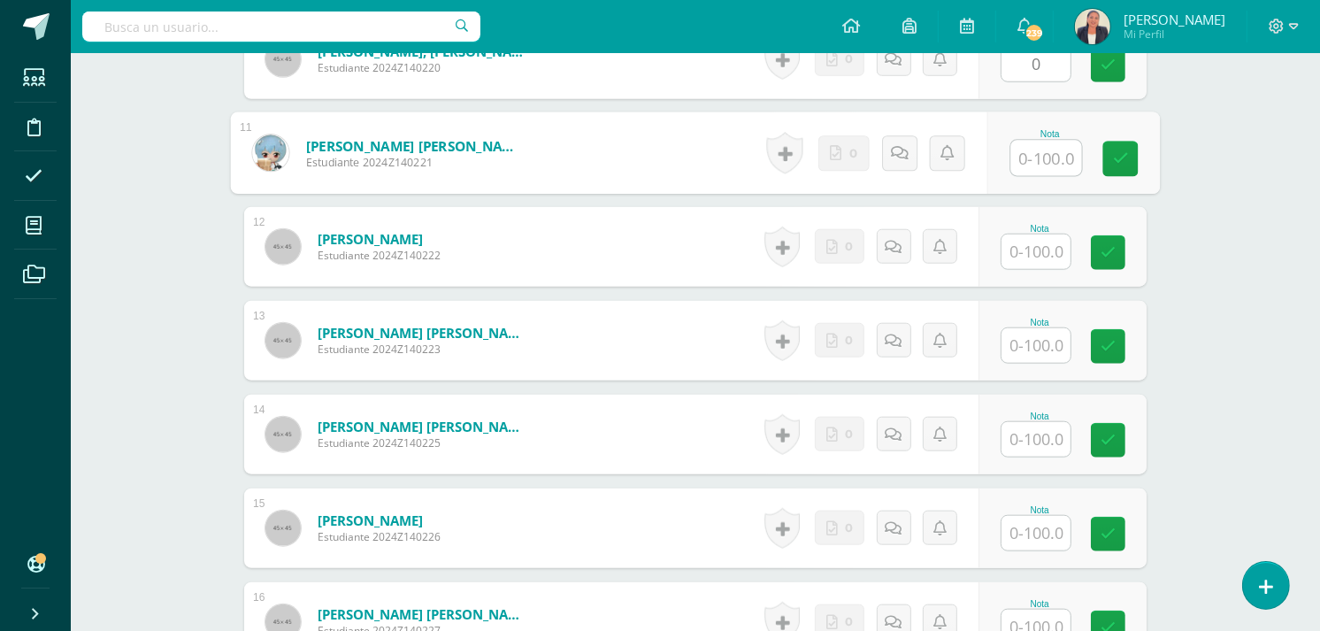
click at [1046, 153] on input "text" at bounding box center [1046, 158] width 71 height 35
type input "50"
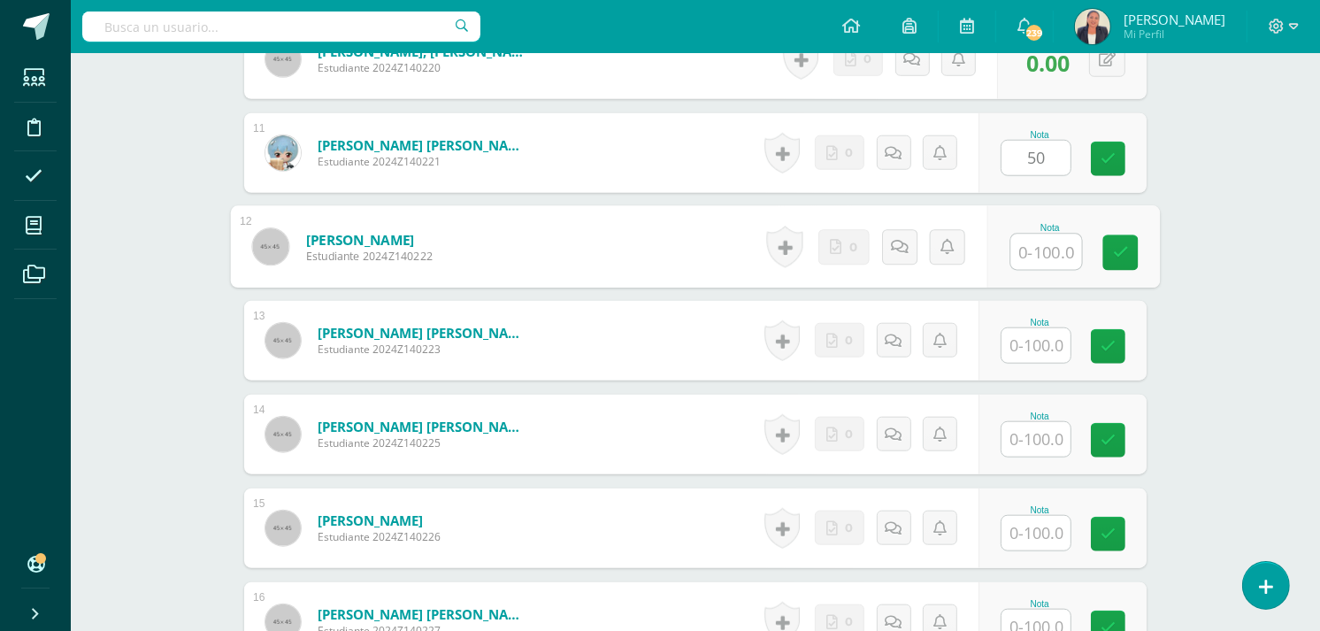
click at [1025, 255] on input "text" at bounding box center [1046, 251] width 71 height 35
type input "40"
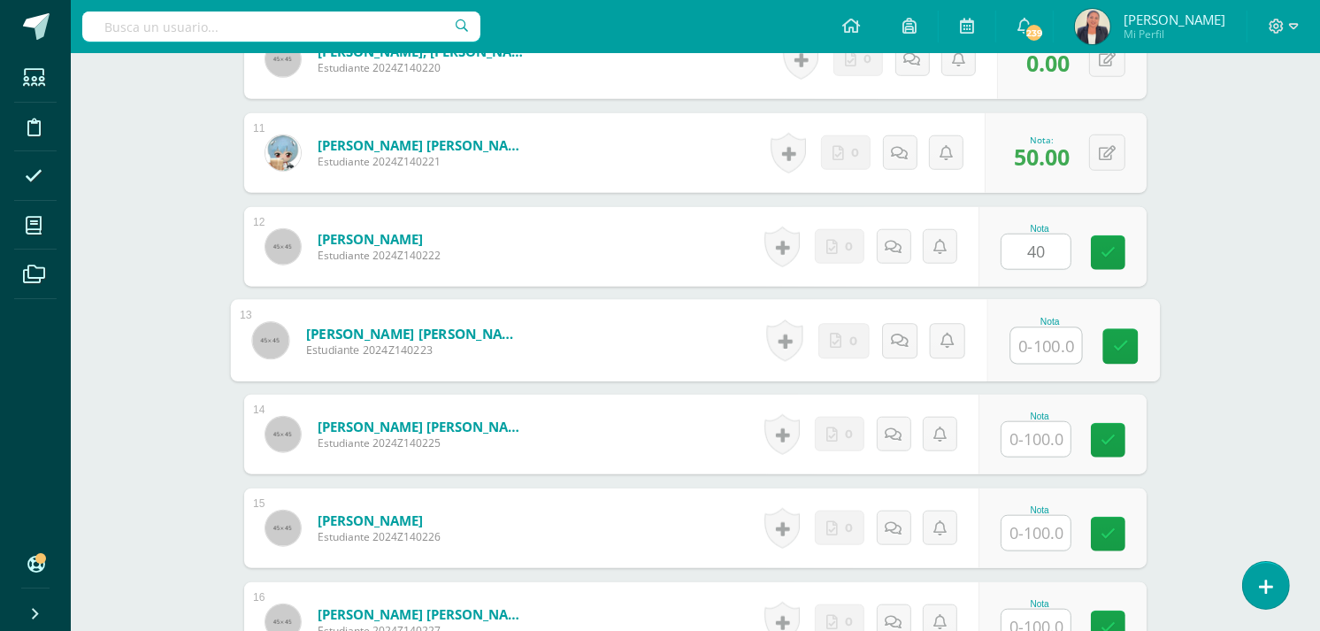
click at [1032, 342] on input "text" at bounding box center [1046, 345] width 71 height 35
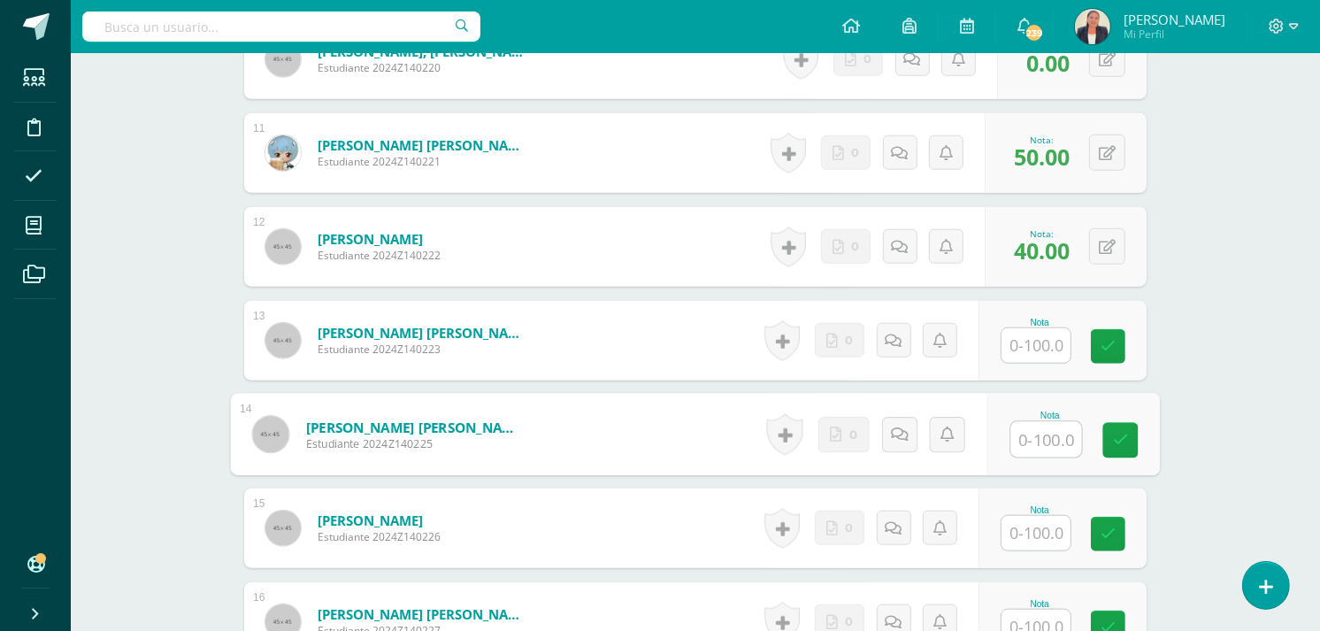
click at [1023, 437] on input "text" at bounding box center [1046, 439] width 71 height 35
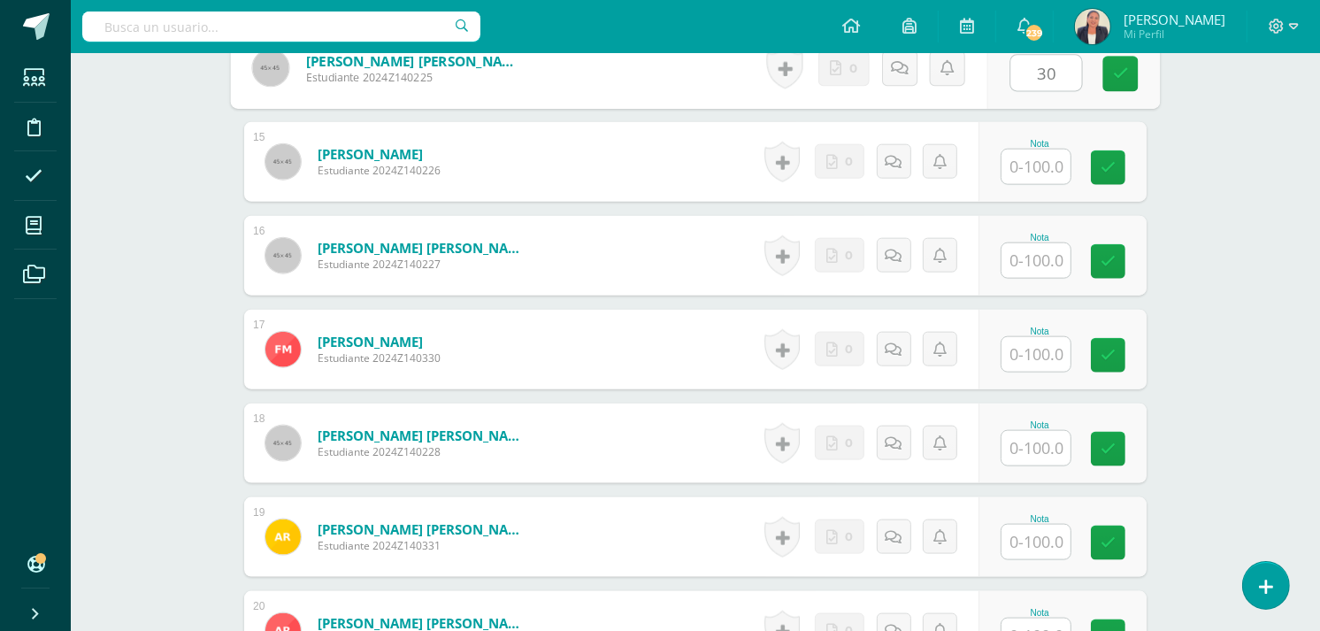
scroll to position [1839, 0]
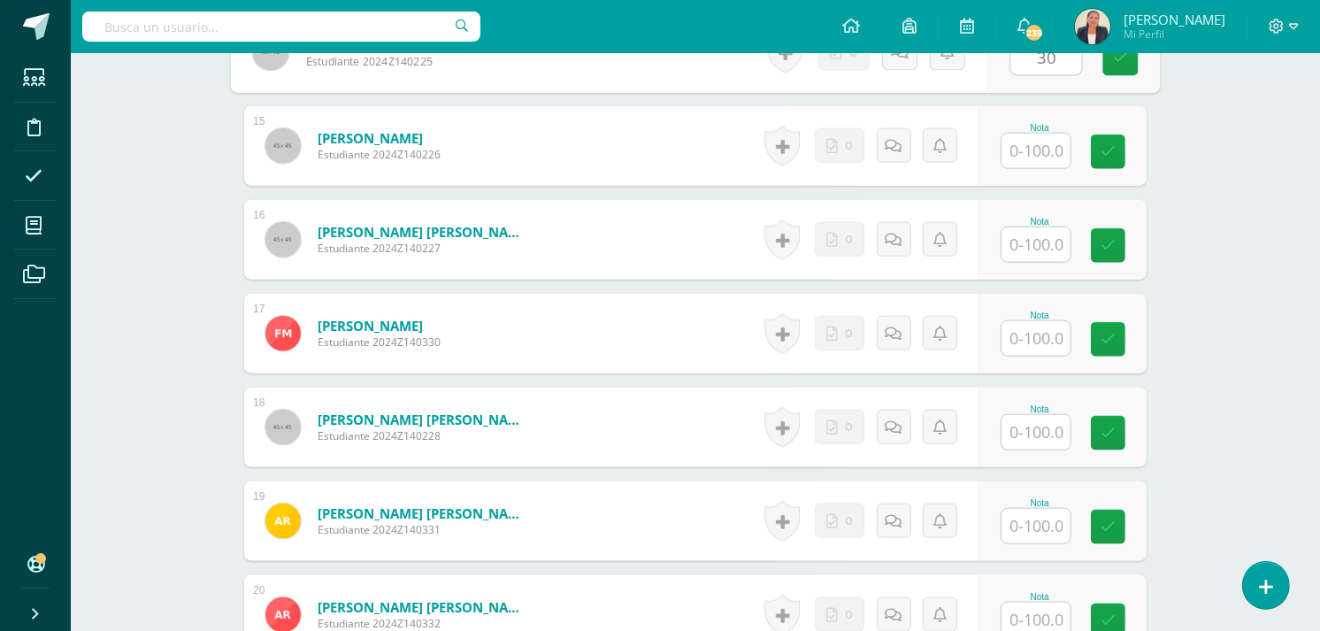
type input "30"
click at [1036, 150] on input "text" at bounding box center [1046, 151] width 71 height 35
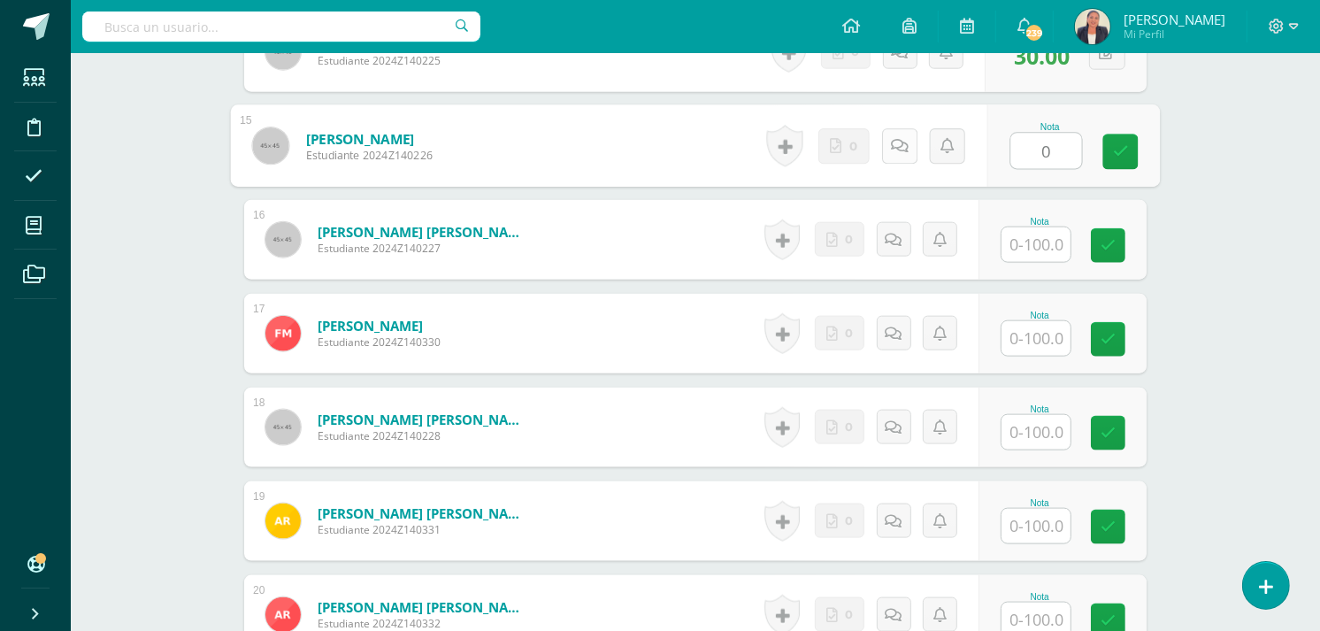
type input "0"
click at [898, 146] on icon at bounding box center [900, 145] width 18 height 15
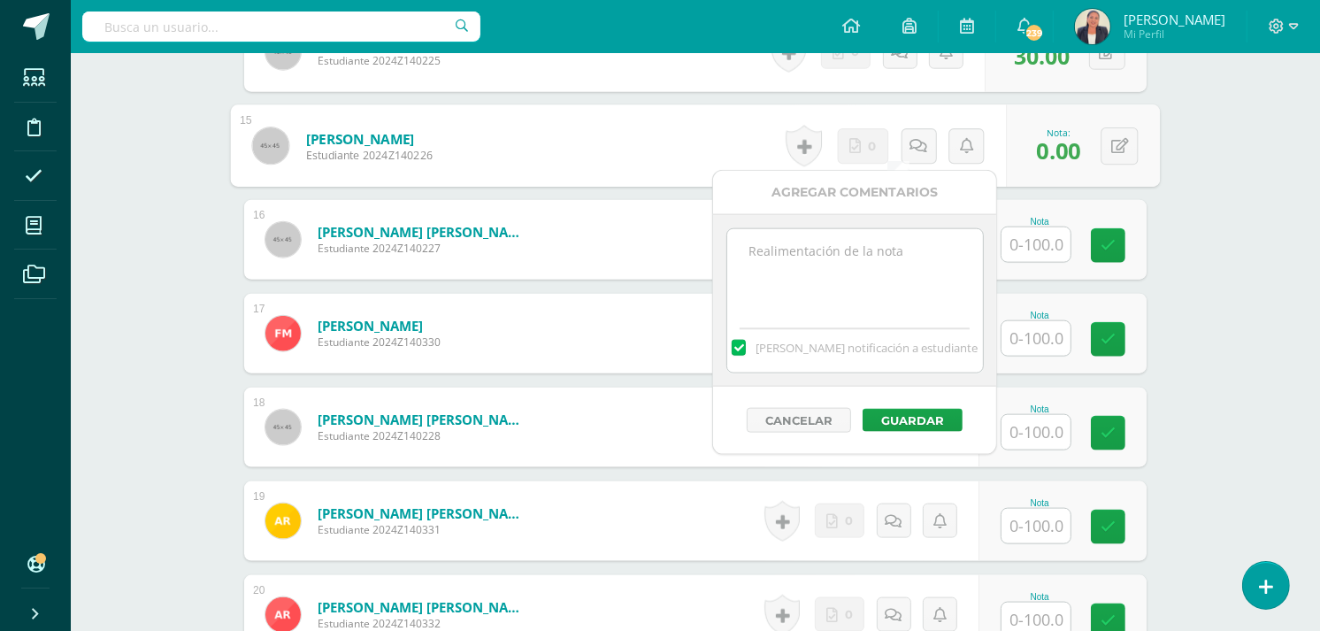
click at [833, 248] on textarea at bounding box center [855, 273] width 256 height 88
paste textarea "[DATE] es [DATE][PERSON_NAME]. No entregó los ejercicios del [DATE]."
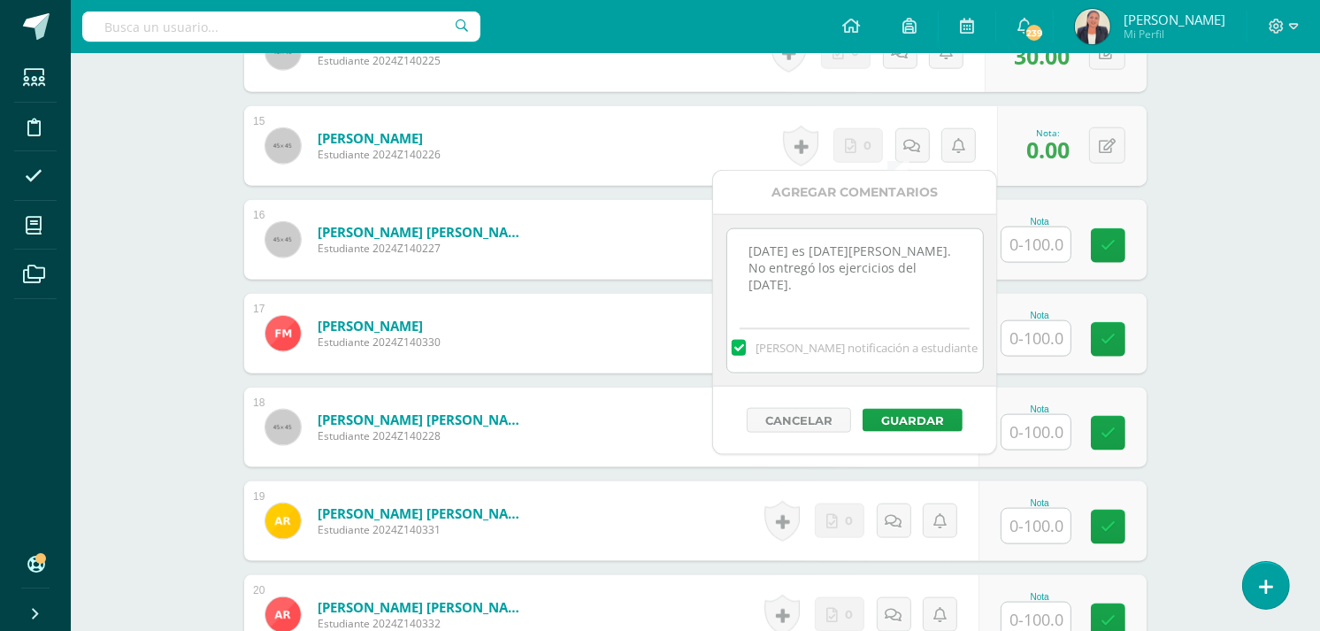
click at [925, 267] on textarea "Hoy es 12 de agosto. No entregó los ejercicios del 22 de julio." at bounding box center [855, 273] width 256 height 88
drag, startPoint x: 801, startPoint y: 287, endPoint x: 749, endPoint y: 242, distance: 69.0
click at [749, 242] on textarea "Hoy es 12 de agosto. No entregó los ejercicios del 27 de julio." at bounding box center [855, 273] width 256 height 88
type textarea "Hoy es 12 de agosto. No entregó los ejercicios del 27 de julio."
click at [931, 413] on button "Guardar" at bounding box center [913, 420] width 100 height 23
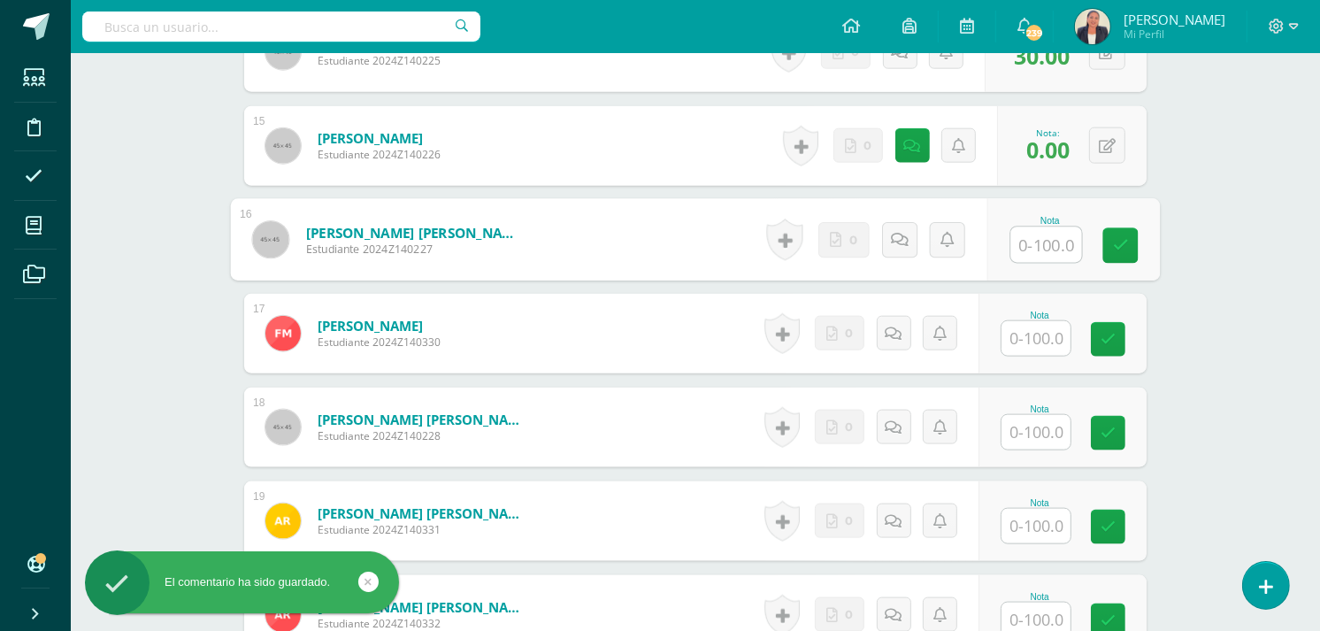
click at [1037, 250] on input "text" at bounding box center [1046, 244] width 71 height 35
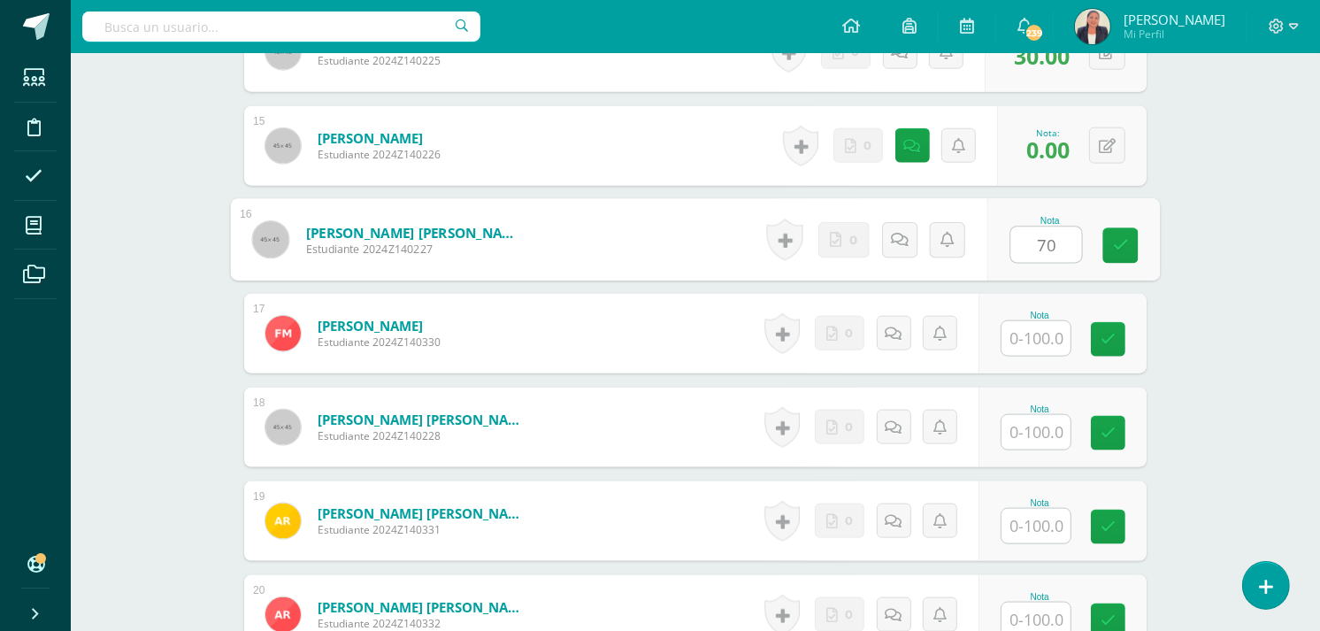
type input "70"
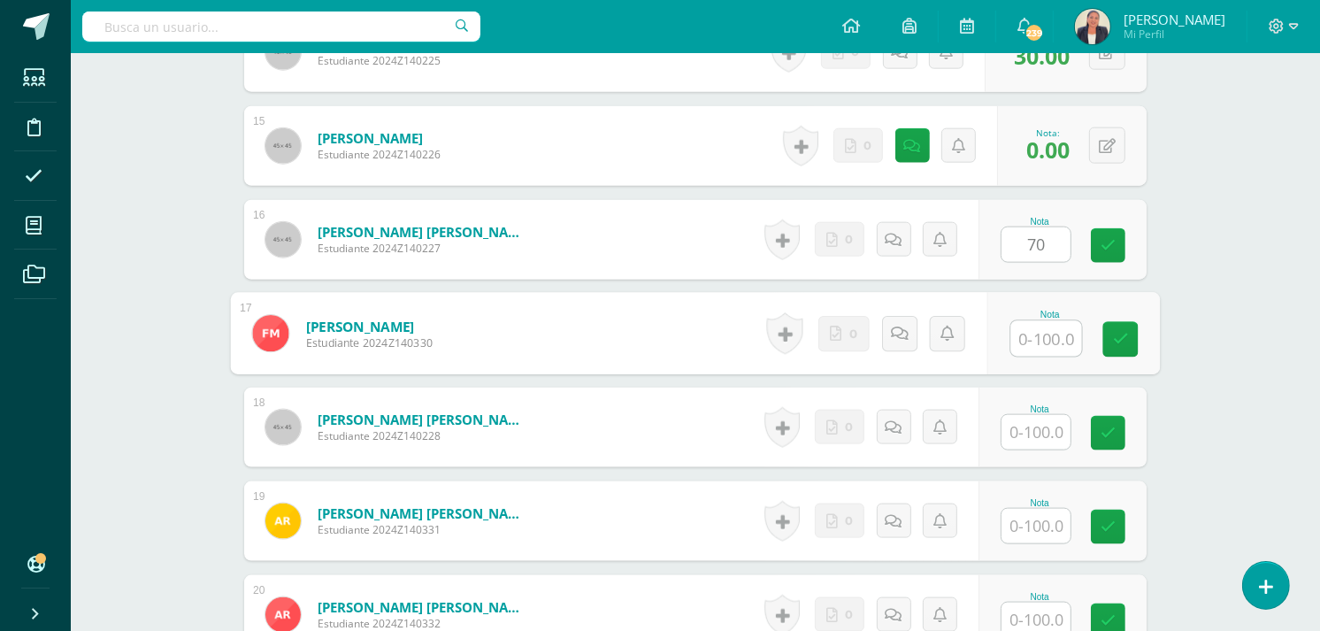
click at [1031, 338] on input "text" at bounding box center [1046, 338] width 71 height 35
type input "80"
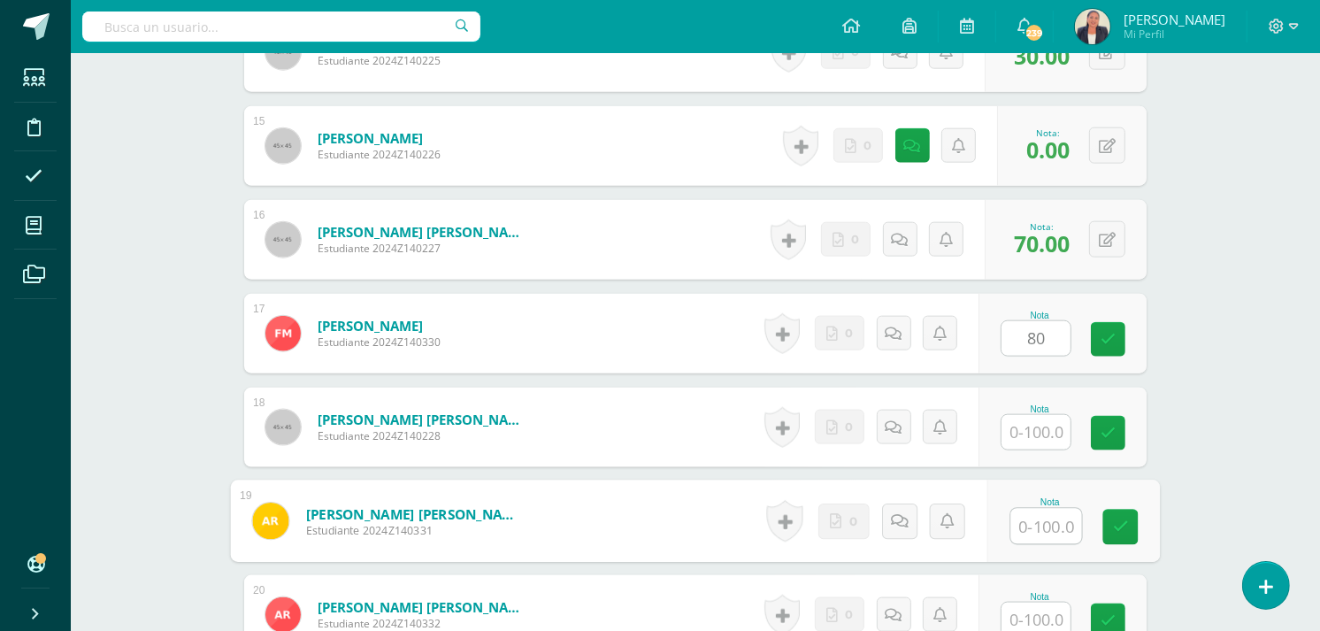
click at [1031, 520] on input "text" at bounding box center [1046, 526] width 71 height 35
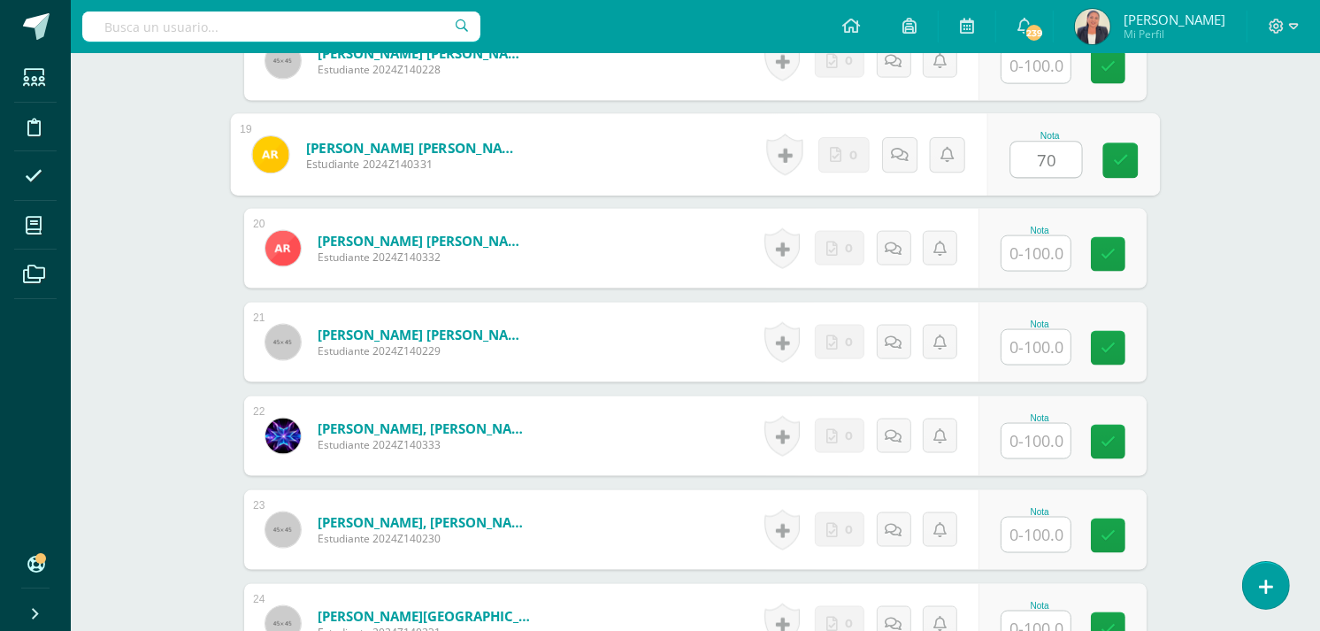
scroll to position [2216, 0]
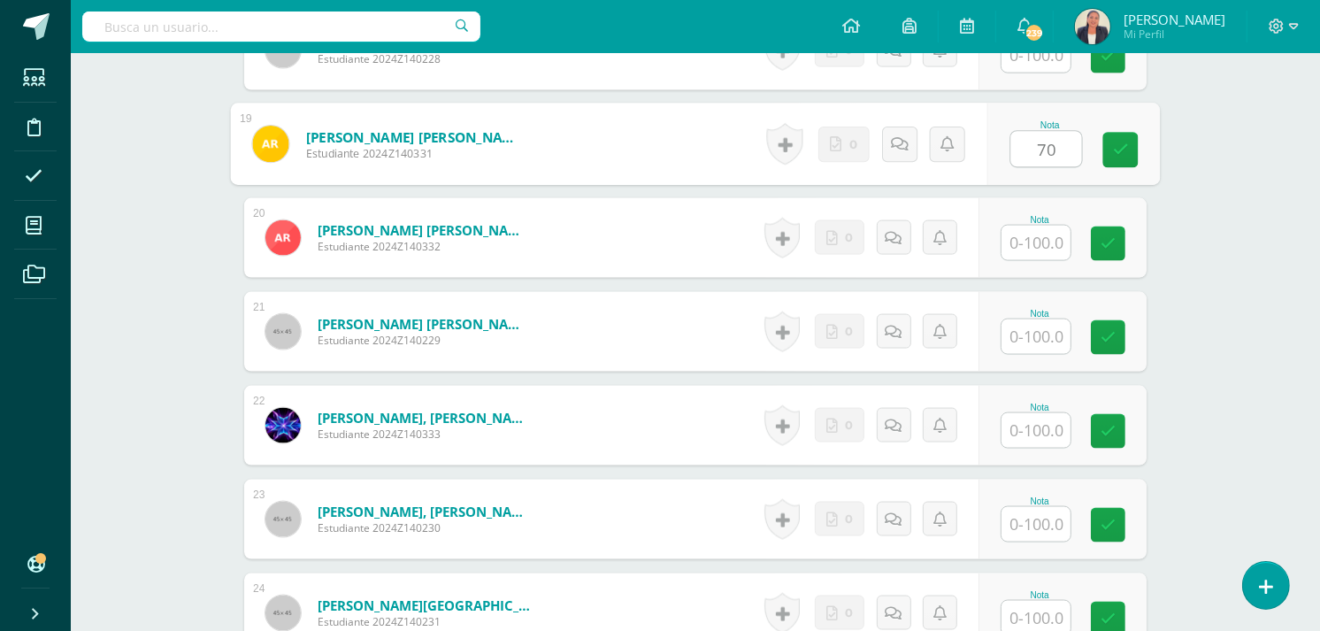
type input "70"
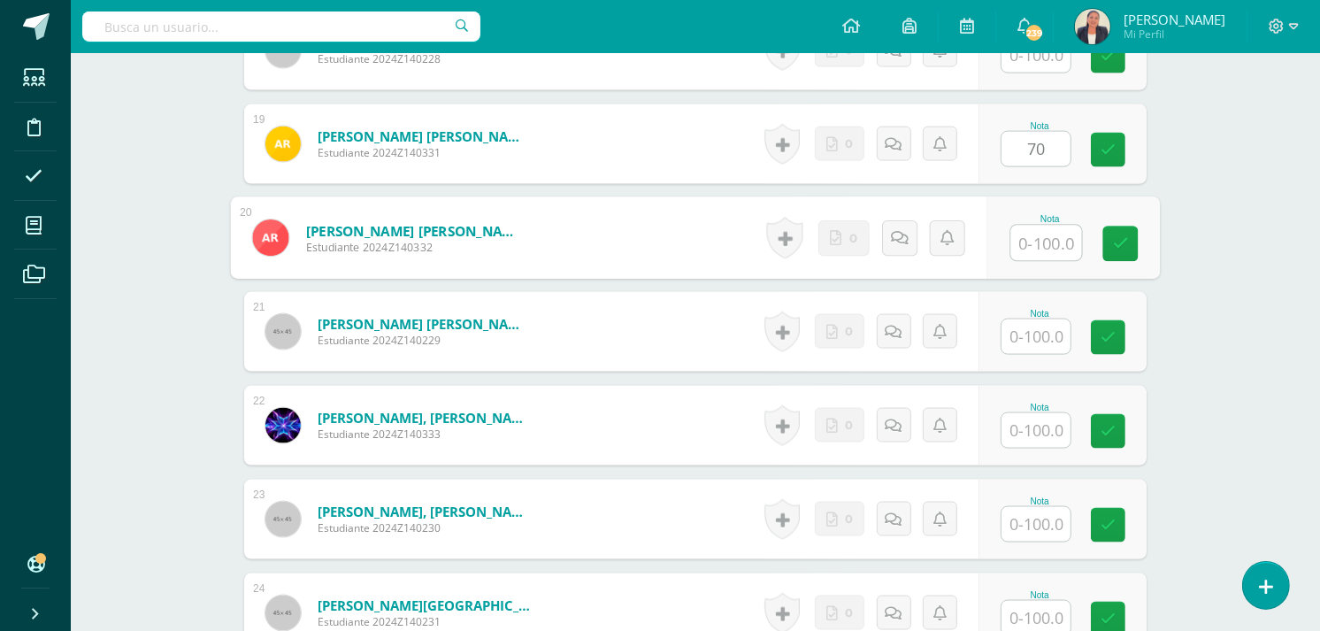
click at [1044, 237] on input "text" at bounding box center [1046, 243] width 71 height 35
type input "10"
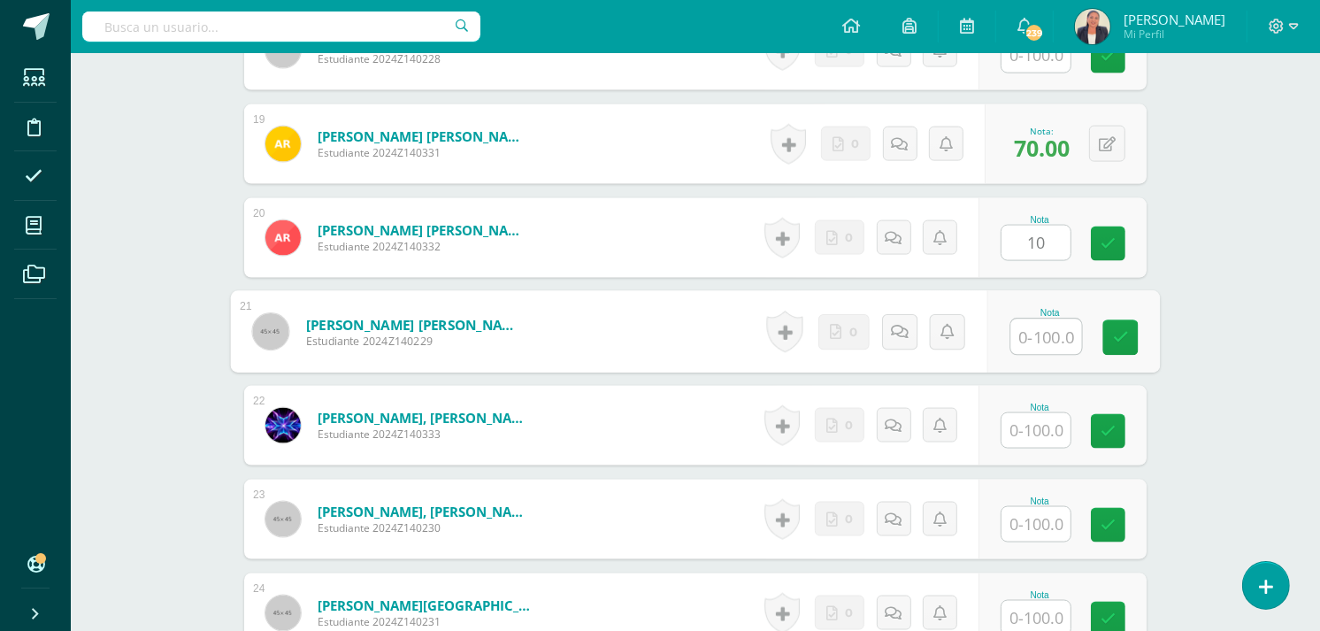
click at [1036, 332] on input "text" at bounding box center [1046, 336] width 71 height 35
type input "0"
click at [891, 333] on icon at bounding box center [900, 331] width 18 height 15
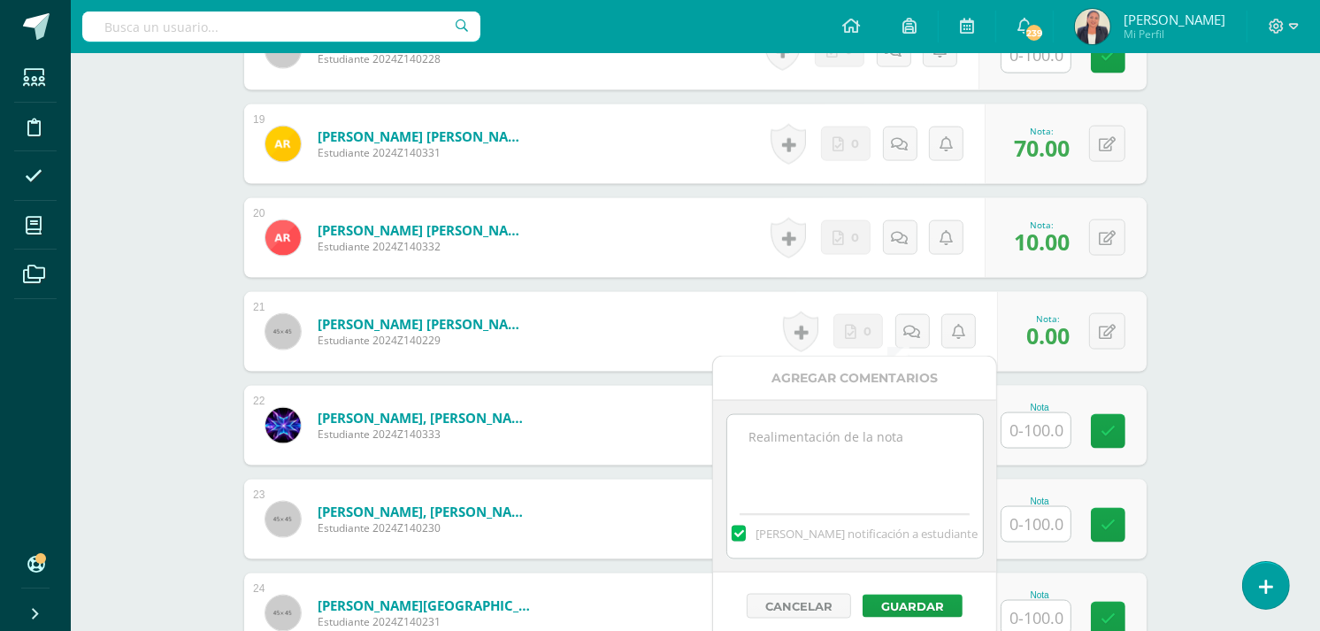
paste textarea "Hoy es 12 de agosto. No entregó los ejercicios del 27 de julio."
type textarea "Hoy es 12 de agosto. No entregó los ejercicios del 27 de julio."
click at [918, 599] on button "Guardar" at bounding box center [913, 606] width 100 height 23
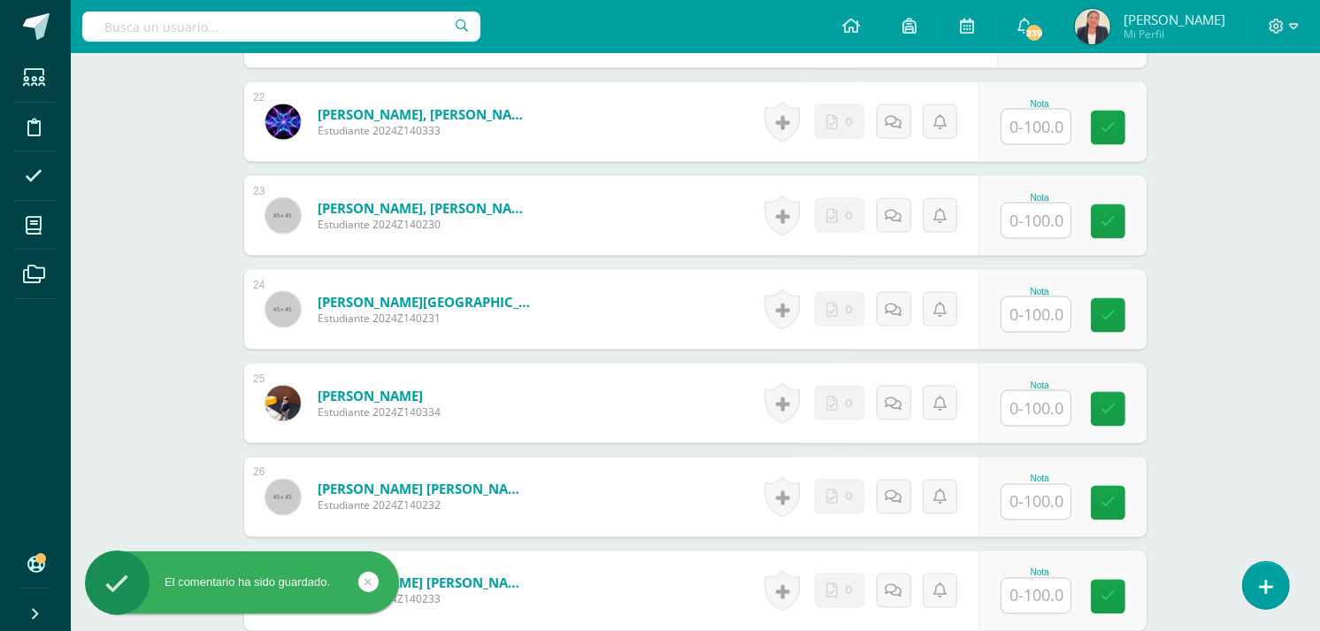
scroll to position [2536, 0]
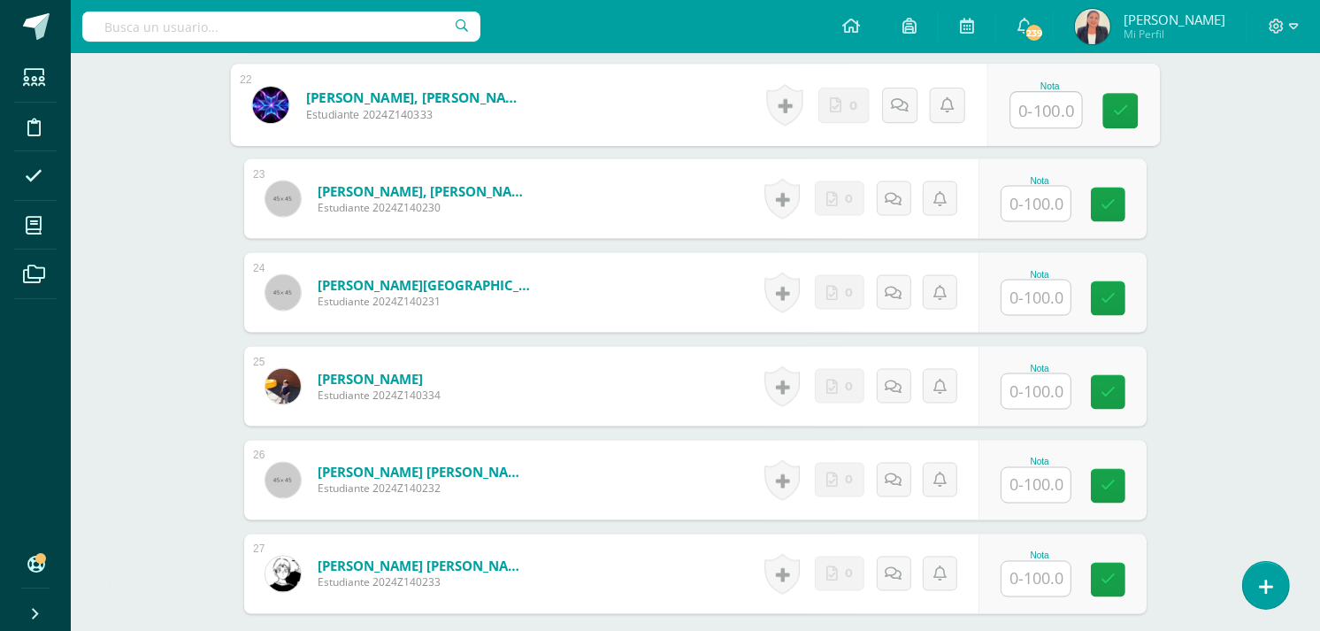
click at [1025, 116] on input "text" at bounding box center [1046, 110] width 71 height 35
type input "70"
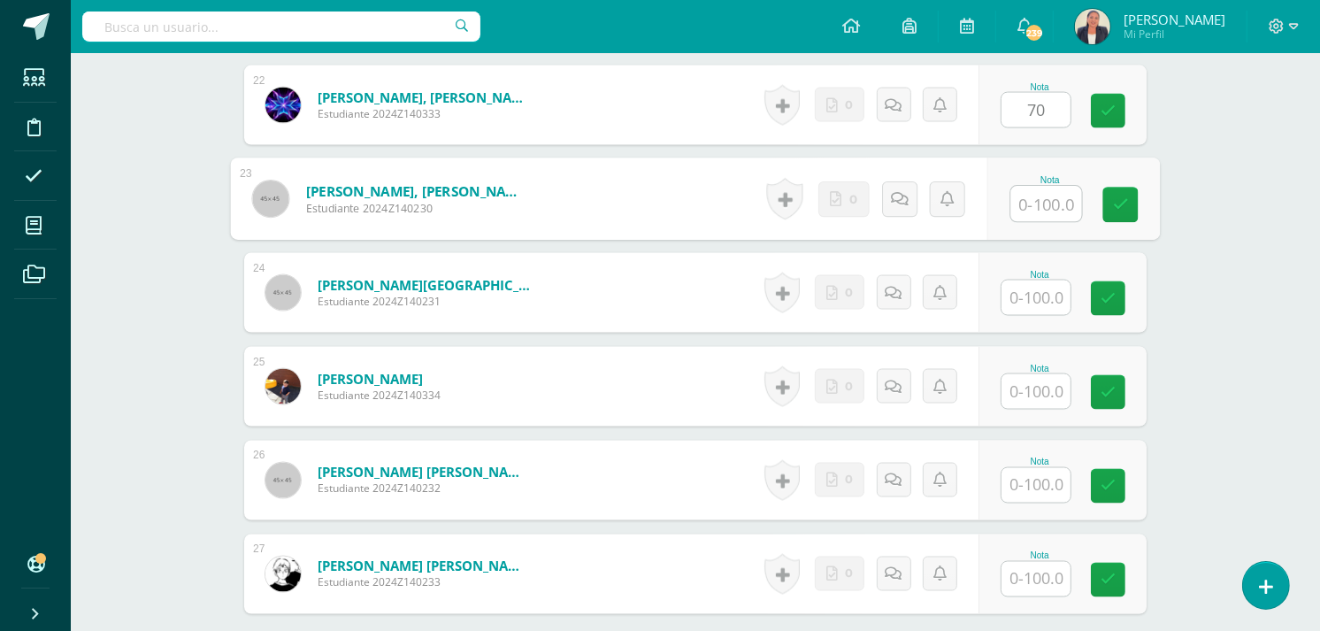
click at [1026, 209] on input "text" at bounding box center [1046, 204] width 71 height 35
type input "0"
click at [896, 198] on icon at bounding box center [900, 198] width 18 height 15
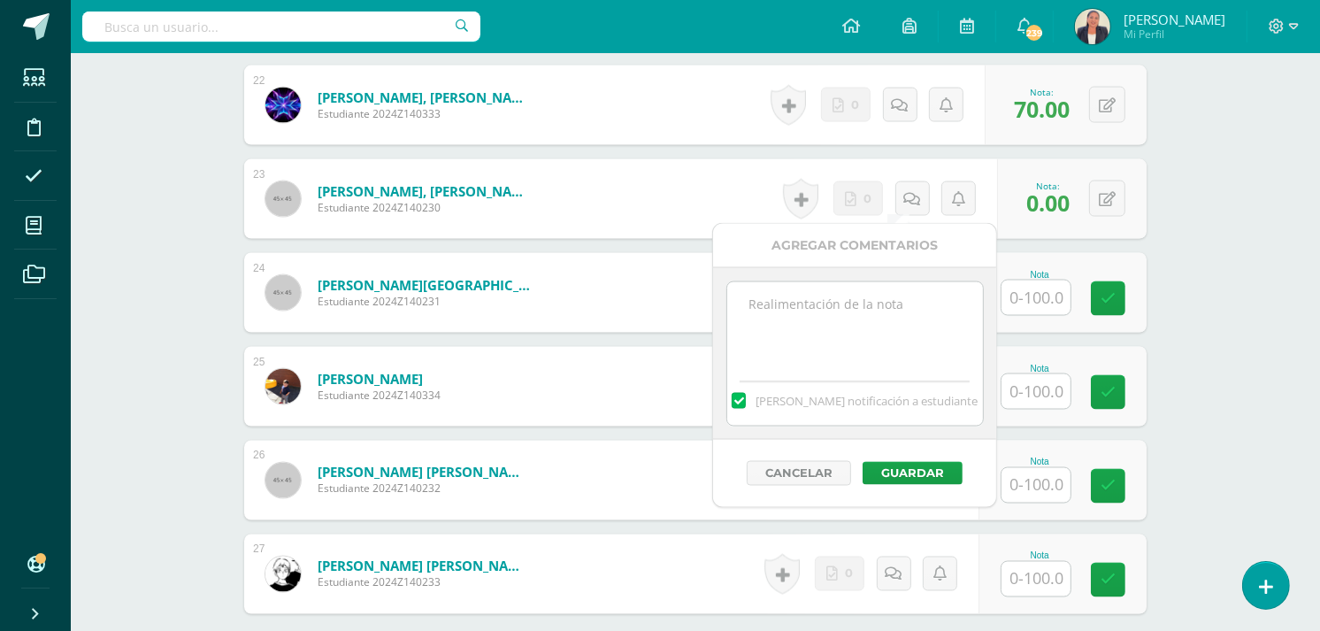
click at [823, 304] on textarea at bounding box center [855, 326] width 256 height 88
paste textarea "Hoy es 12 de agosto. No entregó los ejercicios del 27 de julio."
type textarea "Hoy es 12 de agosto. No entregó los ejercicios del 27 de julio."
click at [906, 472] on button "Guardar" at bounding box center [913, 473] width 100 height 23
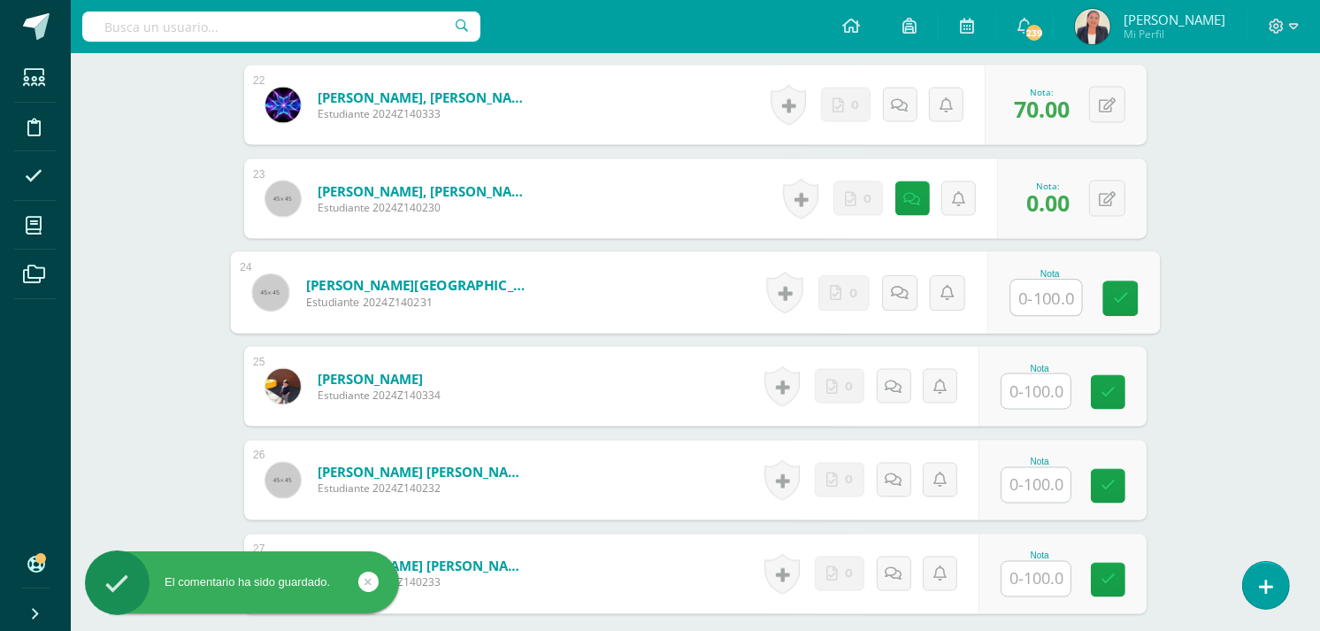
click at [1035, 297] on input "text" at bounding box center [1046, 297] width 71 height 35
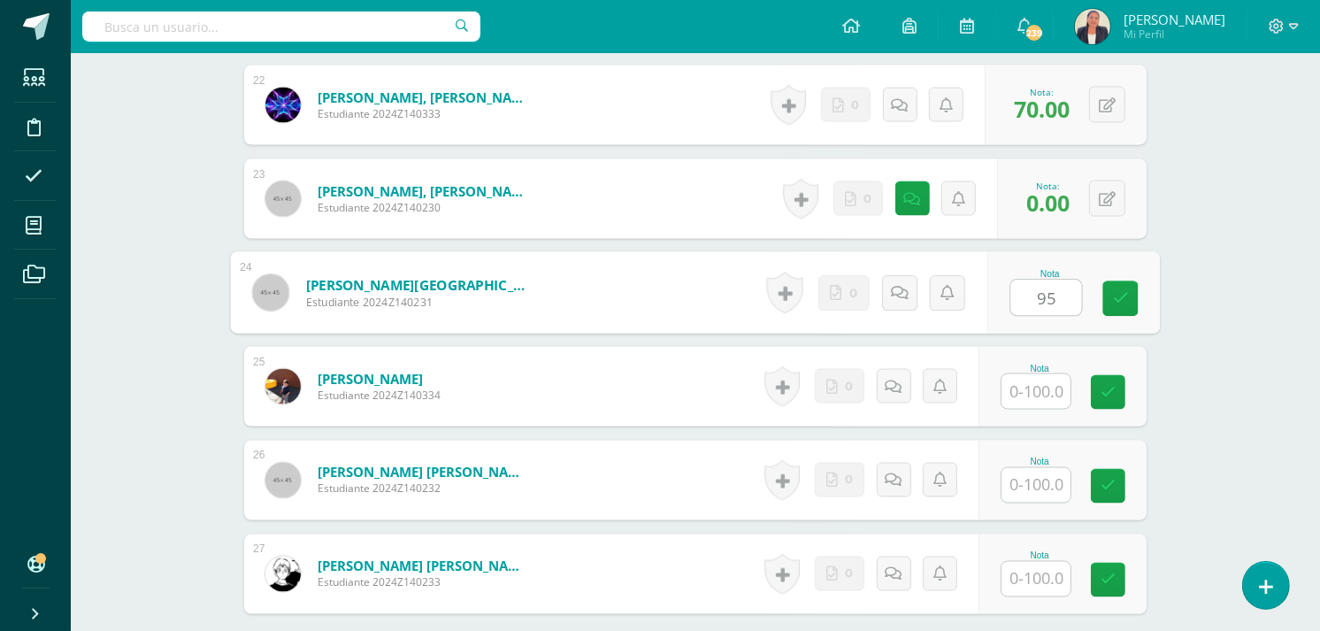
type input "95"
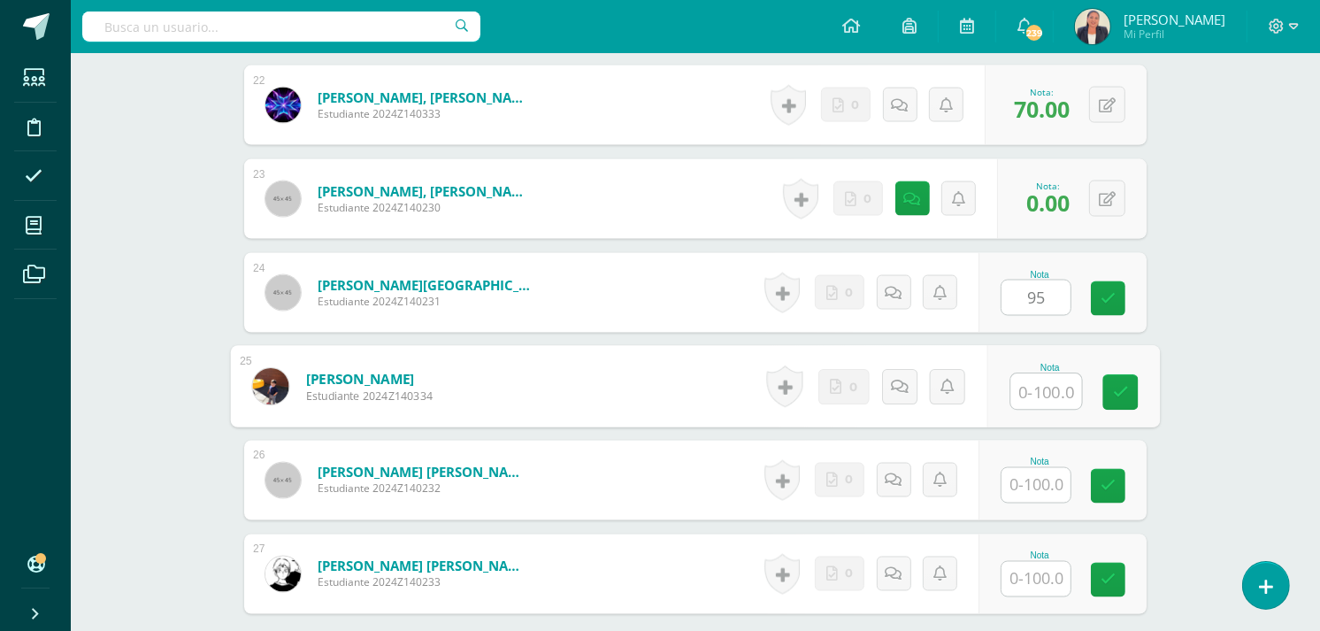
click at [1042, 391] on input "text" at bounding box center [1046, 391] width 71 height 35
type input "95"
click at [1036, 479] on input "text" at bounding box center [1036, 485] width 69 height 35
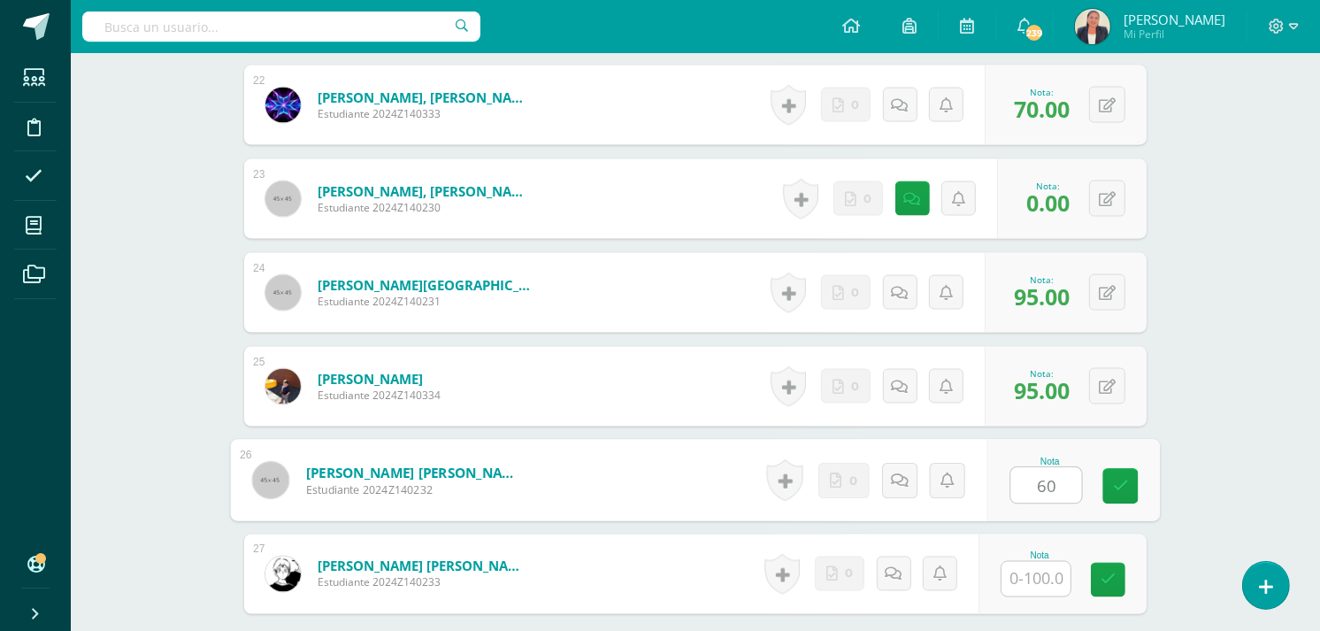
type input "60"
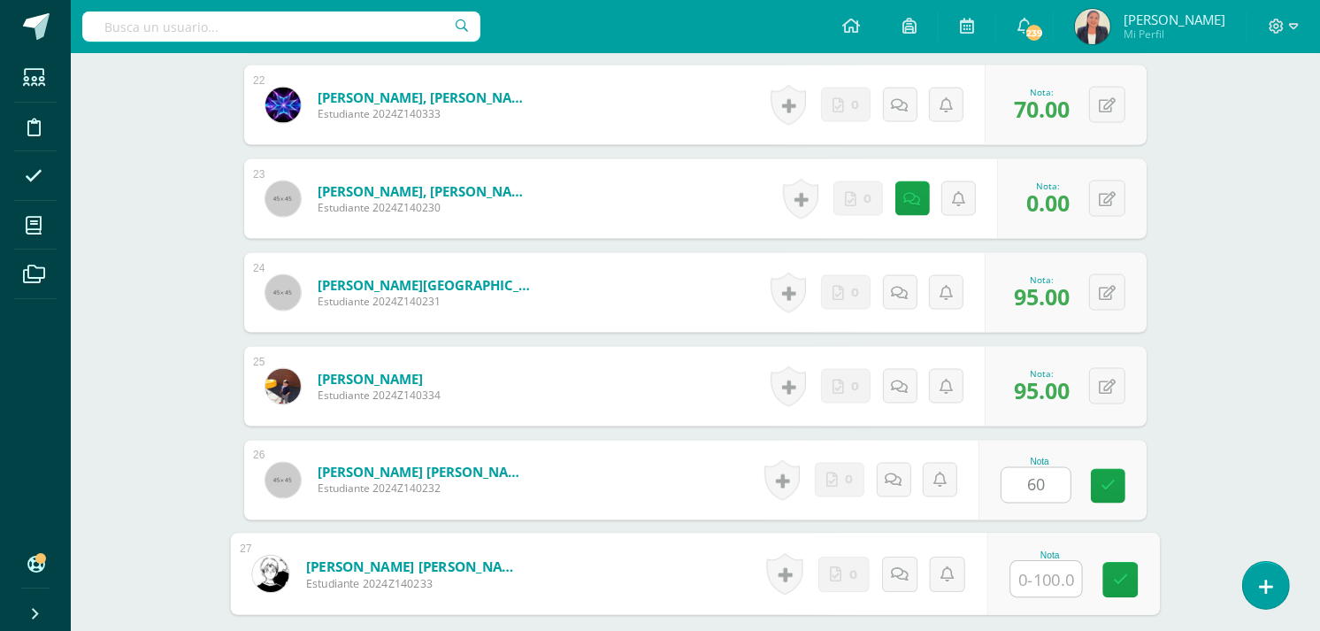
click at [1033, 578] on input "text" at bounding box center [1046, 579] width 71 height 35
type input "90"
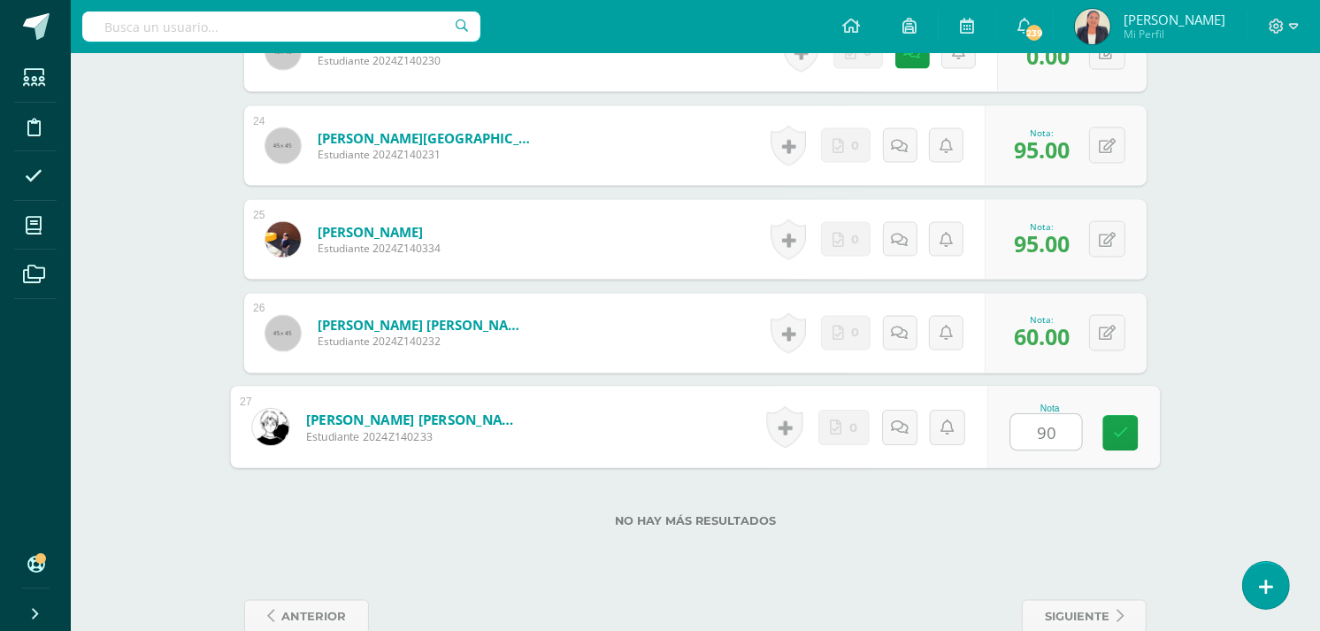
scroll to position [2687, 0]
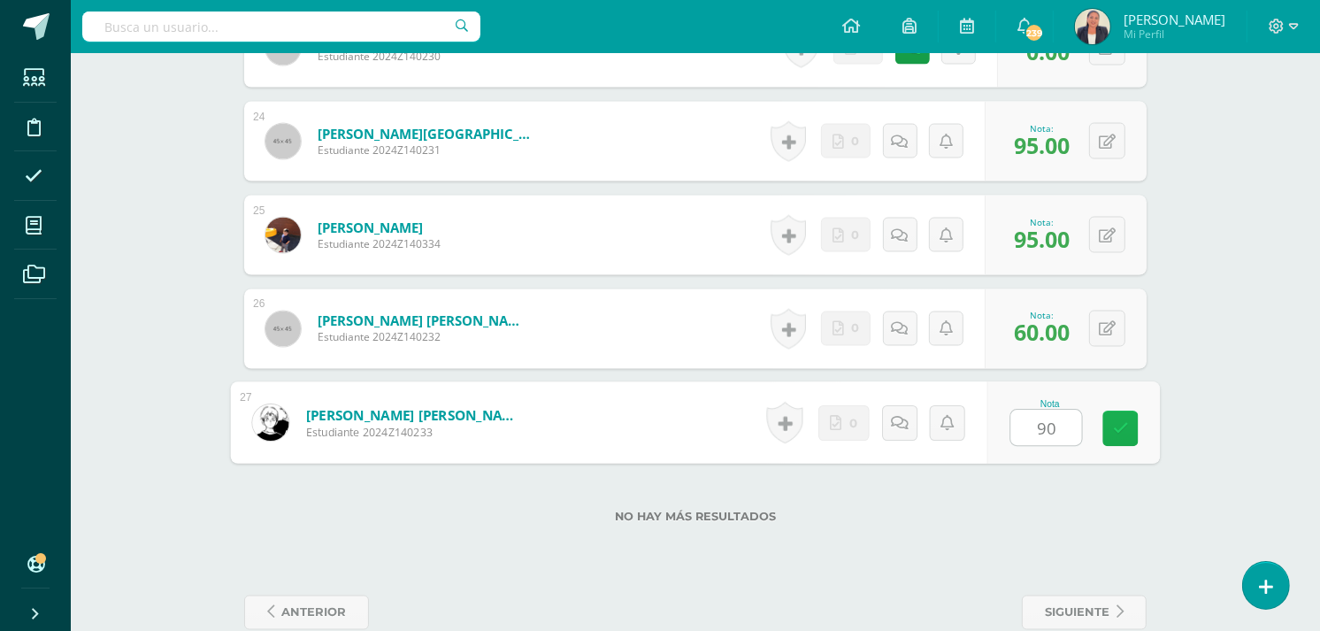
click at [1127, 423] on icon at bounding box center [1121, 428] width 16 height 15
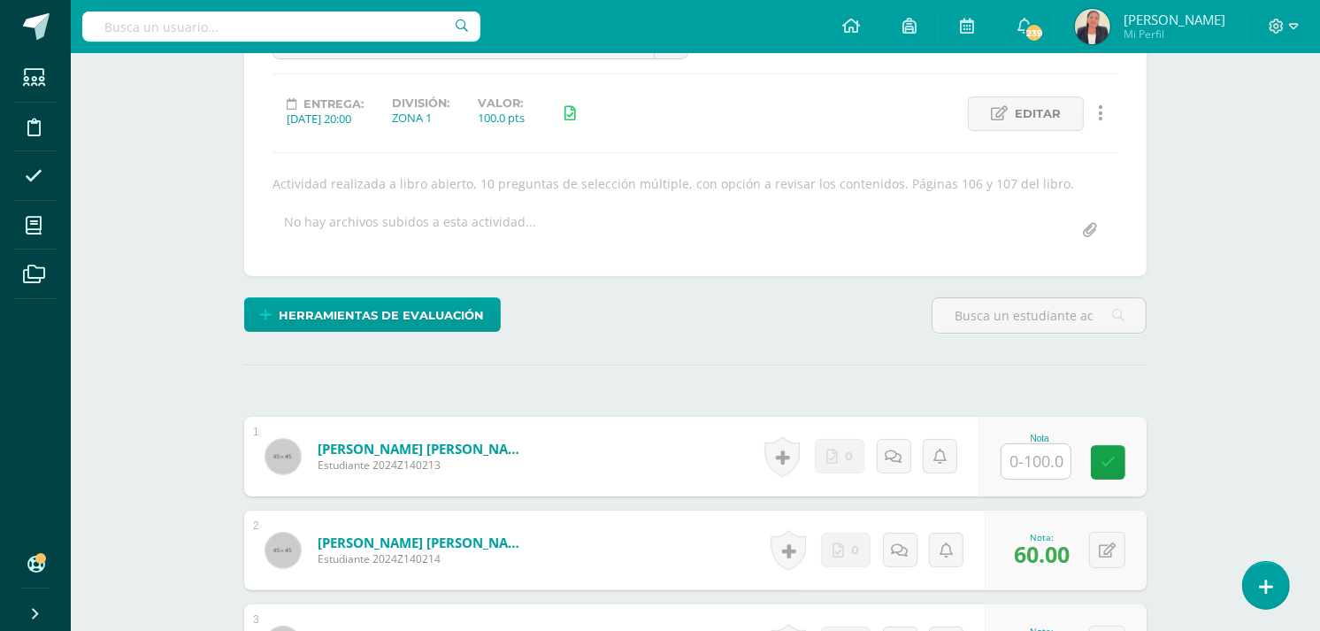
scroll to position [0, 0]
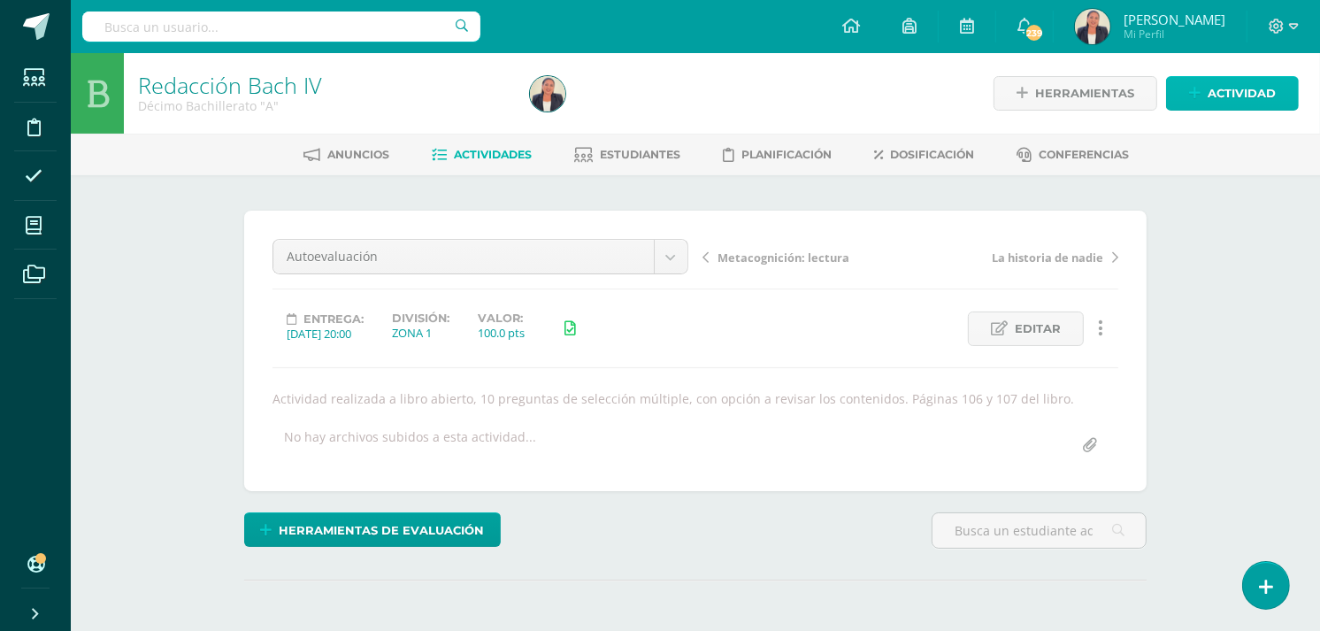
click at [1201, 91] on icon at bounding box center [1195, 93] width 12 height 15
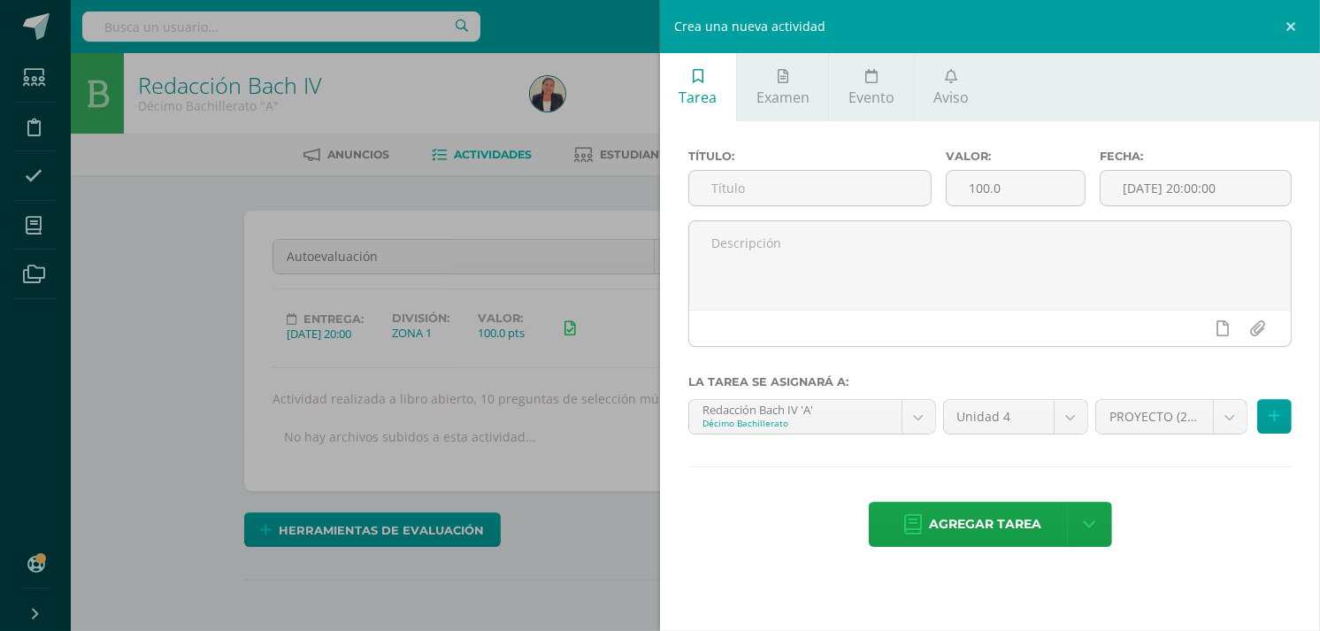
click at [603, 216] on div "Crea una nueva actividad Tarea Examen Evento Aviso Título: Valor: 100.0 Fecha: …" at bounding box center [660, 315] width 1320 height 631
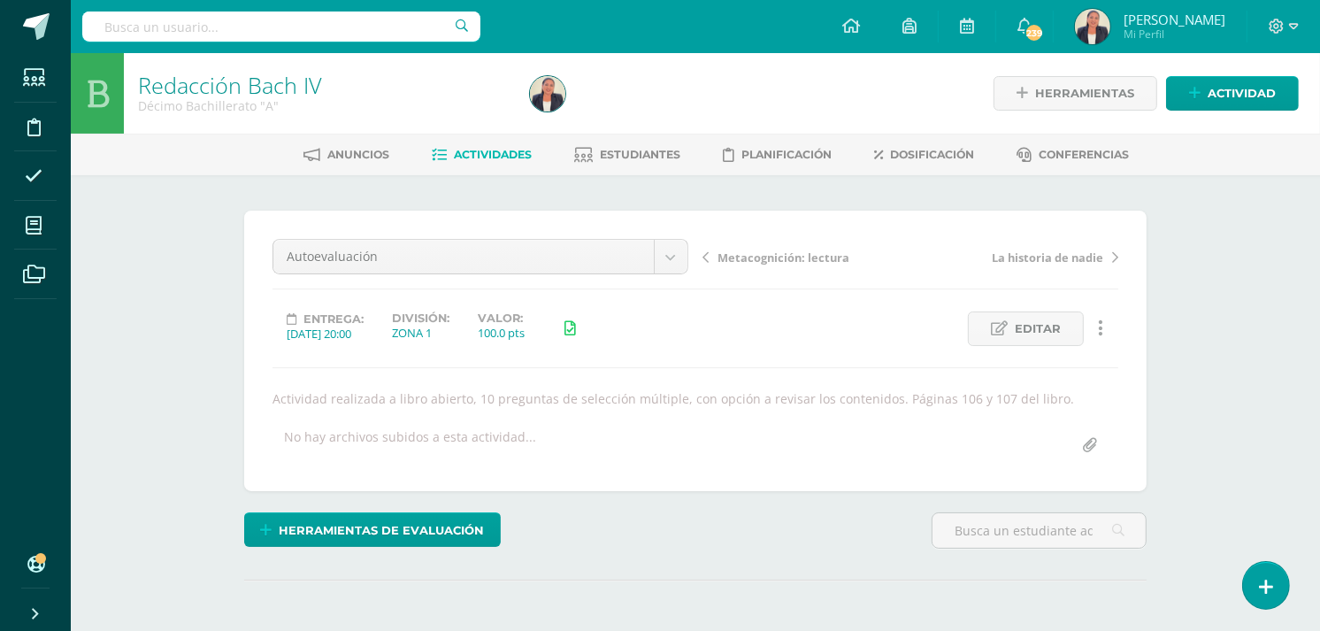
click at [511, 149] on span "Actividades" at bounding box center [494, 154] width 78 height 13
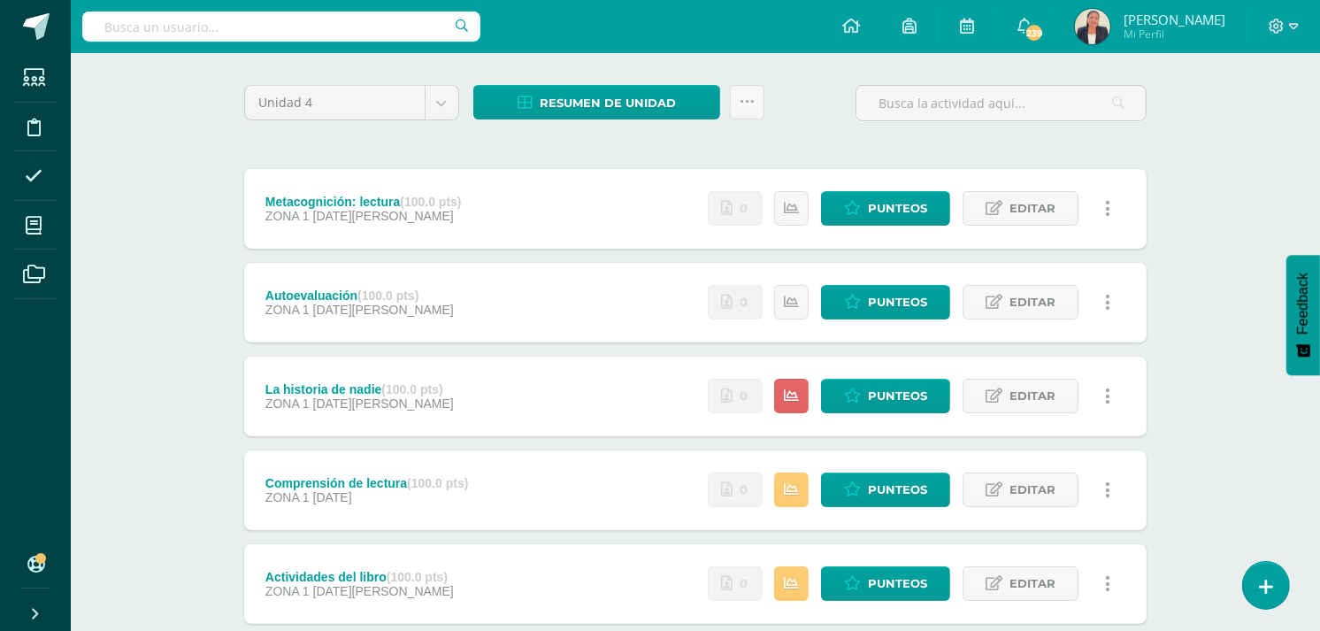
scroll to position [234, 0]
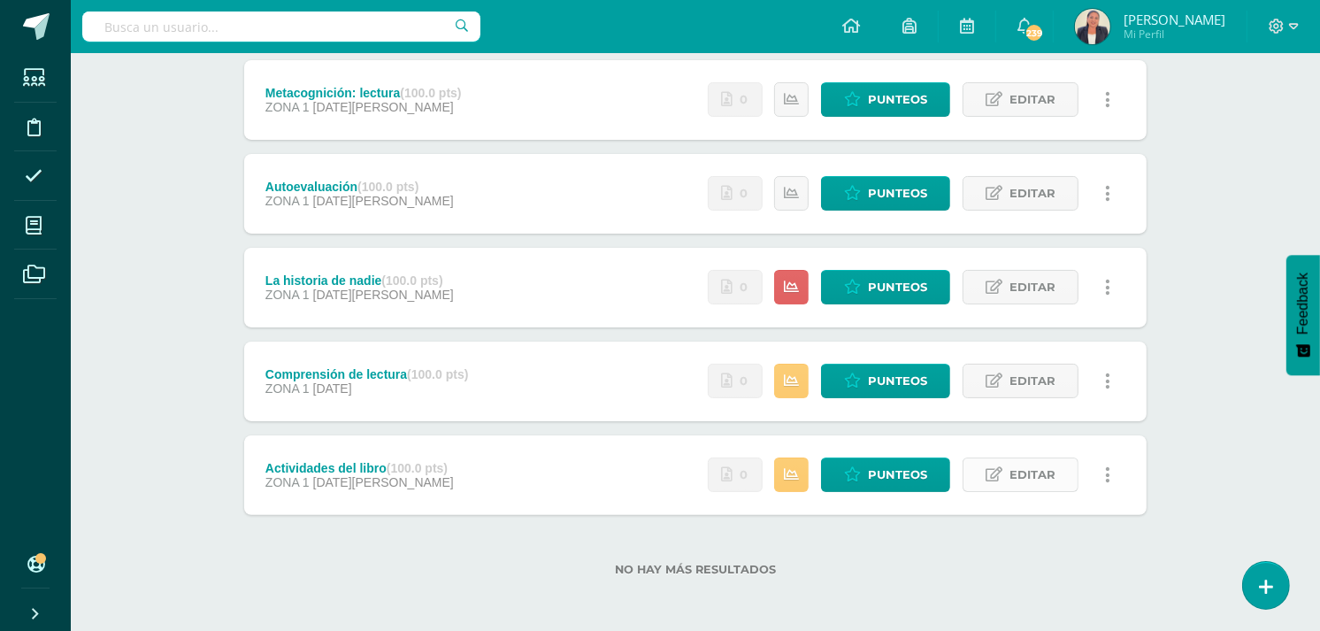
click at [1001, 472] on icon at bounding box center [994, 474] width 17 height 15
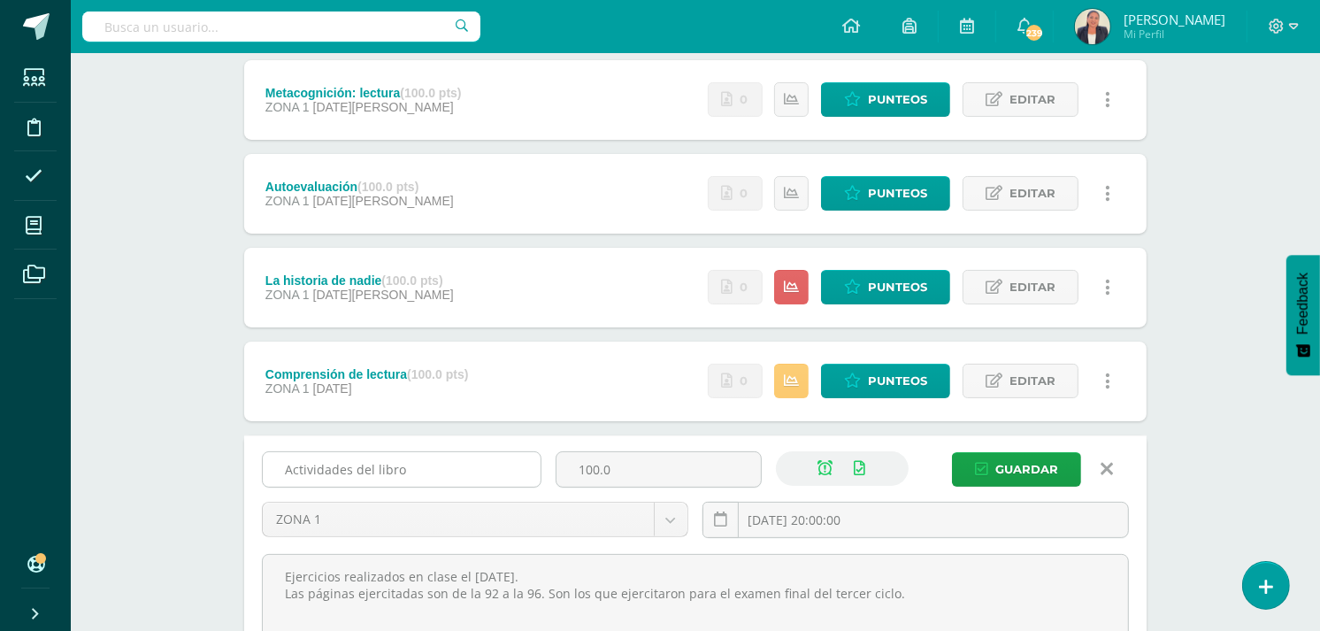
click at [440, 470] on input "Actividades del libro" at bounding box center [402, 469] width 278 height 35
type input "Actividades del libro # 1"
click at [997, 460] on span "Guardar" at bounding box center [1026, 469] width 63 height 33
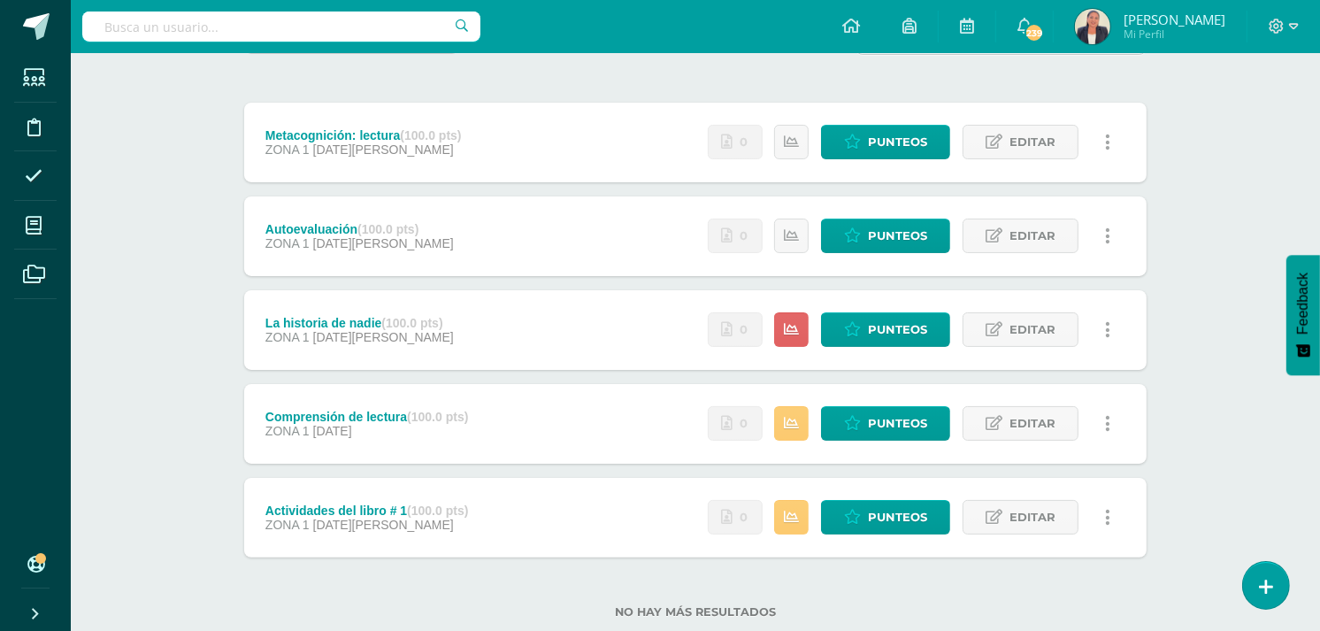
scroll to position [198, 0]
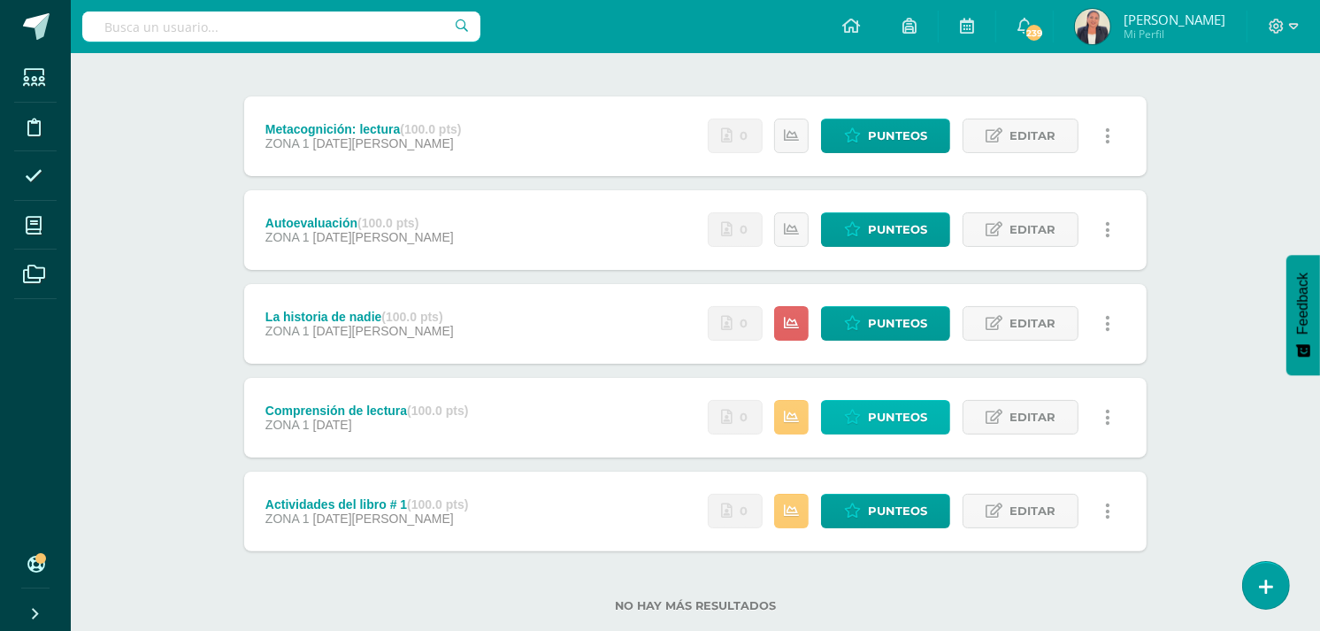
click at [881, 408] on span "Punteos" at bounding box center [897, 417] width 59 height 33
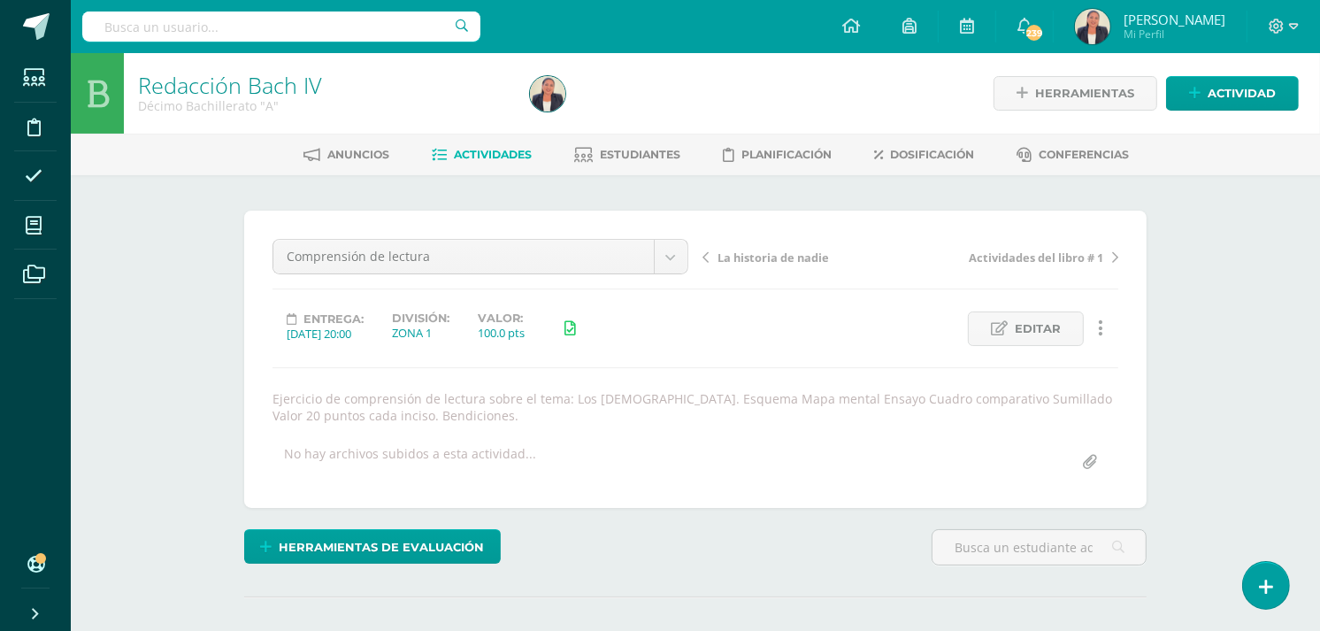
scroll to position [1, 0]
click at [1044, 333] on span "Editar" at bounding box center [1038, 327] width 46 height 33
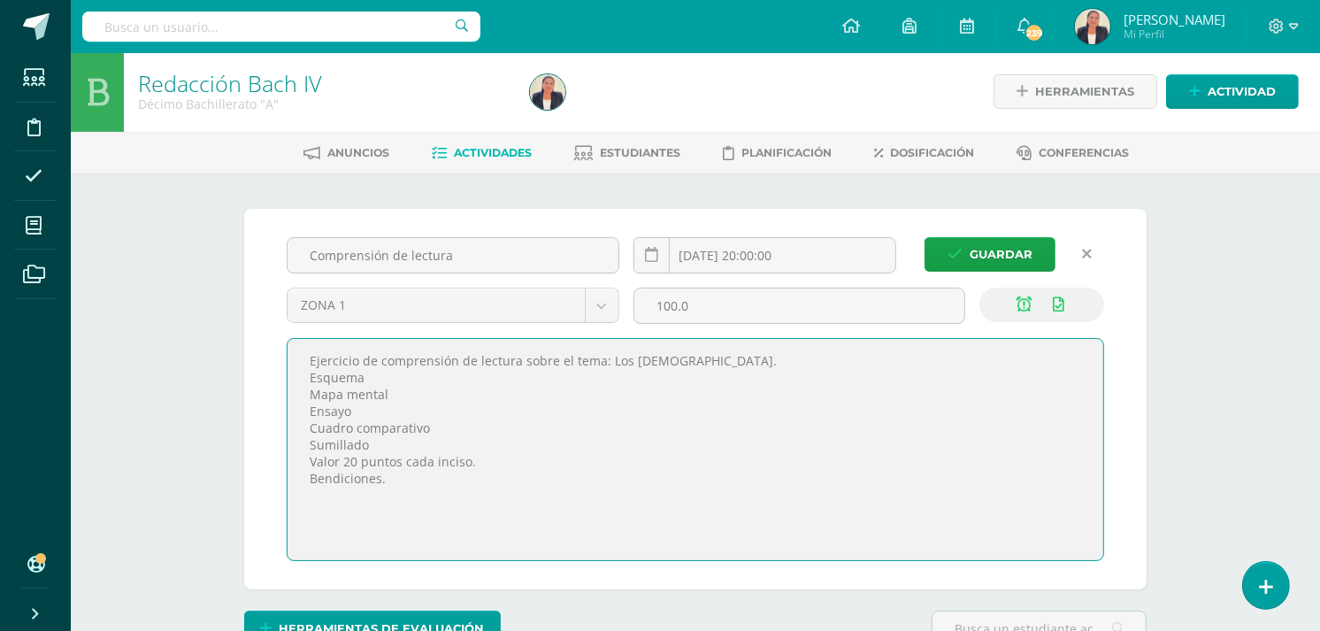
scroll to position [3, 0]
drag, startPoint x: 396, startPoint y: 480, endPoint x: 308, endPoint y: 360, distance: 148.7
click at [308, 360] on textarea "Ejercicio de comprensión de lectura sobre el tema: Los [DEMOGRAPHIC_DATA]. Esqu…" at bounding box center [696, 448] width 816 height 221
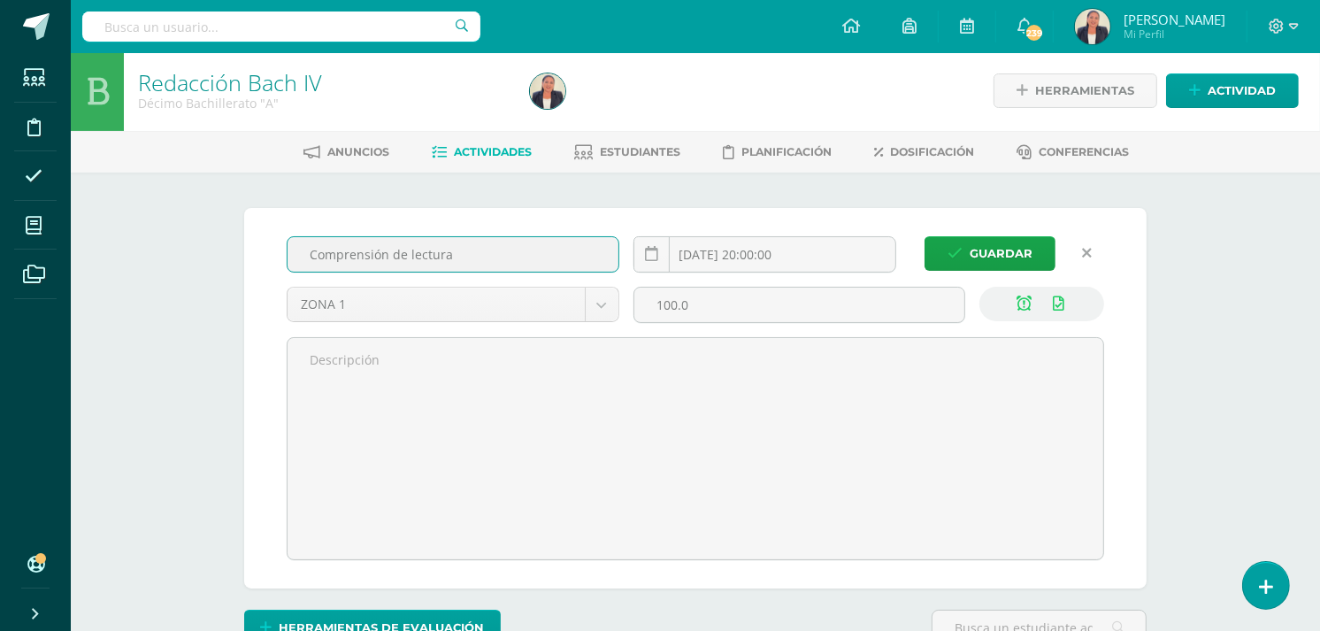
click at [467, 244] on input "Comprensión de lectura" at bounding box center [453, 254] width 331 height 35
type input "C"
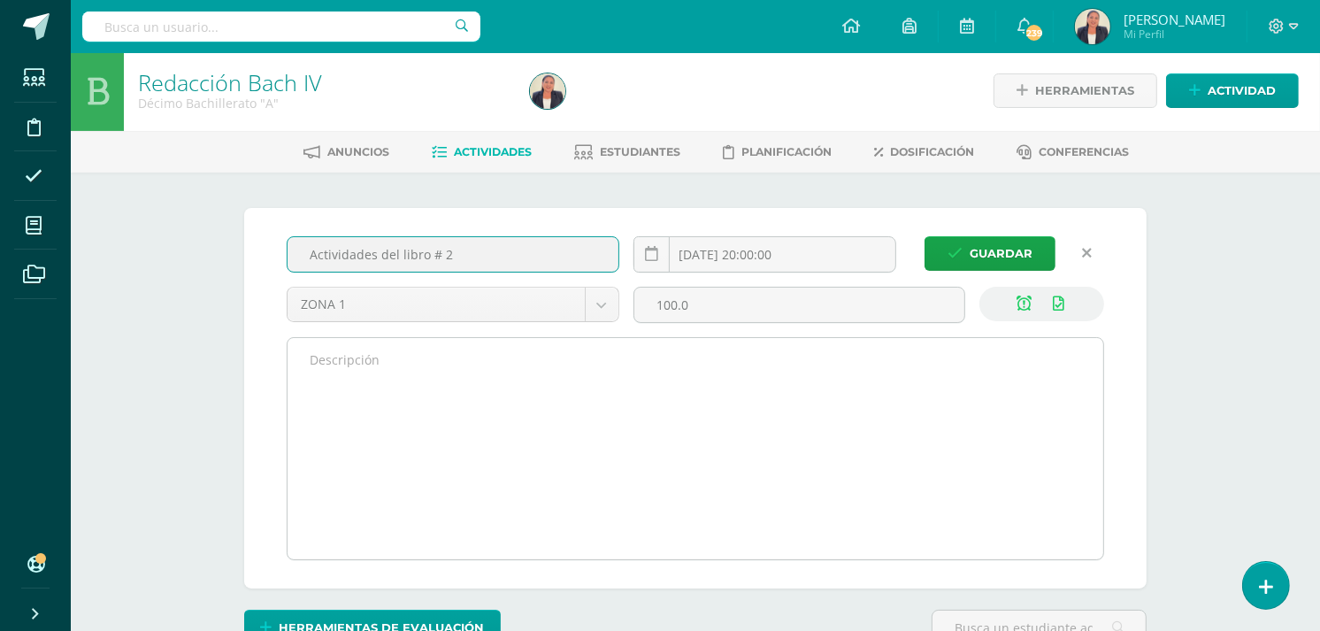
type input "Actividades del libro # 2"
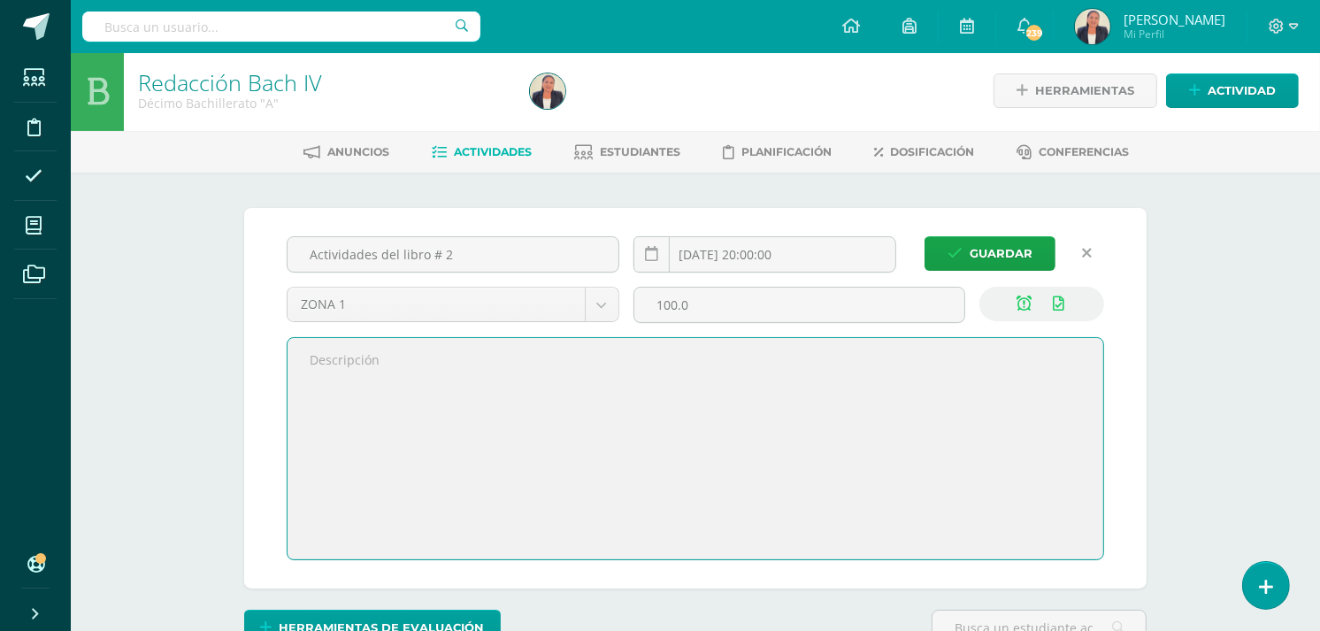
click at [463, 369] on textarea "Ejercicio de comprensión de lectura sobre el tema: Los [DEMOGRAPHIC_DATA]. Esqu…" at bounding box center [696, 448] width 816 height 221
type textarea "Ejercicios de las páginas 102 a la 105. Trabajo realizado en clase, en forma in…"
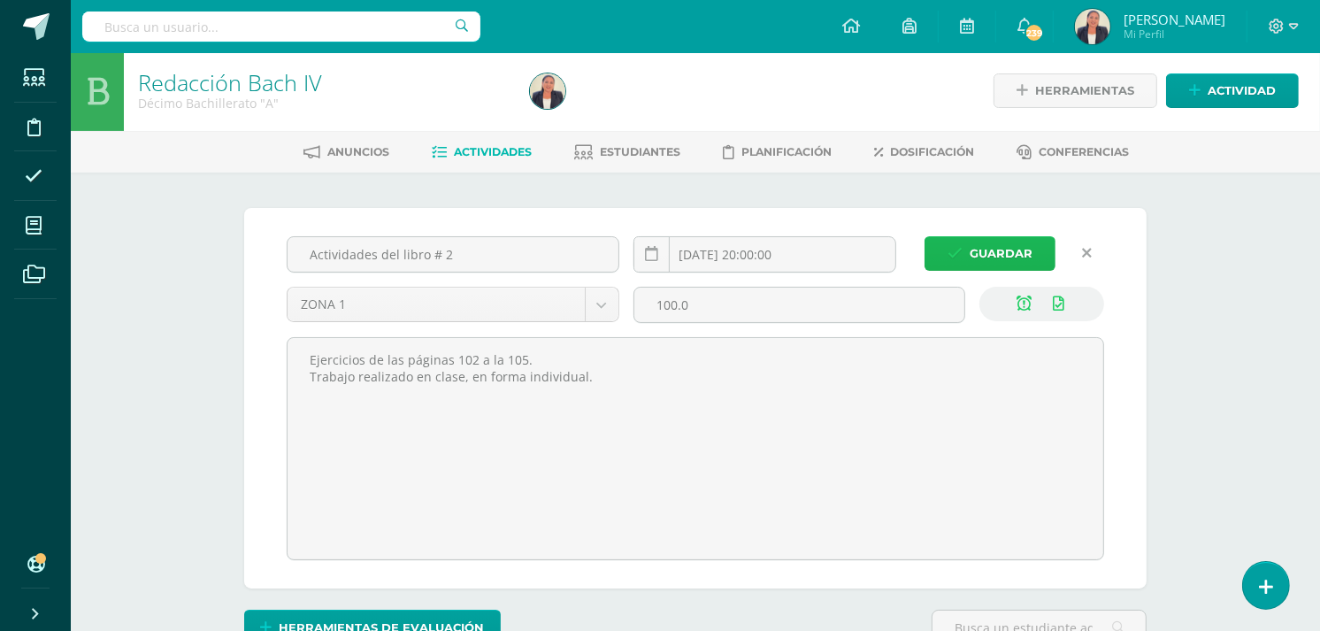
click at [994, 245] on span "Guardar" at bounding box center [1001, 253] width 63 height 33
click at [957, 246] on icon "submit" at bounding box center [955, 253] width 15 height 15
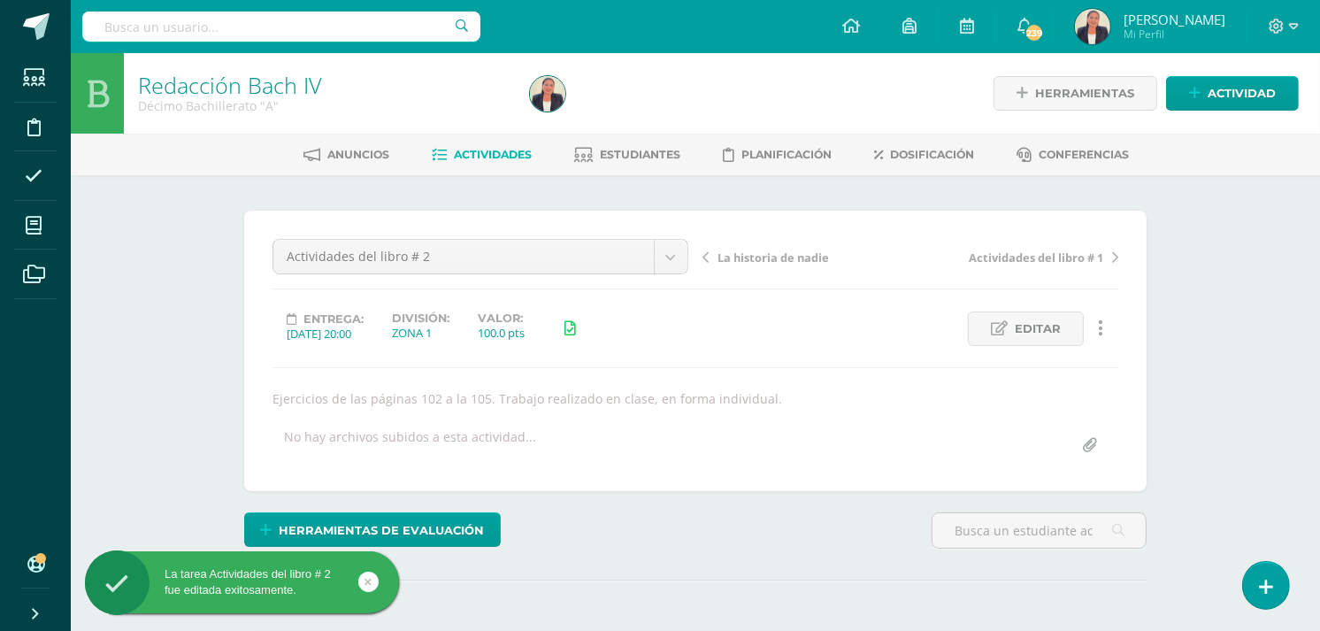
click at [473, 150] on span "Actividades" at bounding box center [494, 154] width 78 height 13
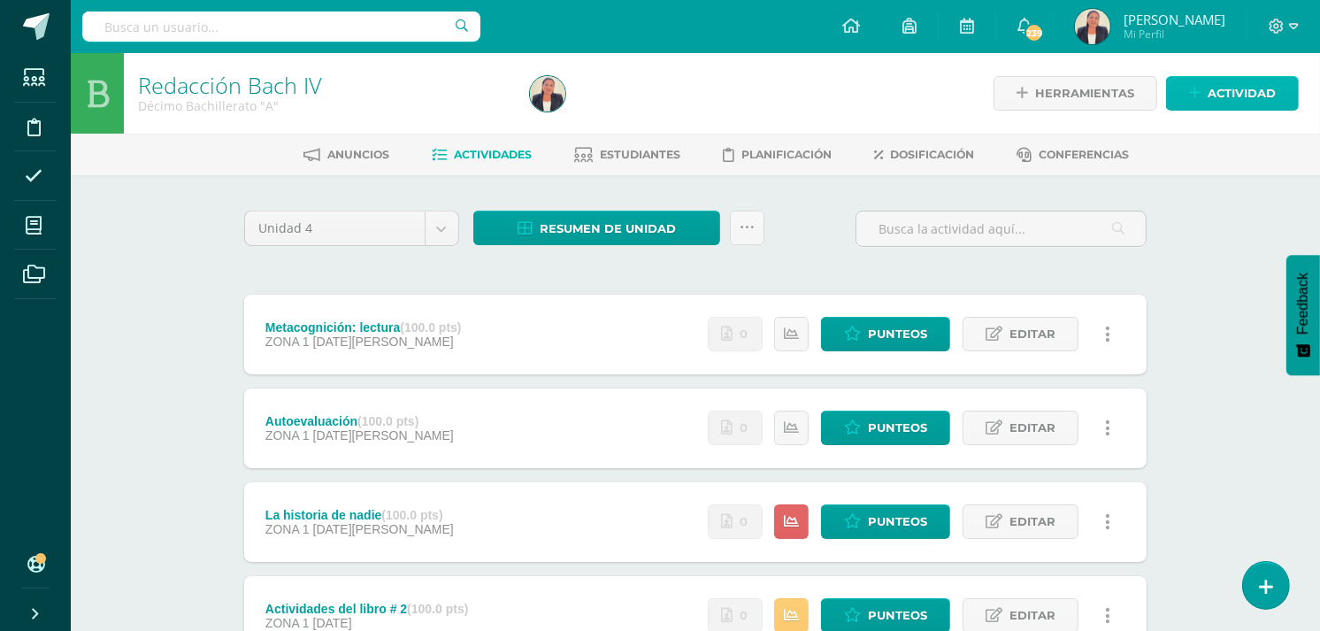
click at [1209, 91] on span "Actividad" at bounding box center [1242, 93] width 68 height 33
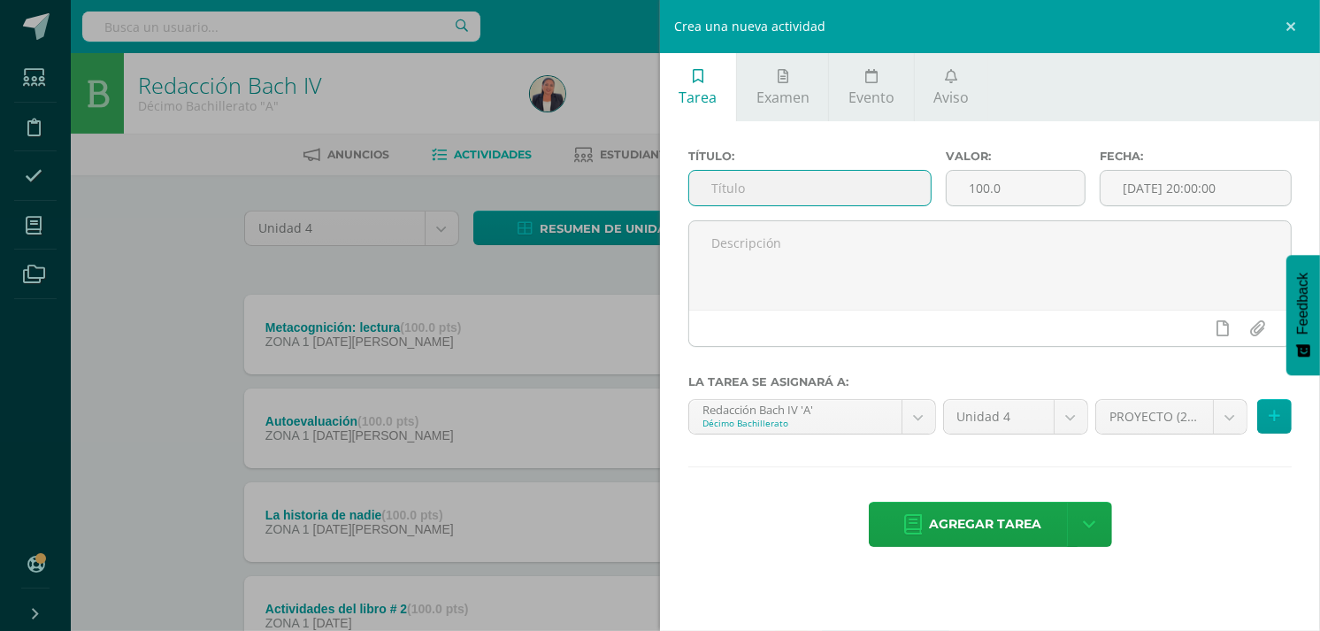
click at [833, 183] on input "text" at bounding box center [810, 188] width 242 height 35
type input "Comprensión de lectura"
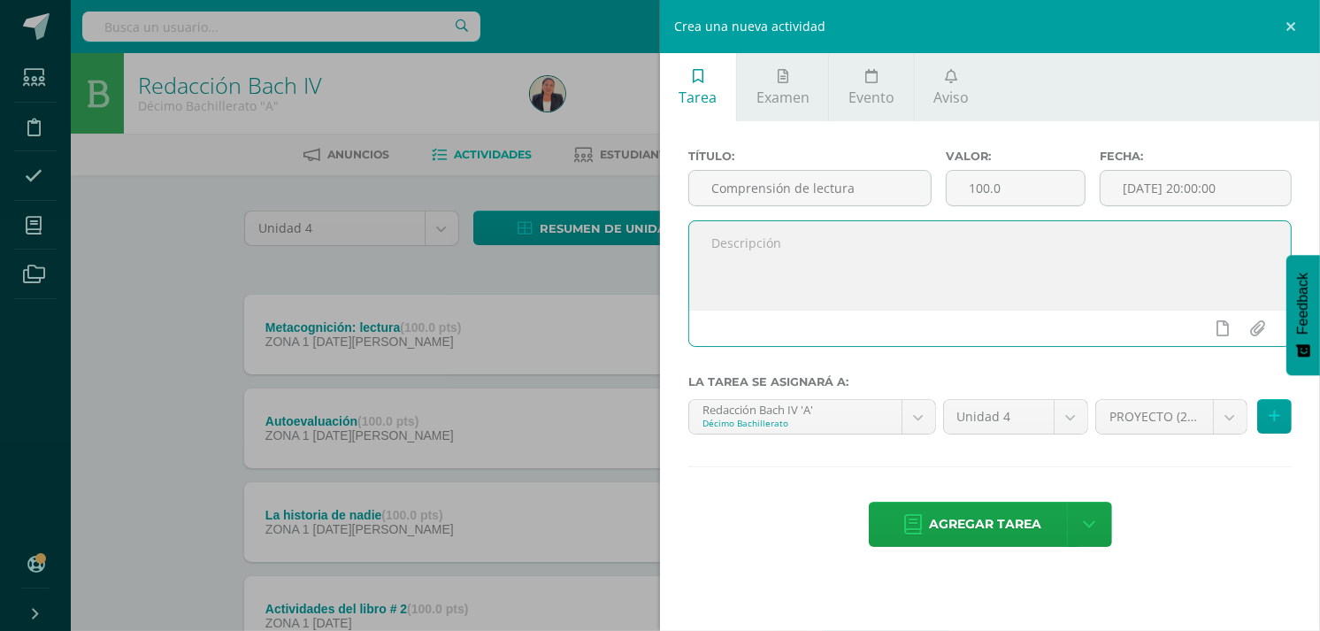
click at [740, 253] on textarea at bounding box center [990, 265] width 602 height 88
paste textarea "Ejercicio de comprensión de lectura sobre el tema: Los [DEMOGRAPHIC_DATA]. Esqu…"
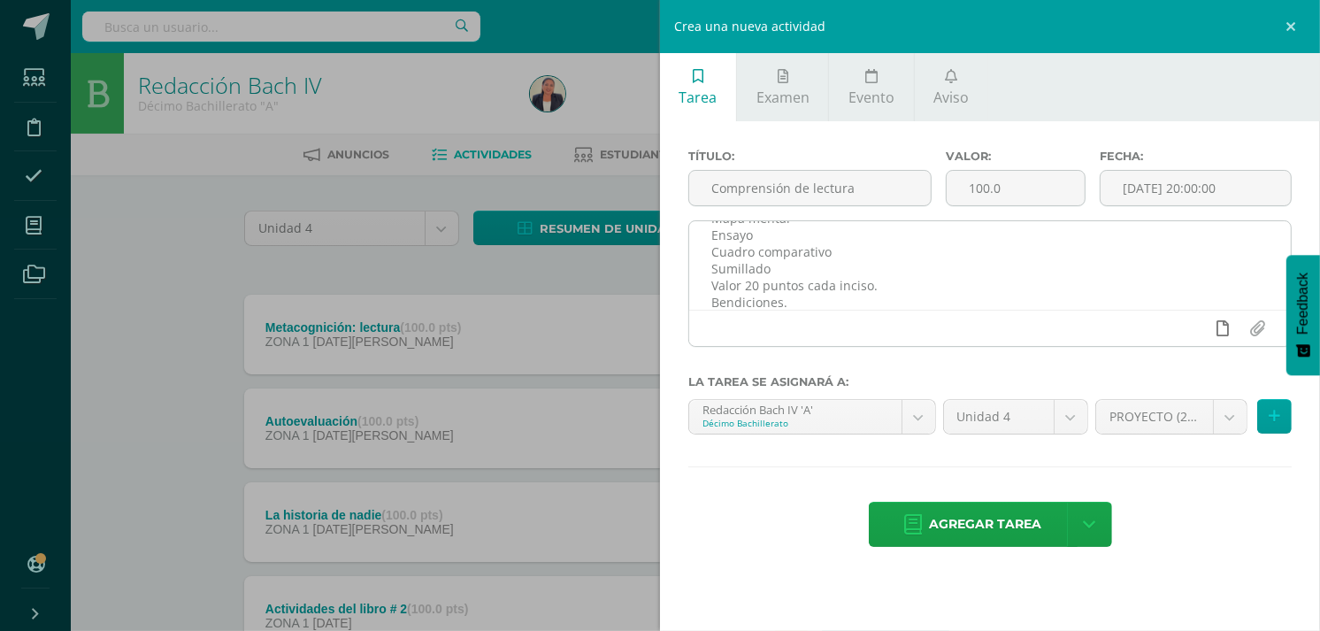
click at [1225, 326] on icon at bounding box center [1224, 328] width 12 height 16
click at [1190, 325] on icon at bounding box center [1189, 328] width 16 height 16
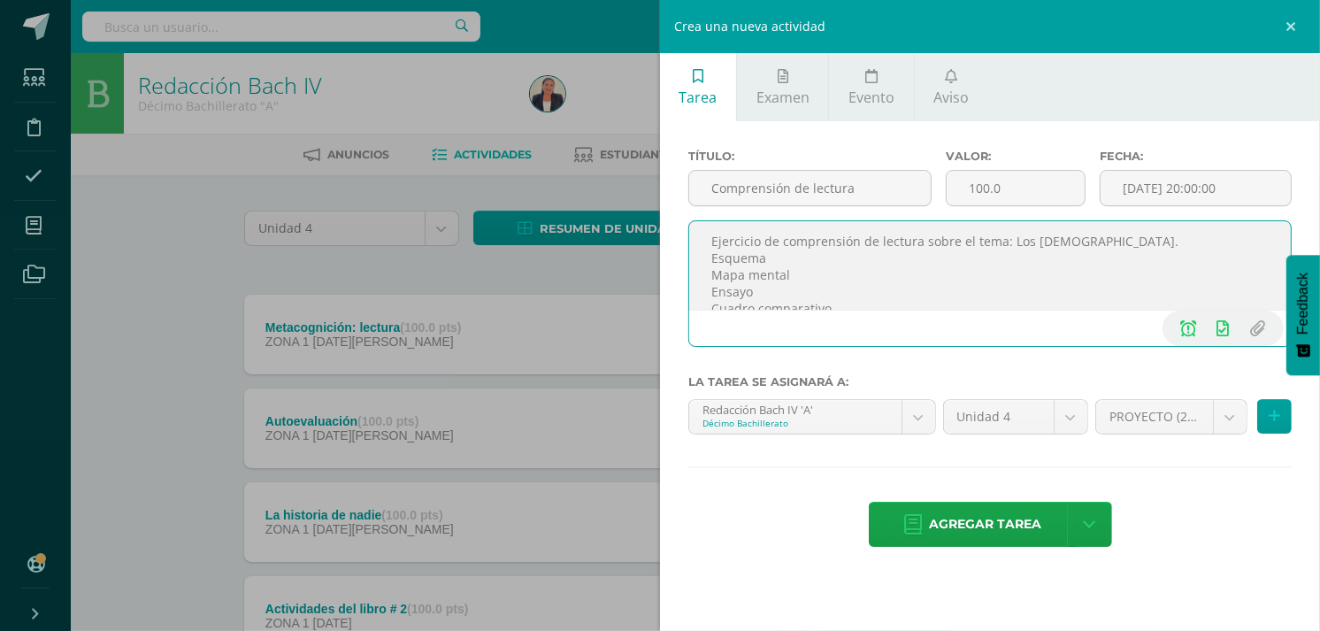
scroll to position [0, 0]
click at [1107, 242] on textarea "Ejercicio de comprensión de lectura sobre el tema: Los [DEMOGRAPHIC_DATA]. Esqu…" at bounding box center [990, 265] width 602 height 88
type textarea "Ejercicio de comprensión de lectura sobre el tema: Los Sismos, páginas 109 a la…"
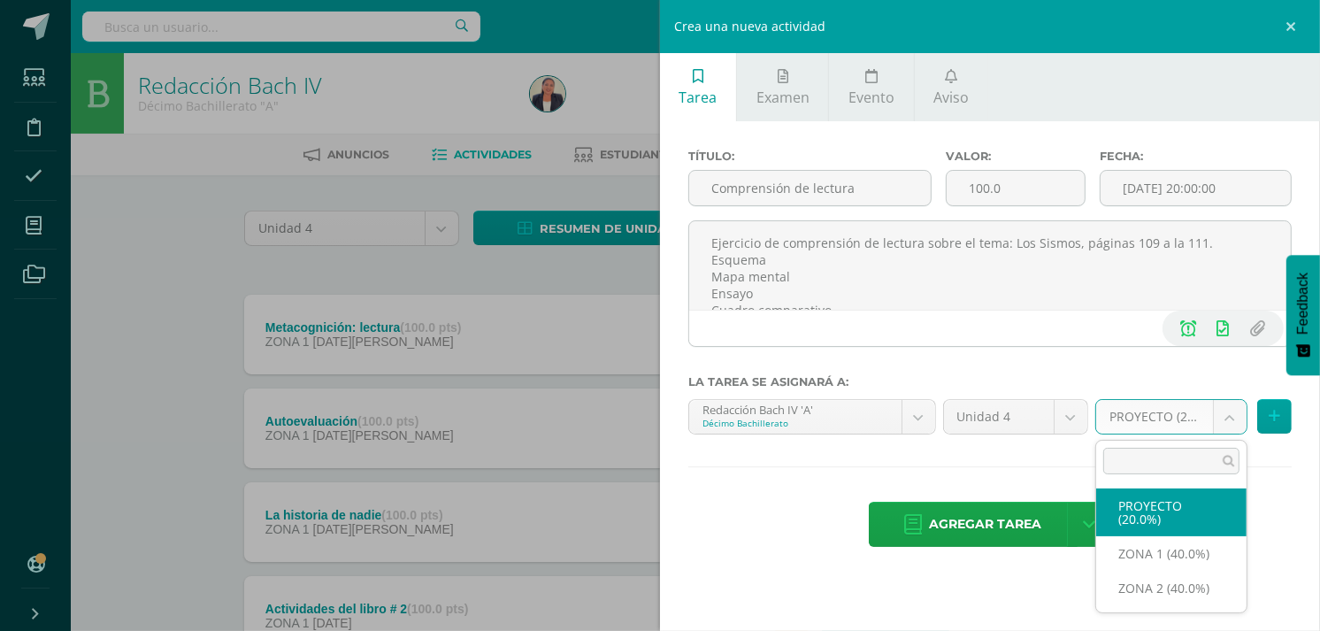
click at [1230, 411] on body "Estudiantes Disciplina Asistencia Mis cursos Archivos Soporte Ayuda Reportar un…" at bounding box center [660, 433] width 1320 height 867
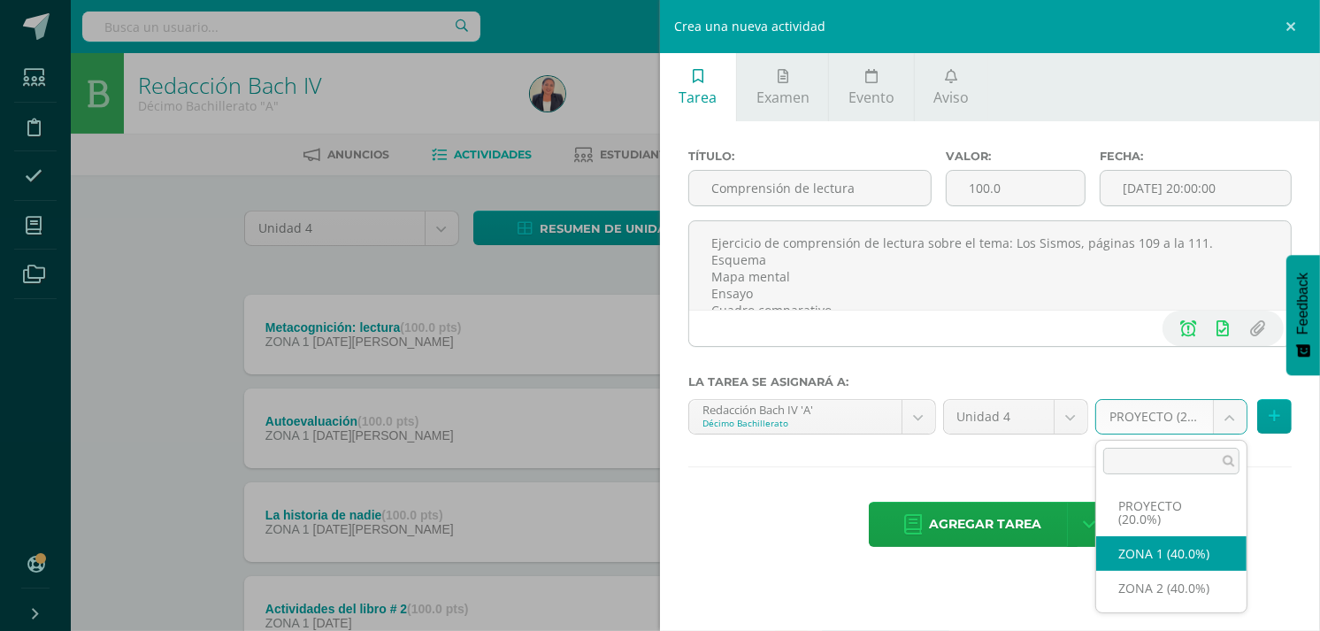
select select "30532"
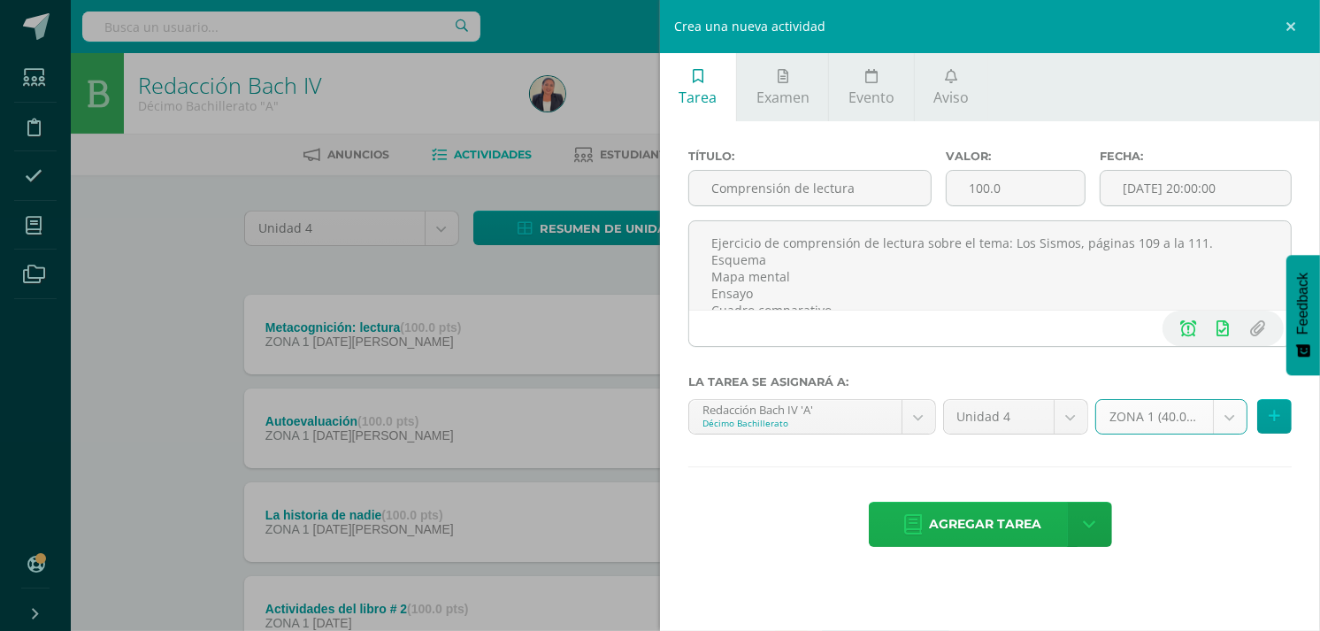
click at [970, 519] on span "Agregar tarea" at bounding box center [986, 524] width 112 height 43
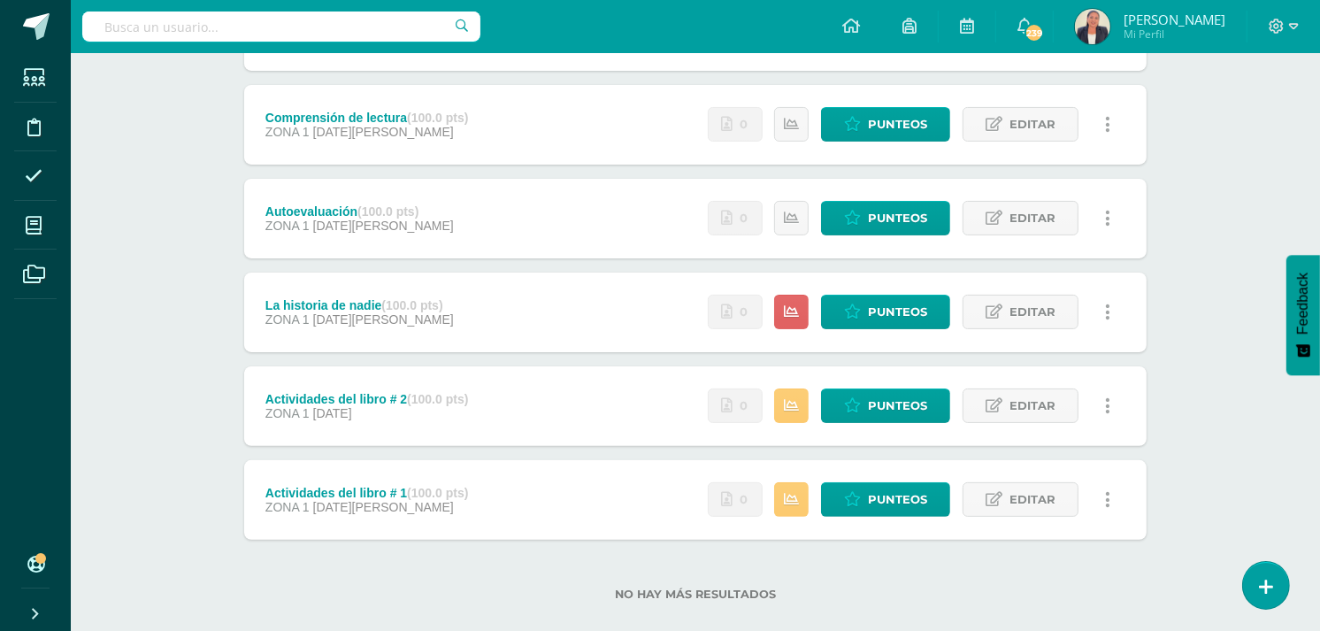
scroll to position [304, 0]
click at [1013, 215] on span "Editar" at bounding box center [1033, 217] width 46 height 33
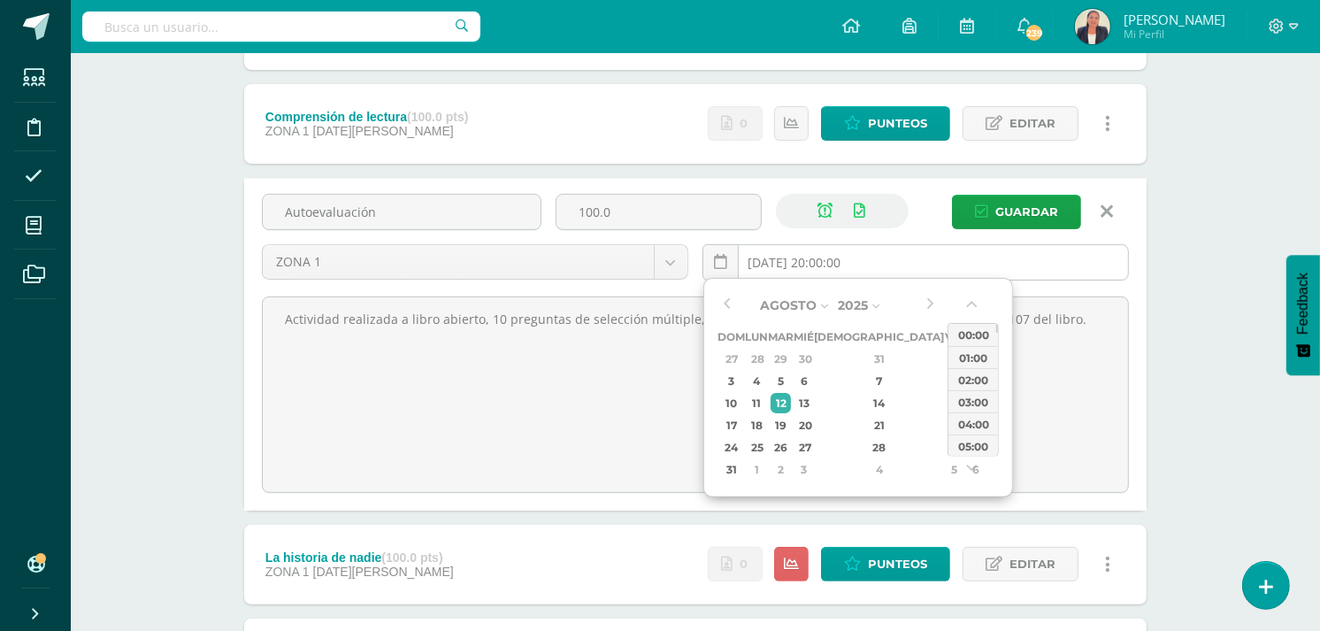
click at [867, 268] on input "[DATE] 20:00:00" at bounding box center [915, 262] width 425 height 35
click at [791, 439] on div "26" at bounding box center [781, 447] width 20 height 20
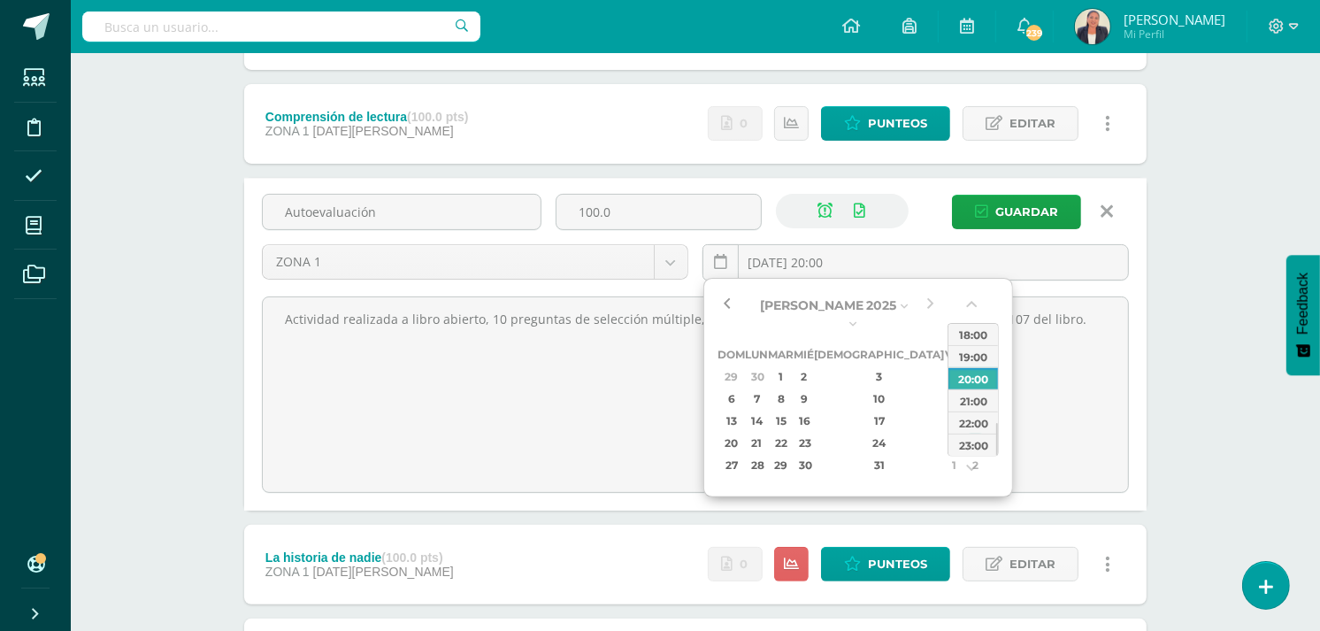
click at [726, 303] on button "button" at bounding box center [727, 305] width 18 height 27
click at [791, 455] on div "29" at bounding box center [781, 465] width 20 height 20
type input "[DATE] 20:00"
click at [1029, 208] on span "Guardar" at bounding box center [1026, 212] width 63 height 33
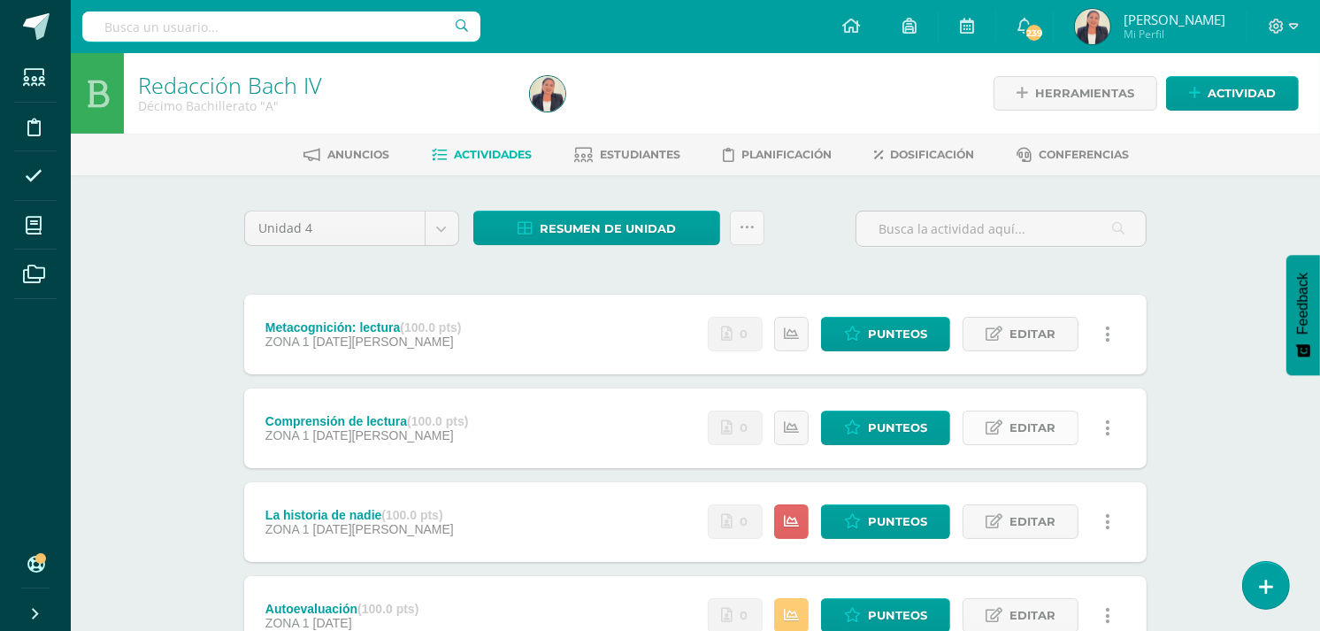
click at [1014, 429] on span "Editar" at bounding box center [1033, 427] width 46 height 33
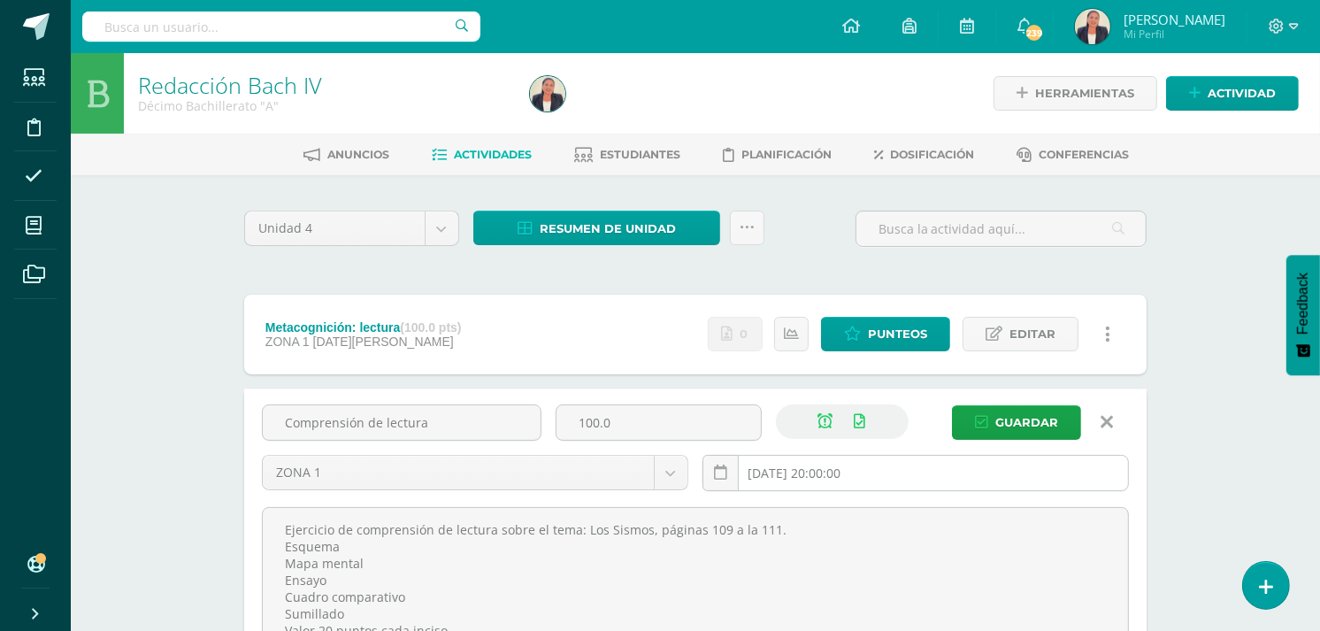
click at [856, 474] on input "[DATE] 20:00:00" at bounding box center [915, 473] width 425 height 35
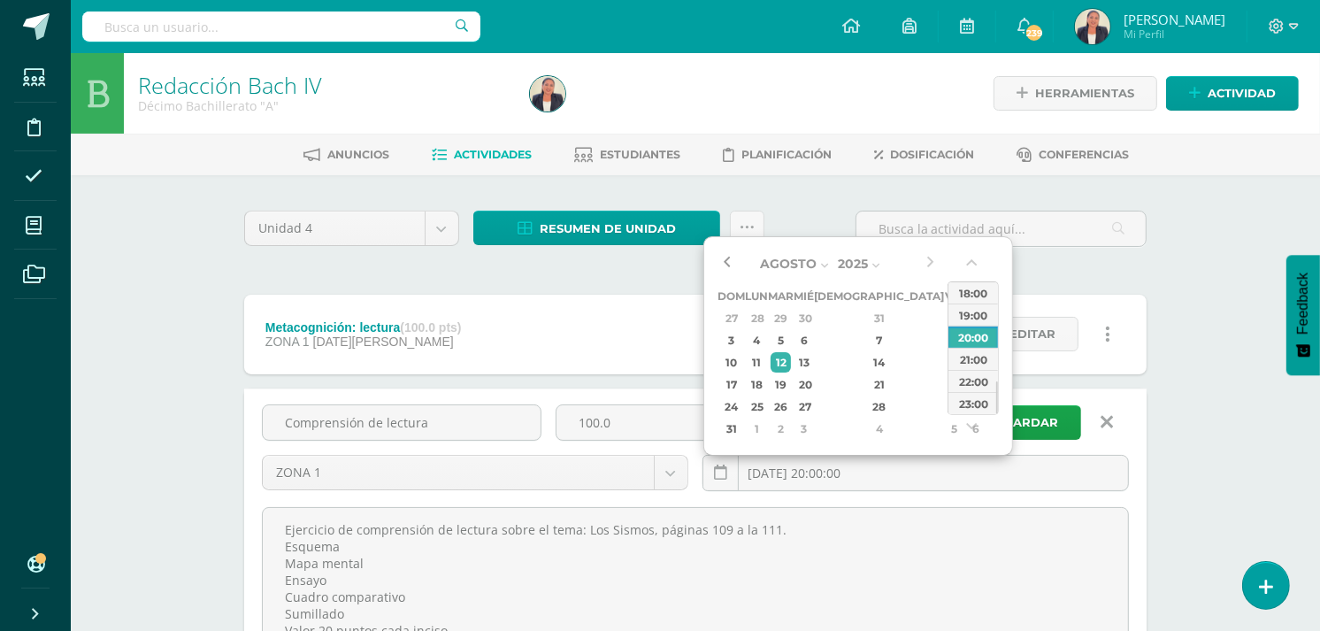
click at [729, 262] on button "button" at bounding box center [727, 263] width 18 height 27
click at [791, 414] on div "29" at bounding box center [781, 424] width 20 height 20
type input "[DATE] 20:00"
click at [1003, 500] on div "[DATE] 20:00" at bounding box center [915, 480] width 441 height 50
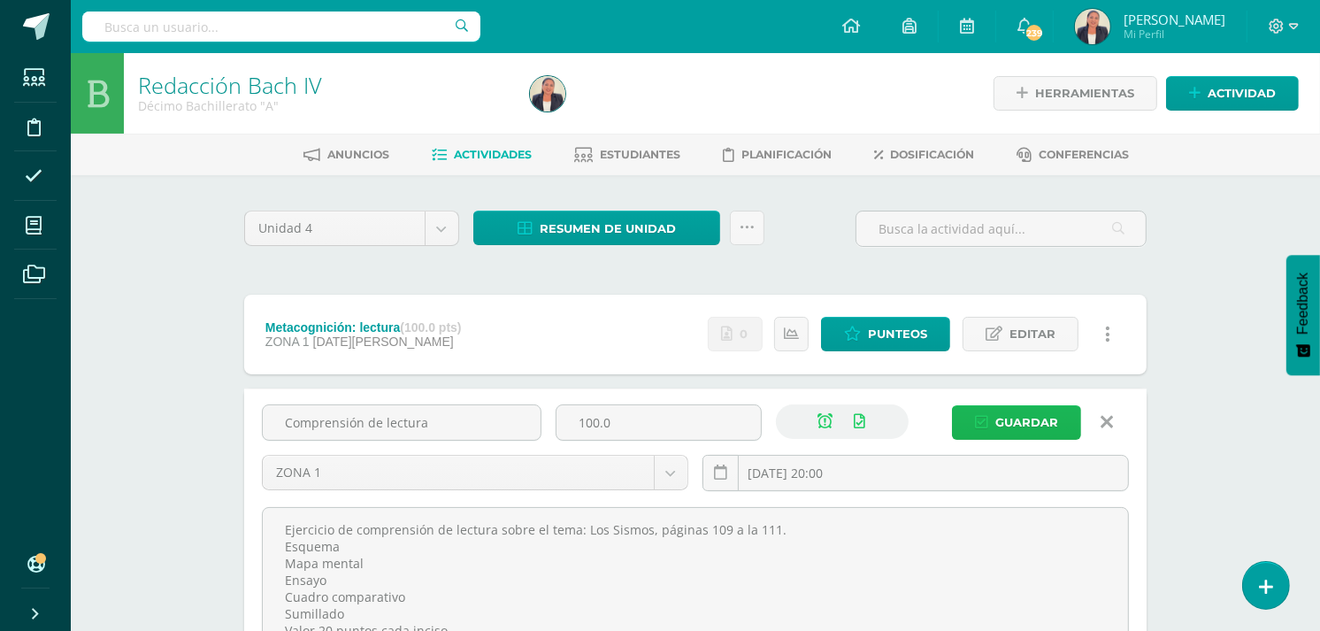
click at [1019, 416] on span "Guardar" at bounding box center [1026, 422] width 63 height 33
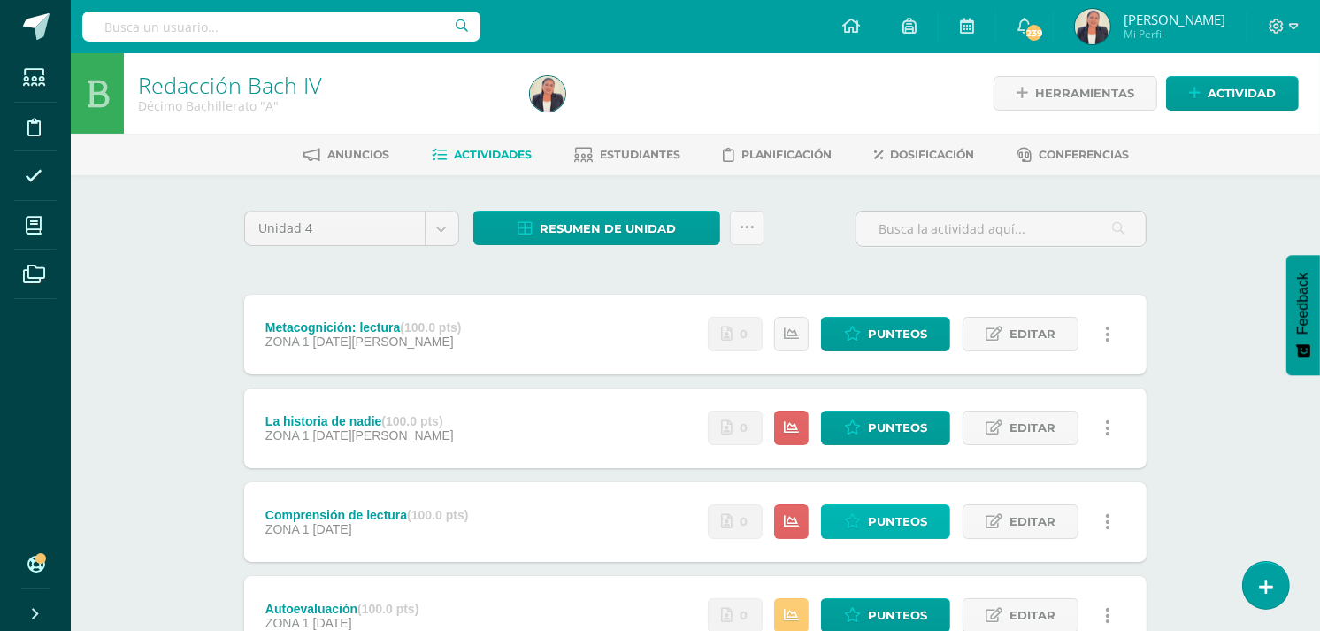
click at [921, 518] on span "Punteos" at bounding box center [897, 521] width 59 height 33
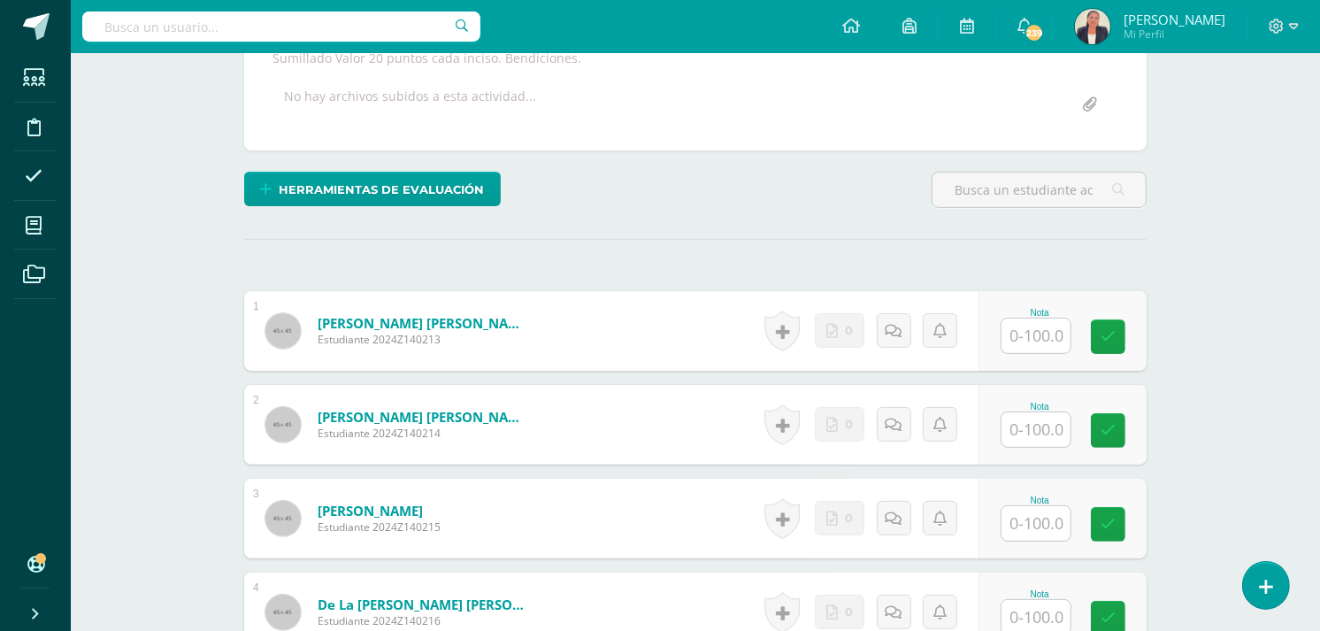
scroll to position [347, 0]
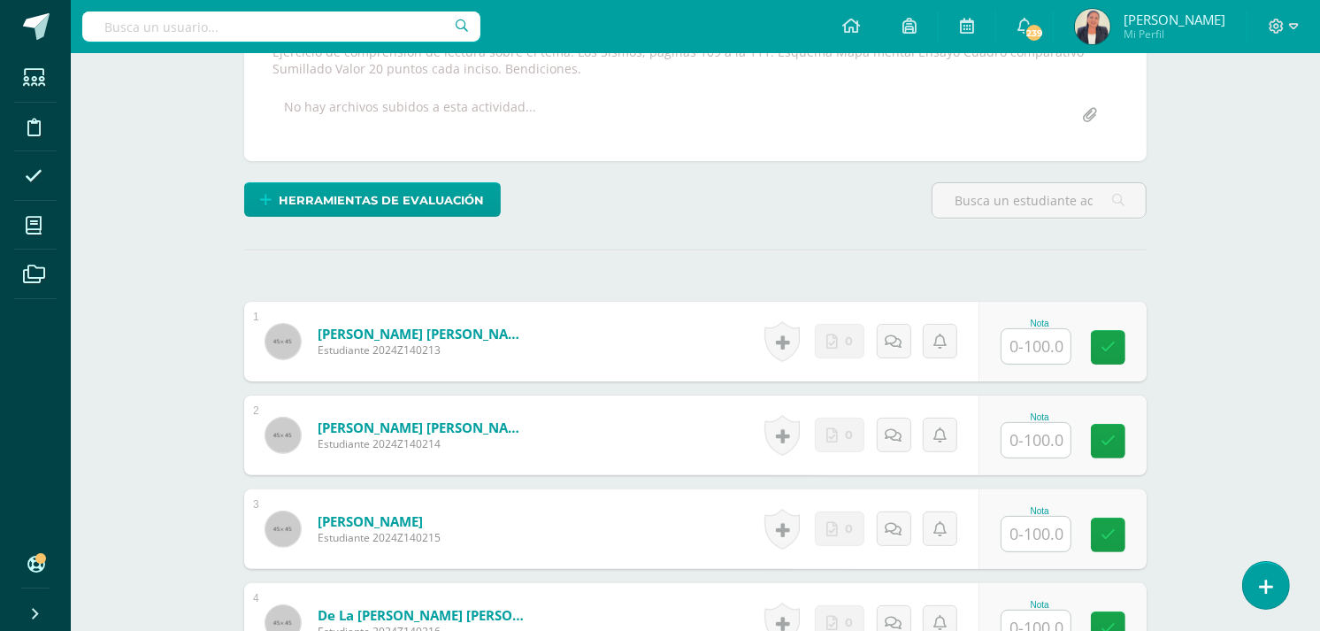
click at [1038, 434] on input "text" at bounding box center [1036, 440] width 69 height 35
type input "20"
click at [894, 432] on icon at bounding box center [900, 434] width 18 height 15
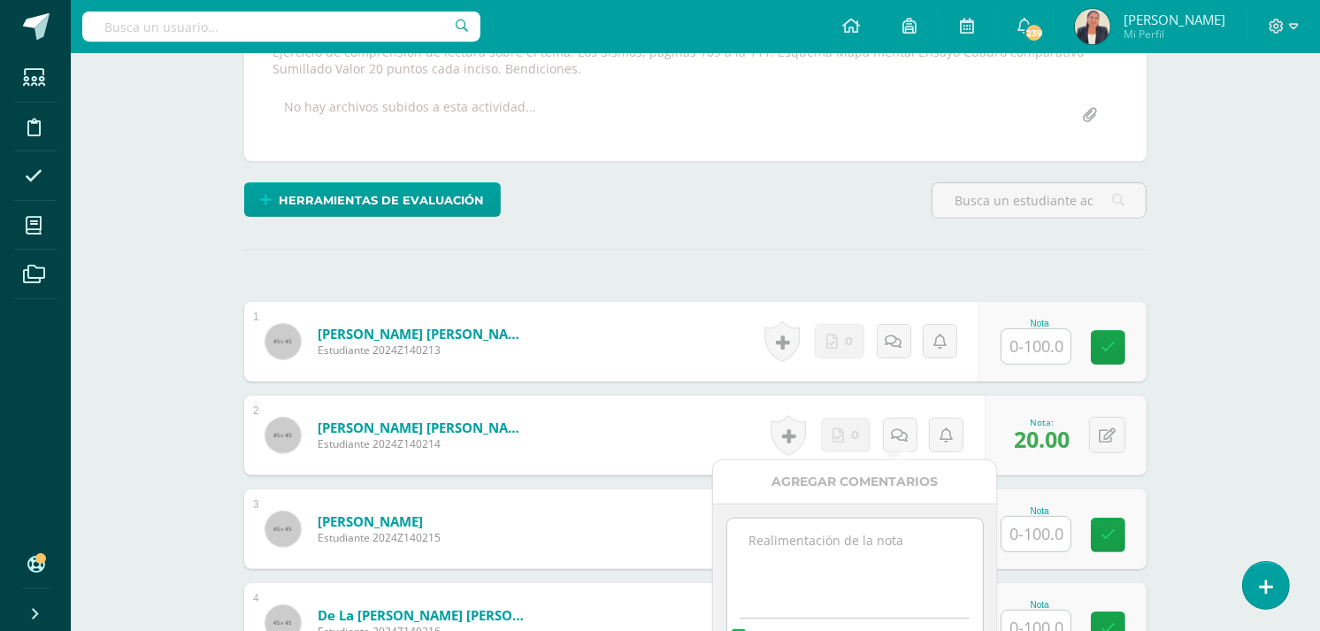
click at [864, 537] on textarea at bounding box center [855, 563] width 256 height 88
type textarea "[DATE][PERSON_NAME]. Únicamente realizó una actividad de 5."
click at [969, 625] on div "[PERSON_NAME] notificación a estudiante" at bounding box center [855, 634] width 256 height 55
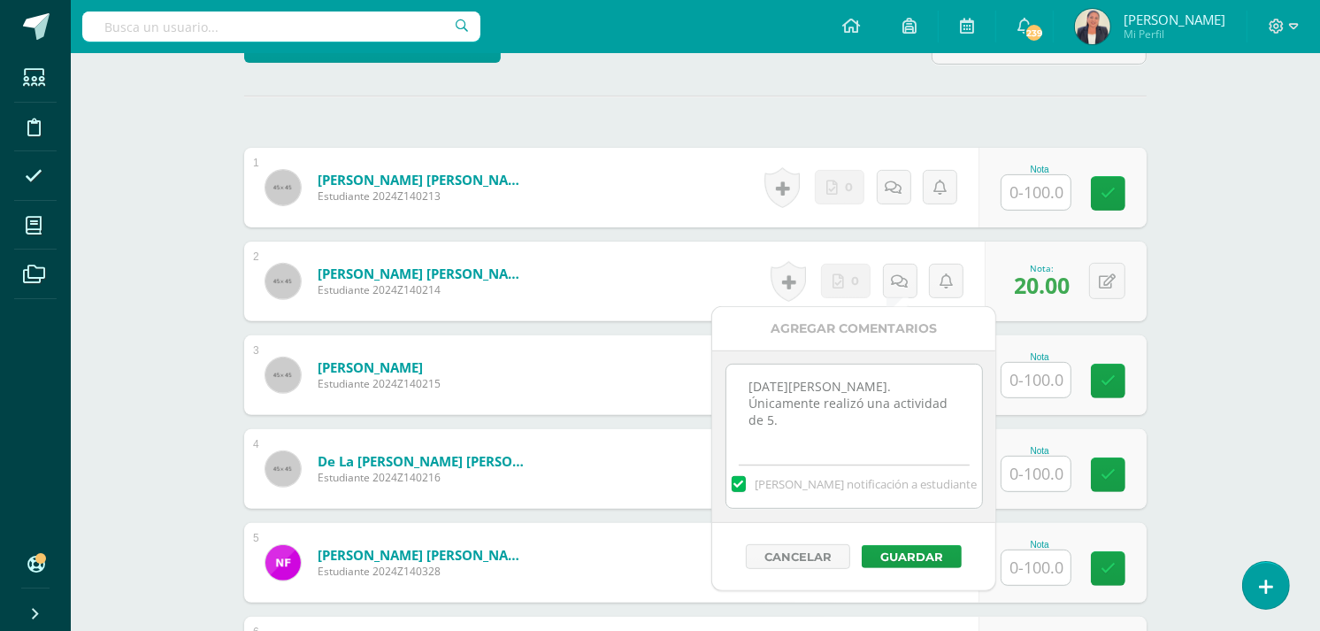
scroll to position [543, 0]
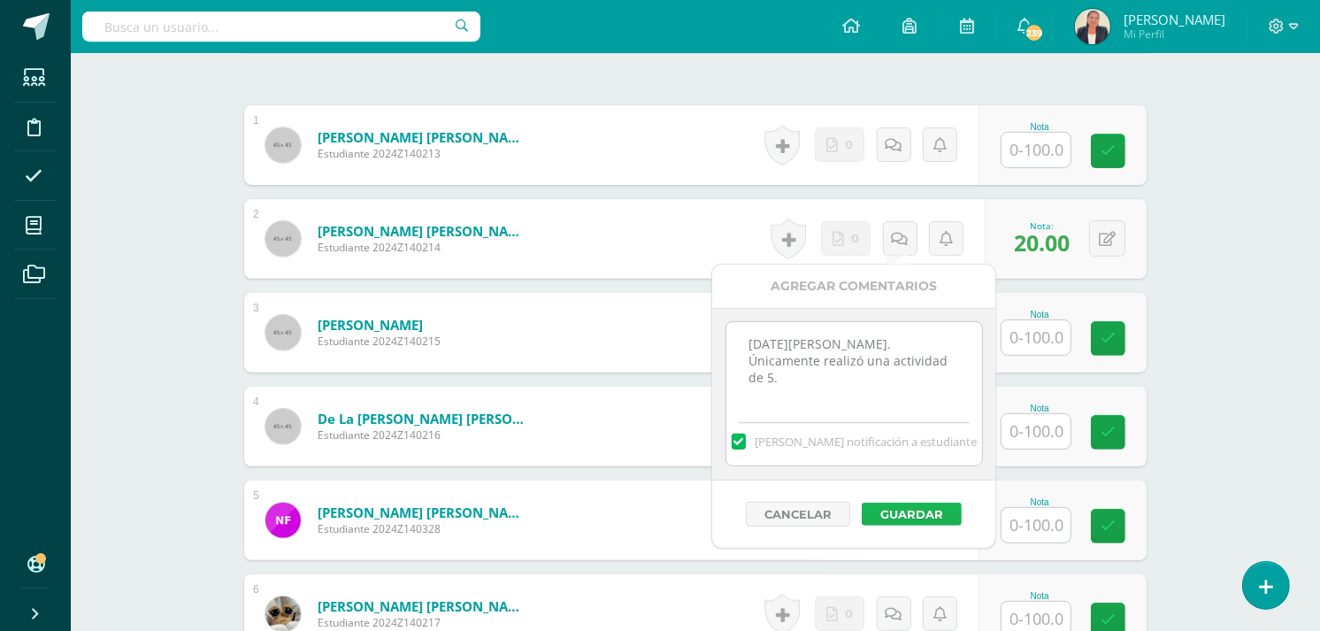
click at [925, 511] on button "Guardar" at bounding box center [912, 514] width 100 height 23
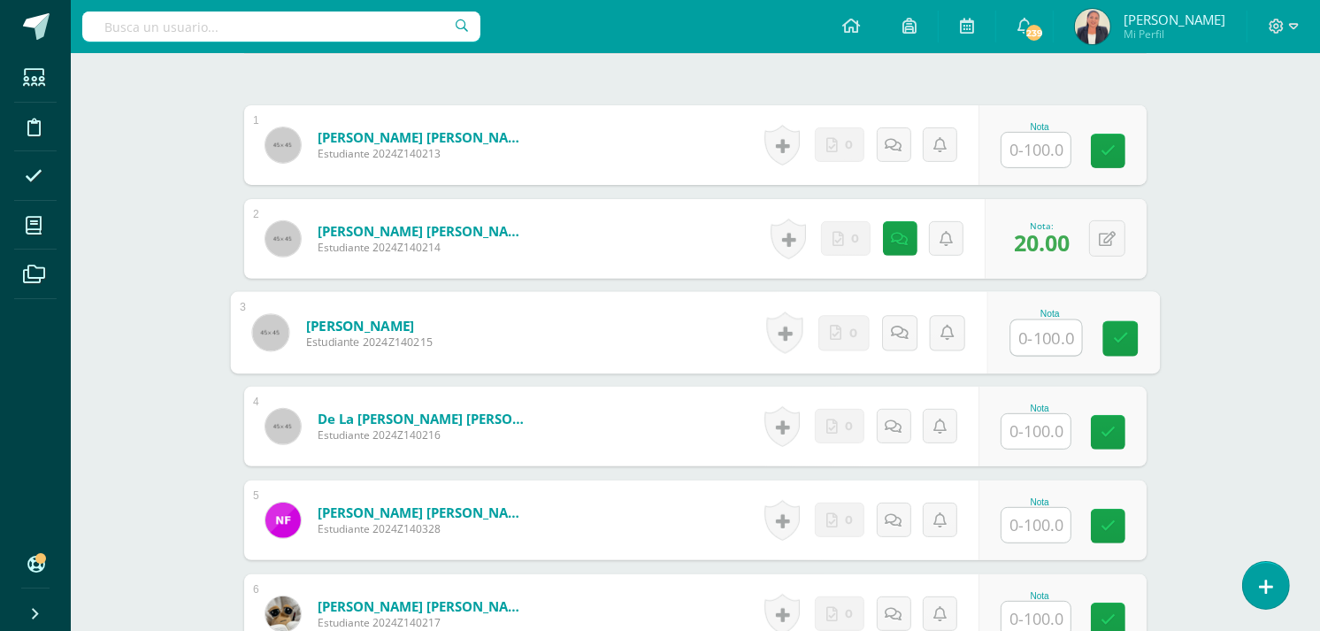
click at [1053, 337] on input "text" at bounding box center [1046, 337] width 71 height 35
type input "100"
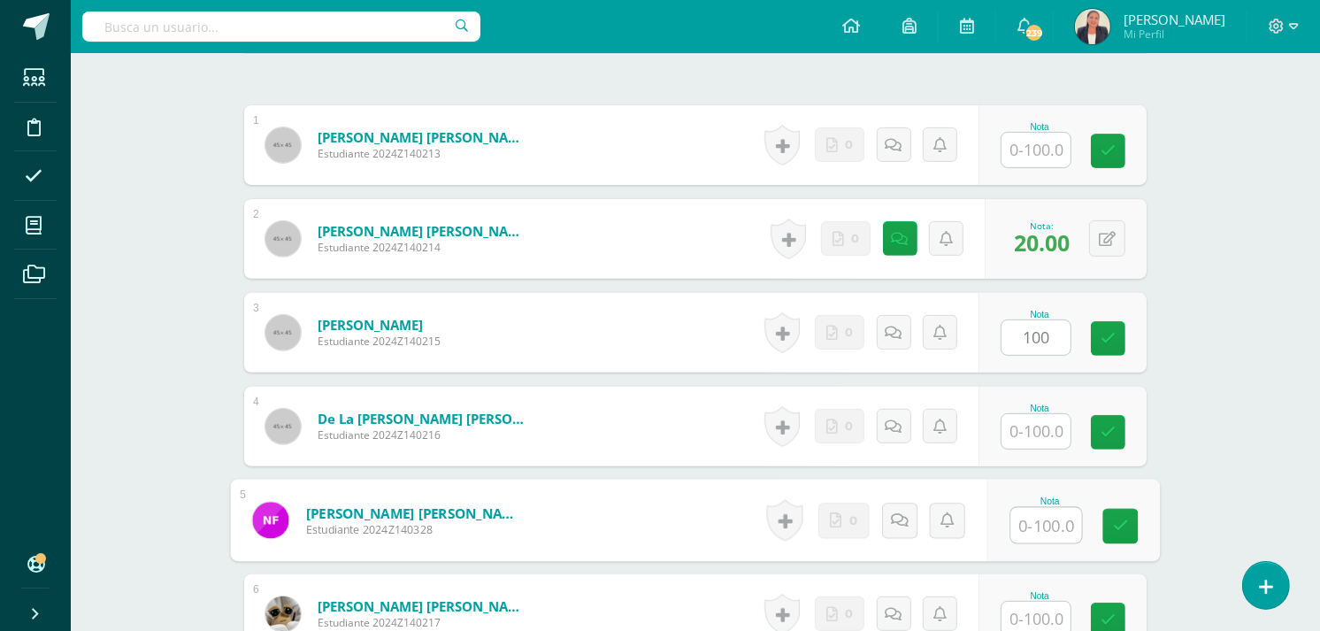
click at [1033, 516] on input "text" at bounding box center [1046, 525] width 71 height 35
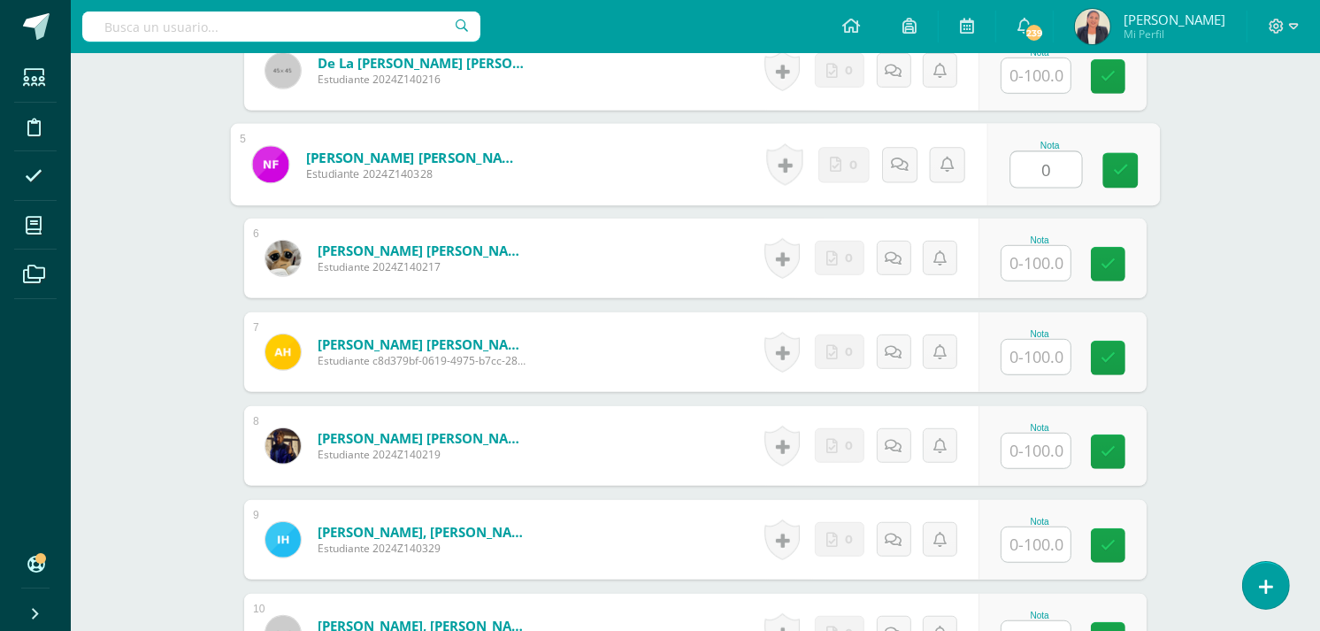
scroll to position [933, 0]
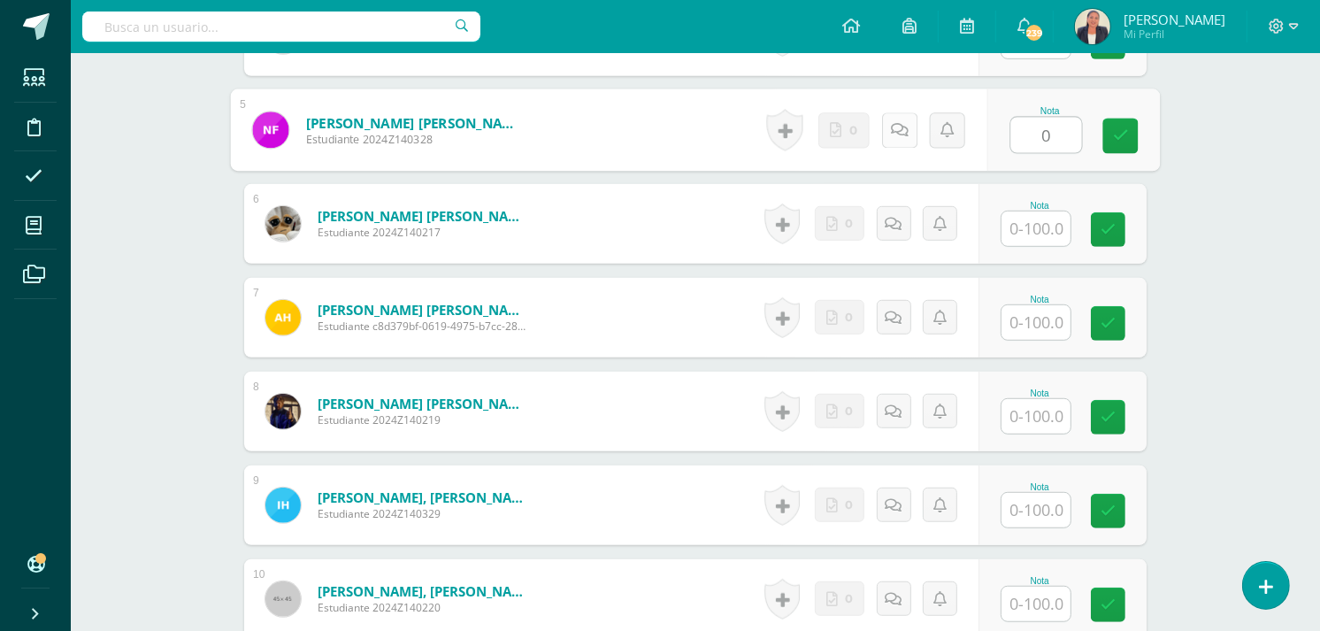
type input "0"
click at [907, 133] on icon at bounding box center [900, 129] width 18 height 15
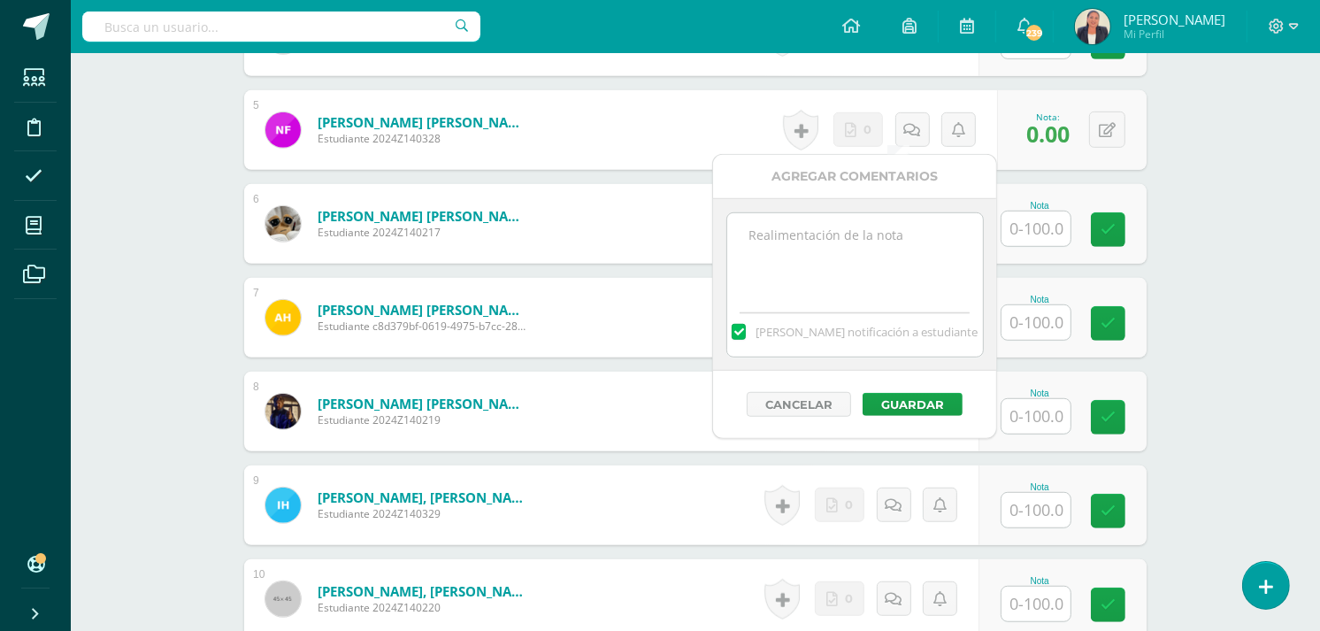
click at [820, 245] on textarea at bounding box center [855, 257] width 256 height 88
drag, startPoint x: 811, startPoint y: 279, endPoint x: 731, endPoint y: 218, distance: 101.0
click at [731, 218] on textarea "12 de agosto, última revisión. Entregó el libro, con el ejercicio sin realizar." at bounding box center [855, 257] width 256 height 88
type textarea "12 de agosto, última revisión. Entregó el libro, con el ejercicio sin realizar."
click at [905, 407] on button "Guardar" at bounding box center [913, 404] width 100 height 23
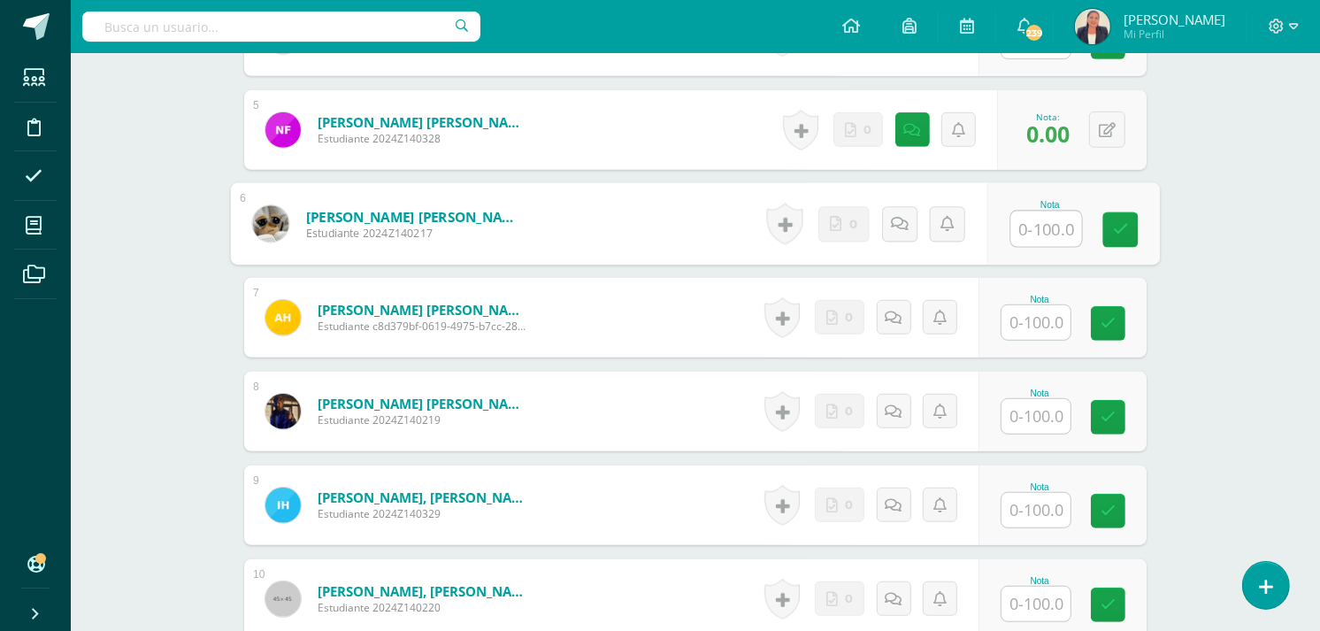
click at [1007, 235] on div "Nota" at bounding box center [1073, 224] width 173 height 82
type input "95"
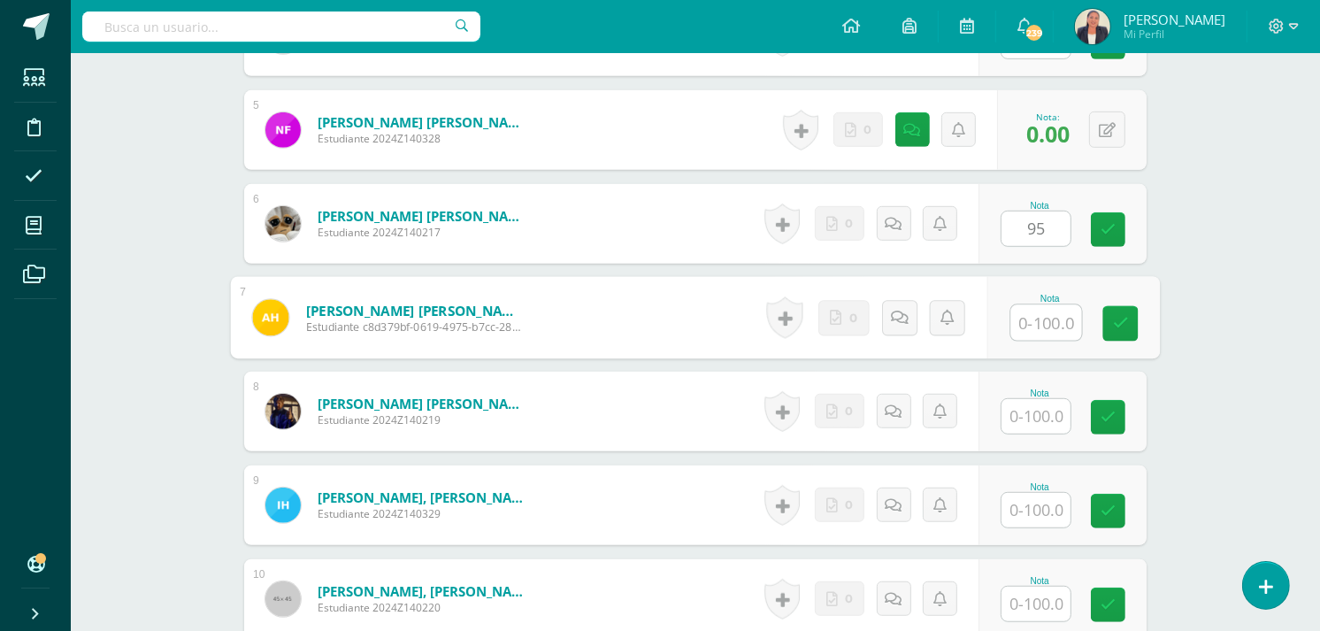
click at [1029, 319] on input "text" at bounding box center [1046, 322] width 71 height 35
type input "95"
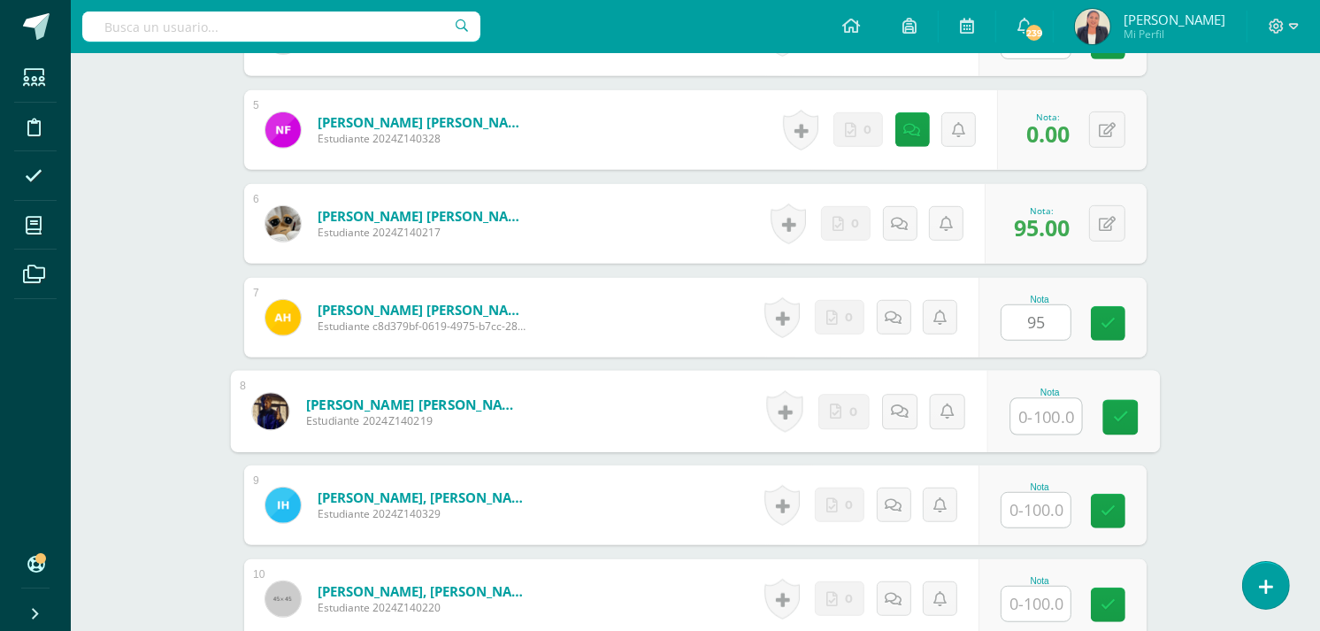
click at [1035, 414] on input "text" at bounding box center [1046, 416] width 71 height 35
type input "40"
click at [905, 411] on icon at bounding box center [900, 410] width 18 height 15
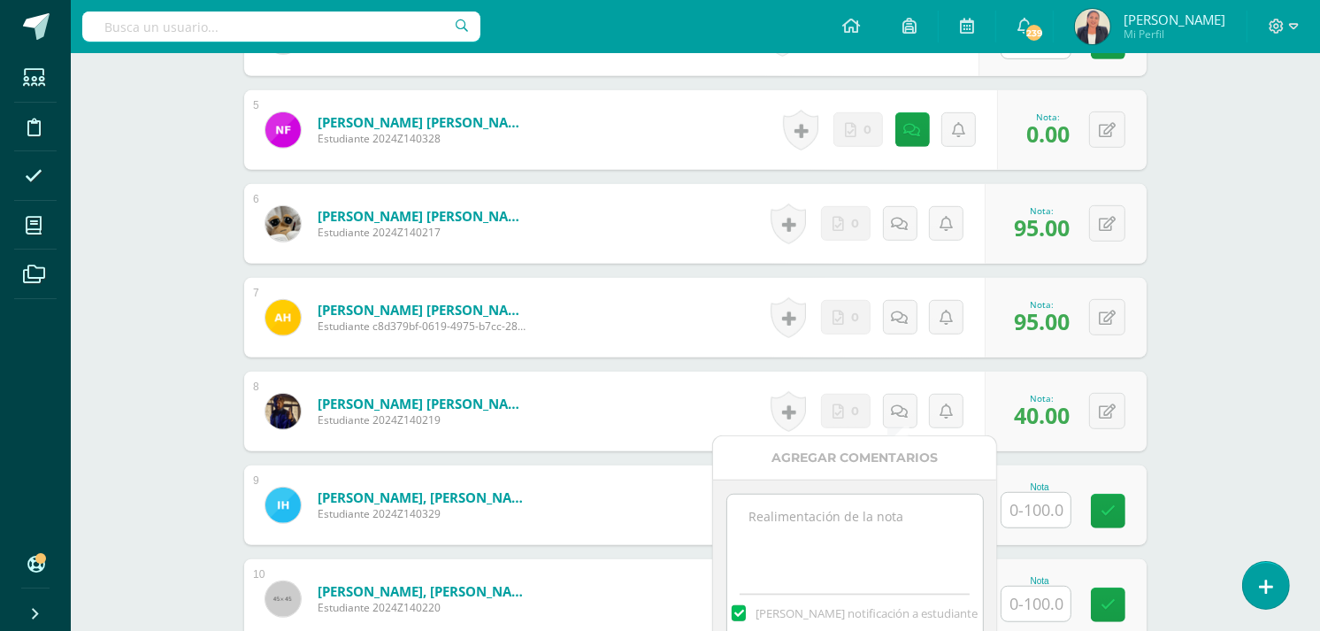
click at [754, 519] on textarea at bounding box center [855, 539] width 256 height 88
paste textarea "12 de agosto, última revisión. Entregó el libro, con el ejercicio sin realizar."
drag, startPoint x: 812, startPoint y: 546, endPoint x: 839, endPoint y: 536, distance: 28.3
click at [839, 536] on textarea "12 de agosto, última revisión. Entregó el libro, con el ejercicio sin realizar." at bounding box center [855, 539] width 256 height 88
type textarea "12 de agosto, última revisión. Entregó el libro, con dos ejercicios de cinco."
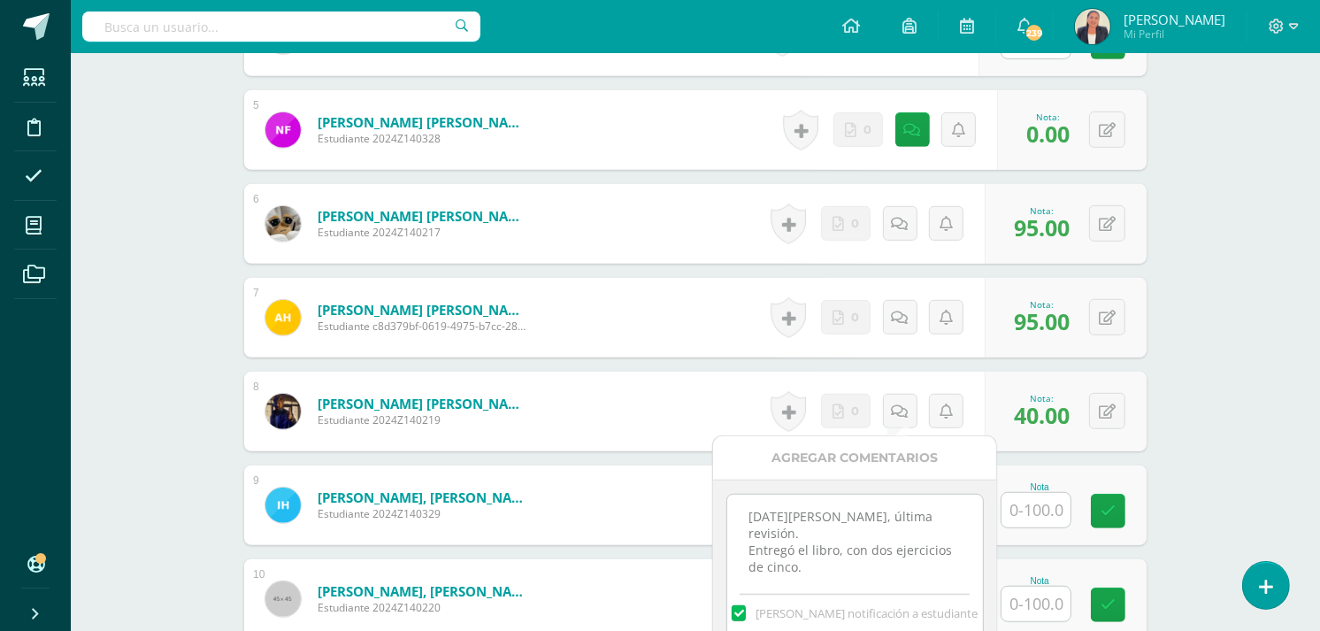
click at [922, 622] on div "Mandar notificación a estudiante" at bounding box center [855, 610] width 256 height 55
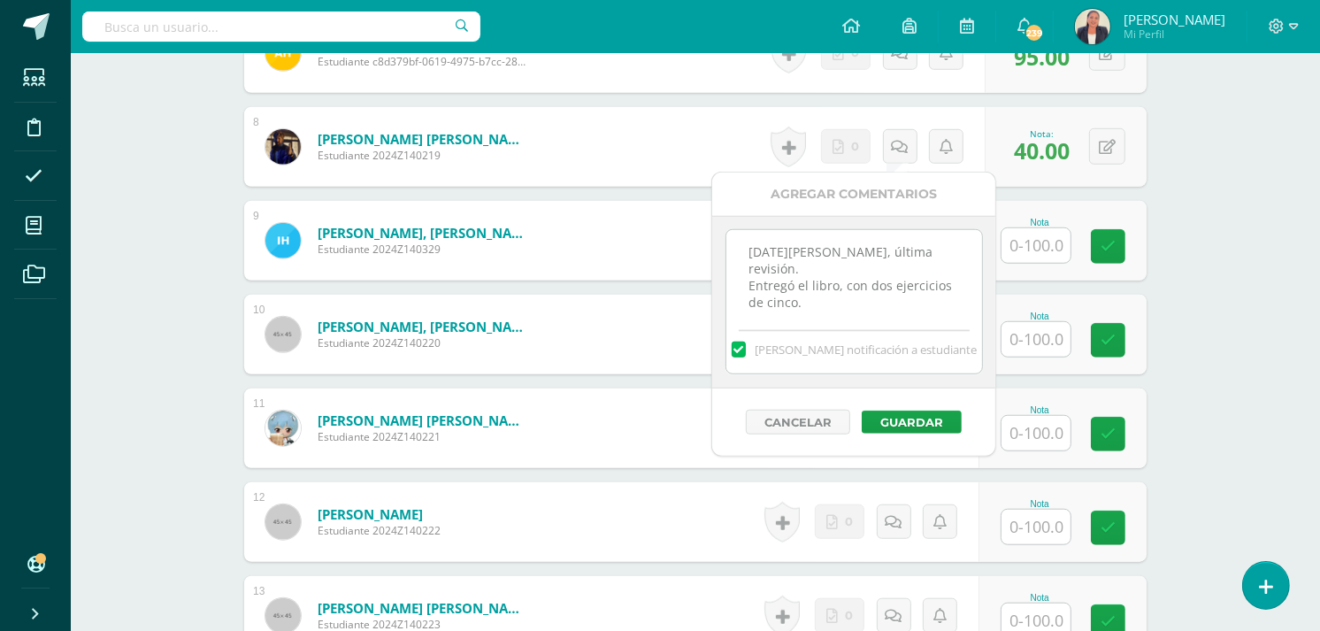
scroll to position [1366, 0]
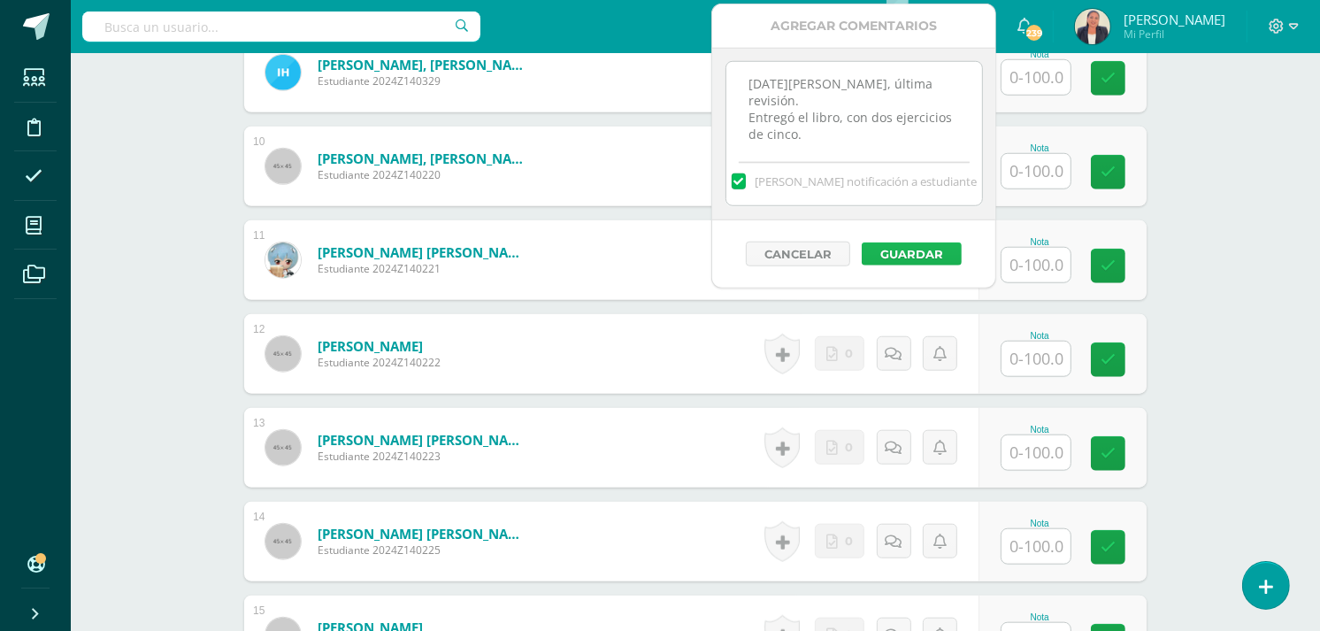
click at [926, 251] on button "Guardar" at bounding box center [912, 253] width 100 height 23
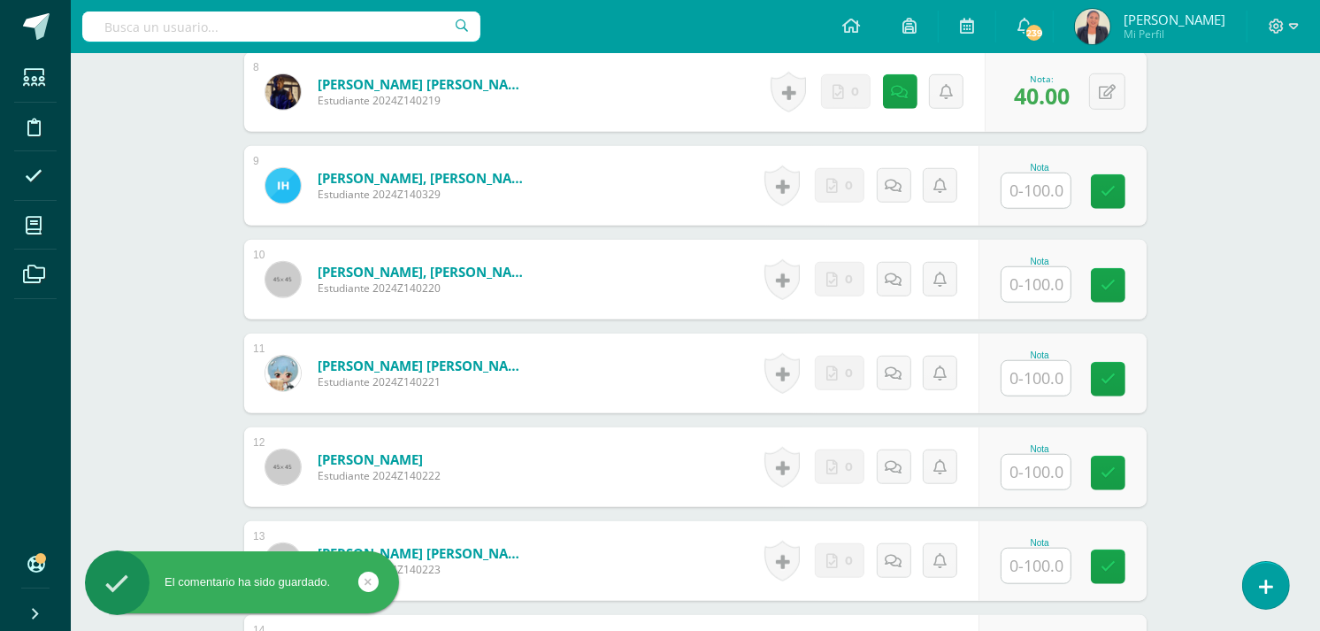
scroll to position [1241, 0]
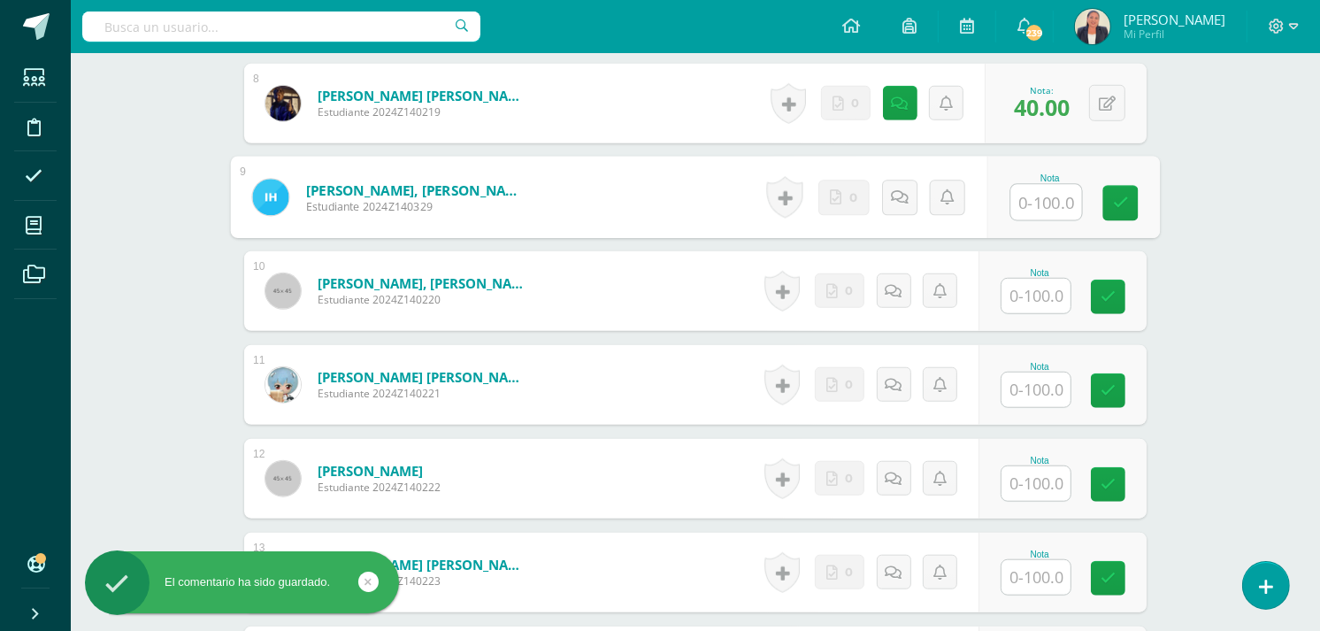
click at [1049, 209] on input "text" at bounding box center [1046, 202] width 71 height 35
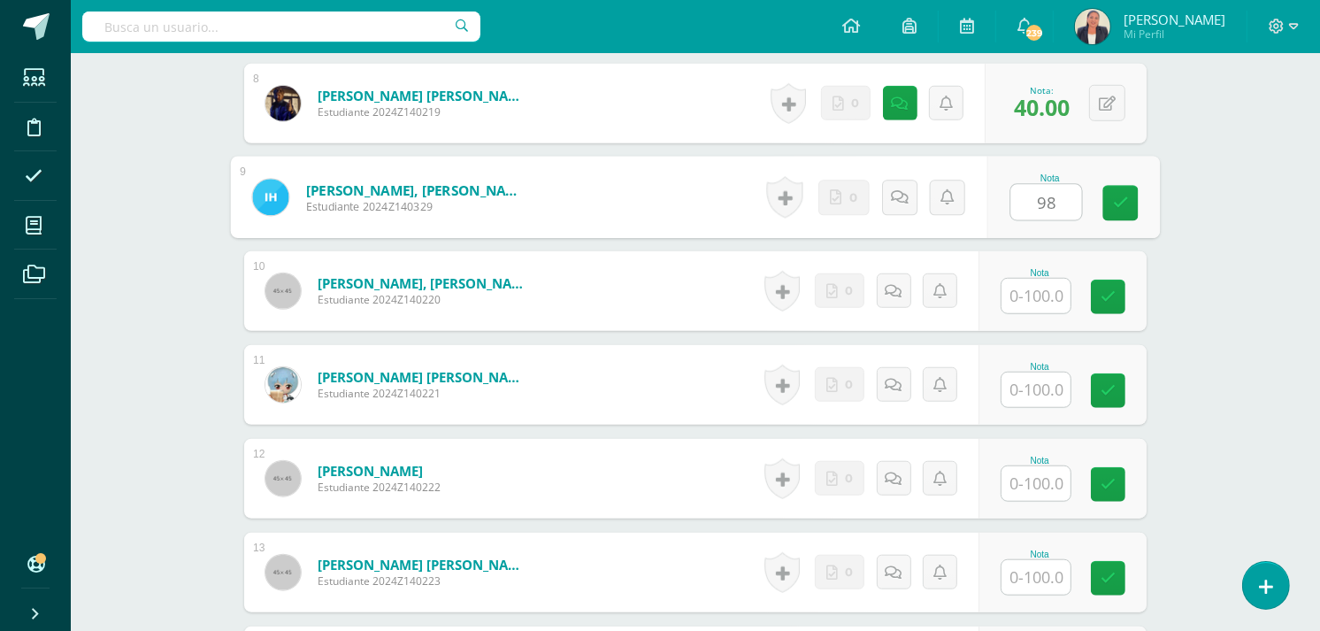
type input "98"
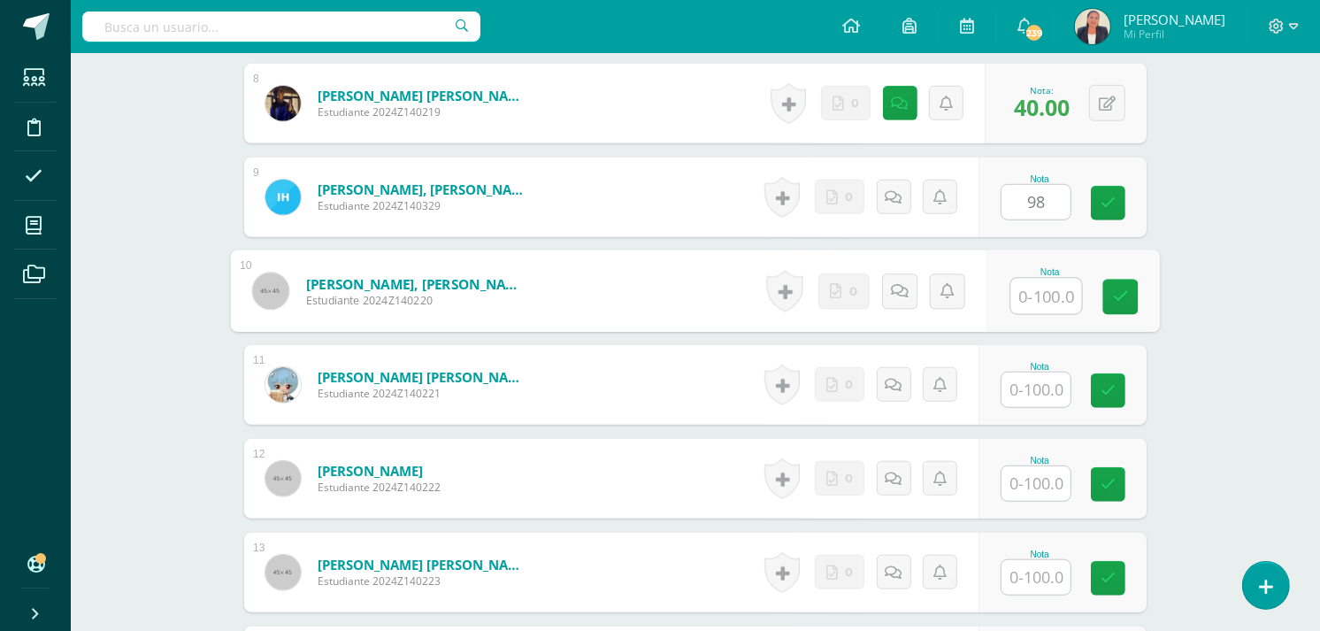
click at [1041, 299] on input "text" at bounding box center [1046, 296] width 71 height 35
type input "0"
click at [901, 290] on icon at bounding box center [900, 290] width 18 height 15
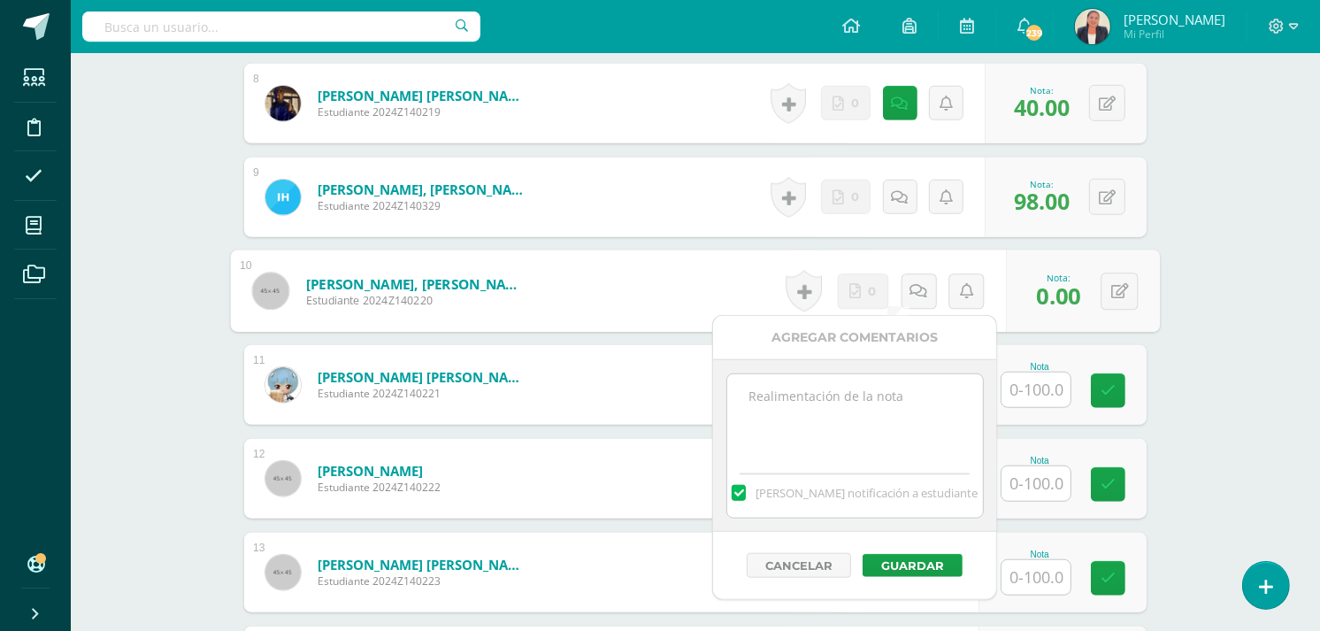
click at [874, 404] on textarea at bounding box center [855, 418] width 256 height 88
paste textarea "12 de agosto, última revisión. Entregó el libro, con el ejercicio sin realizar."
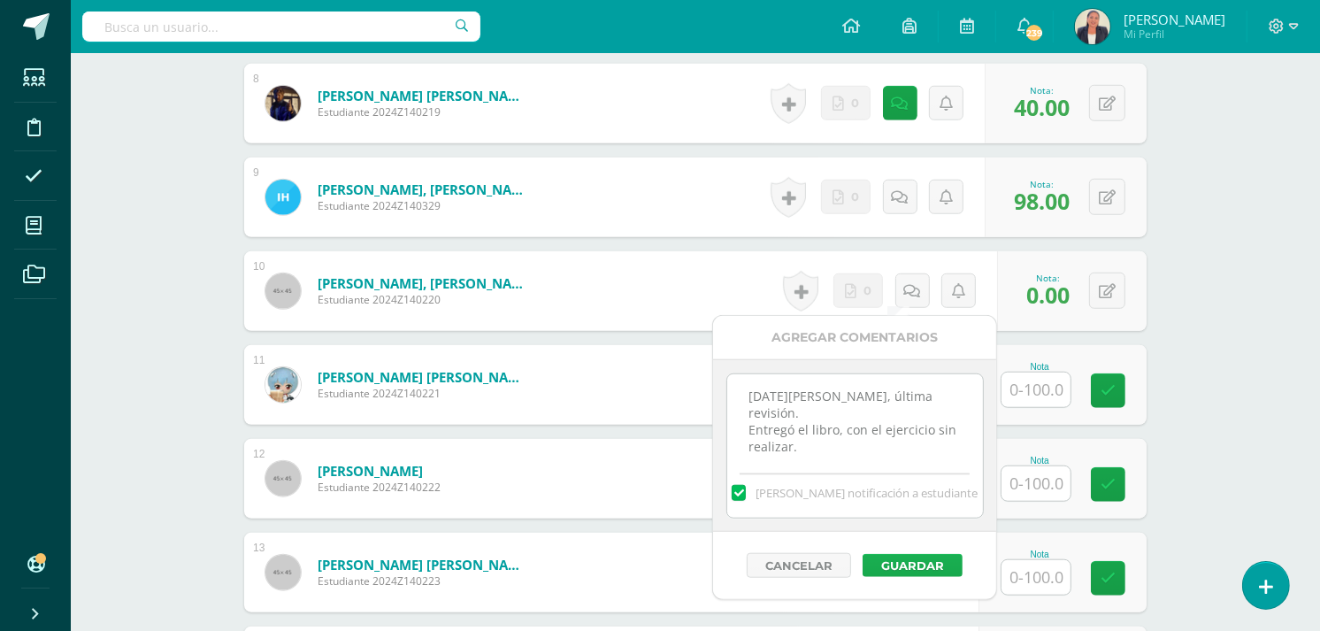
type textarea "12 de agosto, última revisión. Entregó el libro, con el ejercicio sin realizar."
click at [923, 566] on button "Guardar" at bounding box center [913, 565] width 100 height 23
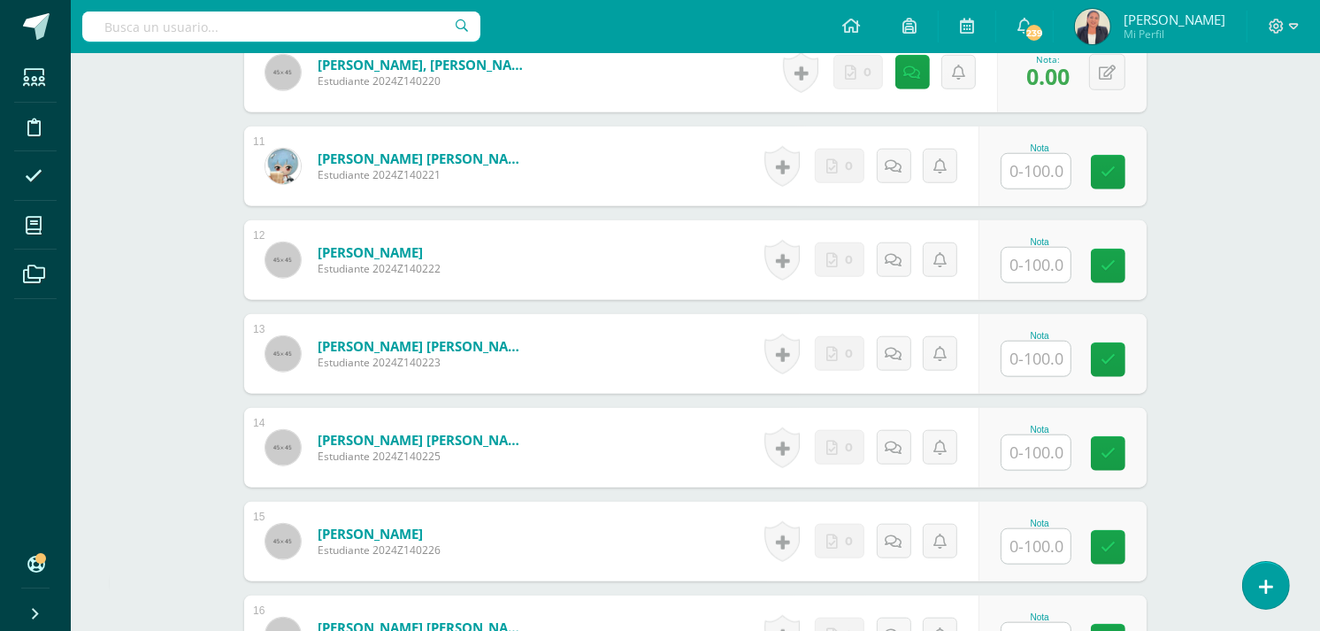
scroll to position [1478, 0]
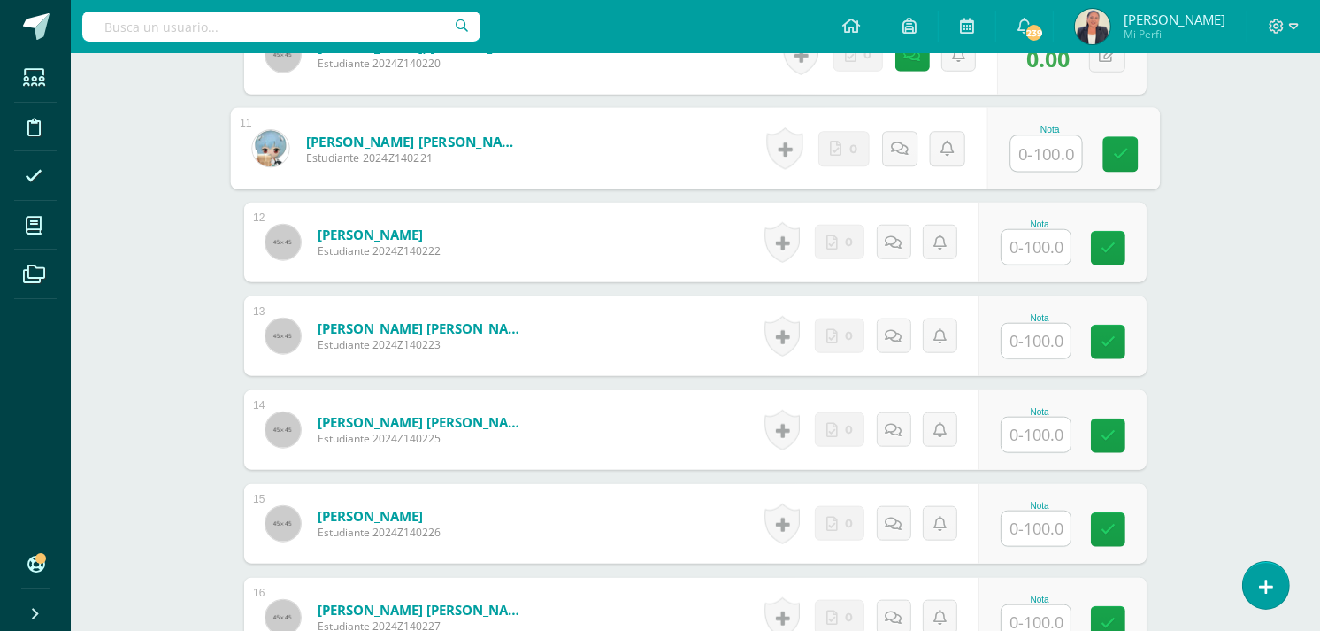
click at [1027, 155] on input "text" at bounding box center [1046, 153] width 71 height 35
type input "90"
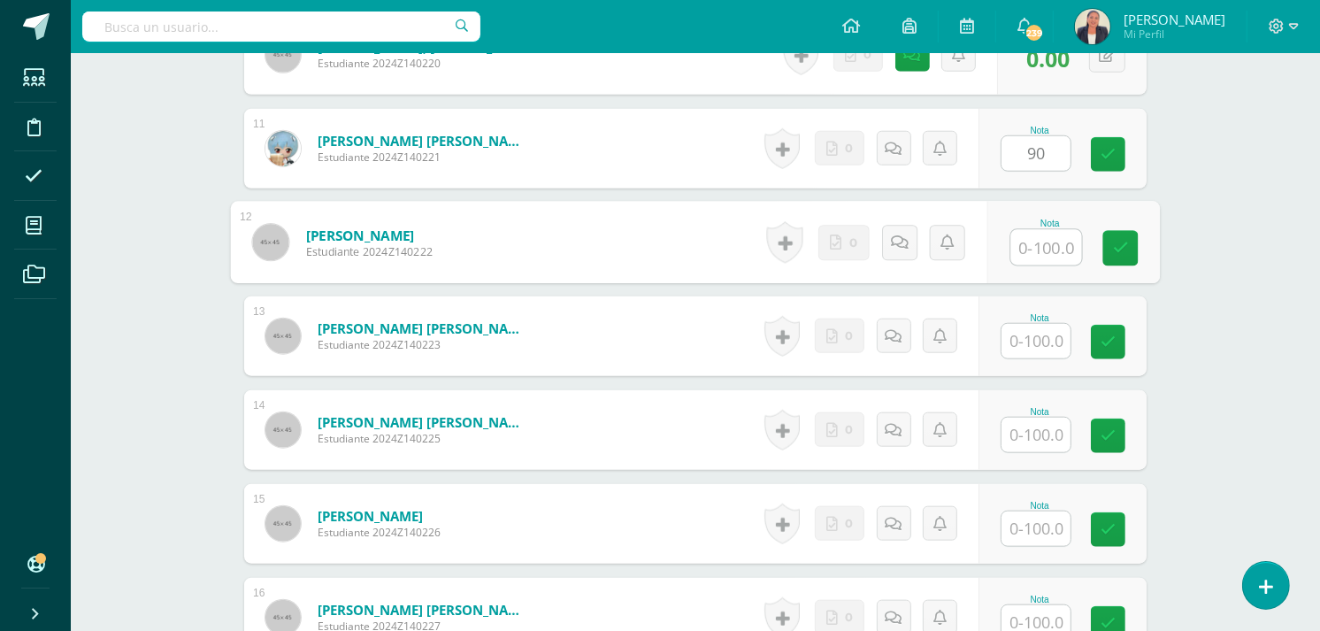
click at [1045, 250] on input "text" at bounding box center [1046, 247] width 71 height 35
type input "90"
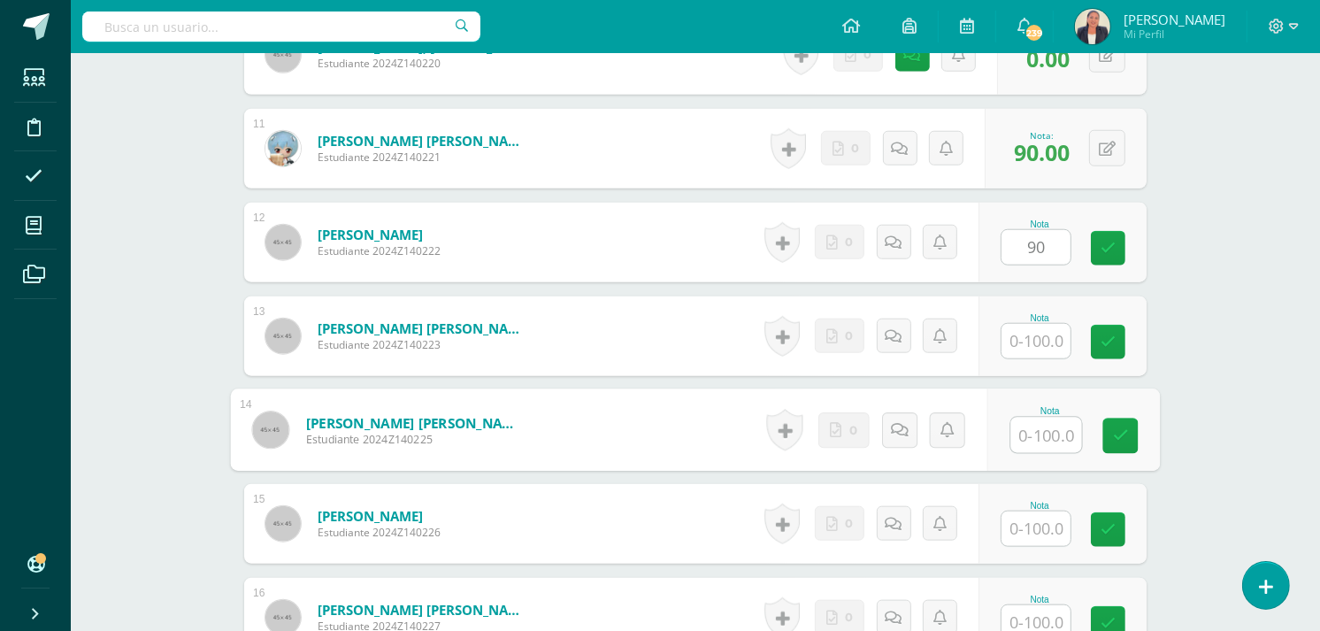
click at [1030, 440] on input "text" at bounding box center [1046, 435] width 71 height 35
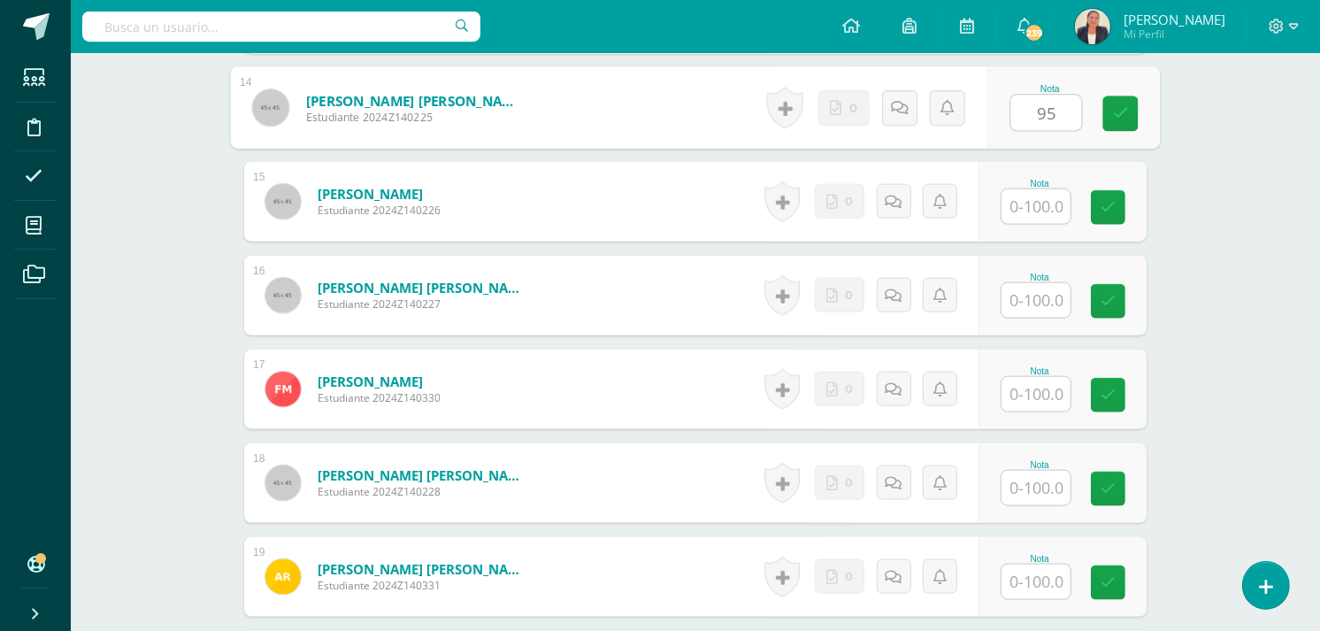
scroll to position [1806, 0]
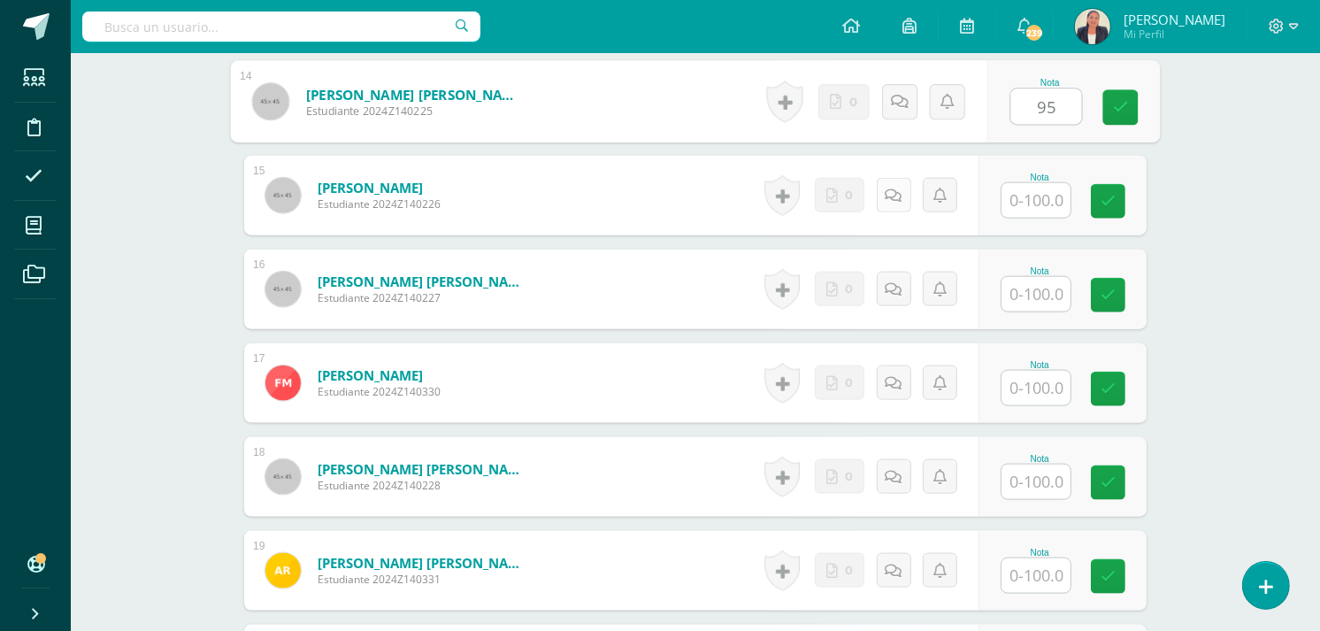
type input "95"
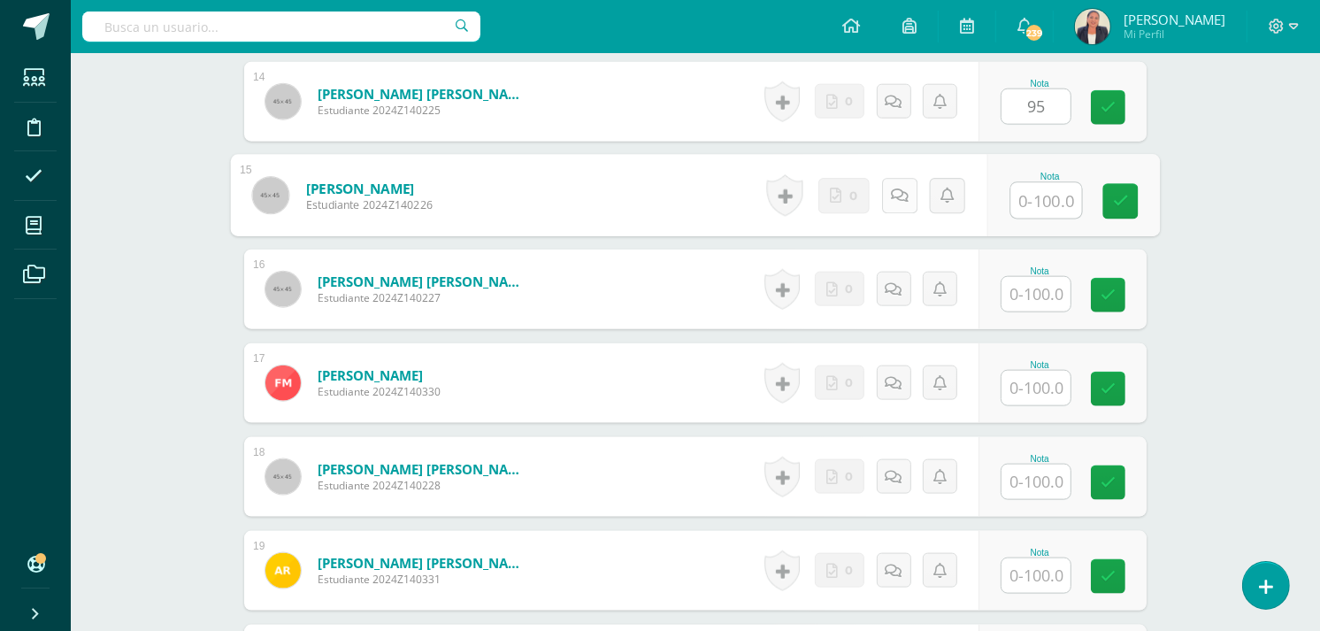
click at [897, 198] on icon at bounding box center [900, 195] width 18 height 15
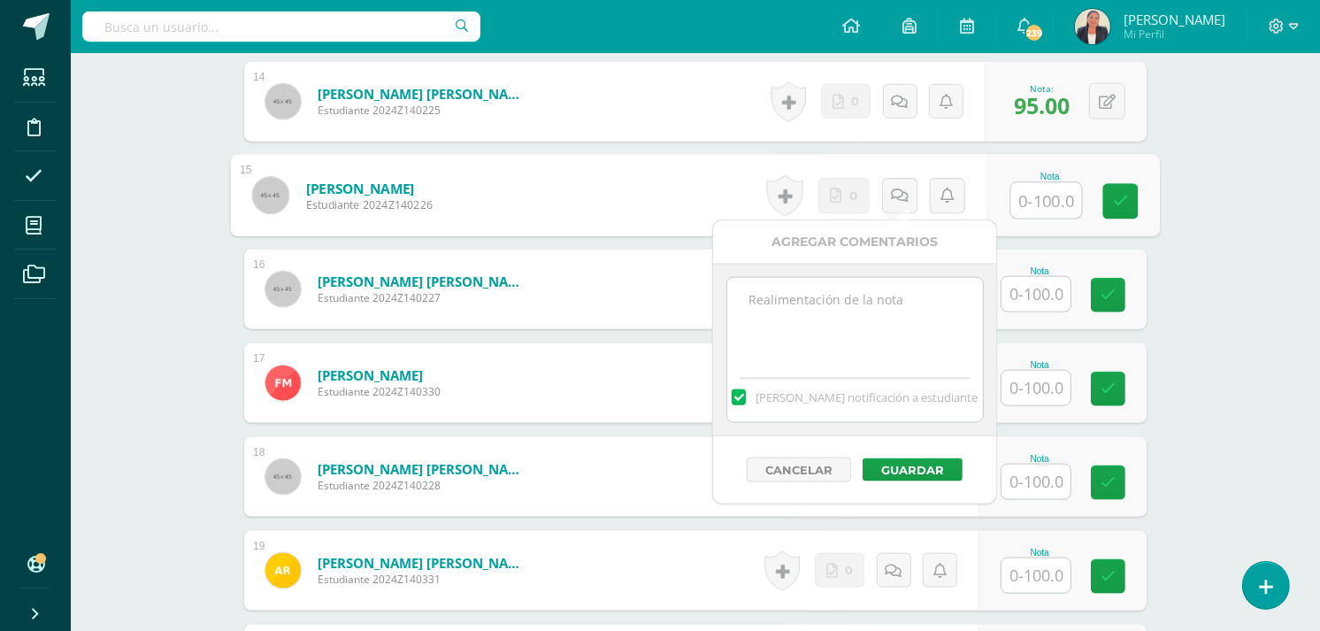
click at [828, 310] on textarea at bounding box center [855, 322] width 256 height 88
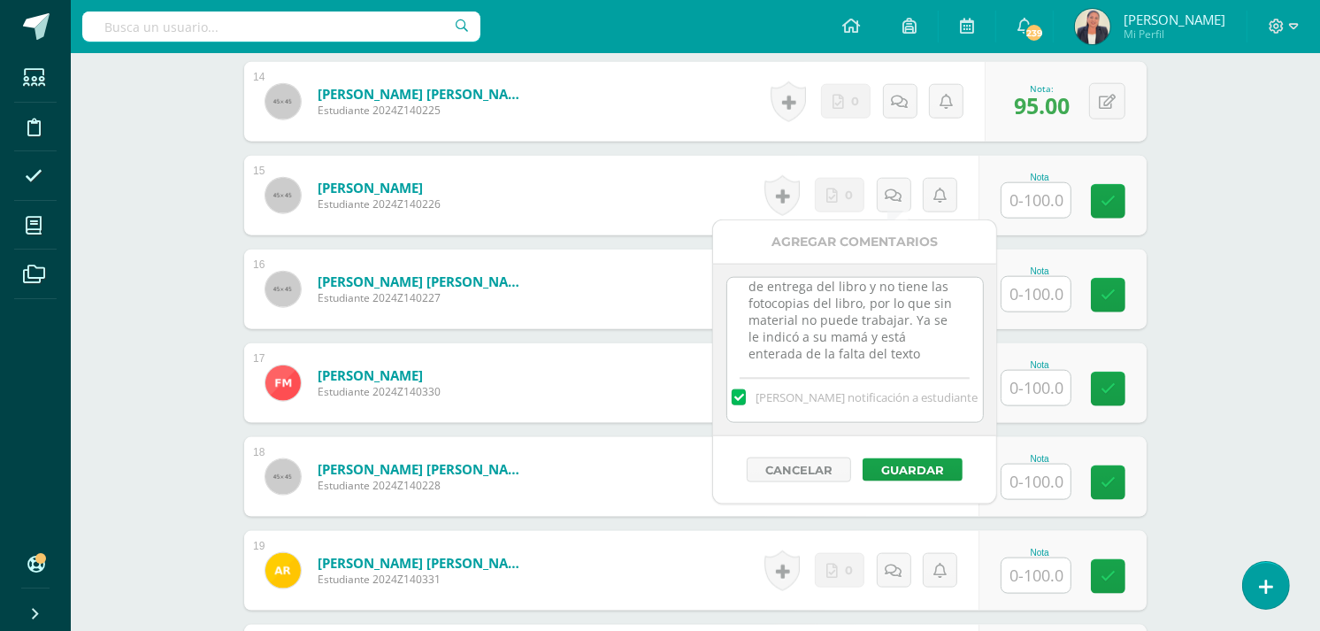
scroll to position [67, 0]
click at [938, 298] on textarea "12 de agosto. Por ser actividad del 27 de julio, nuevamente se dio la oportunid…" at bounding box center [855, 322] width 256 height 88
click at [920, 346] on textarea "12 de agosto. Por ser actividad del 27 de julio, nuevamente se dio la oportunid…" at bounding box center [855, 322] width 256 height 88
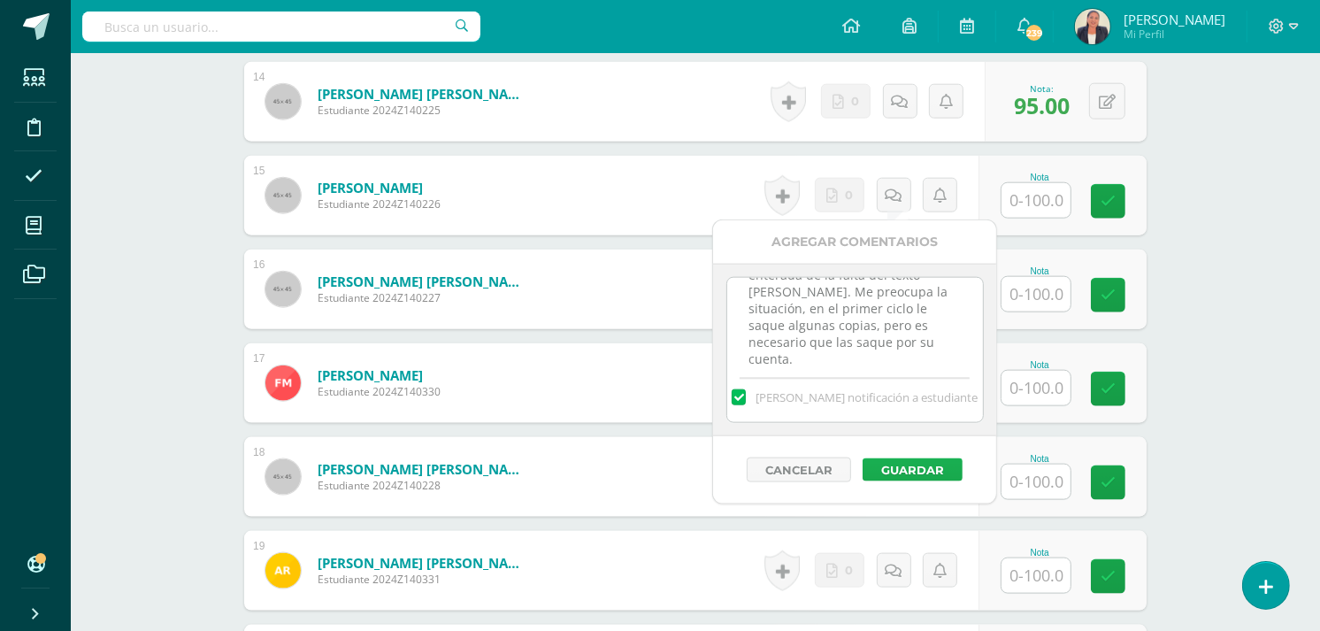
type textarea "12 de agosto. Por ser actividad del 27 de julio, nuevamente se dio la oportunid…"
click at [931, 466] on button "Guardar" at bounding box center [913, 469] width 100 height 23
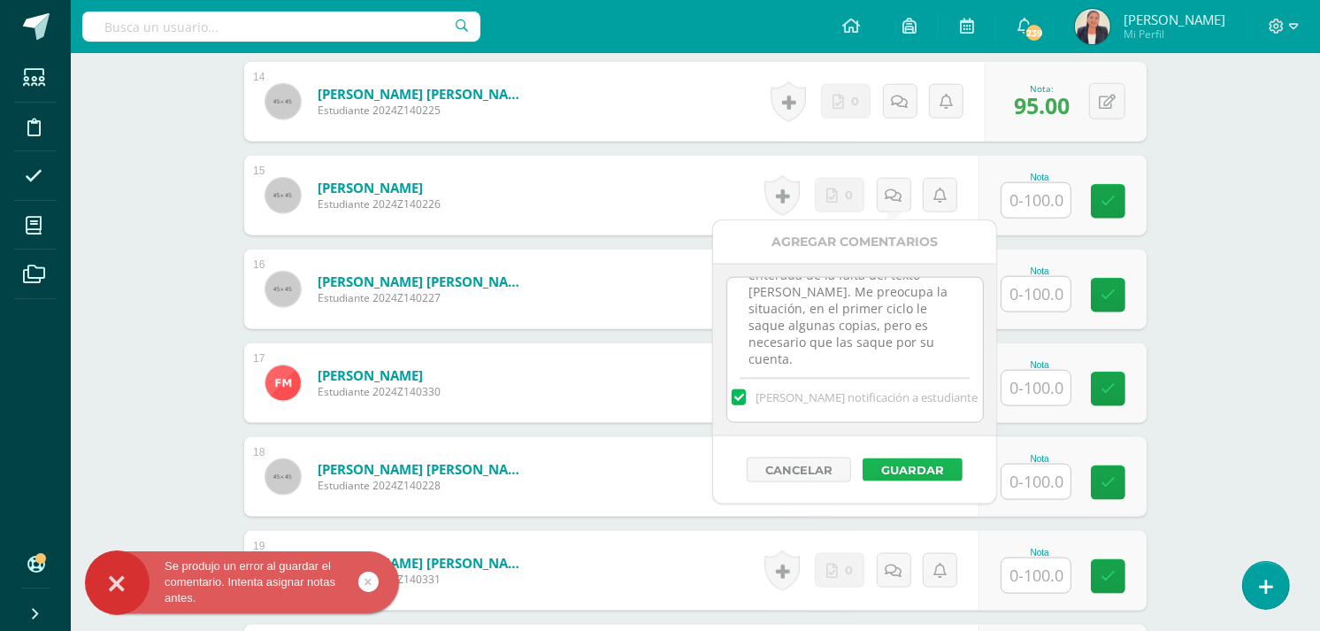
click at [931, 466] on button "Guardar" at bounding box center [913, 469] width 100 height 23
click at [913, 466] on button "Guardar" at bounding box center [913, 469] width 100 height 23
click at [1048, 198] on input "text" at bounding box center [1046, 200] width 71 height 35
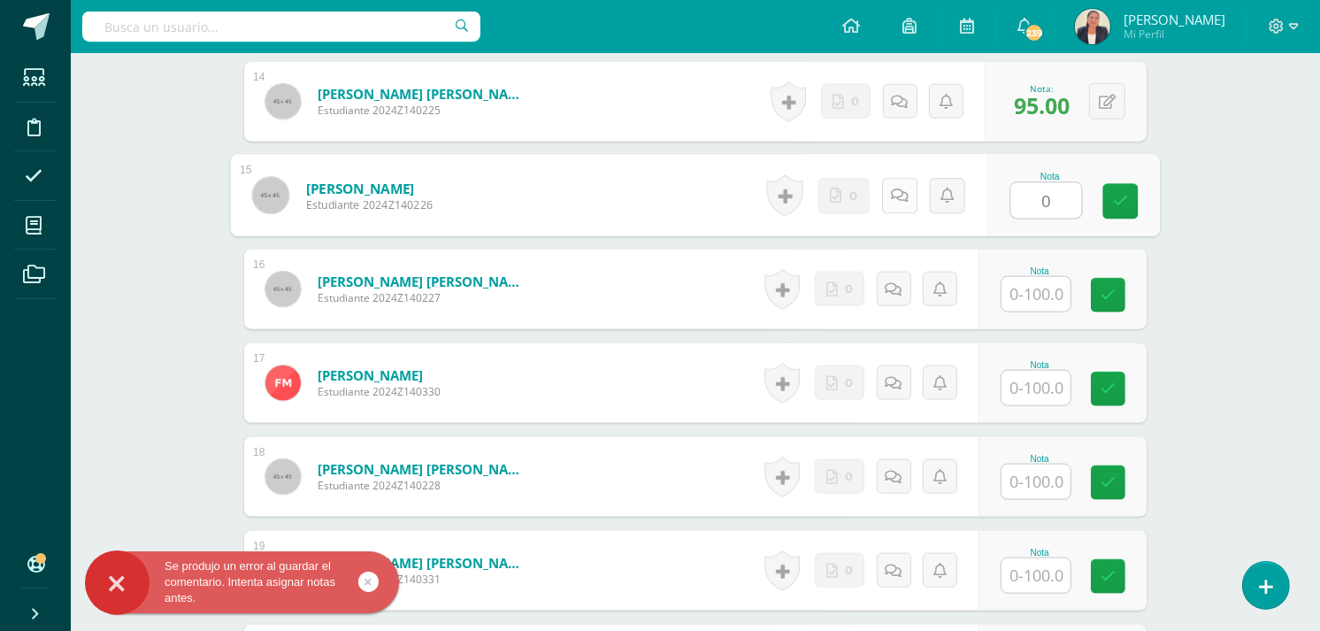
type input "0"
click at [891, 190] on icon at bounding box center [900, 195] width 18 height 15
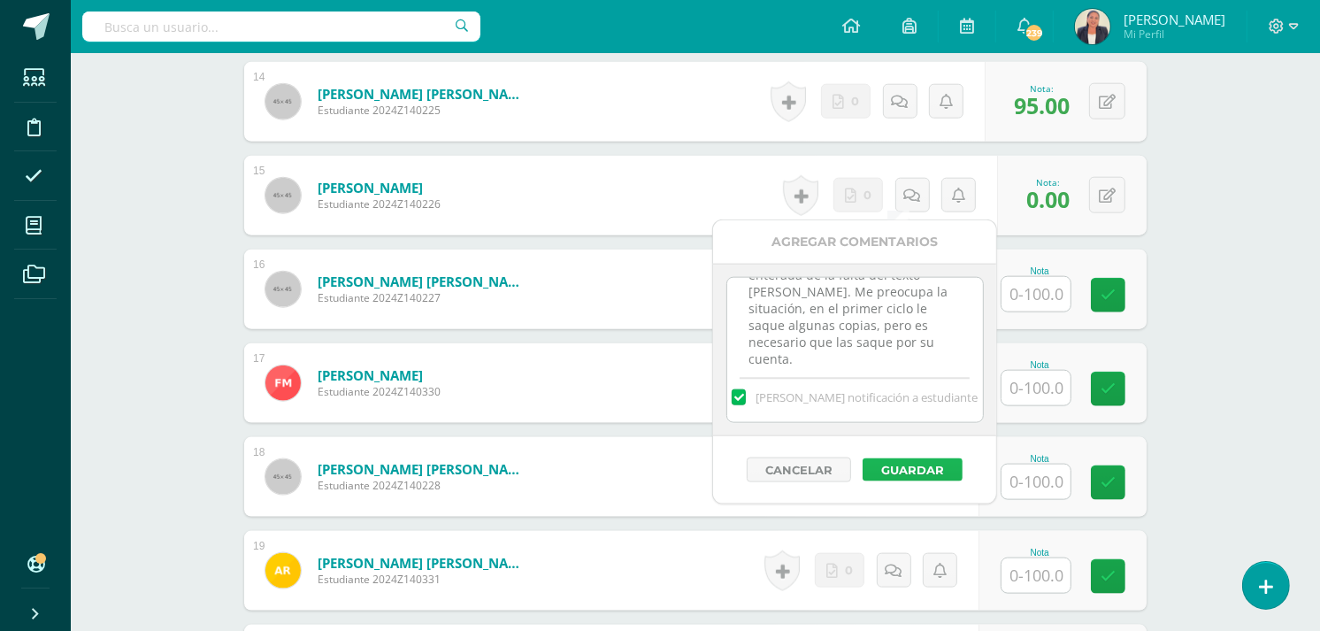
click at [901, 471] on button "Guardar" at bounding box center [913, 469] width 100 height 23
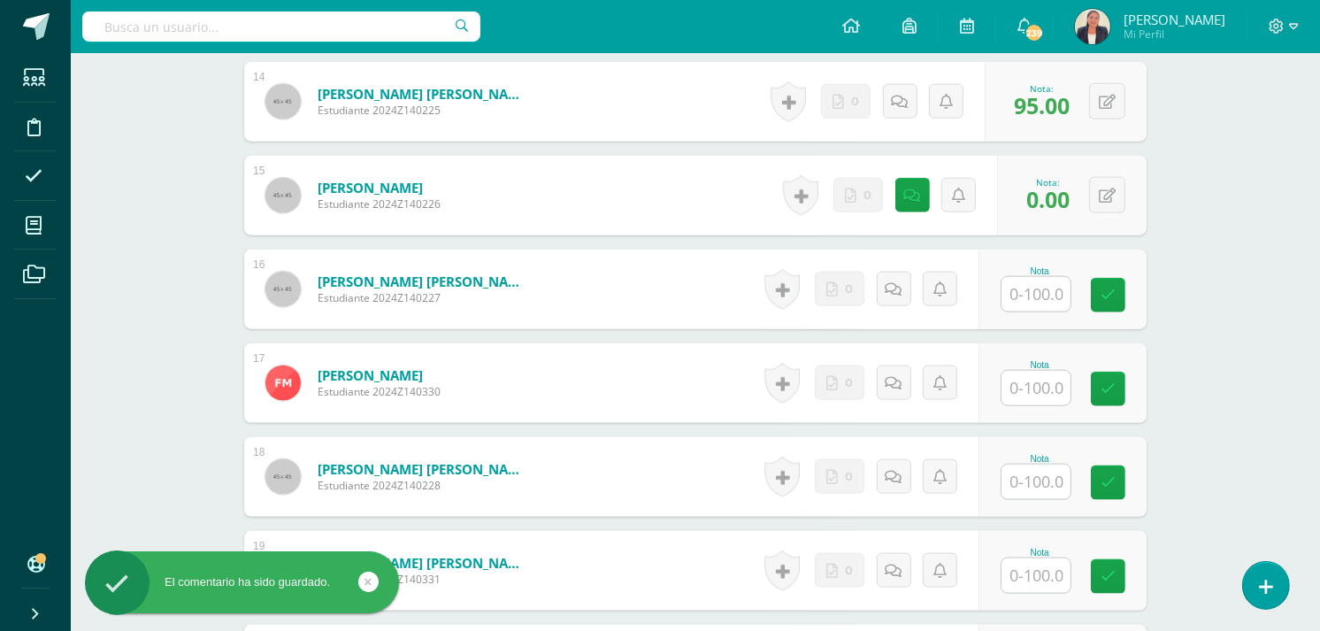
click at [1037, 289] on input "text" at bounding box center [1036, 294] width 69 height 35
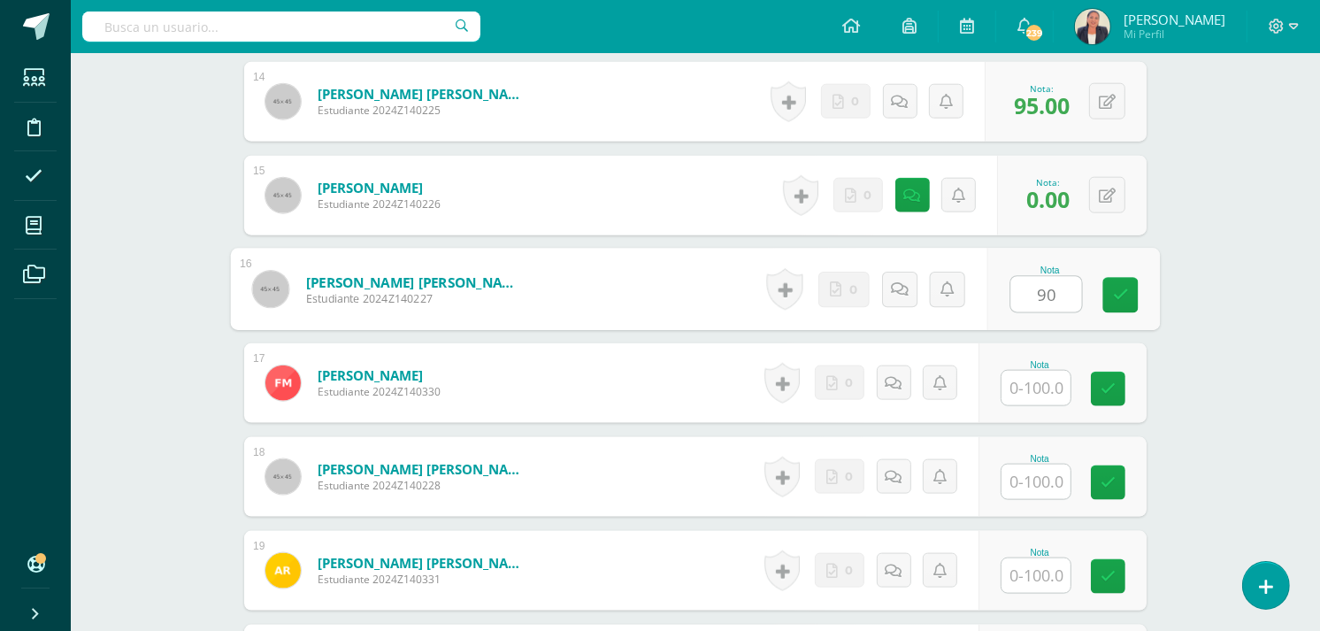
type input "90"
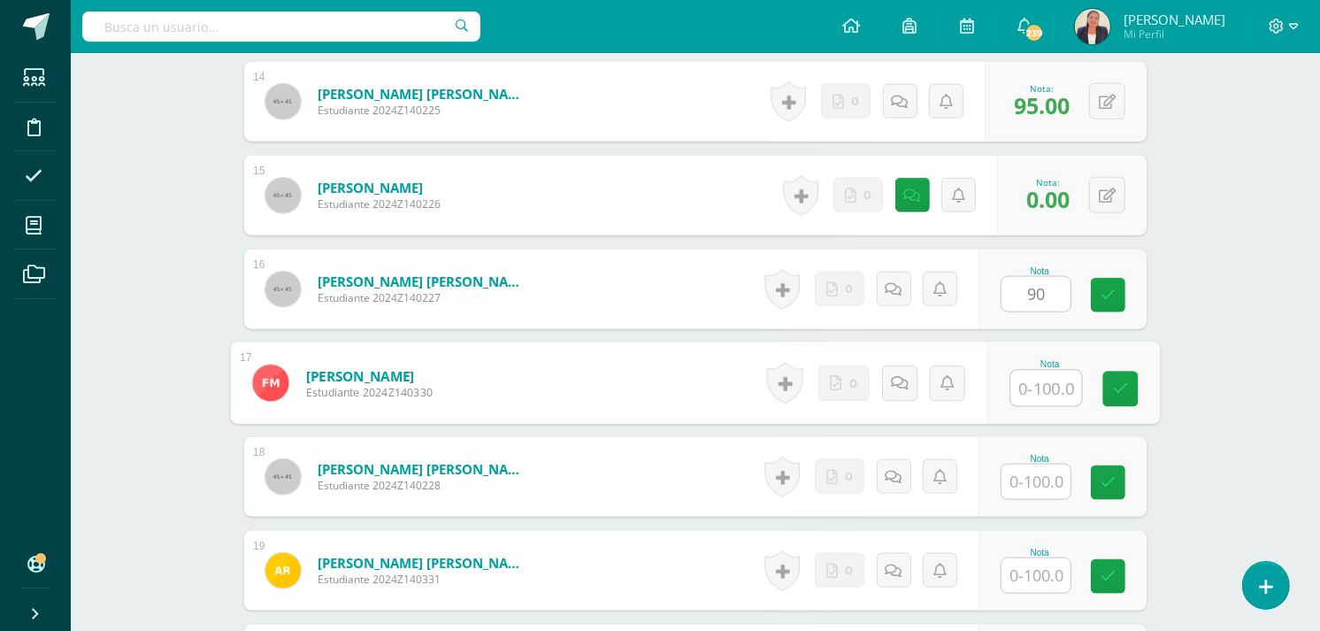
click at [1025, 384] on input "text" at bounding box center [1046, 388] width 71 height 35
type input "0"
click at [895, 380] on icon at bounding box center [900, 382] width 18 height 15
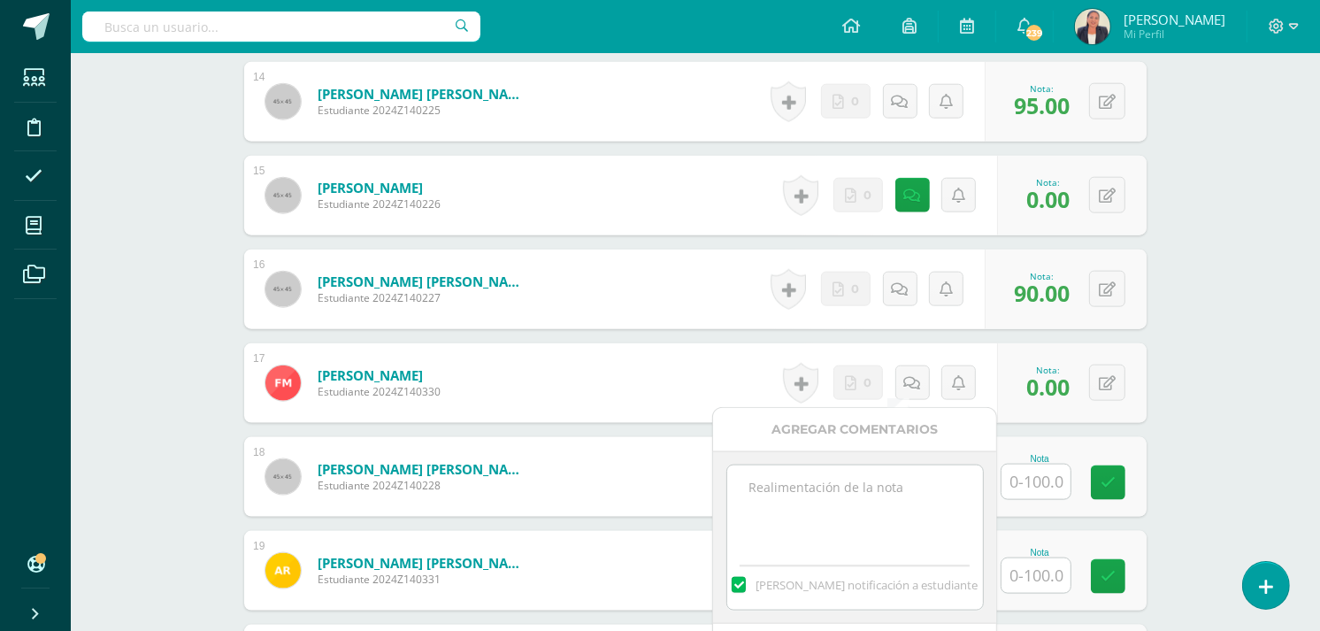
click at [832, 490] on textarea at bounding box center [855, 509] width 256 height 88
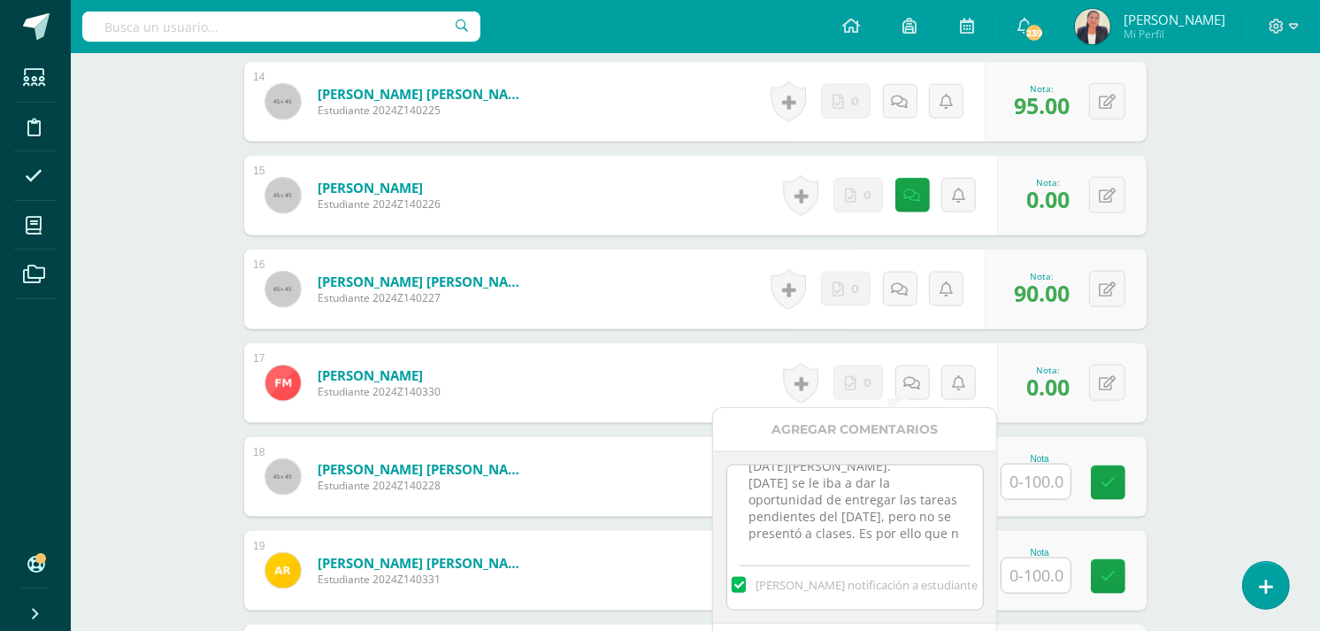
scroll to position [25, 0]
type textarea "12 de agosto. Hoy se le iba a dar la oportunidad de entregar las tareas pendien…"
click at [872, 598] on div "[PERSON_NAME] notificación a estudiante" at bounding box center [855, 581] width 256 height 55
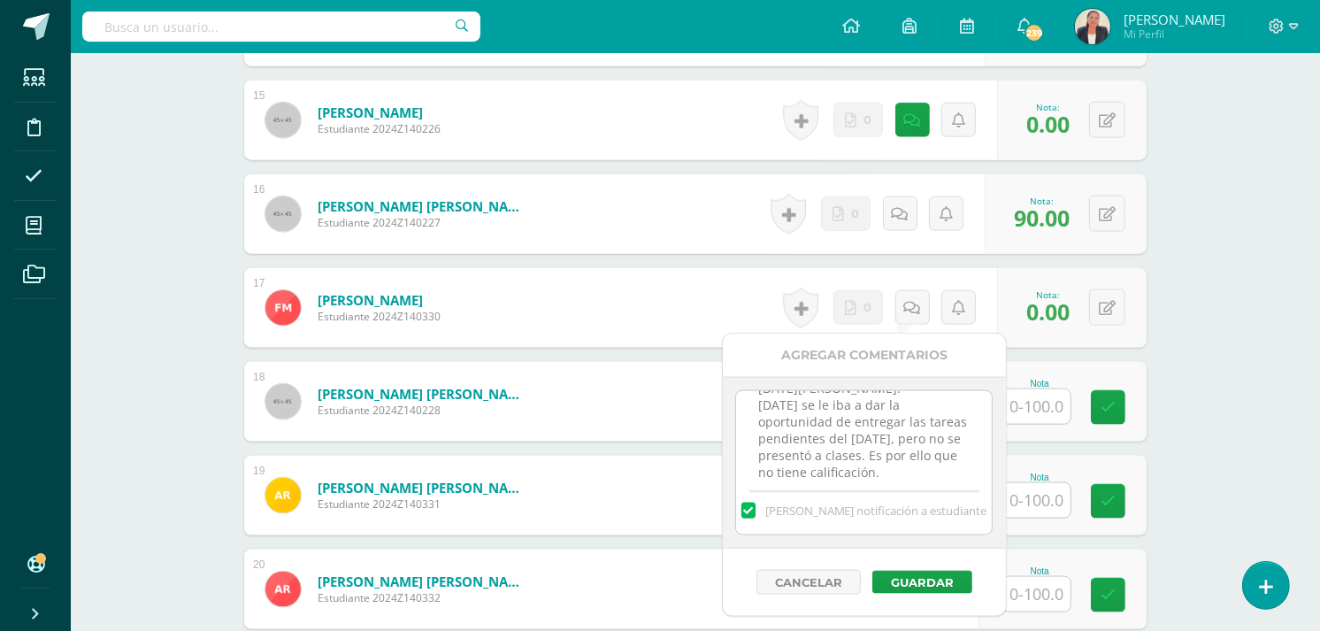
scroll to position [1885, 0]
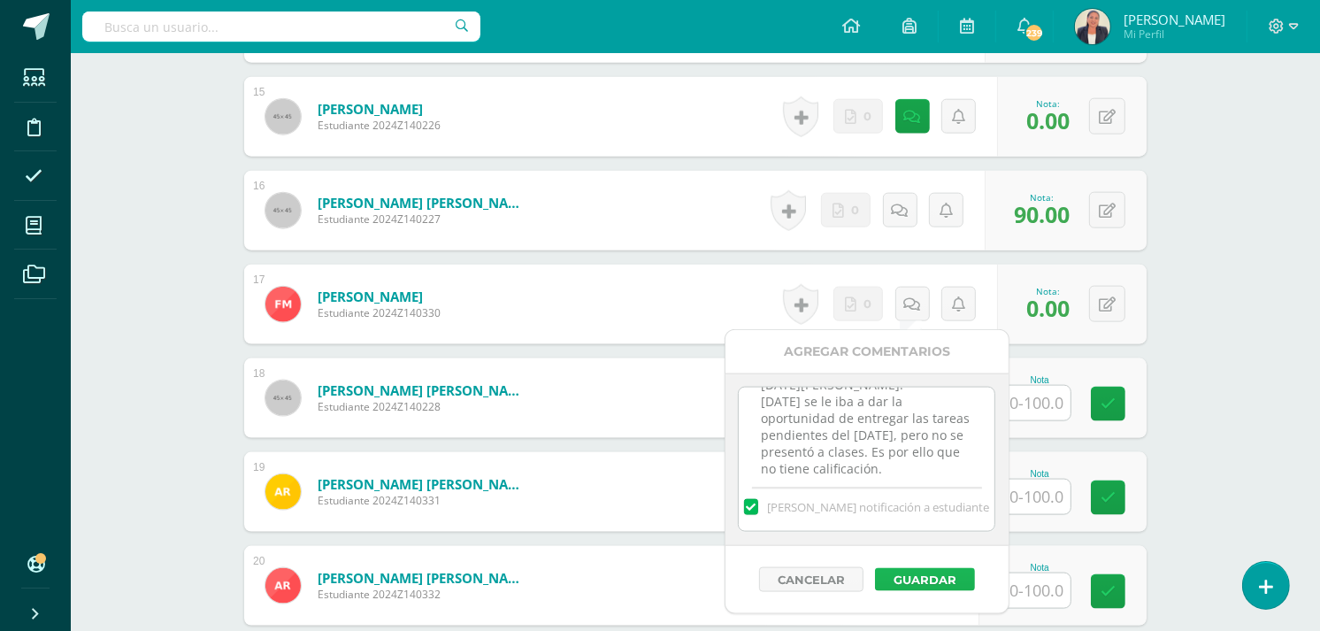
click at [922, 580] on button "Guardar" at bounding box center [925, 579] width 100 height 23
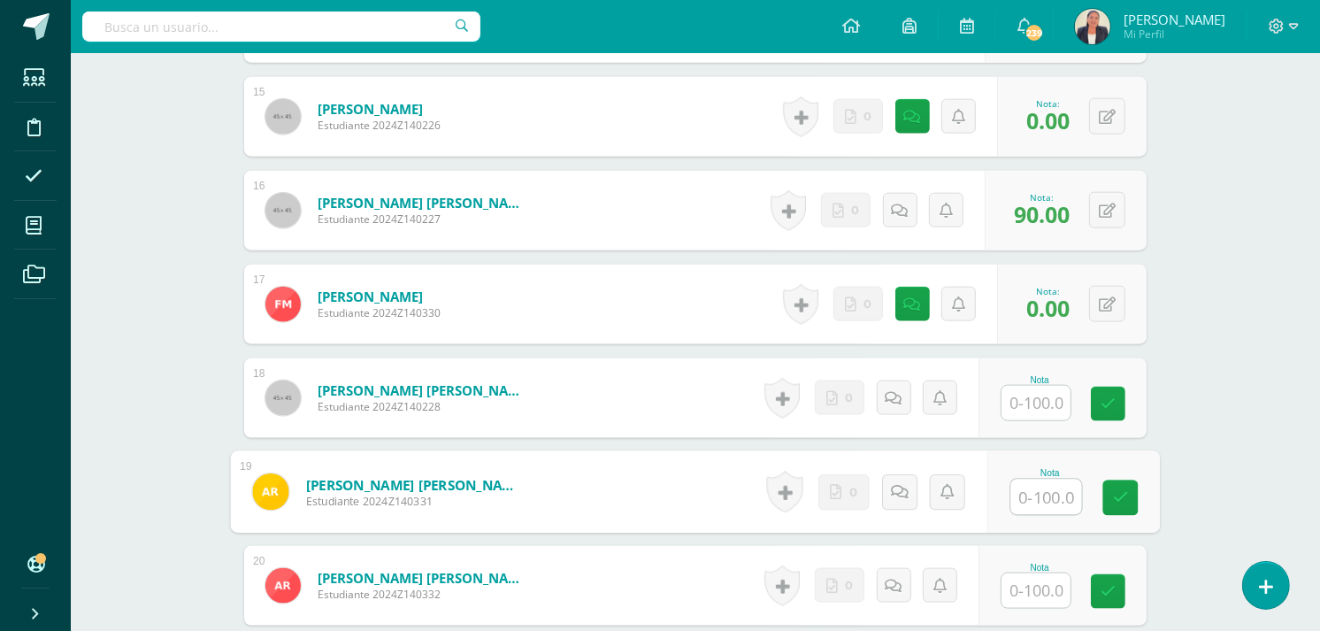
click at [1041, 497] on input "text" at bounding box center [1046, 497] width 71 height 35
type input "60"
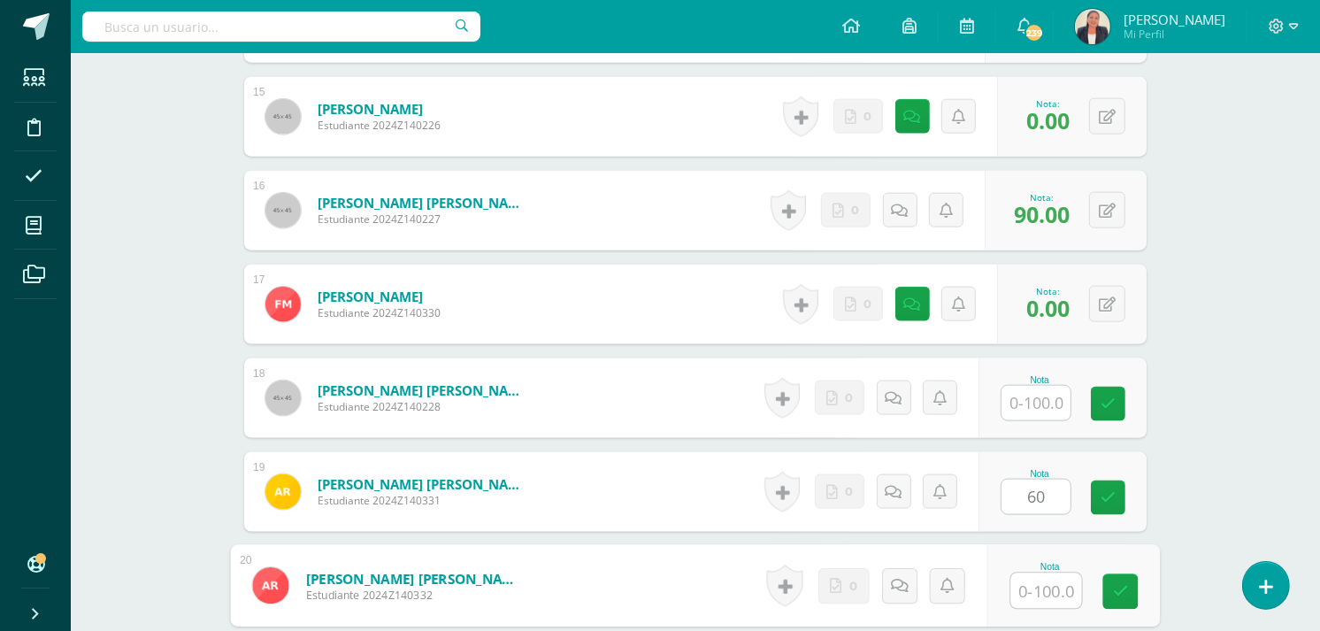
click at [1033, 588] on input "text" at bounding box center [1046, 590] width 71 height 35
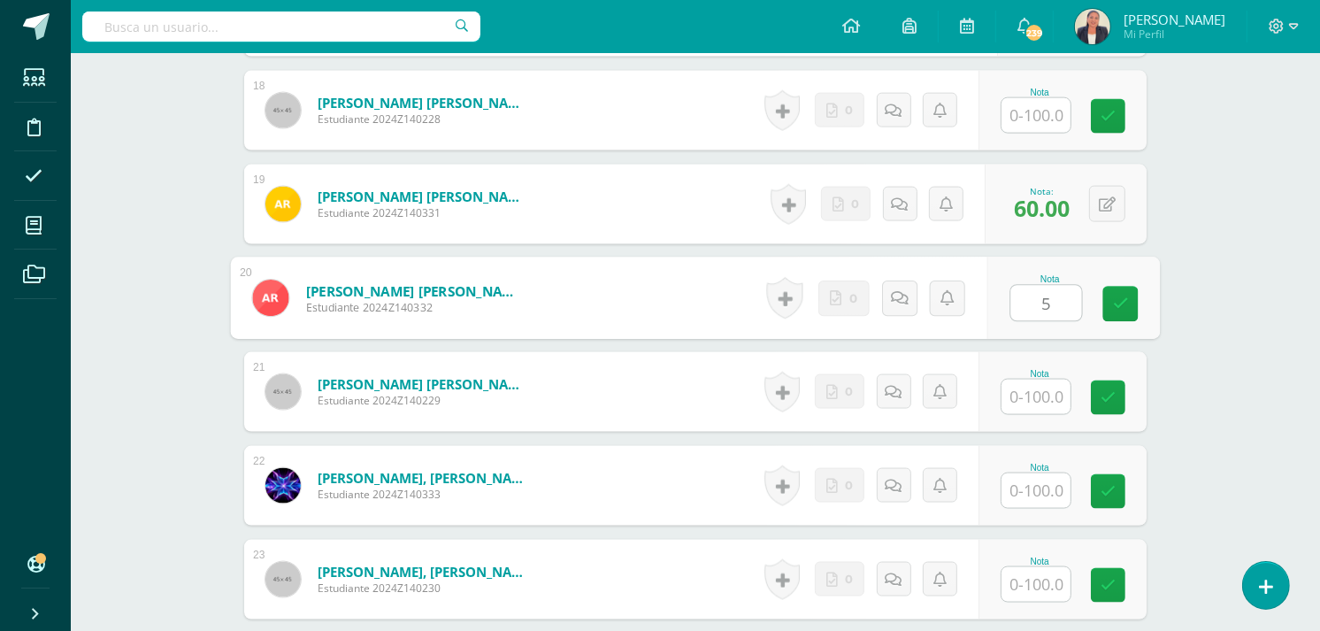
scroll to position [2195, 0]
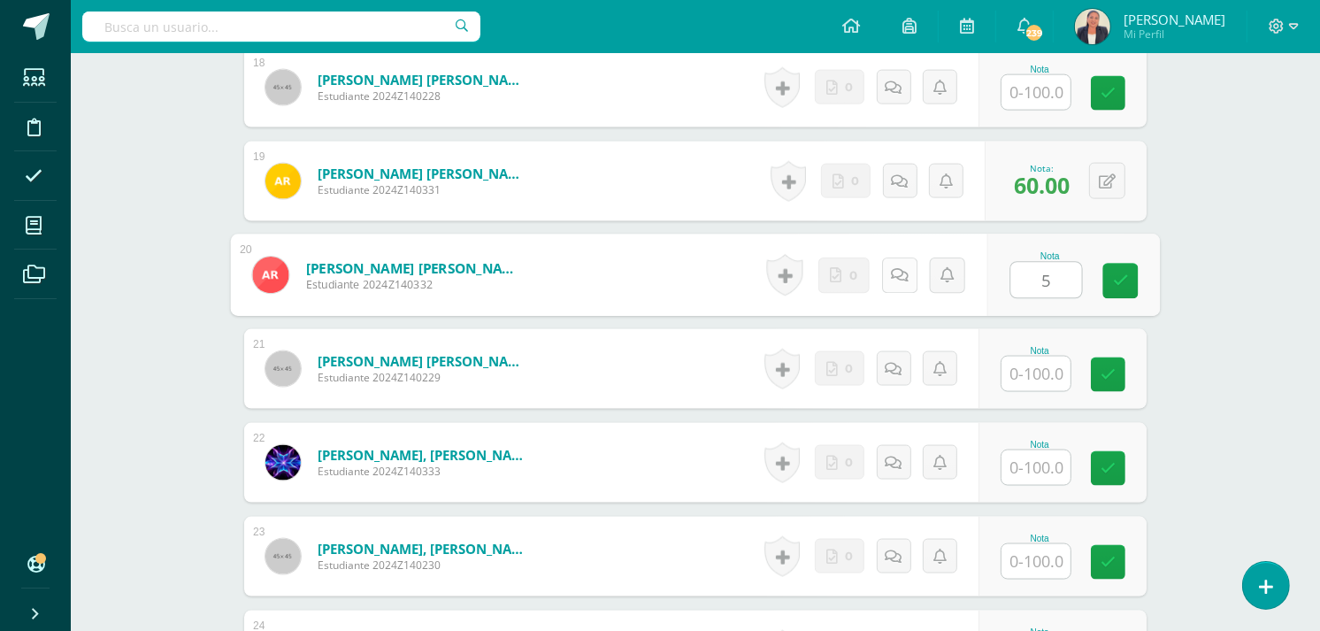
type input "5"
click at [892, 279] on icon at bounding box center [900, 274] width 18 height 15
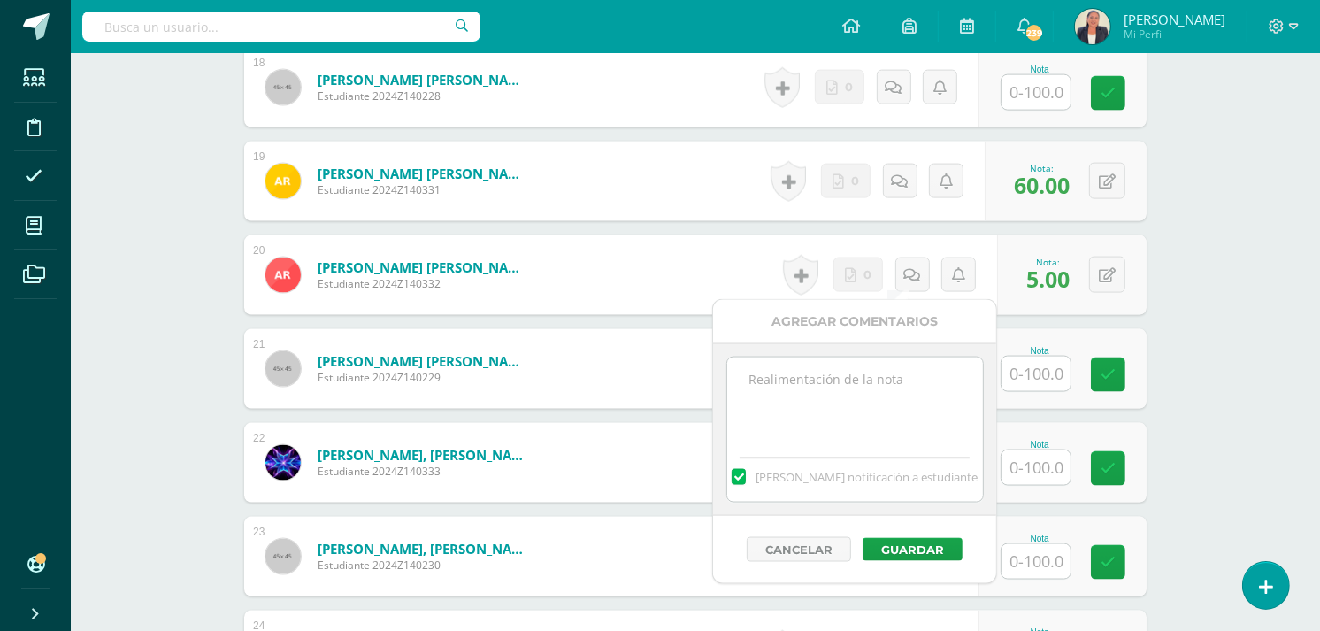
click at [816, 377] on textarea at bounding box center [855, 401] width 256 height 88
click at [748, 378] on textarea "Sólo realizó una pequeña parte del primer inciso, eran 5." at bounding box center [855, 401] width 256 height 88
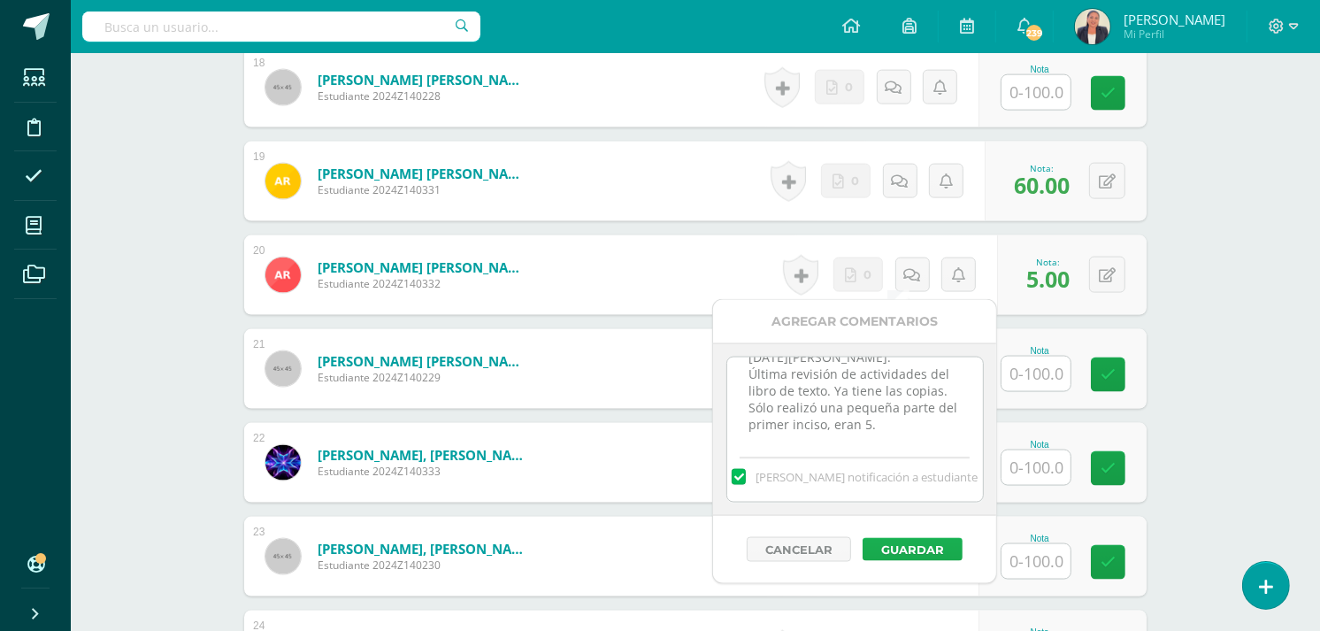
type textarea "12 de agosto. Última revisión de actividades del libro de texto. Ya tiene las c…"
click at [898, 542] on button "Guardar" at bounding box center [913, 549] width 100 height 23
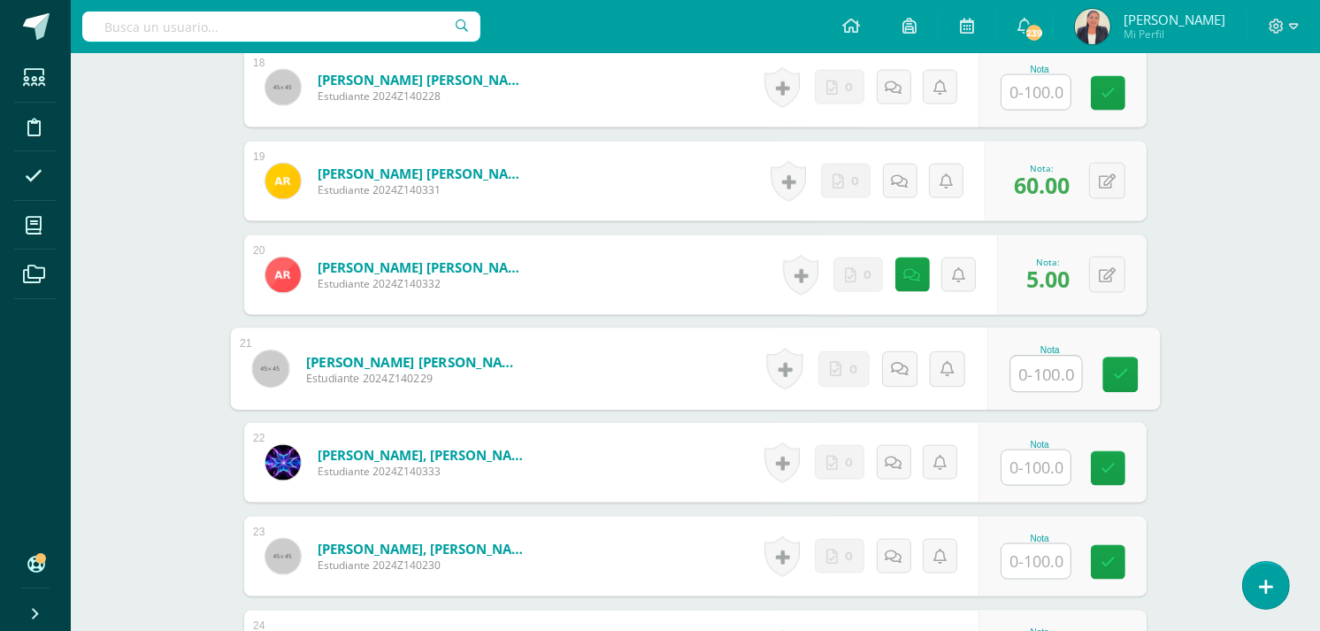
click at [1018, 376] on input "text" at bounding box center [1046, 374] width 71 height 35
type input "0"
click at [887, 365] on link at bounding box center [899, 368] width 35 height 35
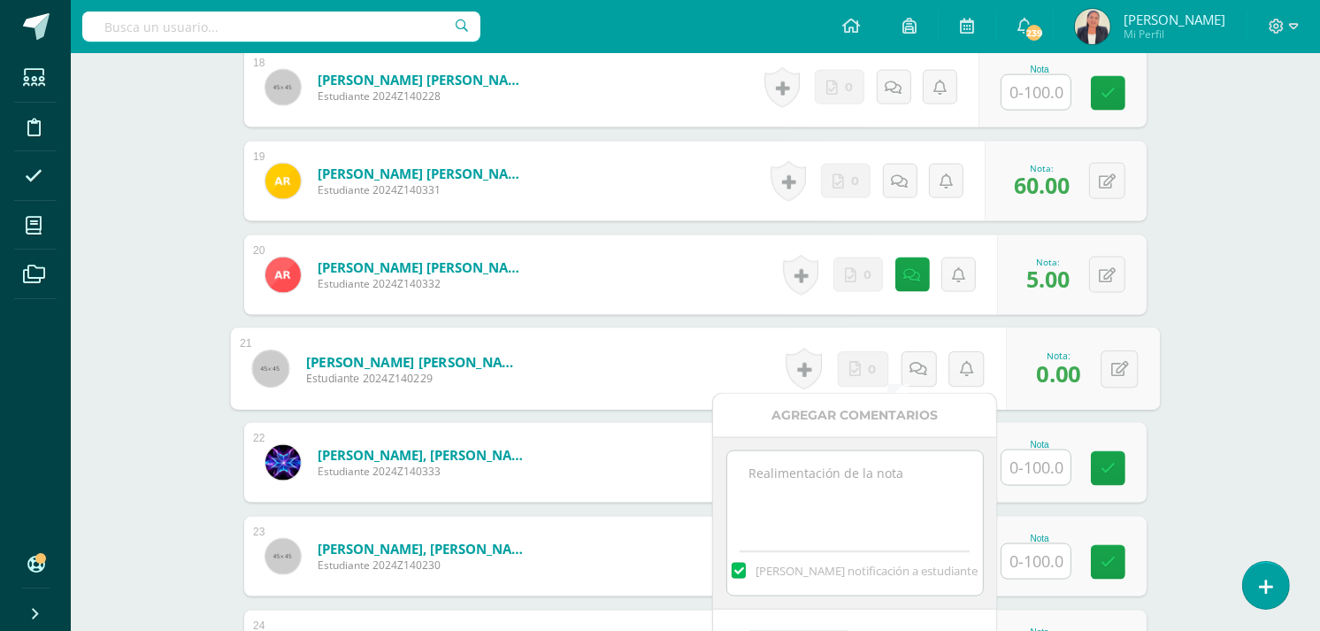
click at [851, 483] on textarea at bounding box center [855, 495] width 256 height 88
paste textarea "12 de agosto, última revisión. Entregó el libro, con el ejercicio sin realizar."
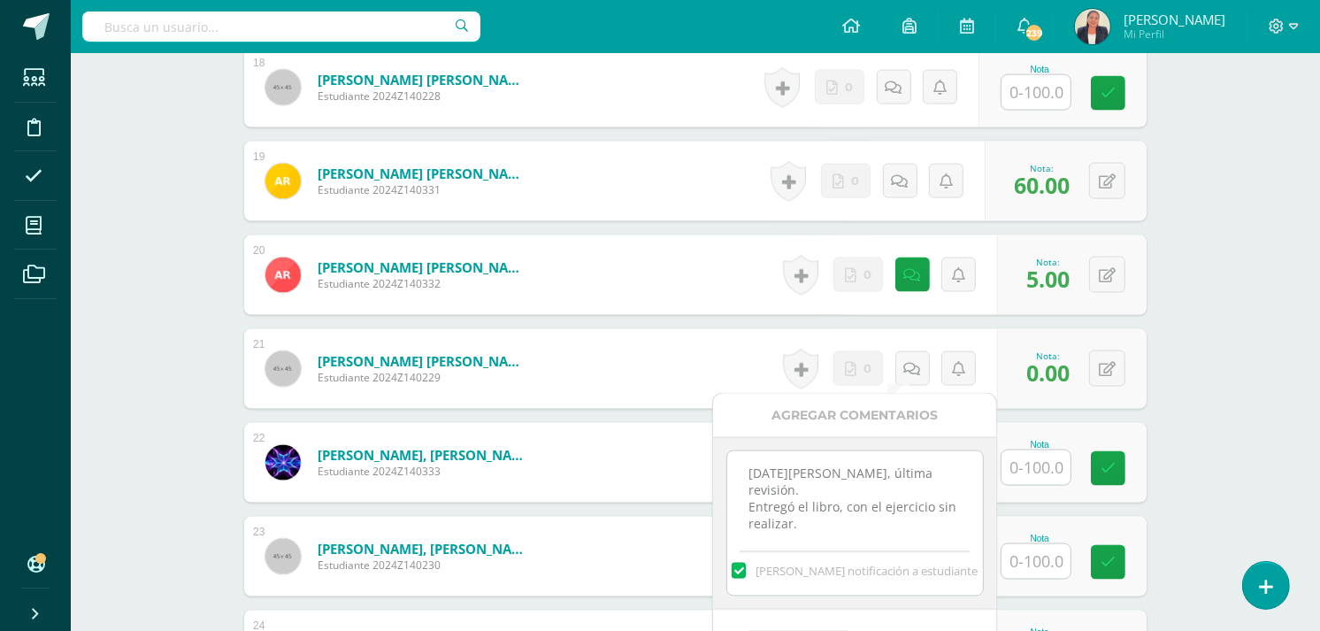
click at [755, 488] on textarea "12 de agosto, última revisión. Entregó el libro, con el ejercicio sin realizar." at bounding box center [855, 495] width 256 height 88
click at [835, 502] on textarea "12 de agosto, última revisión. No entregó el libro, con el ejercicio sin realiz…" at bounding box center [855, 495] width 256 height 88
type textarea "12 de agosto, última revisión. No entregó el libro, con el ejercicio sin realiz…"
click at [839, 581] on div "Mandar notificación a estudiante" at bounding box center [855, 567] width 256 height 55
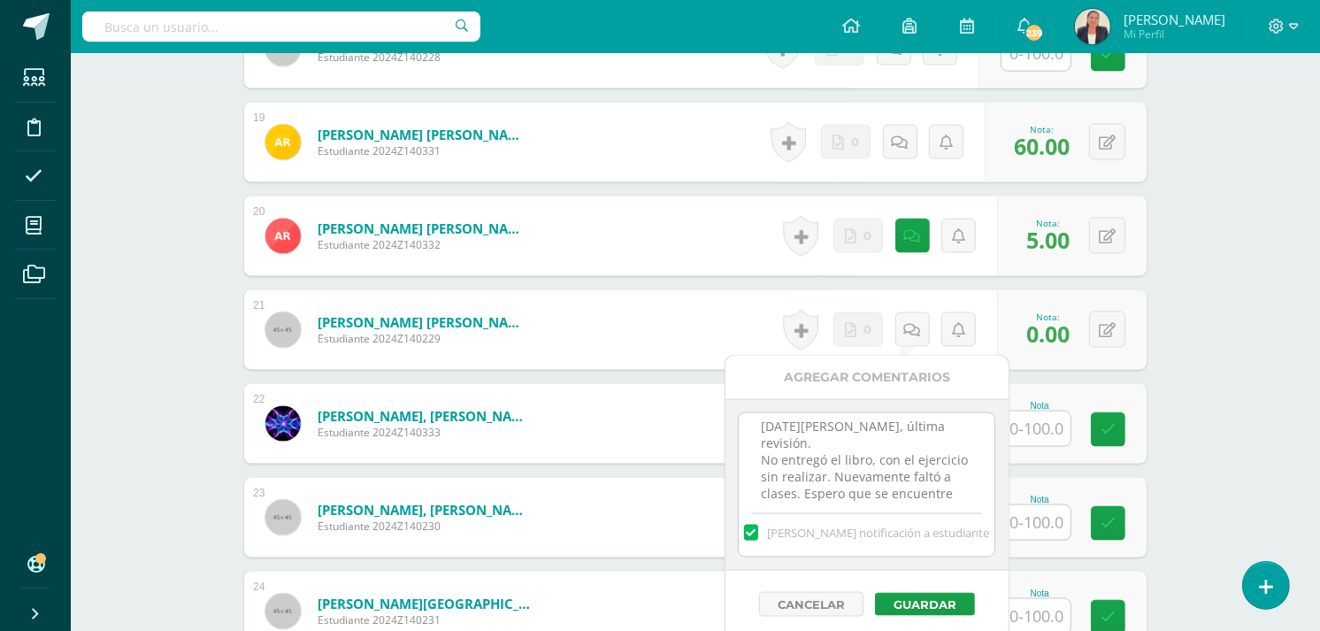
scroll to position [2274, 0]
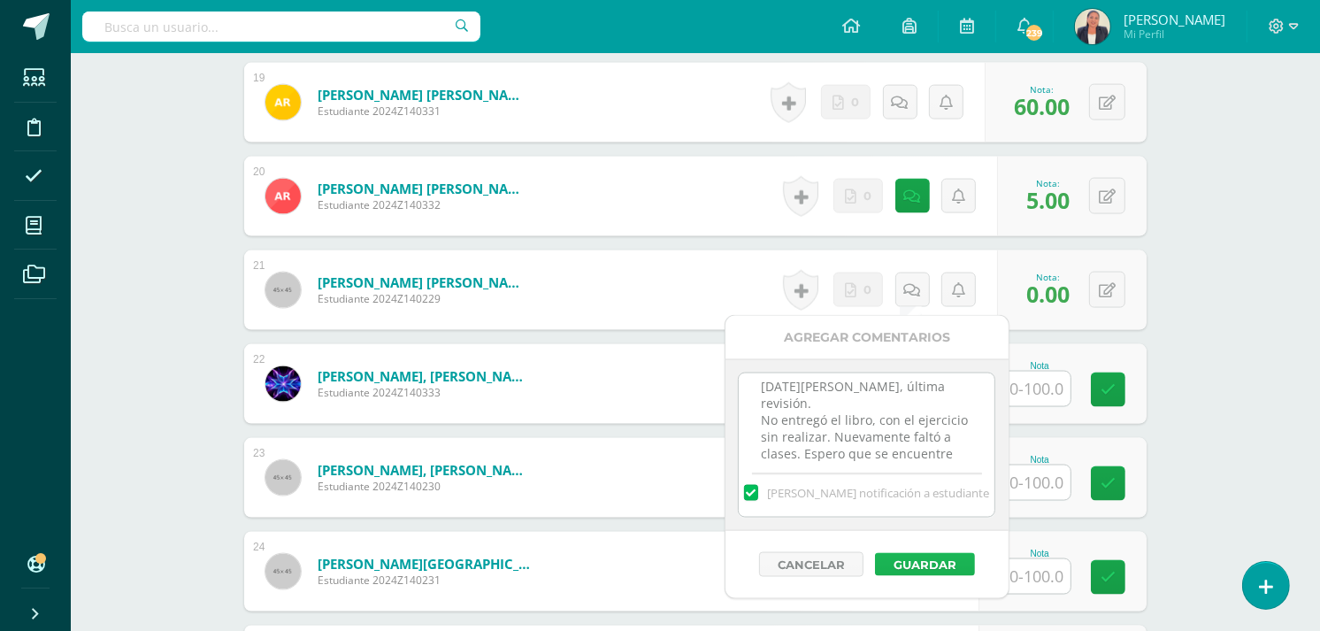
click at [925, 560] on button "Guardar" at bounding box center [925, 564] width 100 height 23
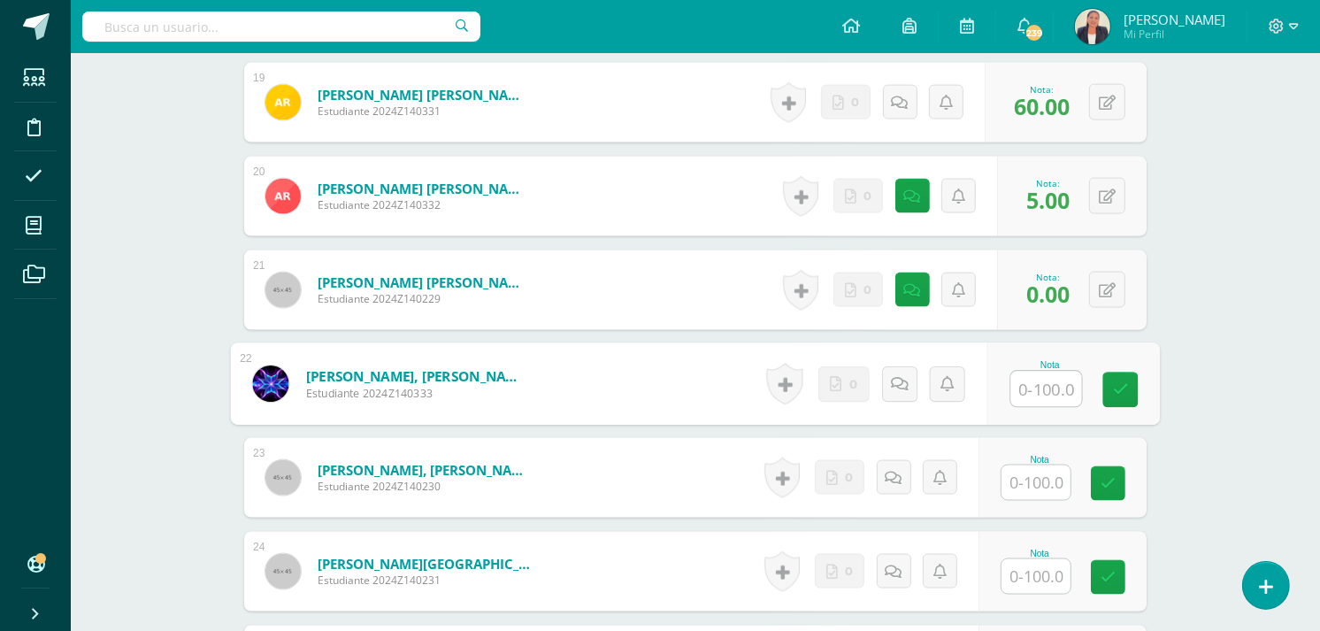
click at [1036, 388] on input "text" at bounding box center [1046, 389] width 71 height 35
type input "50"
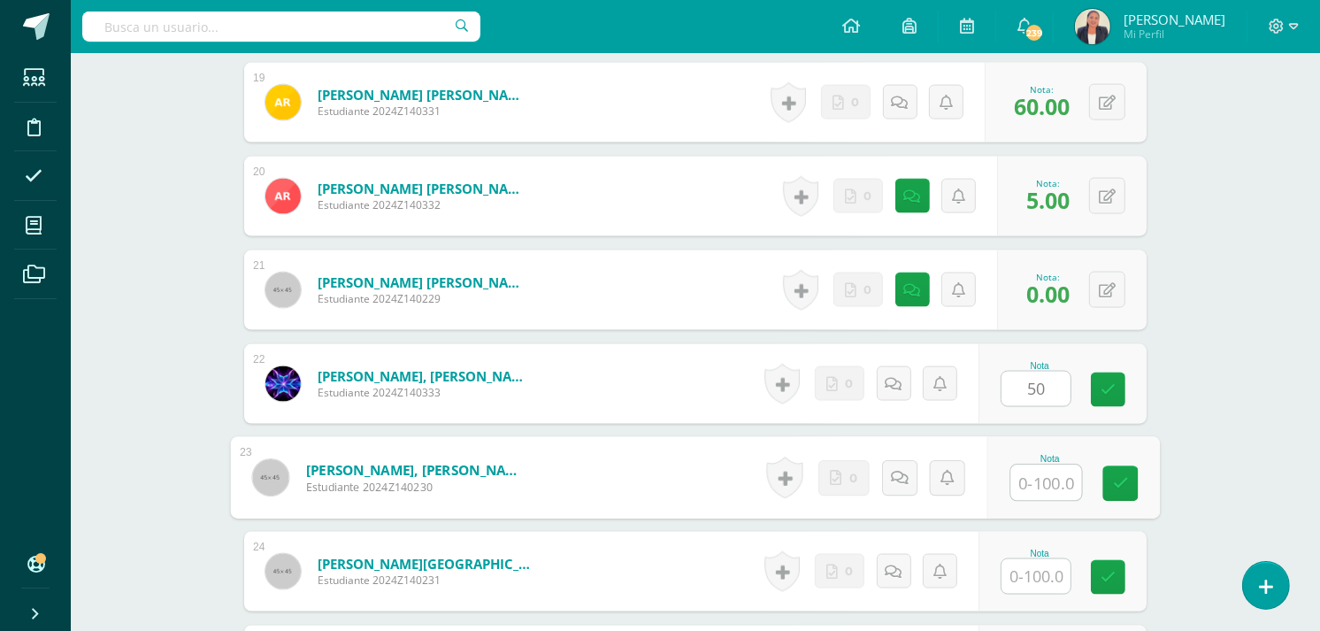
click at [1041, 478] on input "text" at bounding box center [1046, 482] width 71 height 35
type input "0"
click at [896, 470] on icon at bounding box center [900, 477] width 18 height 15
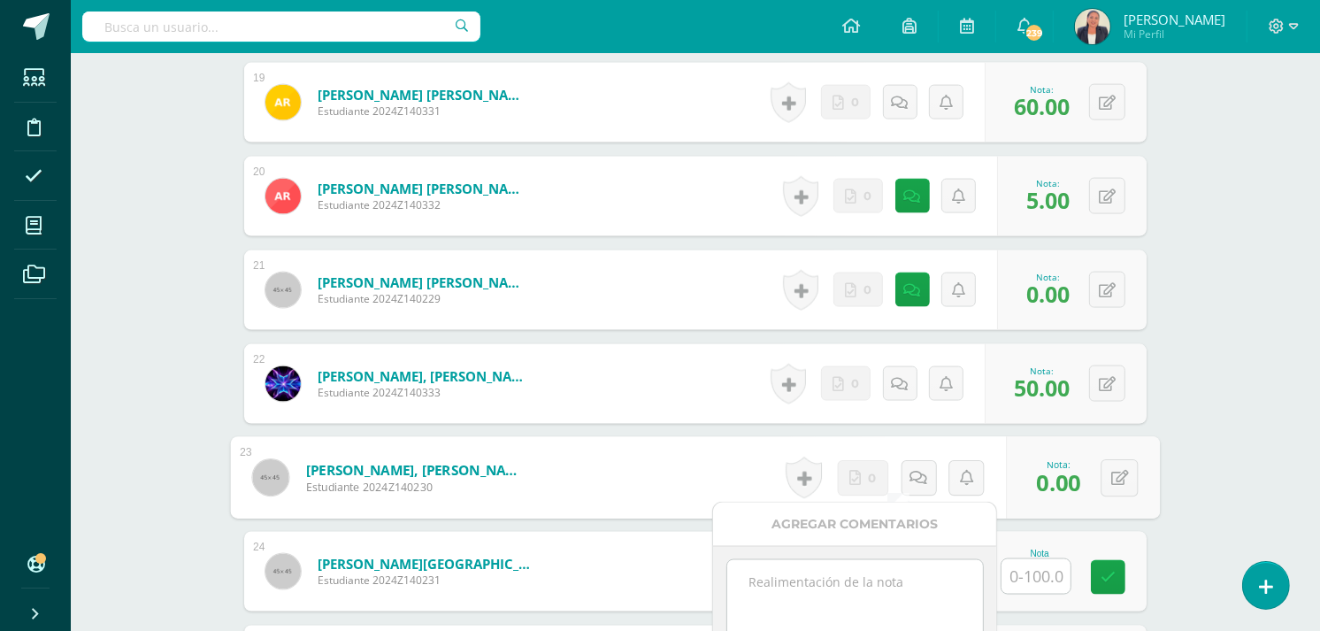
click at [837, 580] on textarea at bounding box center [855, 604] width 256 height 88
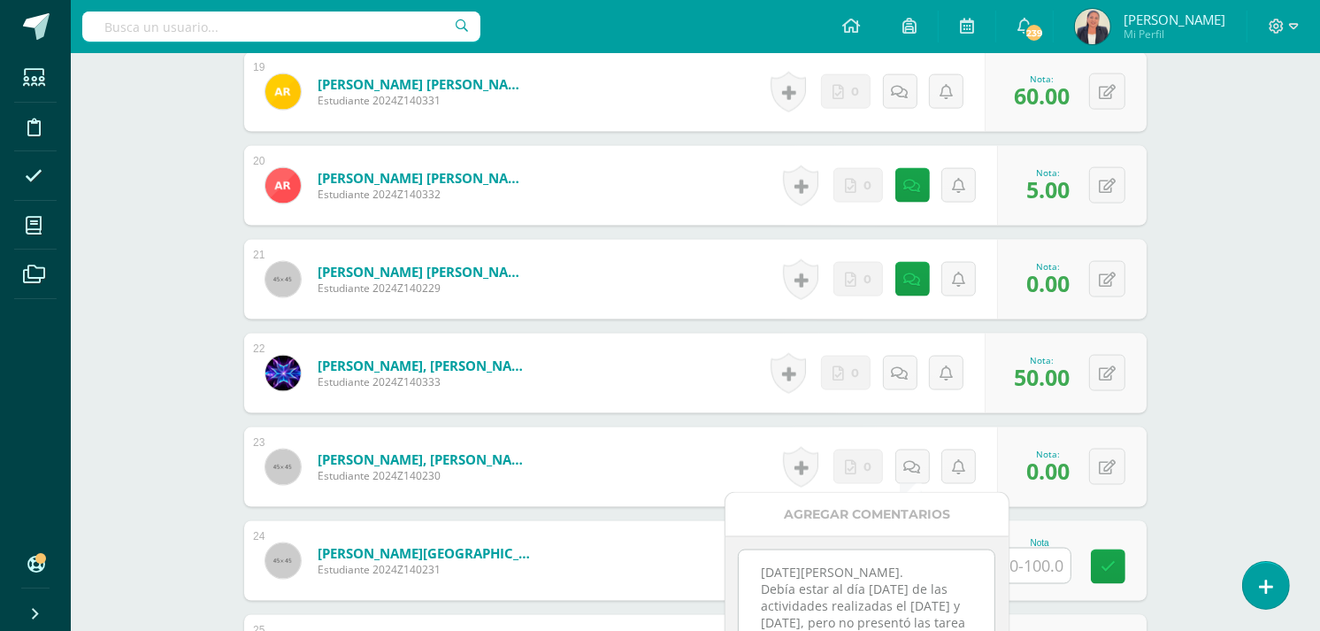
scroll to position [2293, 0]
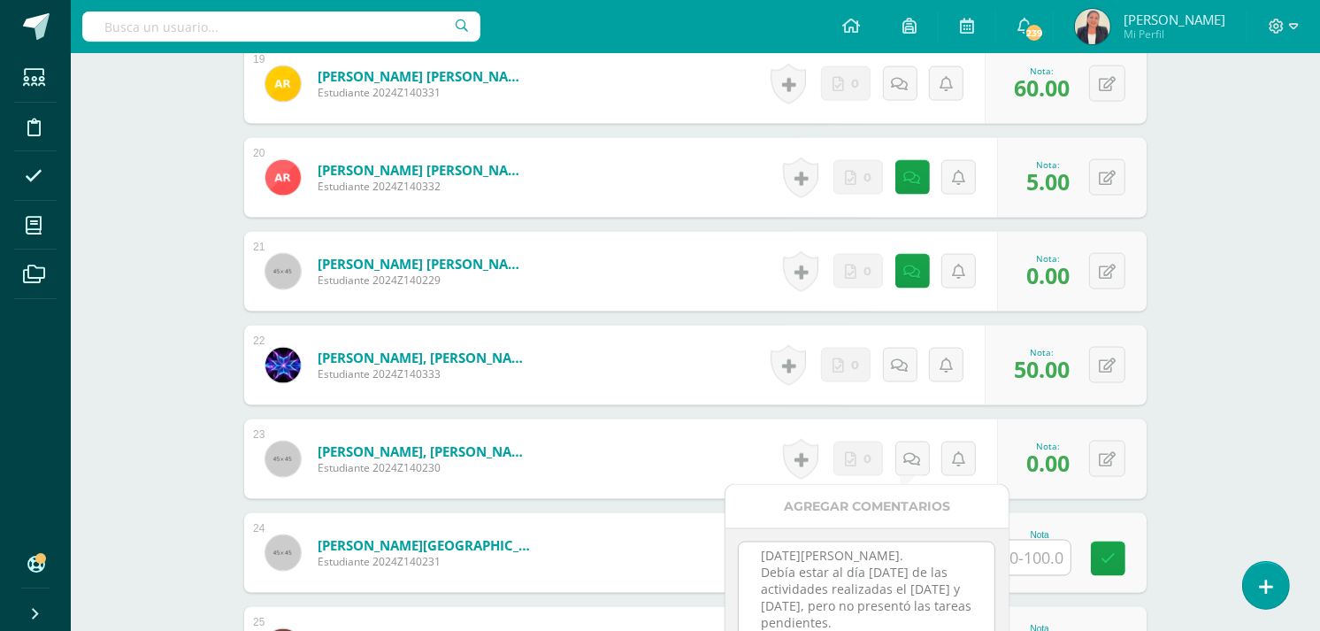
type textarea "12 de agosto. Debía estar al día hoy de las actividades realizadas el 22 y 27 d…"
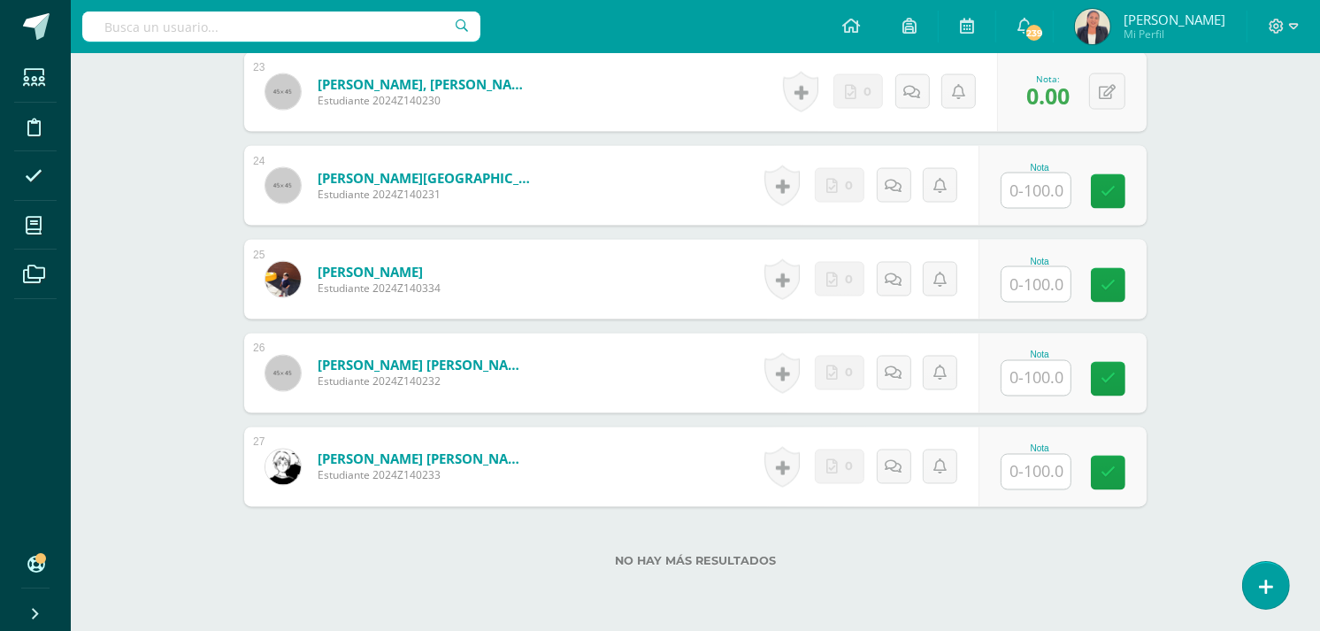
scroll to position [2654, 0]
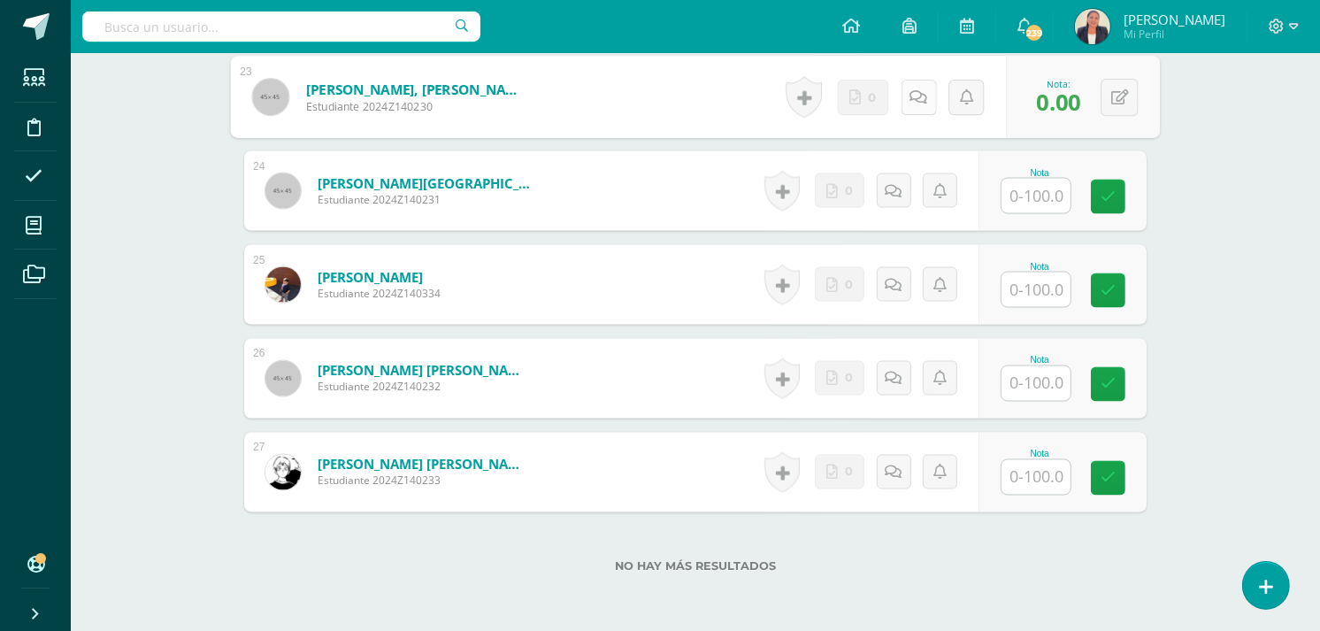
click at [905, 93] on link at bounding box center [918, 97] width 35 height 35
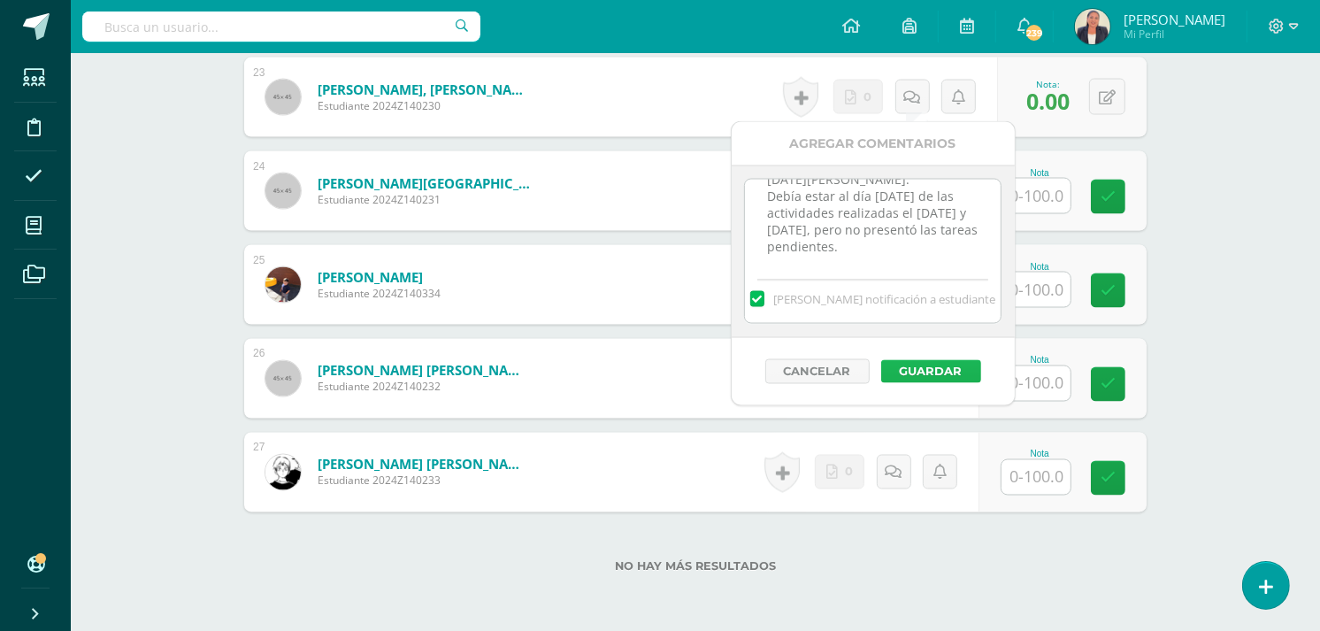
click at [908, 372] on button "Guardar" at bounding box center [931, 371] width 100 height 23
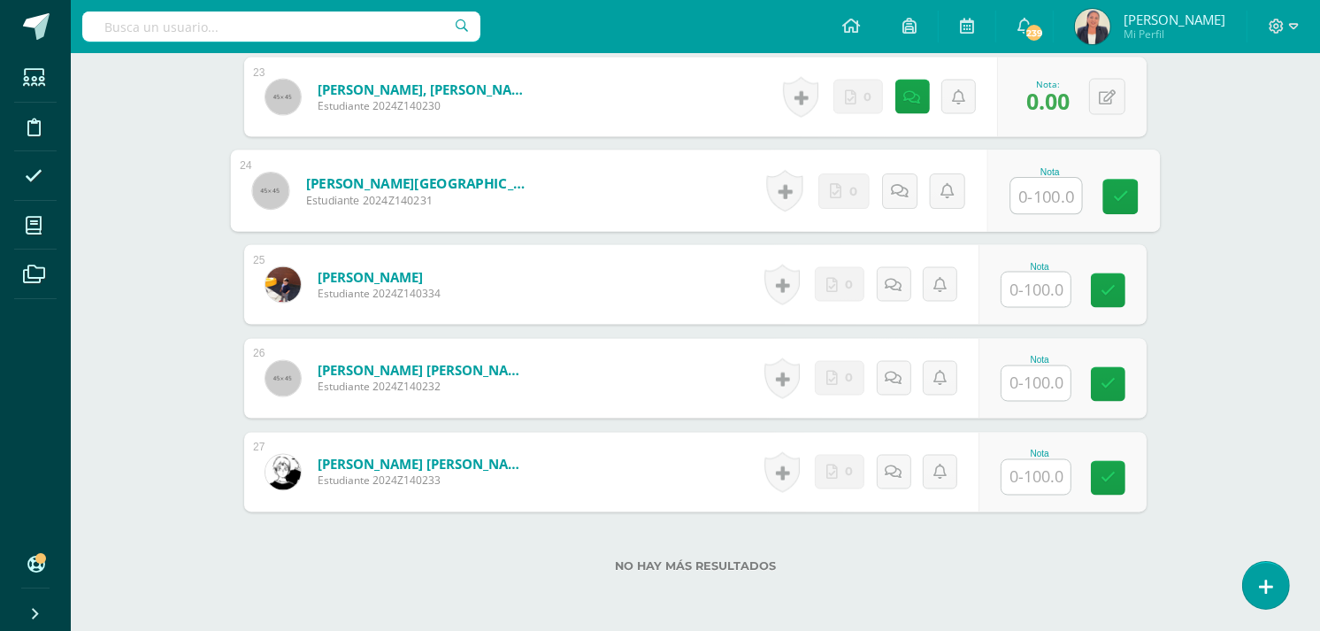
click at [1036, 189] on input "text" at bounding box center [1046, 196] width 71 height 35
type input "95"
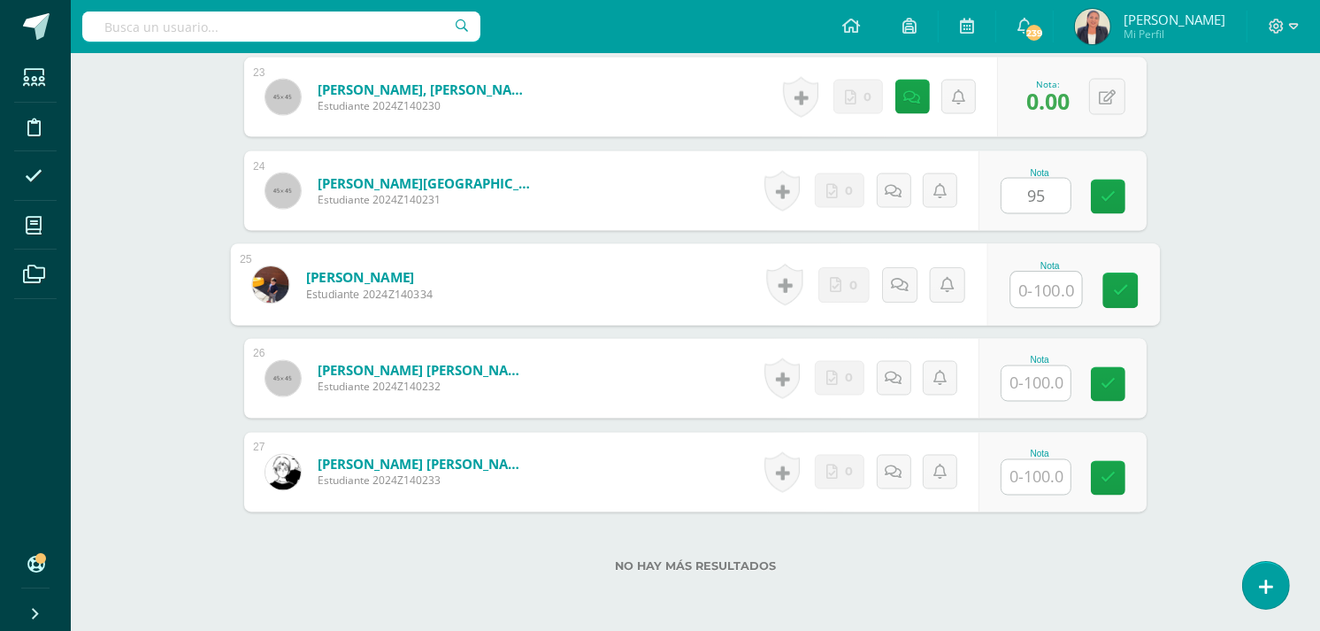
click at [1032, 287] on input "text" at bounding box center [1046, 290] width 71 height 35
type input "95"
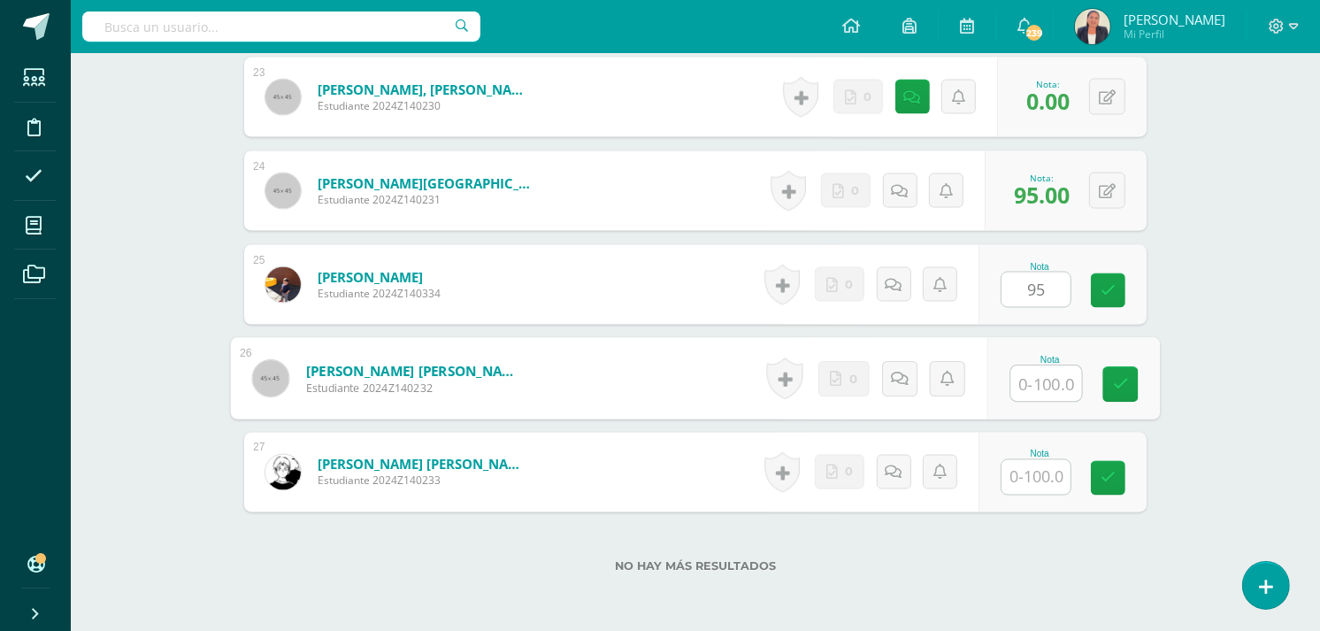
click at [1042, 381] on input "text" at bounding box center [1046, 383] width 71 height 35
type input "60"
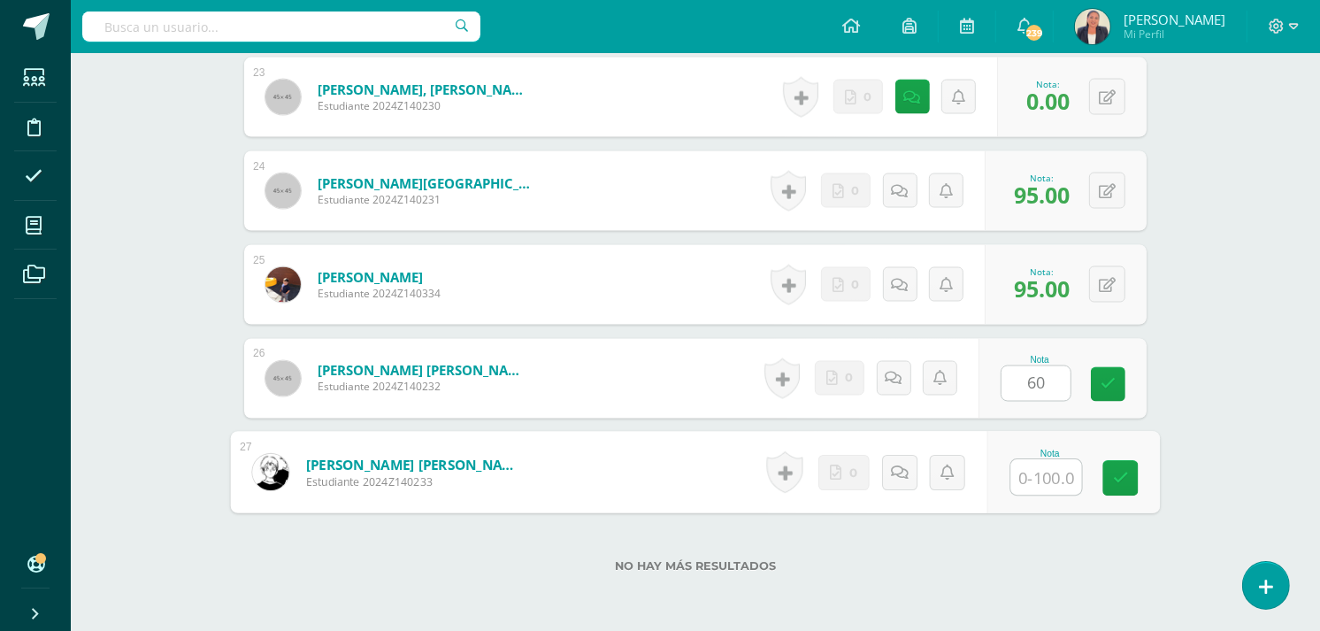
click at [1019, 480] on input "text" at bounding box center [1046, 477] width 71 height 35
type input "90"
click at [1120, 478] on icon at bounding box center [1121, 478] width 16 height 15
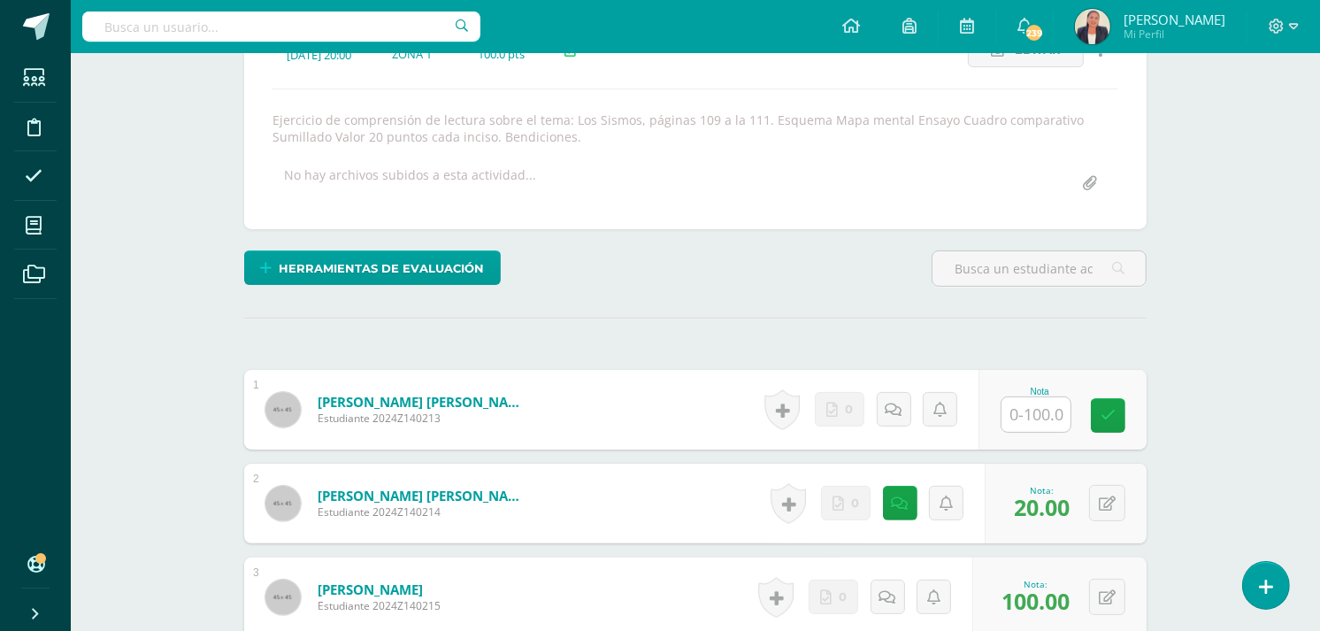
scroll to position [0, 0]
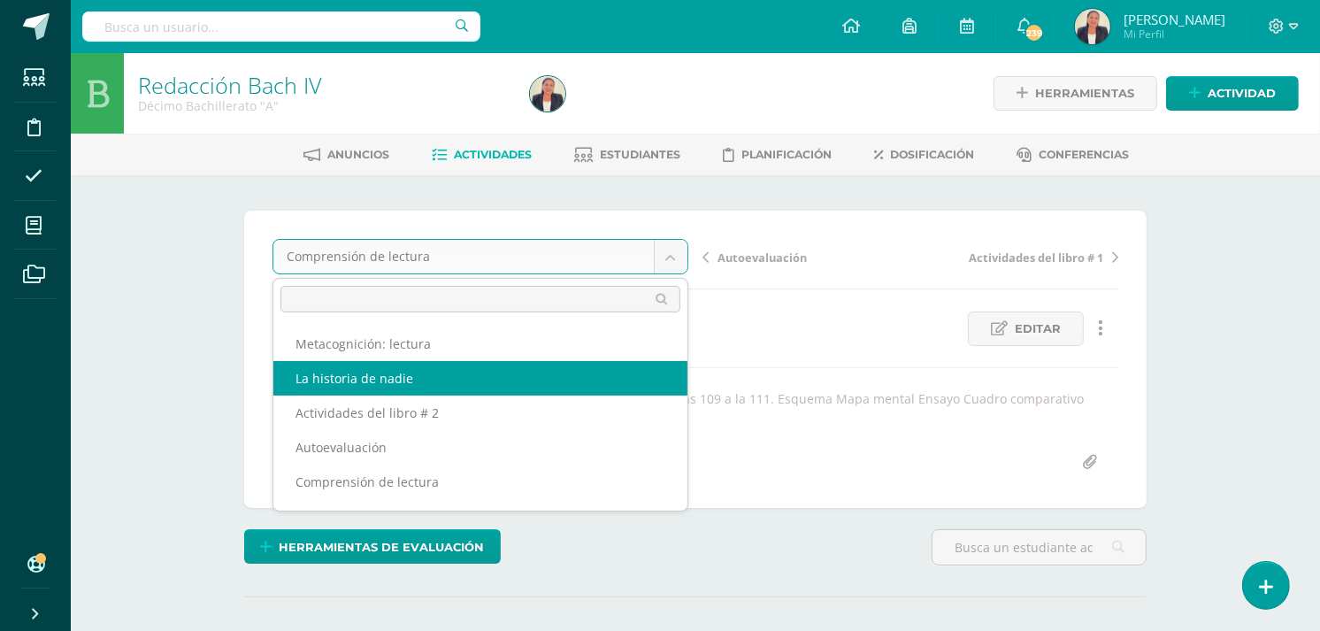
select select "/dashboard/teacher/grade-activity/30535/"
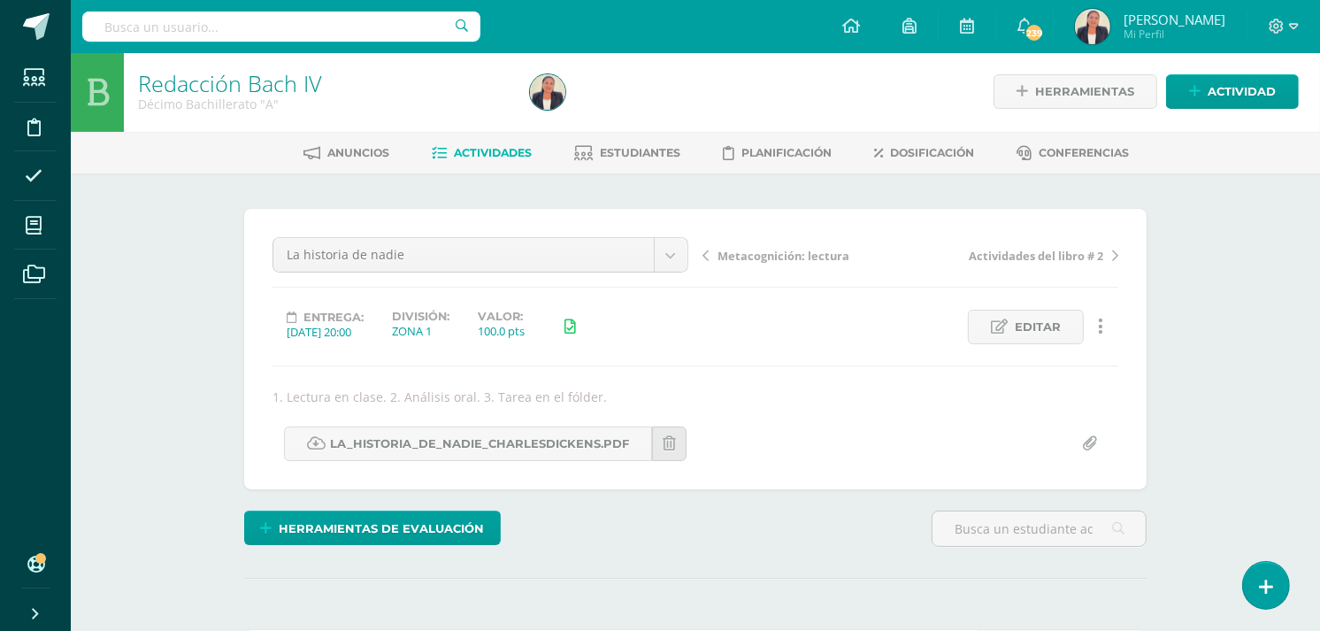
scroll to position [3, 0]
click at [500, 147] on span "Actividades" at bounding box center [494, 151] width 78 height 13
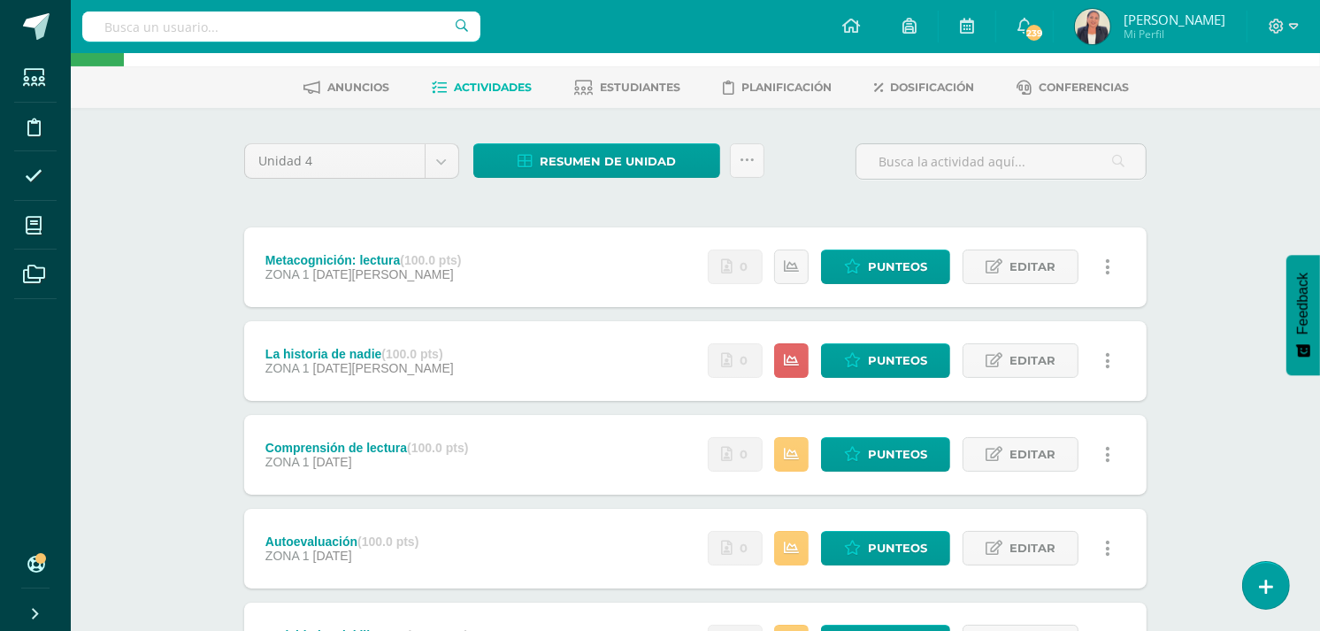
scroll to position [73, 0]
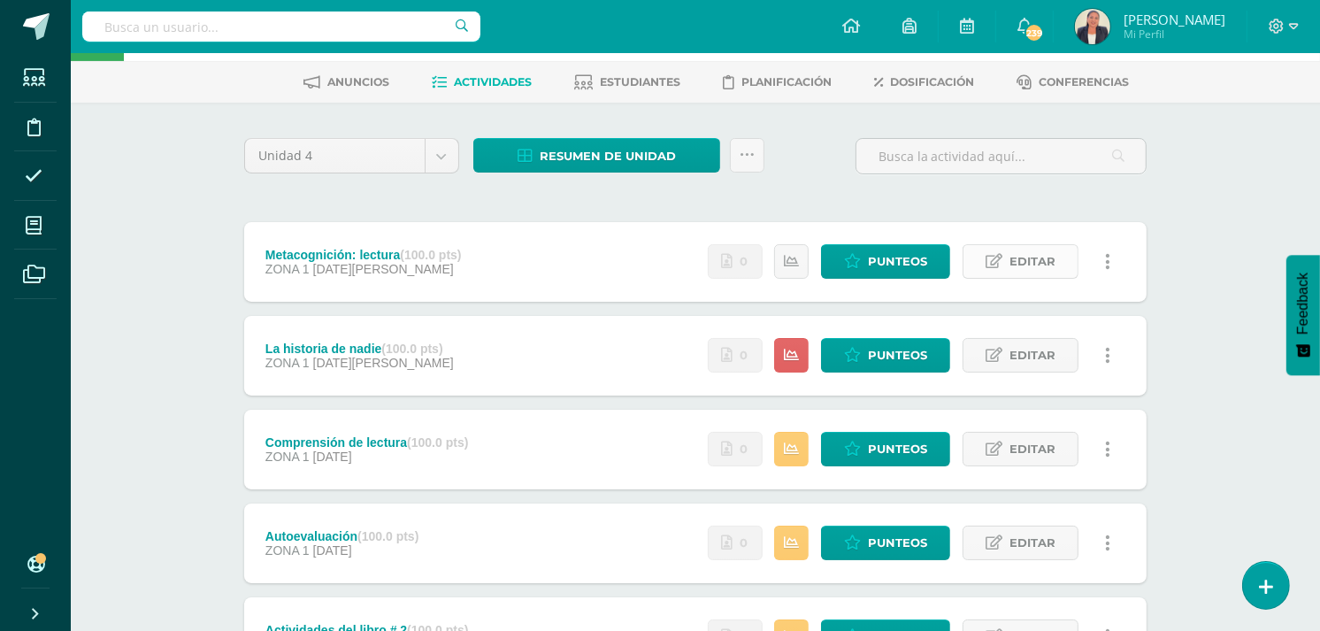
click at [1023, 257] on span "Editar" at bounding box center [1033, 261] width 46 height 33
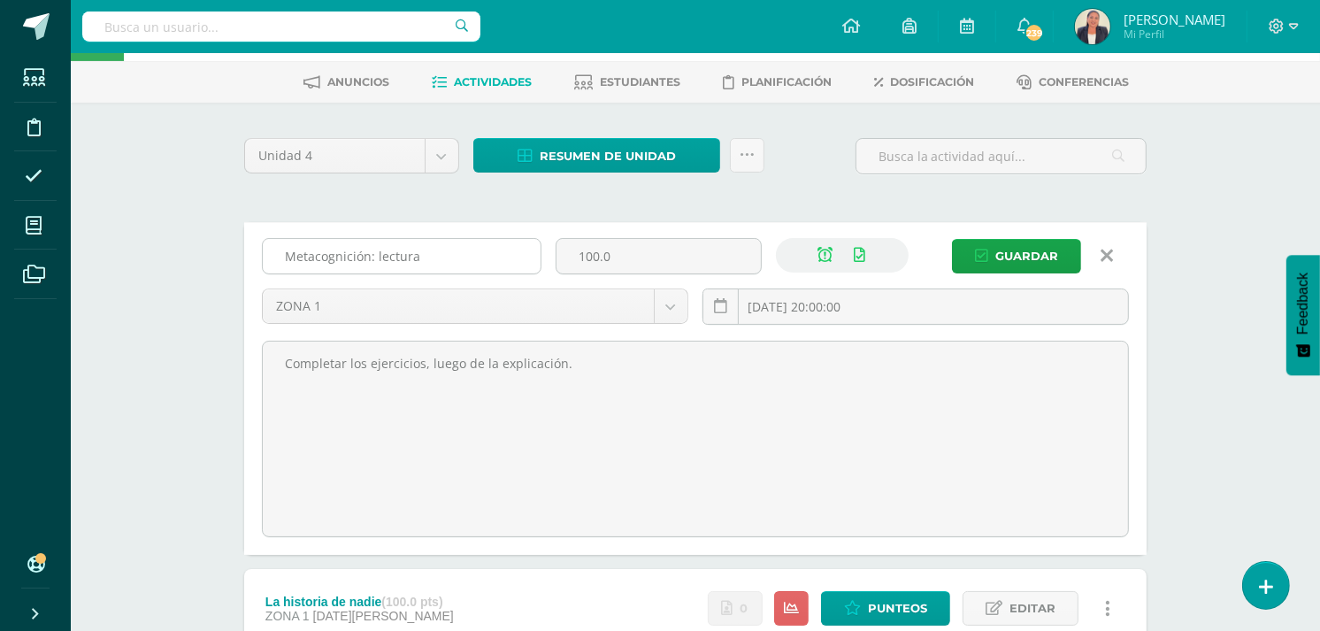
click at [452, 246] on input "Metacognición: lectura" at bounding box center [402, 256] width 278 height 35
drag, startPoint x: 421, startPoint y: 252, endPoint x: 273, endPoint y: 250, distance: 148.7
click at [273, 250] on input "Metacognición: lectura" at bounding box center [402, 256] width 278 height 35
click at [759, 188] on div "Unidad 4 Unidad 1 Unidad 2 Unidad 3 Unidad 4 Resumen de unidad Descargar como H…" at bounding box center [695, 622] width 917 height 968
click at [462, 262] on input "Metacognición: lectura" at bounding box center [402, 256] width 278 height 35
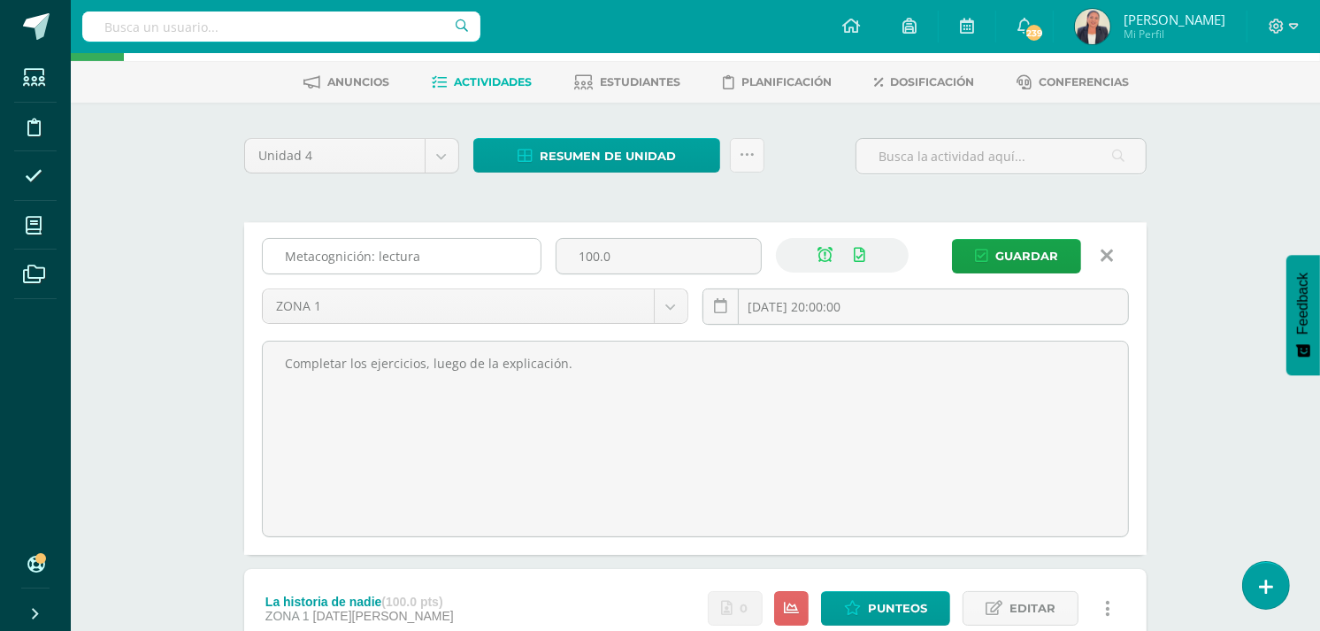
drag, startPoint x: 438, startPoint y: 253, endPoint x: 265, endPoint y: 257, distance: 172.6
click at [265, 257] on input "Metacognición: lectura" at bounding box center [402, 256] width 278 height 35
type input "P"
type input "E"
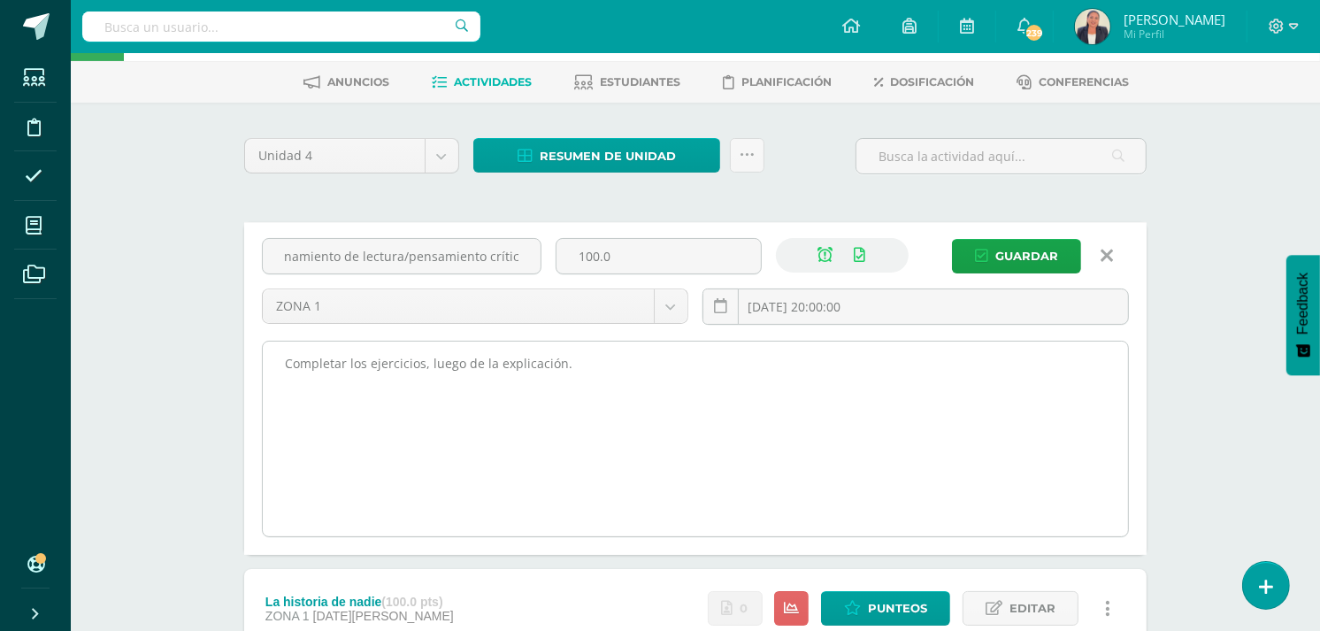
type input "Razonamiento de lectura/pensamiento crítico"
drag, startPoint x: 570, startPoint y: 357, endPoint x: 418, endPoint y: 363, distance: 152.3
click at [418, 363] on textarea "Completar los ejercicios, luego de la explicación." at bounding box center [695, 439] width 865 height 195
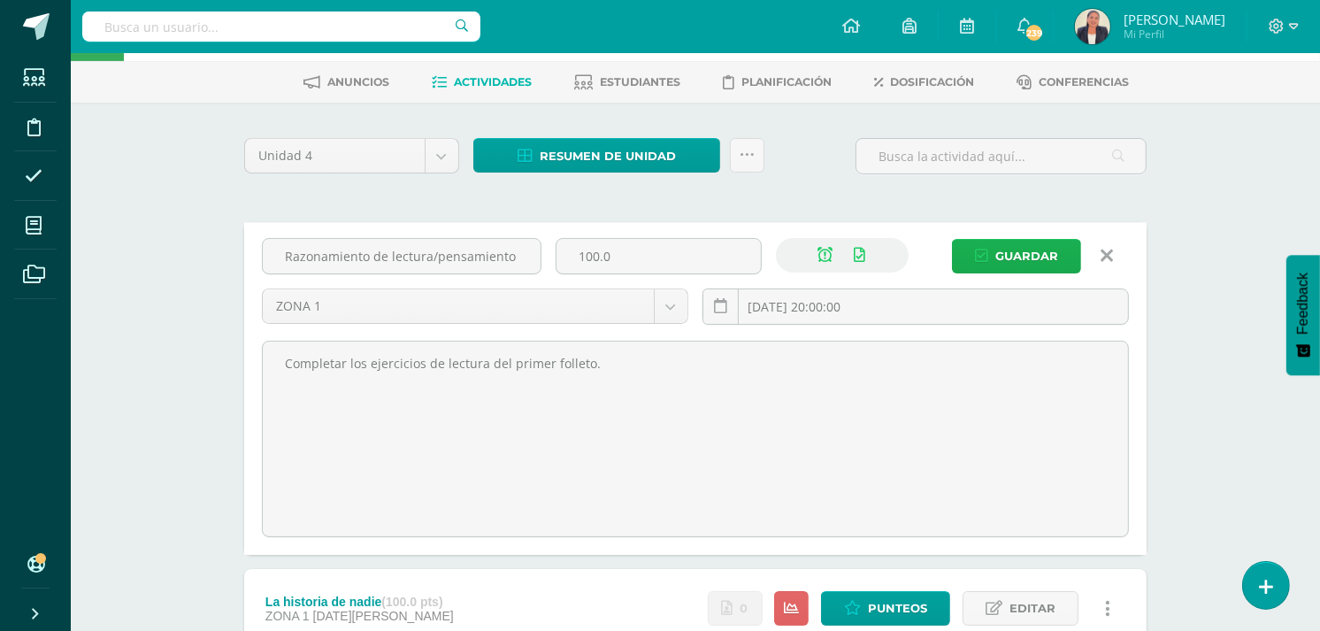
type textarea "Completar los ejercicios de lectura del primer folleto."
click at [1003, 257] on span "Guardar" at bounding box center [1026, 256] width 63 height 33
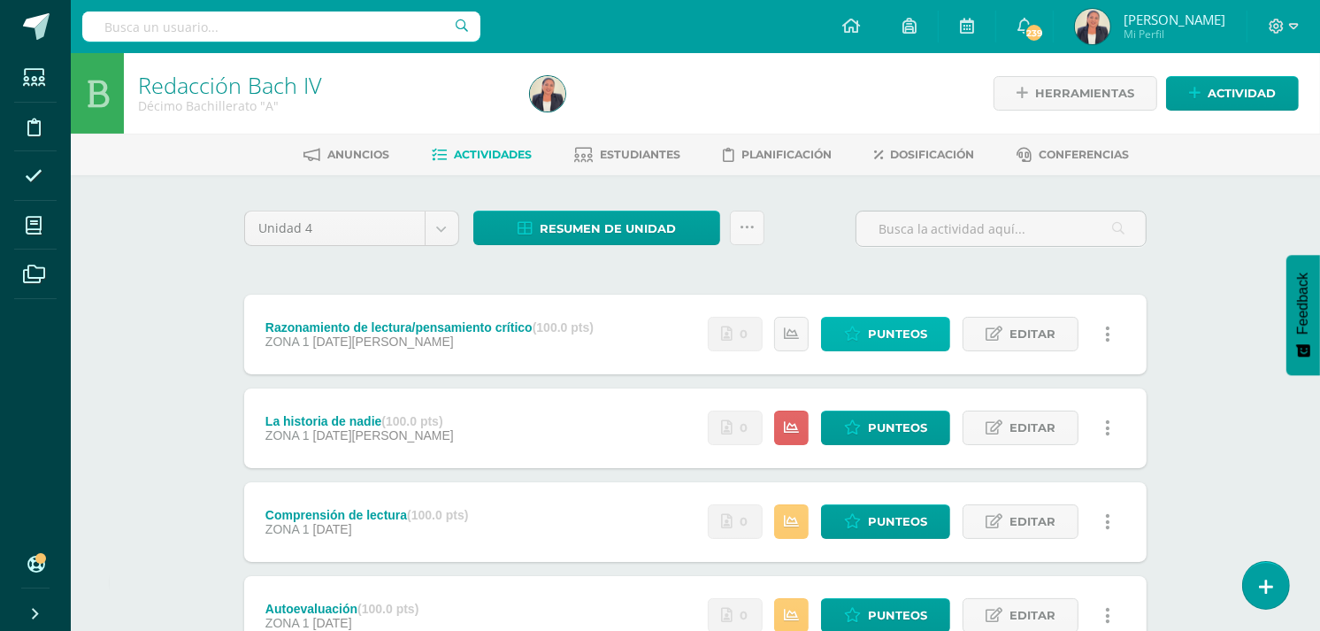
click at [897, 334] on span "Punteos" at bounding box center [897, 334] width 59 height 33
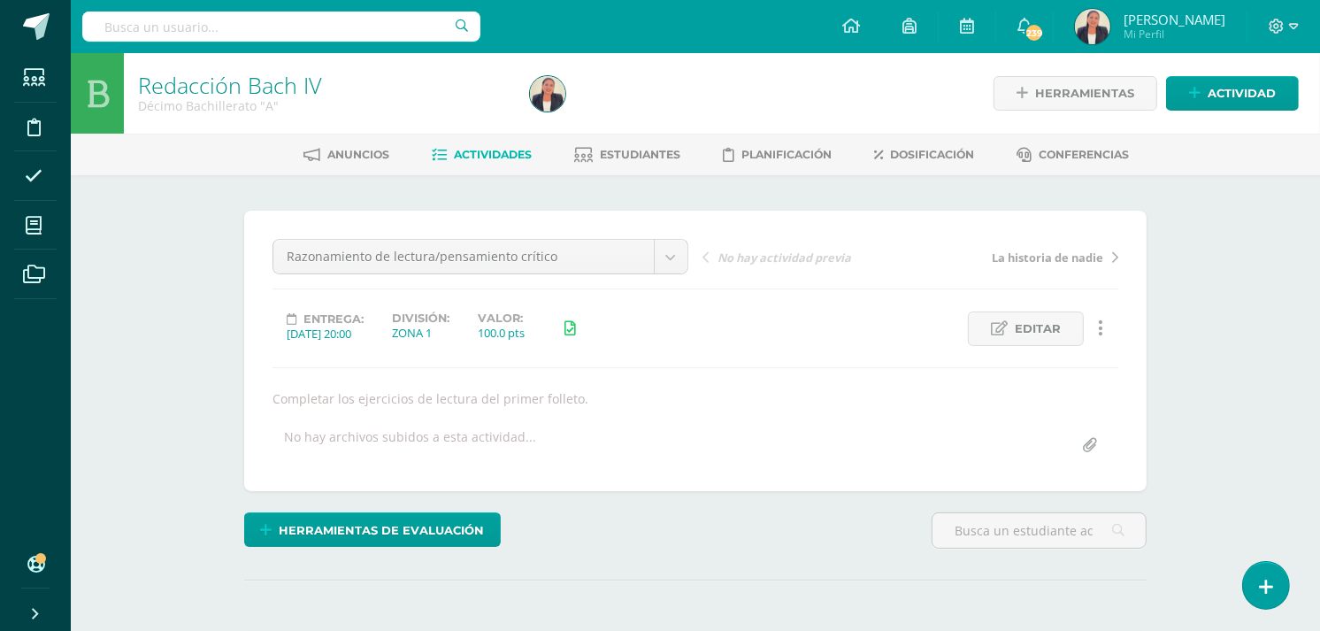
scroll to position [1, 0]
click at [1088, 444] on input "file" at bounding box center [1089, 444] width 35 height 35
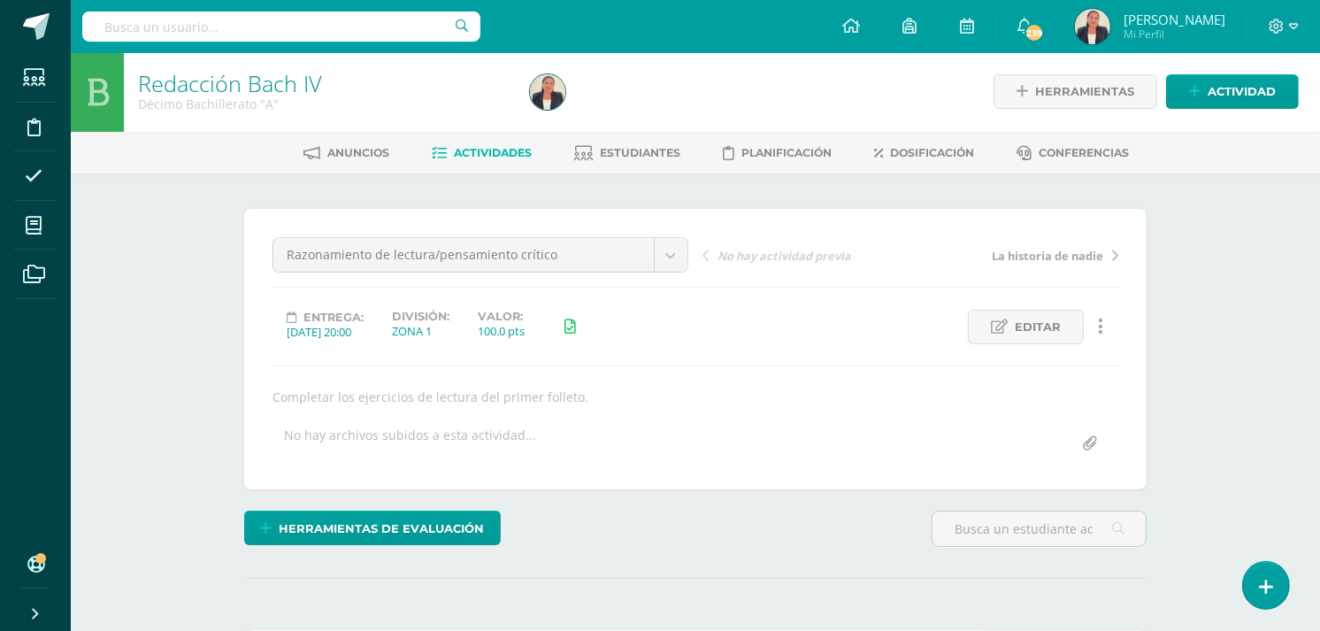
scroll to position [3, 0]
type input "C:\fakepath\La historia de nacie 2.docx"
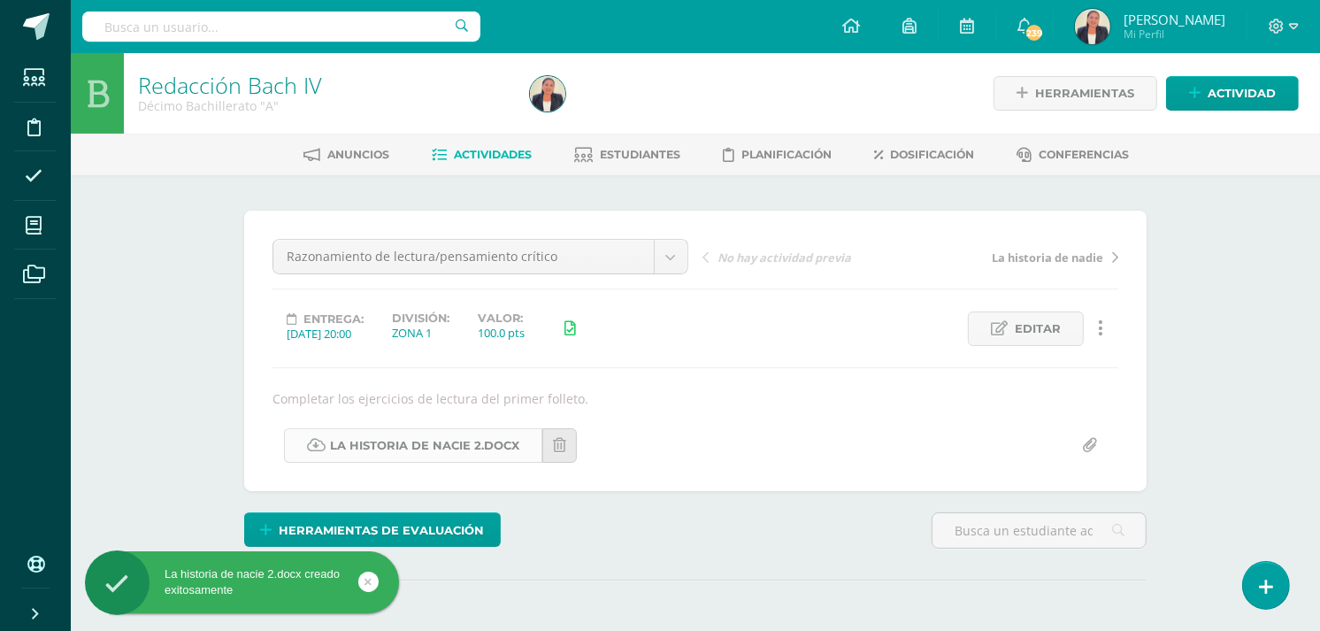
click at [449, 445] on link "La historia de nacie 2.docx" at bounding box center [413, 445] width 258 height 35
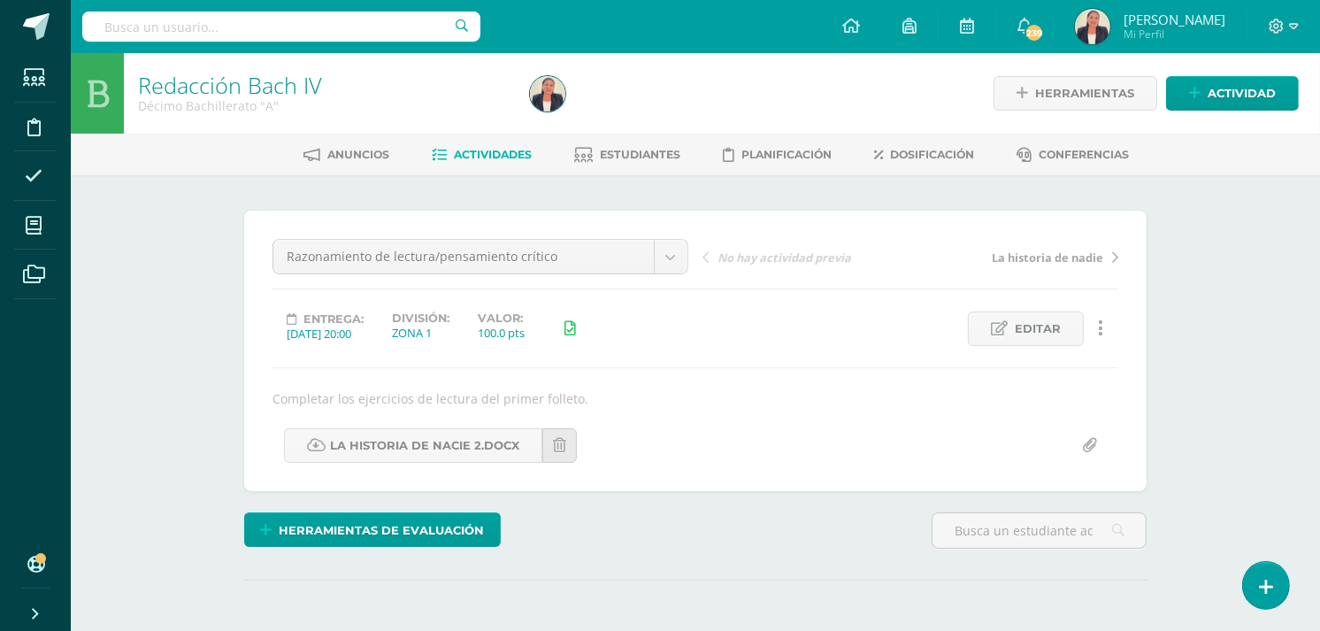
click at [466, 161] on link "Actividades" at bounding box center [483, 155] width 100 height 28
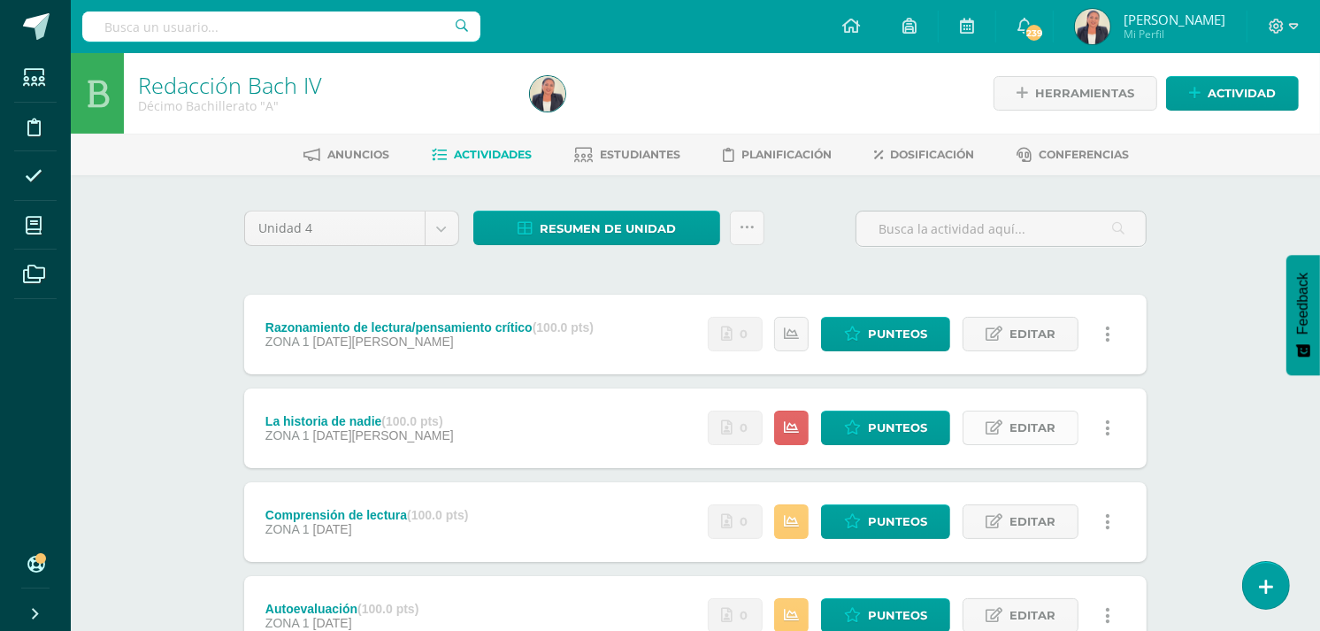
click at [1010, 419] on link "Editar" at bounding box center [1021, 428] width 116 height 35
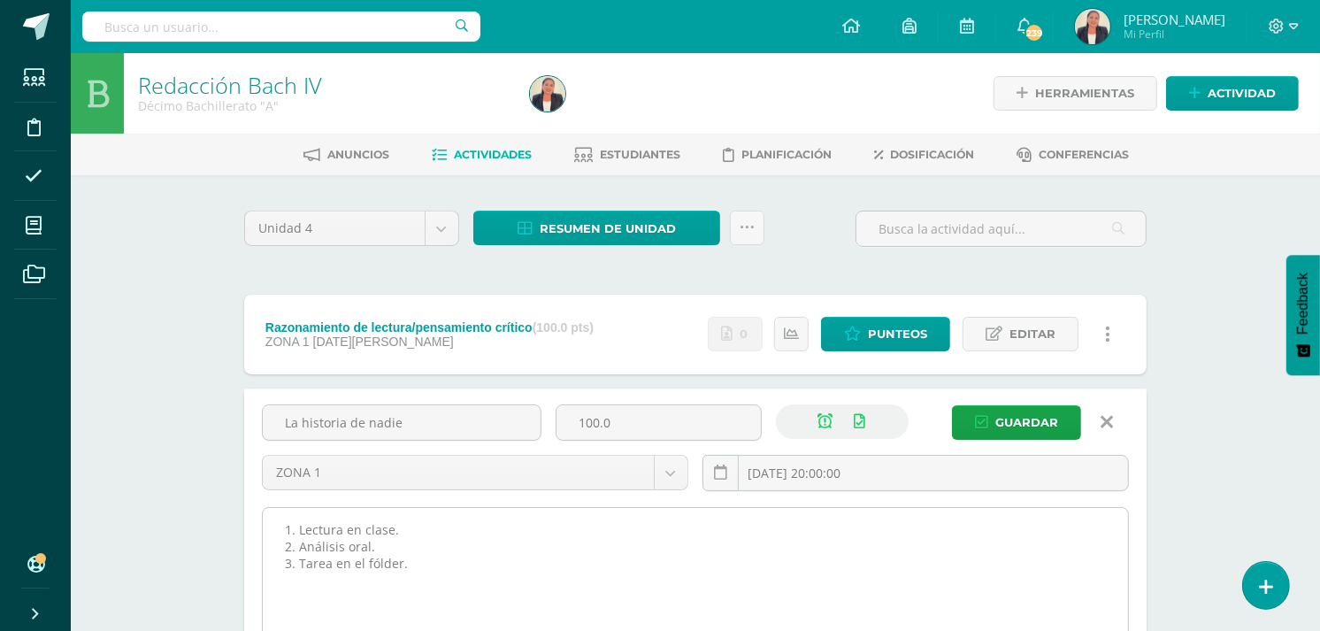
click at [299, 526] on textarea "1. Lectura en clase. 2. Análisis oral. 3. Tarea en el fólder." at bounding box center [695, 605] width 865 height 195
click at [304, 526] on textarea "1. Lectura en clase. 2. Análisis oral. 3. Tarea en el fólder." at bounding box center [695, 605] width 865 height 195
click at [330, 549] on textarea "1. Lectura en clase. 2. Análisis oral. 3. Tarea en el fólder." at bounding box center [695, 605] width 865 height 195
paste textarea "En base a los dos títulos que se indicará en clase, elaborar una carátula con u…"
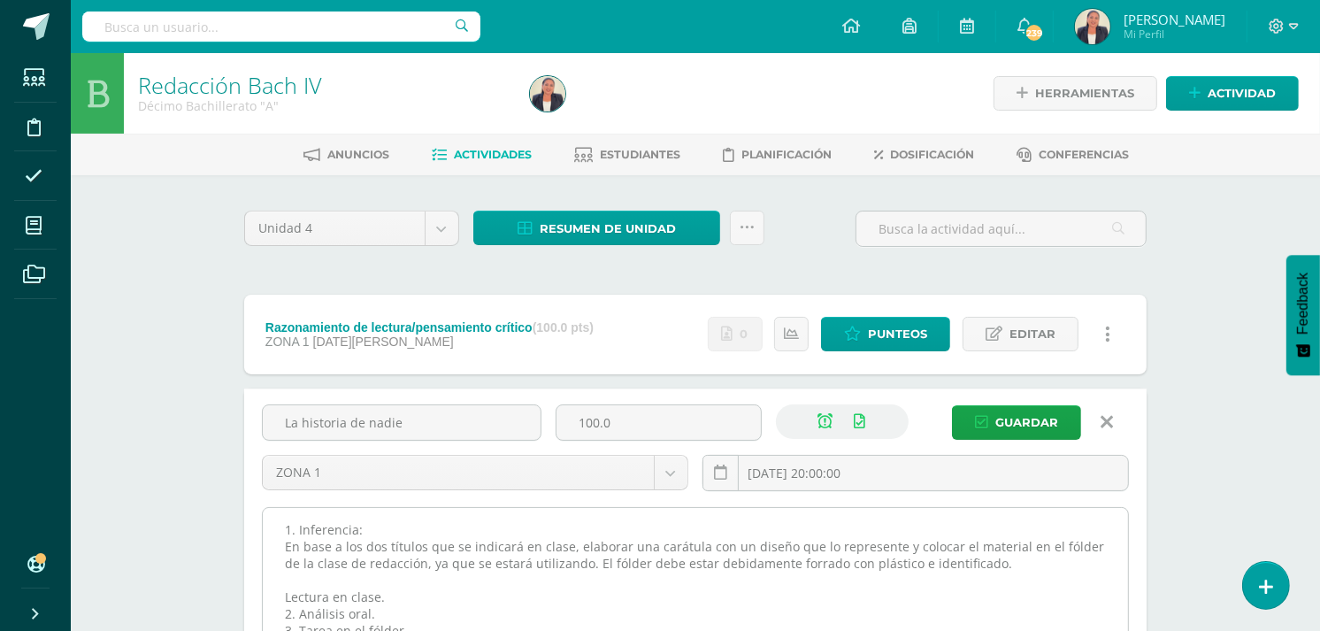
click at [287, 543] on textarea "1. Lectura en clase. 2. Análisis oral. 3. Tarea en el fólder." at bounding box center [695, 605] width 865 height 195
paste textarea "Una inferencia es una conclusión que se obtiene a partir de información que no …"
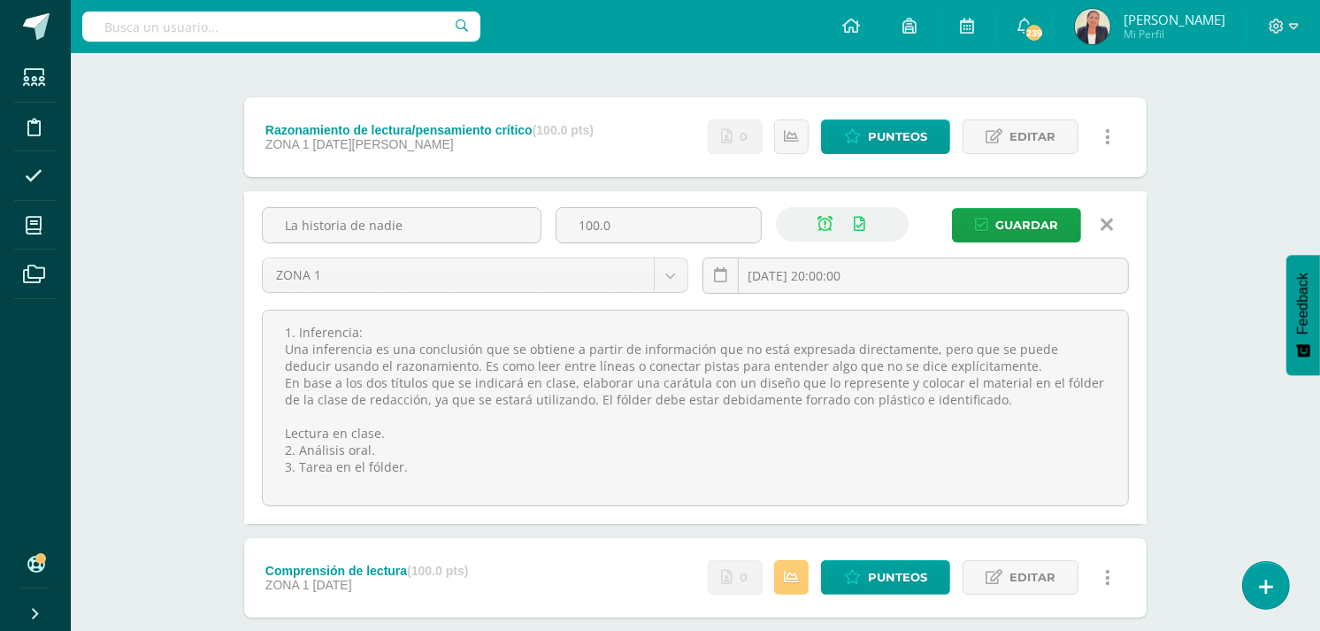
scroll to position [205, 0]
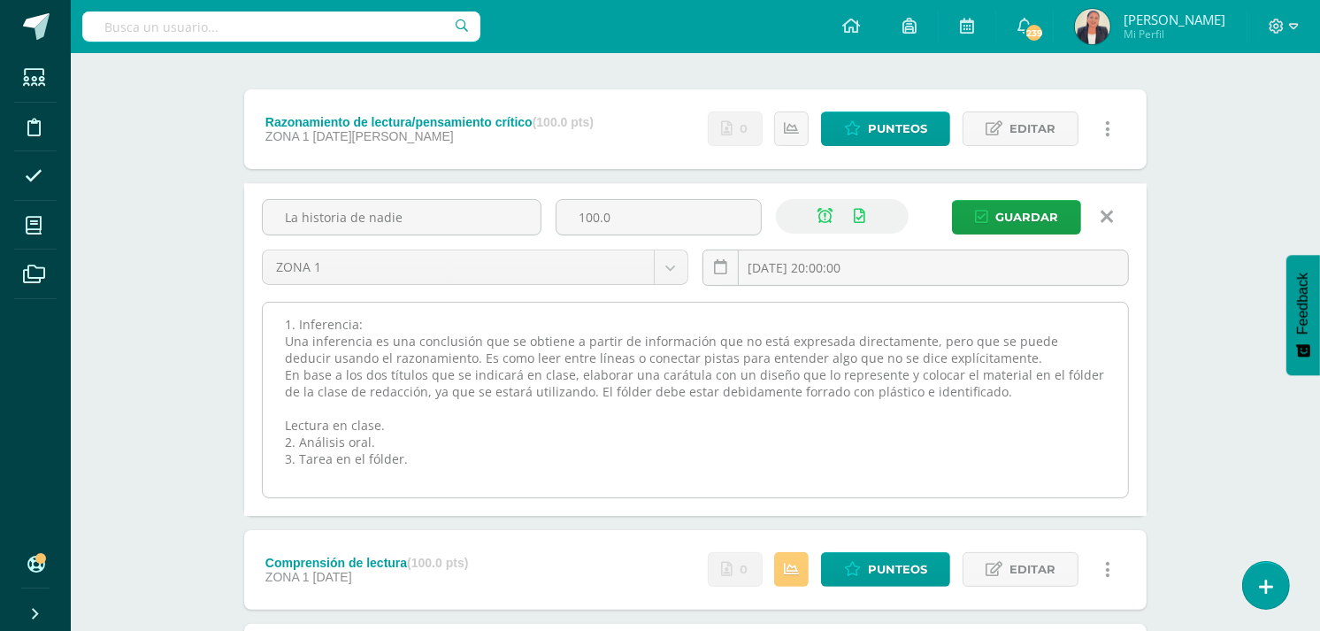
drag, startPoint x: 380, startPoint y: 439, endPoint x: 273, endPoint y: 426, distance: 108.7
click at [273, 426] on textarea "1. Lectura en clase. 2. Análisis oral. 3. Tarea en el fólder." at bounding box center [695, 400] width 865 height 195
drag, startPoint x: 409, startPoint y: 439, endPoint x: 277, endPoint y: 439, distance: 131.8
click at [277, 439] on textarea "1. Lectura en clase. 2. Análisis oral. 3. Tarea en el fólder." at bounding box center [695, 400] width 865 height 195
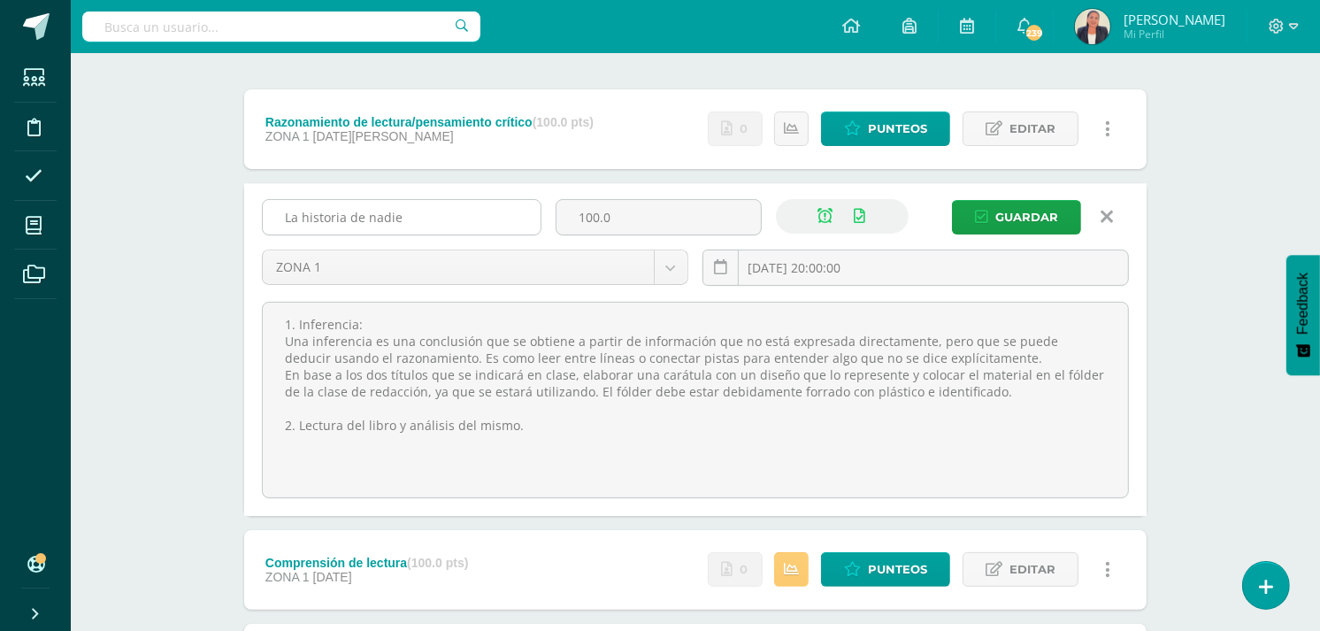
type textarea "1. Inferencia: Una inferencia es una conclusión que se obtiene a partir de info…"
click at [402, 214] on input "La historia de nadie" at bounding box center [402, 217] width 278 height 35
type input "La historia de nadie/inferencia"
click at [1013, 207] on span "Guardar" at bounding box center [1026, 217] width 63 height 33
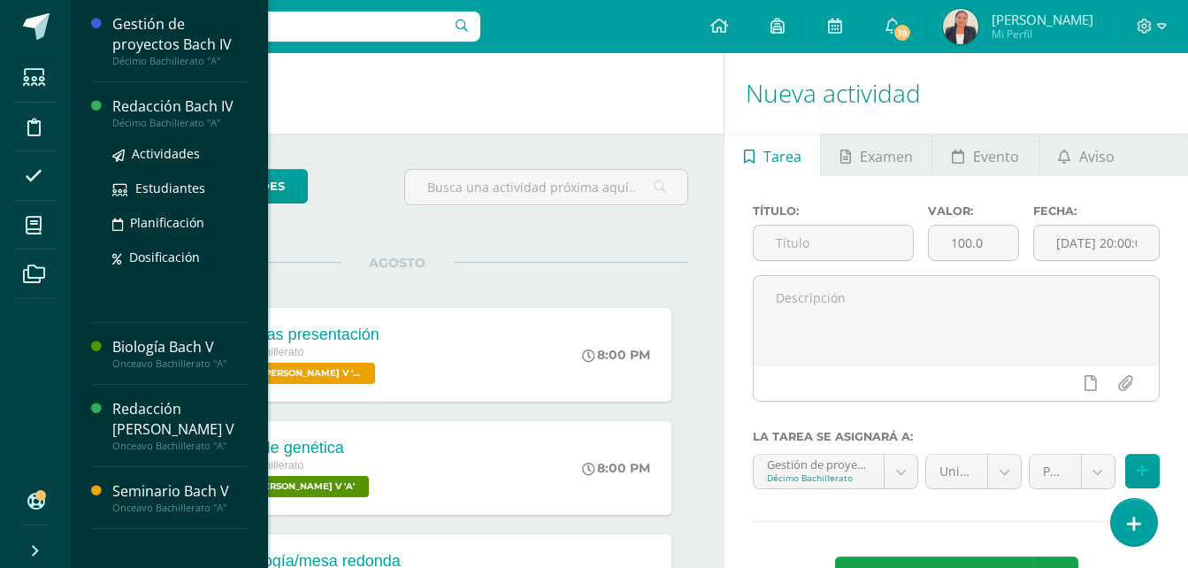
click at [195, 103] on div "Redacción Bach IV" at bounding box center [179, 106] width 134 height 20
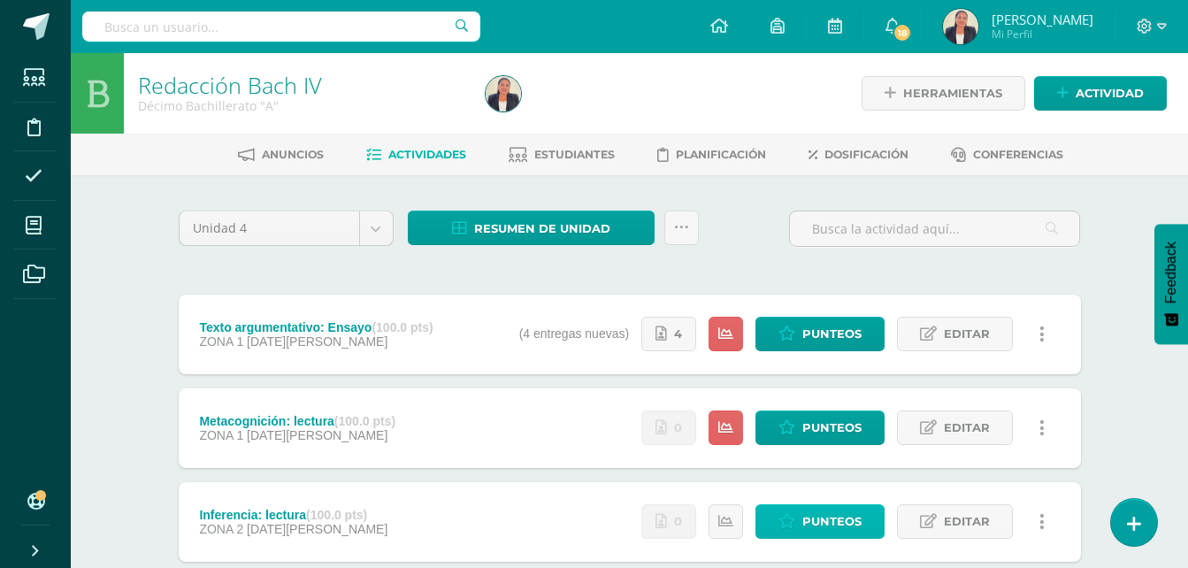
click at [841, 525] on span "Punteos" at bounding box center [832, 521] width 59 height 33
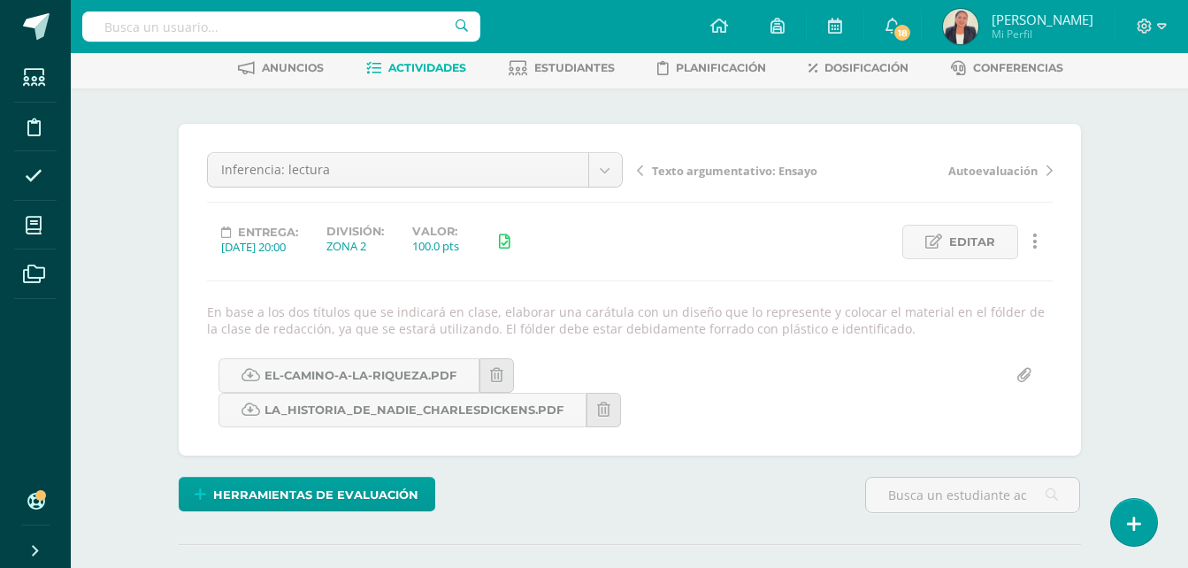
scroll to position [83, 0]
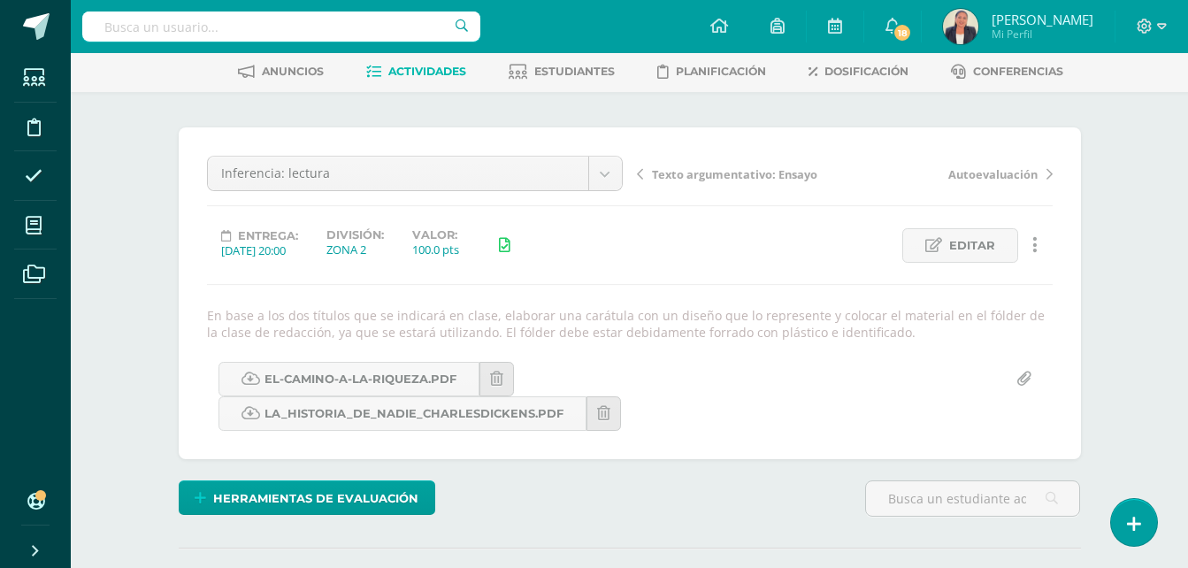
drag, startPoint x: 203, startPoint y: 312, endPoint x: 892, endPoint y: 326, distance: 689.4
click at [892, 326] on div "En base a los dos títulos que se indicará en clase, elaborar una carátula con u…" at bounding box center [630, 324] width 860 height 34
drag, startPoint x: 892, startPoint y: 326, endPoint x: 800, endPoint y: 319, distance: 92.2
copy div "En base a los dos títulos que se indicará en clase, elaborar una carátula con u…"
